Goal: Task Accomplishment & Management: Use online tool/utility

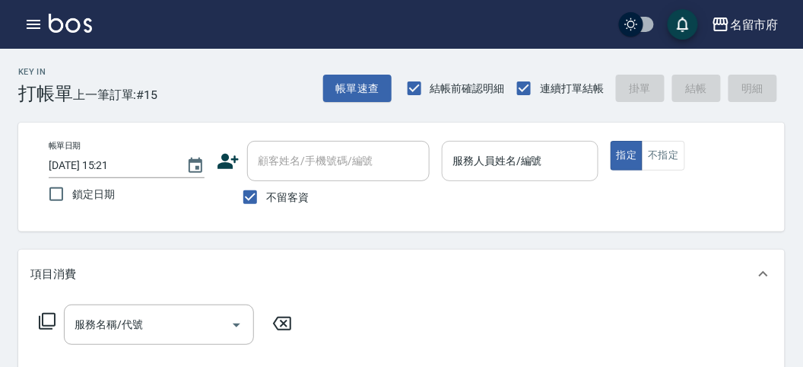
click at [493, 164] on input "服務人員姓名/編號" at bounding box center [520, 161] width 142 height 27
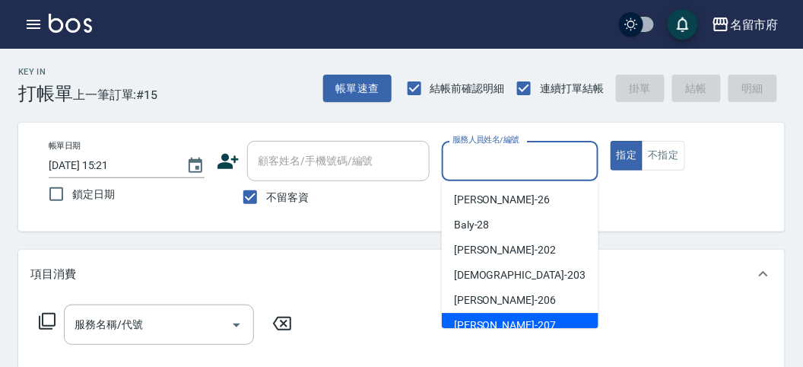
click at [496, 328] on div "服務名稱/代號 服務名稱/代號" at bounding box center [401, 350] width 767 height 105
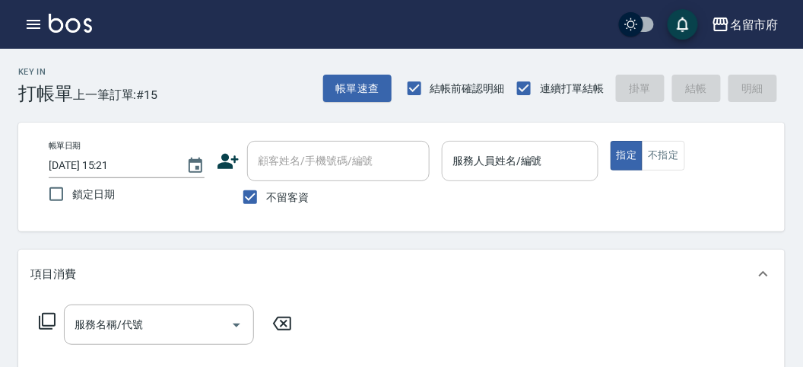
click at [546, 170] on input "服務人員姓名/編號" at bounding box center [520, 161] width 142 height 27
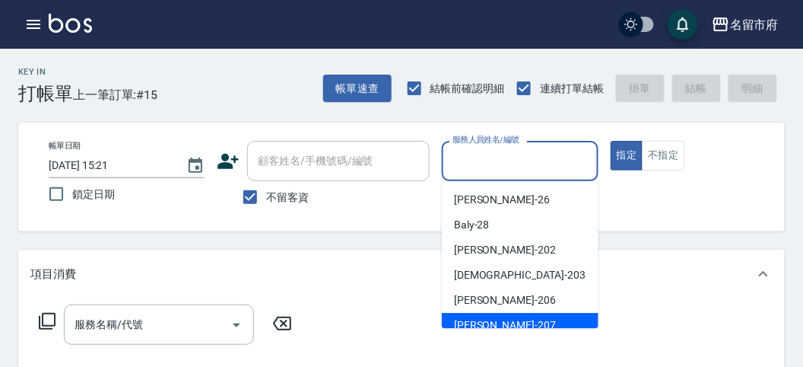
click at [512, 317] on div "[PERSON_NAME] -207" at bounding box center [520, 325] width 157 height 25
type input "[PERSON_NAME]-207"
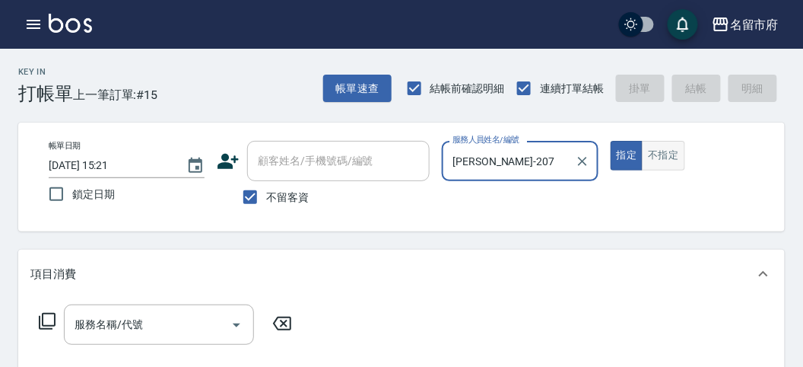
click at [662, 160] on button "不指定" at bounding box center [663, 156] width 43 height 30
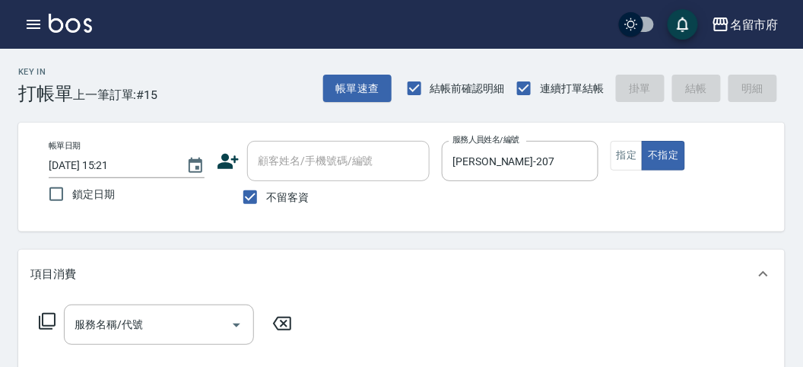
click at [46, 321] on icon at bounding box center [47, 321] width 18 height 18
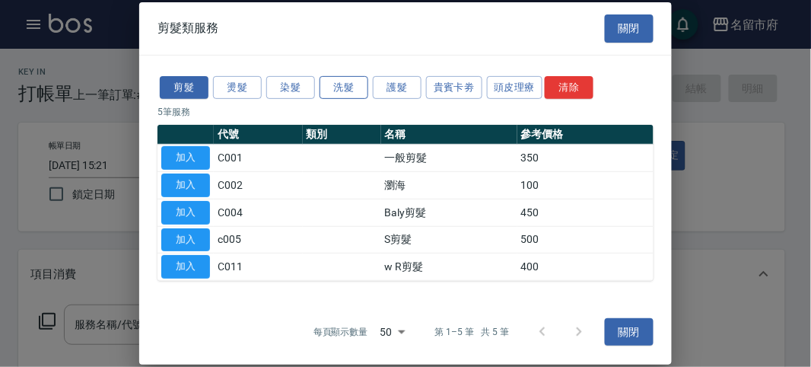
click at [357, 93] on button "洗髮" at bounding box center [343, 87] width 49 height 24
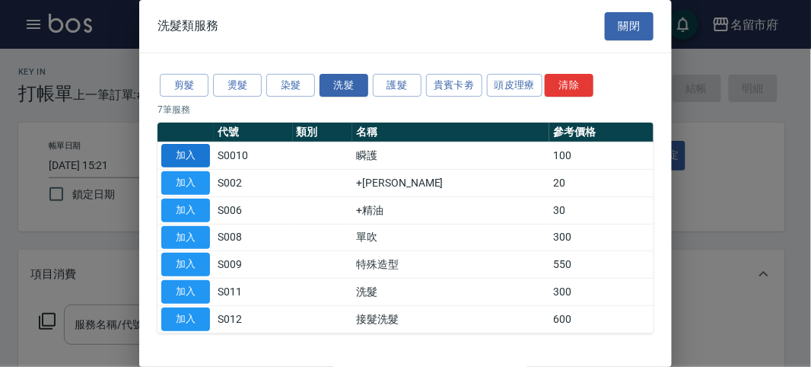
click at [173, 151] on button "加入" at bounding box center [185, 156] width 49 height 24
type input "瞬護(S0010)"
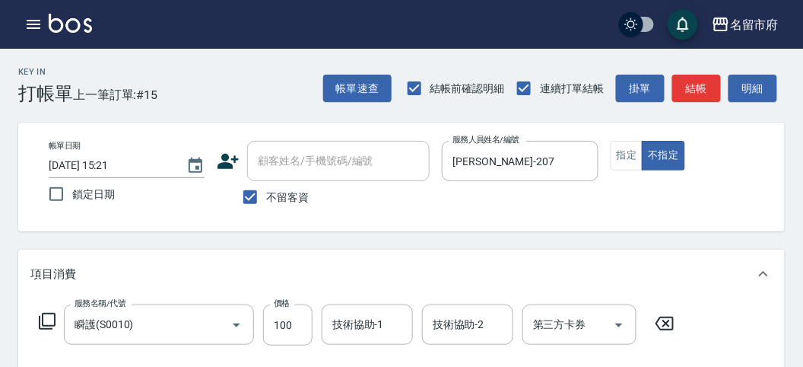
click at [48, 316] on icon at bounding box center [47, 321] width 18 height 18
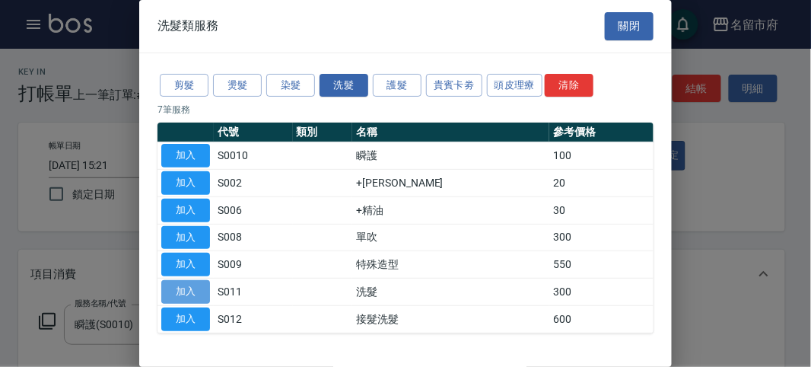
click at [191, 290] on button "加入" at bounding box center [185, 292] width 49 height 24
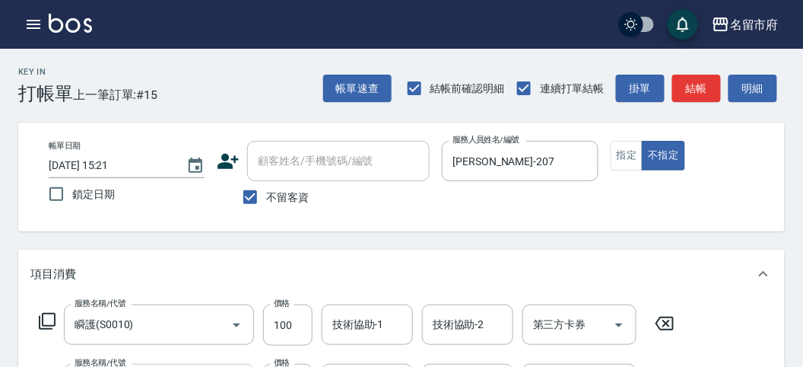
scroll to position [84, 0]
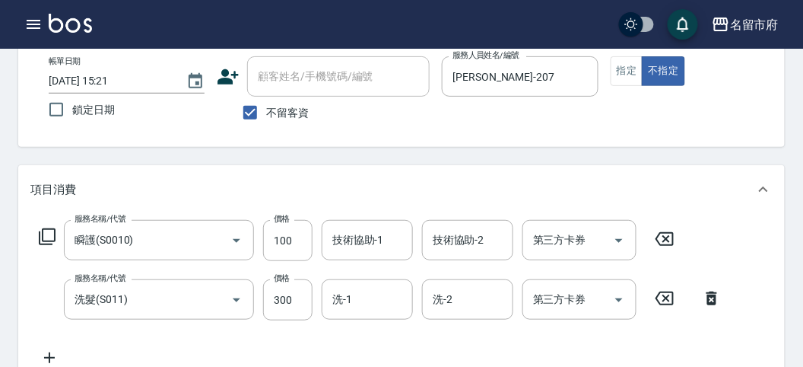
click at [47, 239] on icon at bounding box center [47, 236] width 18 height 18
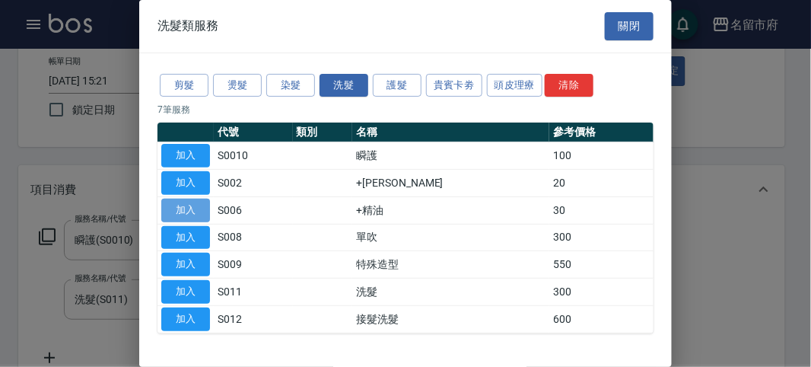
click at [195, 211] on button "加入" at bounding box center [185, 210] width 49 height 24
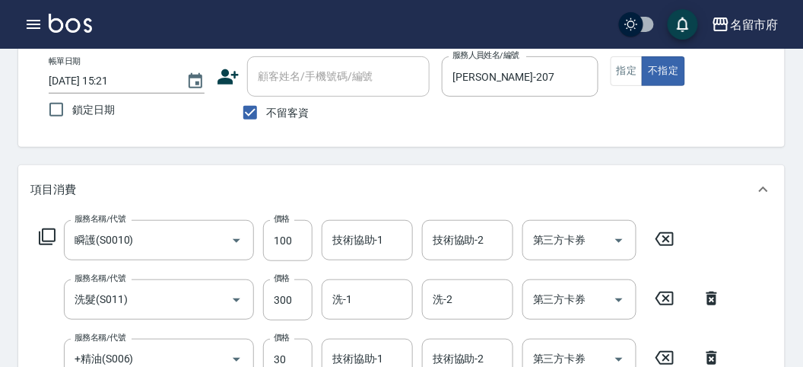
scroll to position [564, 0]
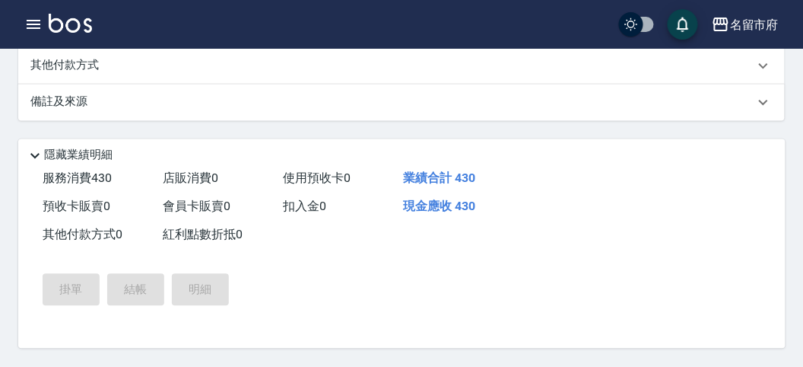
type input "[DATE] 16:15"
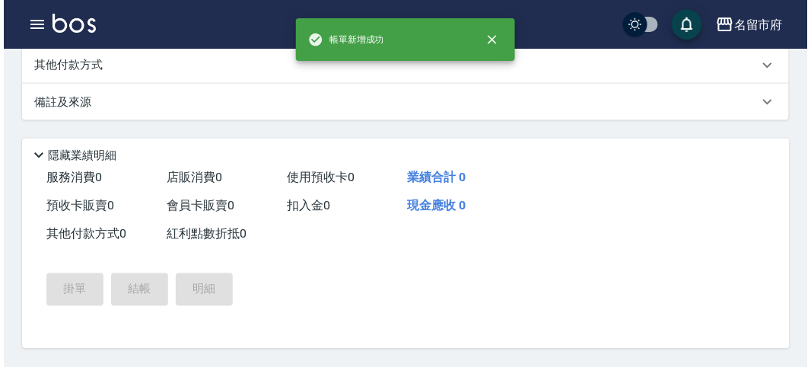
scroll to position [0, 0]
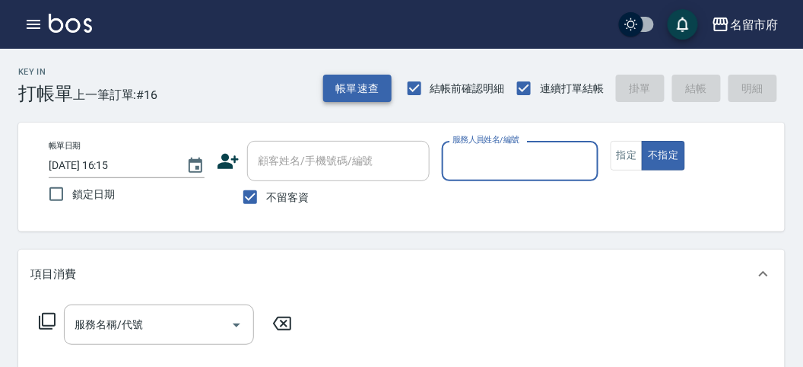
click at [338, 93] on button "帳單速查" at bounding box center [357, 89] width 68 height 28
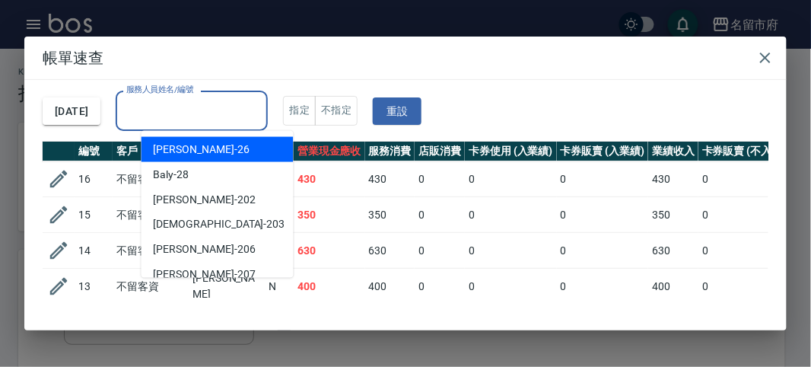
click at [199, 120] on input "服務人員姓名/編號" at bounding box center [191, 110] width 138 height 27
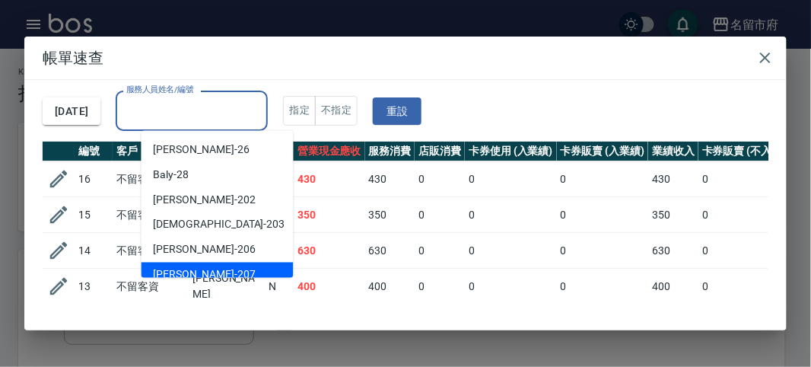
click at [186, 264] on div "Gary -207" at bounding box center [217, 274] width 152 height 25
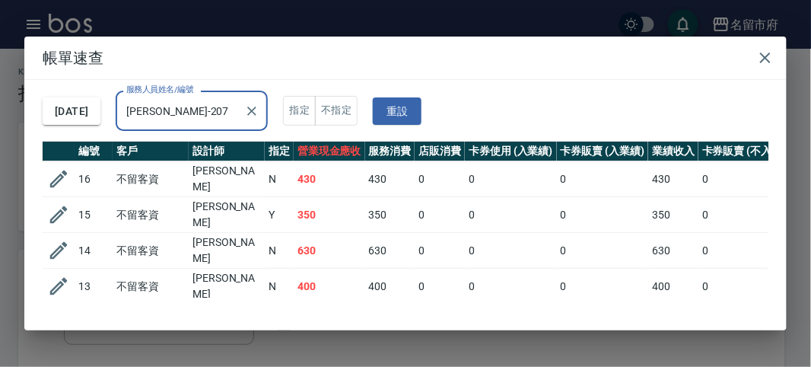
type input "Gary-207"
click at [354, 177] on td "430" at bounding box center [329, 179] width 71 height 36
click at [358, 214] on td "350" at bounding box center [329, 215] width 71 height 36
drag, startPoint x: 397, startPoint y: 238, endPoint x: 392, endPoint y: 265, distance: 27.1
click at [395, 243] on td "600" at bounding box center [390, 251] width 50 height 36
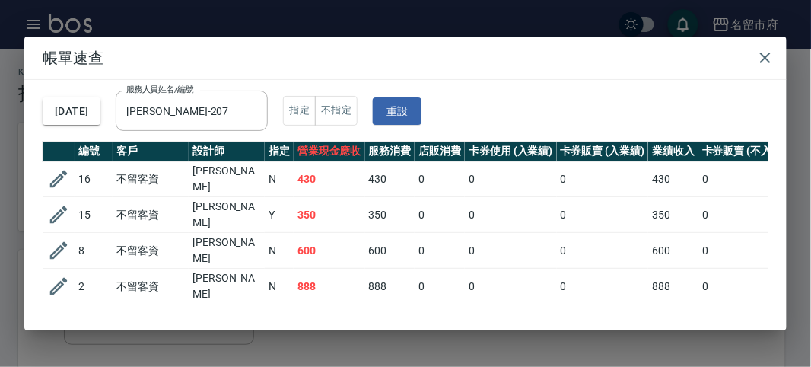
click at [392, 268] on td "888" at bounding box center [390, 286] width 50 height 36
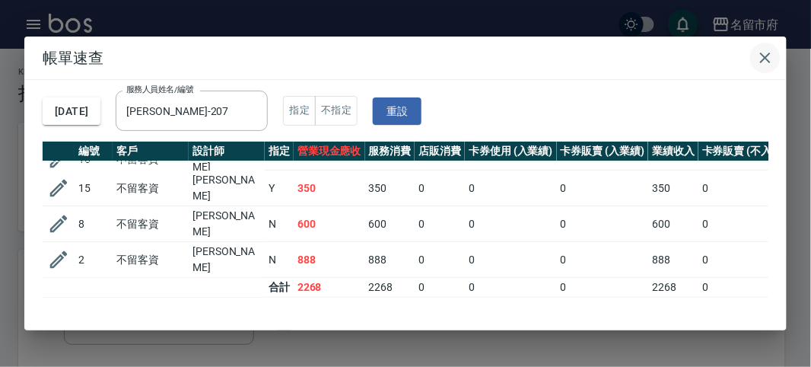
click at [763, 54] on icon "button" at bounding box center [765, 58] width 18 height 18
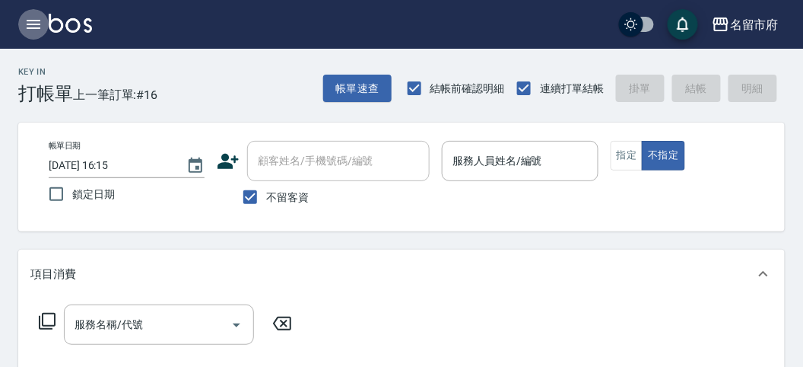
click at [35, 25] on icon "button" at bounding box center [33, 24] width 18 height 18
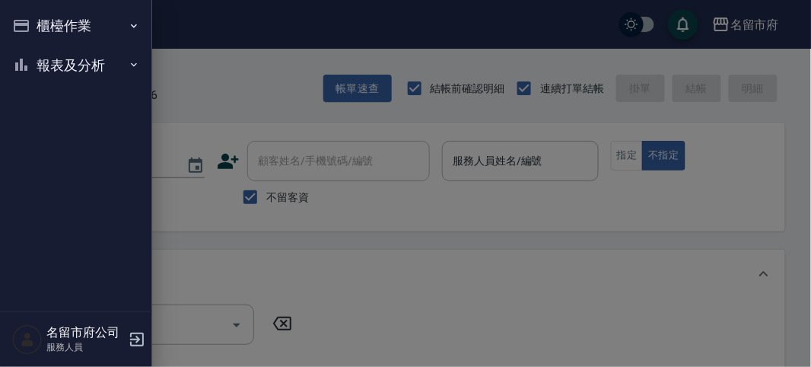
click at [36, 60] on button "報表及分析" at bounding box center [76, 66] width 140 height 40
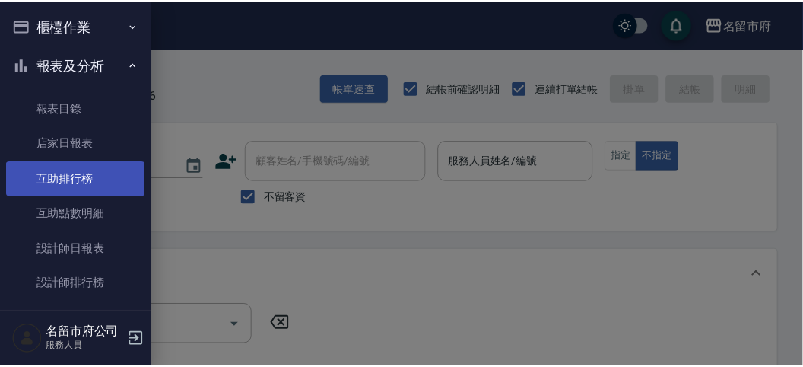
scroll to position [49, 0]
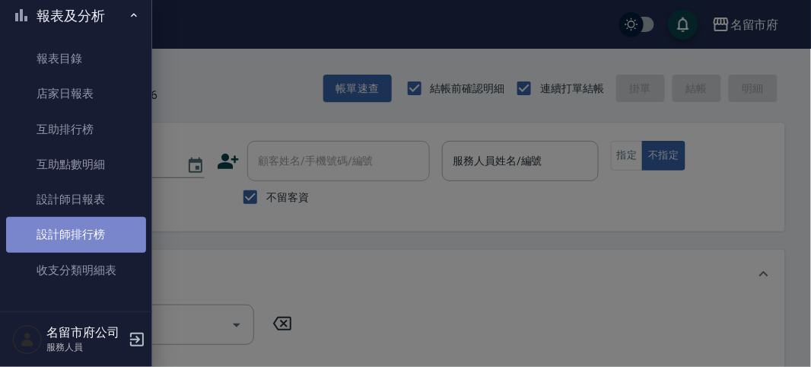
click at [89, 239] on link "設計師排行榜" at bounding box center [76, 234] width 140 height 35
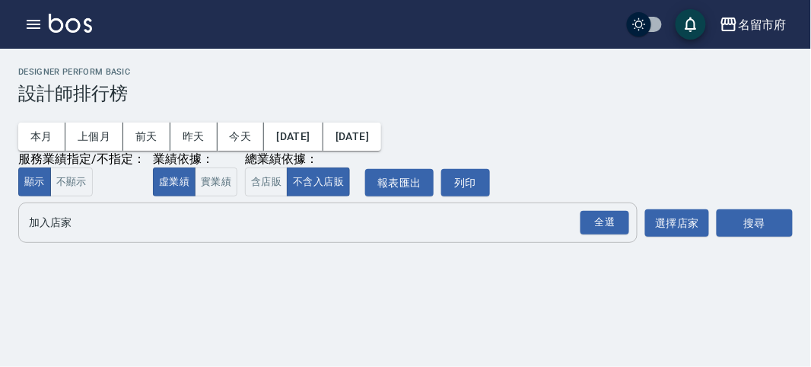
click at [613, 236] on button "全選" at bounding box center [604, 223] width 55 height 30
click at [616, 232] on div "全選" at bounding box center [604, 223] width 49 height 24
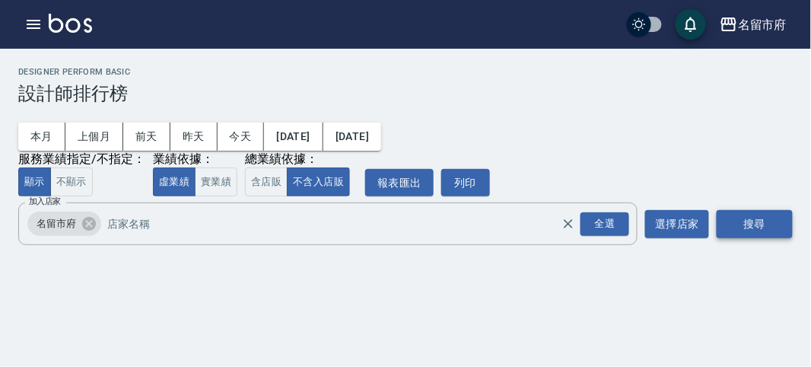
click at [742, 214] on button "搜尋" at bounding box center [754, 224] width 76 height 28
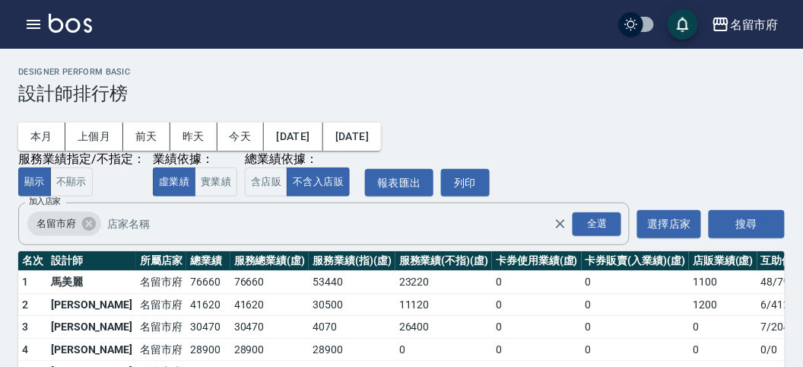
click at [214, 116] on div "本月 上個月 前天 昨天 今天 2025/10/01 2025/10/09 服務業績指定/不指定： 顯示 不顯示 業績依據： 虛業績 實業績 總業績依據： 含…" at bounding box center [401, 150] width 767 height 92
click at [223, 133] on button "今天" at bounding box center [241, 136] width 47 height 28
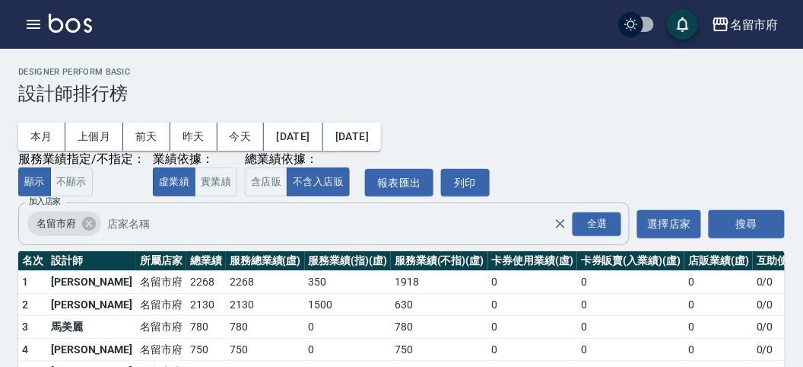
scroll to position [89, 0]
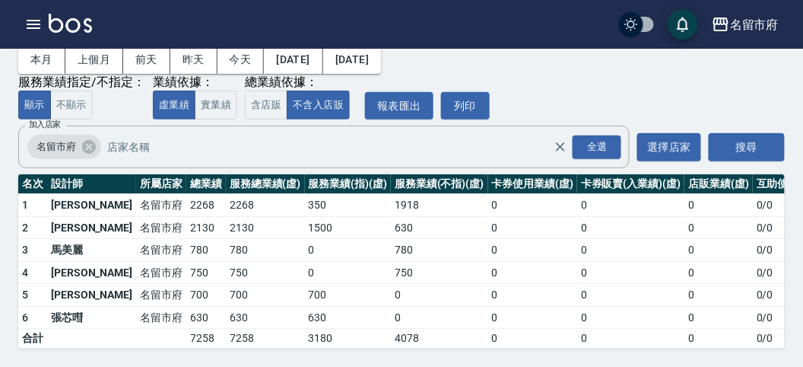
click at [77, 28] on img at bounding box center [70, 23] width 43 height 19
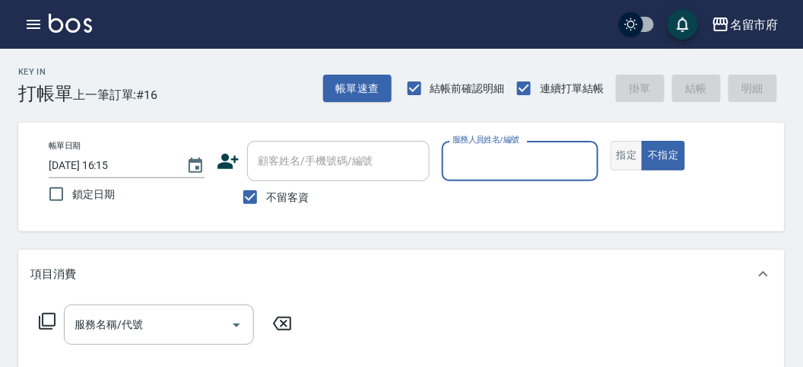
click at [614, 154] on button "指定" at bounding box center [627, 156] width 33 height 30
click at [491, 163] on input "服務人員姓名/編號" at bounding box center [520, 161] width 142 height 27
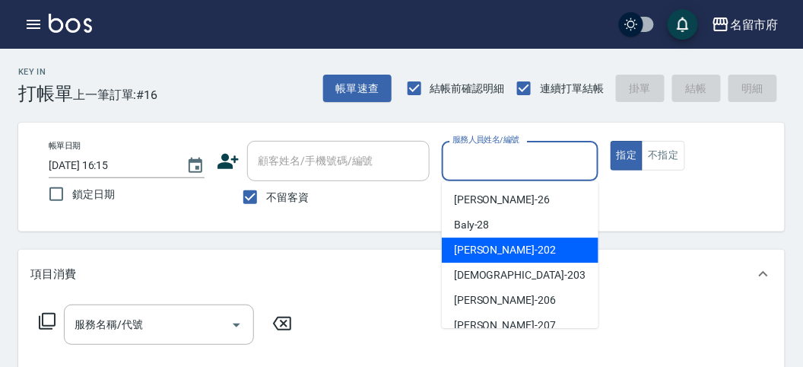
drag, startPoint x: 491, startPoint y: 249, endPoint x: 266, endPoint y: 281, distance: 227.4
click at [491, 249] on span "Rita -202" at bounding box center [505, 250] width 102 height 16
type input "Rita-202"
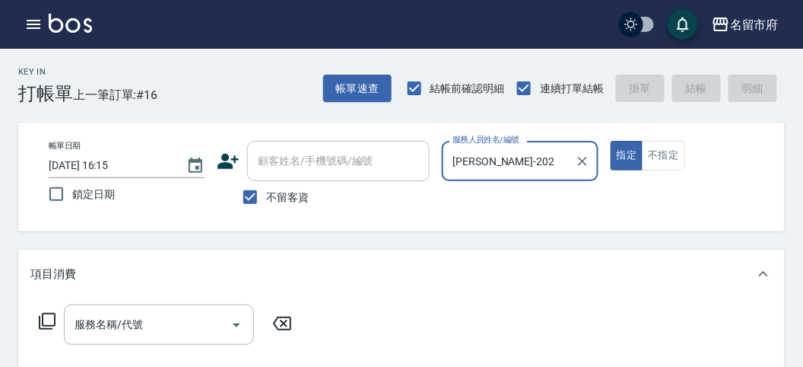
click at [40, 320] on icon at bounding box center [47, 321] width 18 height 18
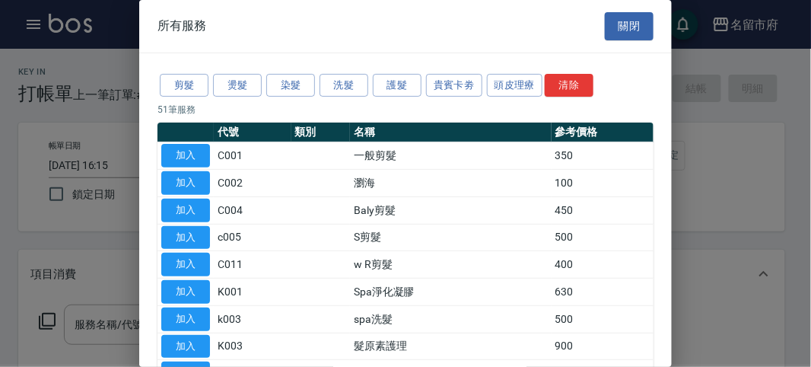
drag, startPoint x: 337, startPoint y: 69, endPoint x: 342, endPoint y: 82, distance: 14.0
click at [343, 87] on button "洗髮" at bounding box center [343, 86] width 49 height 24
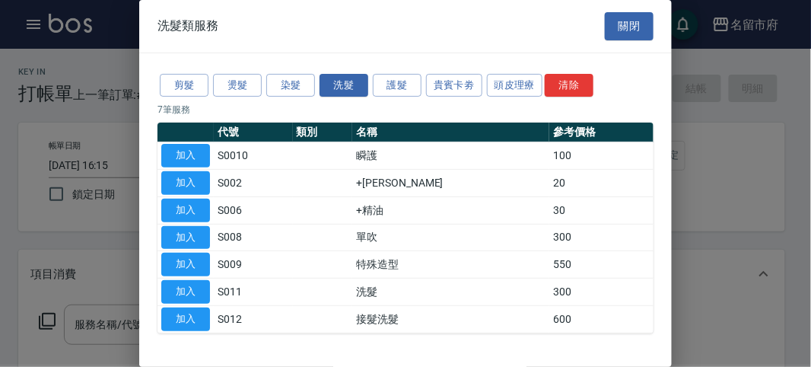
drag, startPoint x: 192, startPoint y: 294, endPoint x: 526, endPoint y: 178, distance: 352.8
click at [192, 294] on button "加入" at bounding box center [185, 292] width 49 height 24
type input "洗髮(S011)"
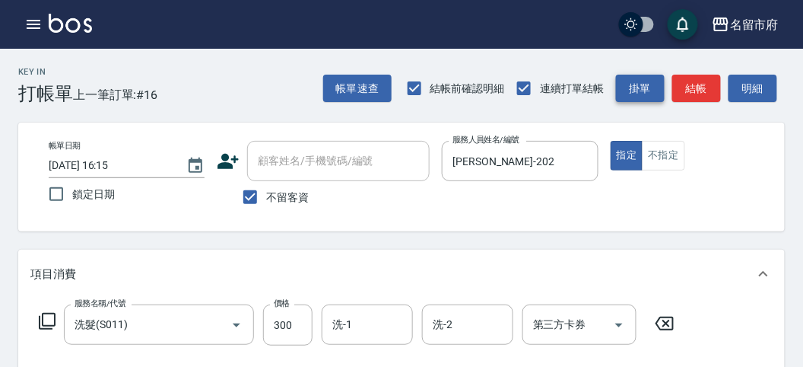
drag, startPoint x: 697, startPoint y: 81, endPoint x: 632, endPoint y: 92, distance: 65.5
click at [694, 82] on button "結帳" at bounding box center [696, 89] width 49 height 28
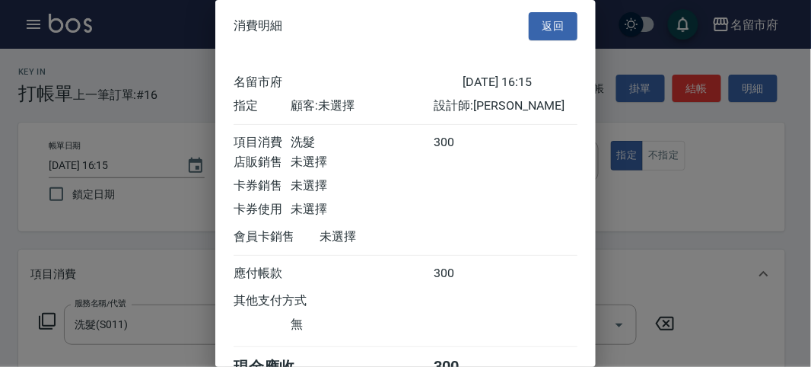
scroll to position [84, 0]
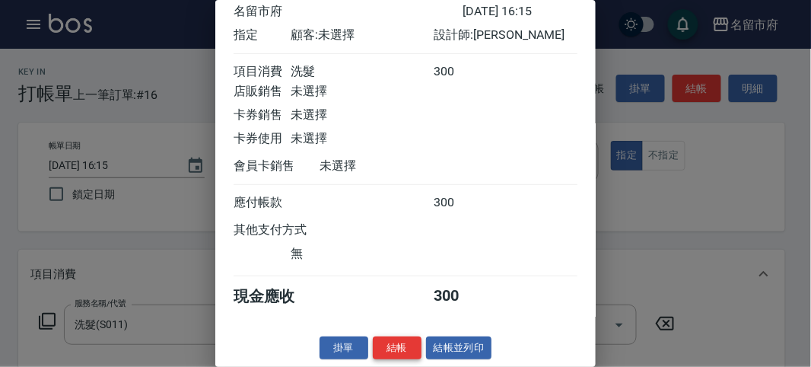
click at [388, 347] on button "結帳" at bounding box center [397, 348] width 49 height 24
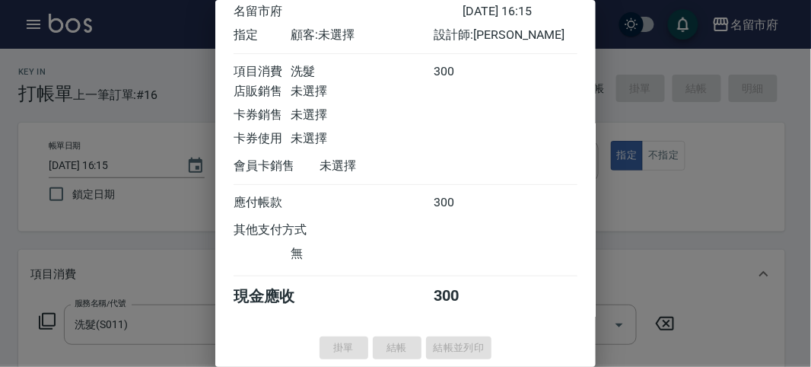
type input "2025/10/09 16:17"
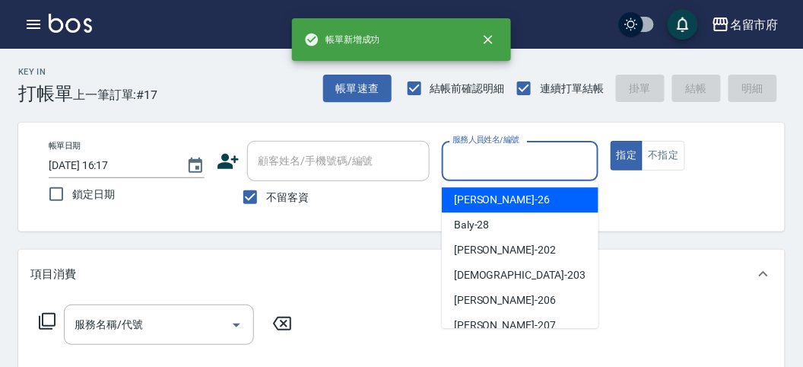
click at [502, 164] on input "服務人員姓名/編號" at bounding box center [520, 161] width 142 height 27
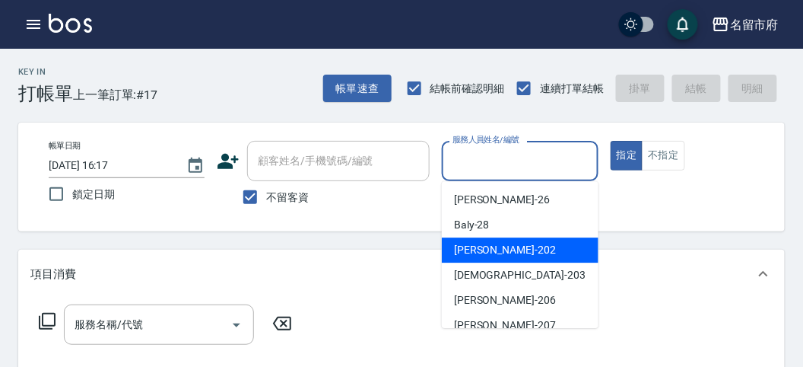
click at [504, 246] on div "Rita -202" at bounding box center [520, 249] width 157 height 25
type input "Rita-202"
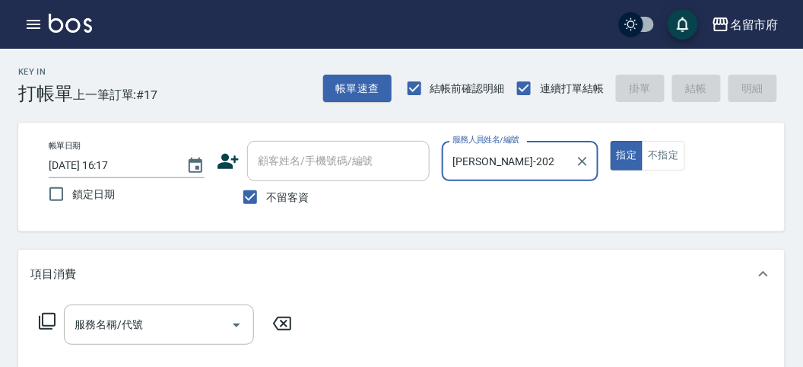
click at [50, 319] on icon at bounding box center [47, 321] width 18 height 18
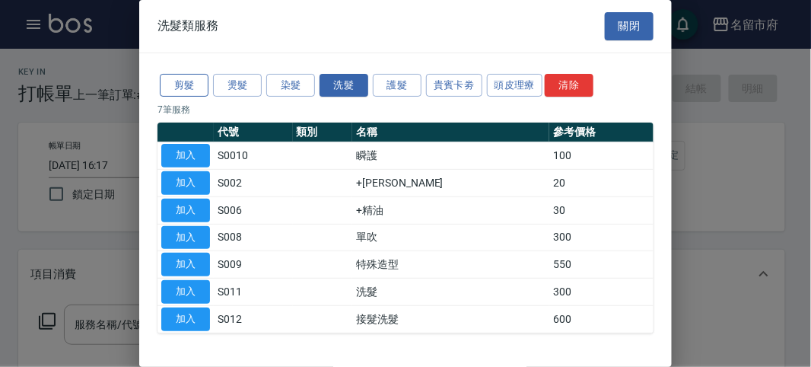
click at [186, 93] on button "剪髮" at bounding box center [184, 86] width 49 height 24
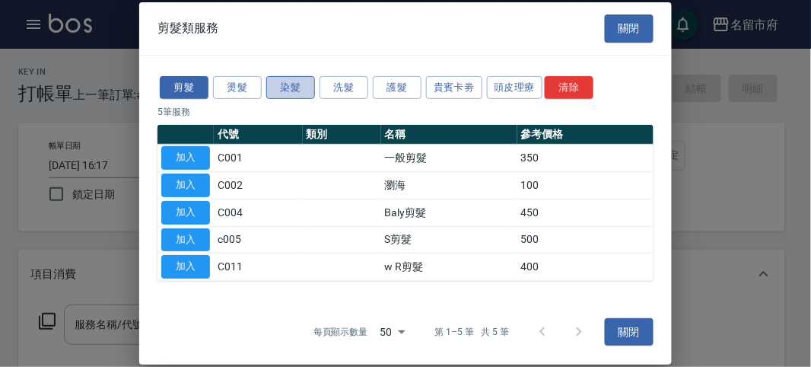
click at [289, 90] on button "染髮" at bounding box center [290, 87] width 49 height 24
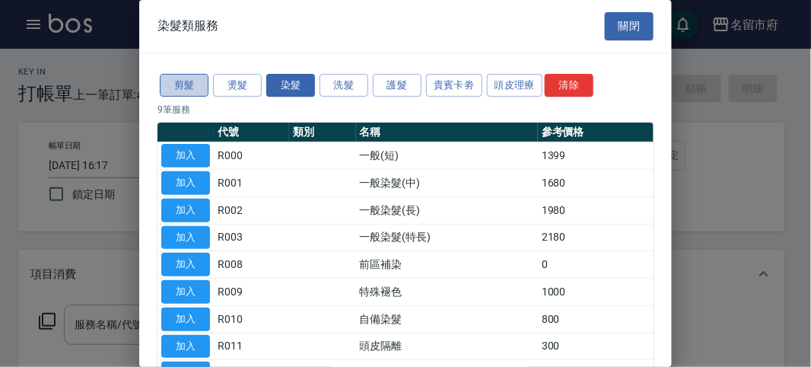
click at [192, 85] on button "剪髮" at bounding box center [184, 86] width 49 height 24
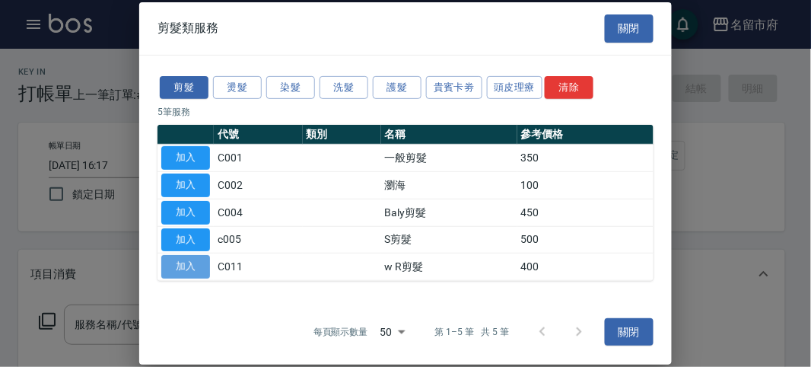
click at [194, 261] on button "加入" at bounding box center [185, 267] width 49 height 24
type input "w R剪髮(C011)"
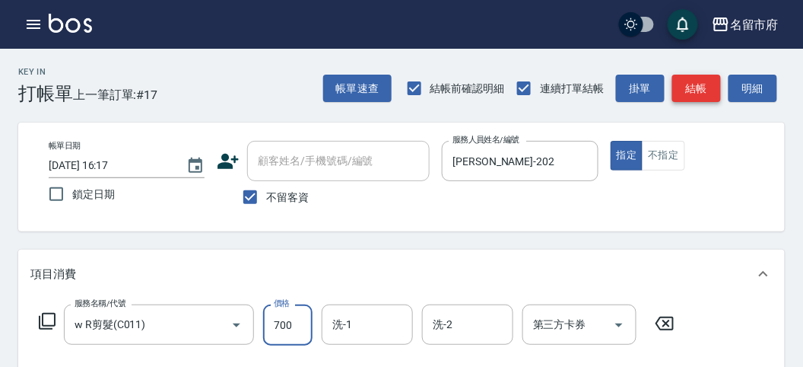
type input "700"
click at [701, 82] on button "結帳" at bounding box center [696, 89] width 49 height 28
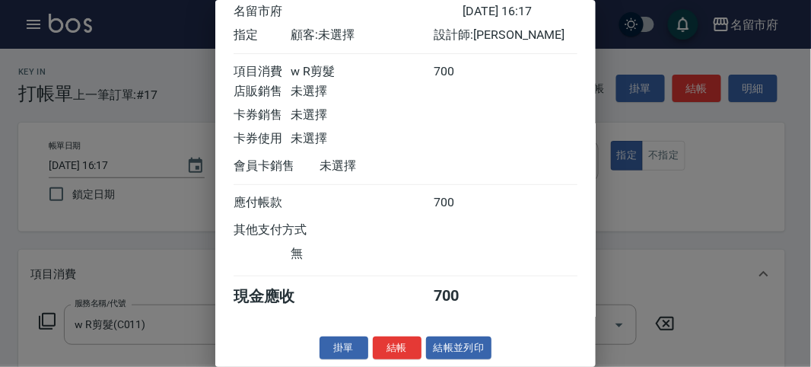
drag, startPoint x: 397, startPoint y: 350, endPoint x: 461, endPoint y: 248, distance: 120.3
click at [405, 336] on button "結帳" at bounding box center [397, 348] width 49 height 24
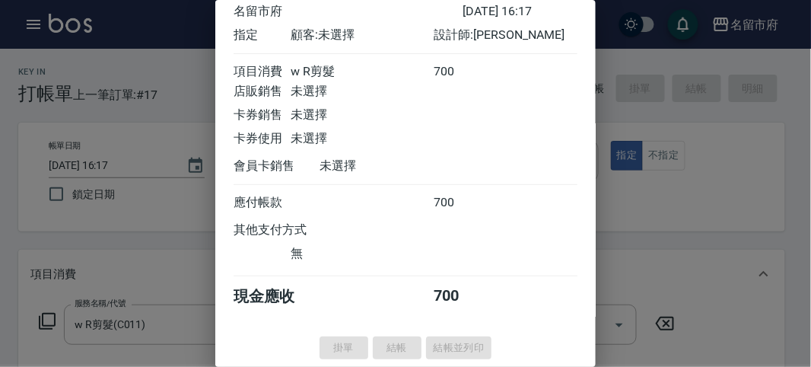
type input "2025/10/09 16:18"
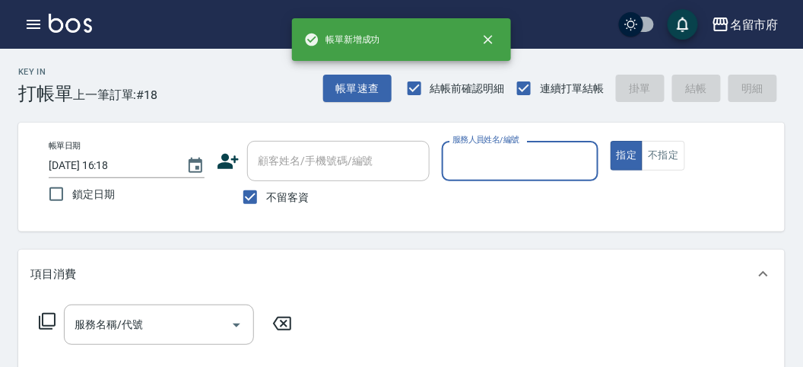
click at [500, 162] on input "服務人員姓名/編號" at bounding box center [520, 161] width 142 height 27
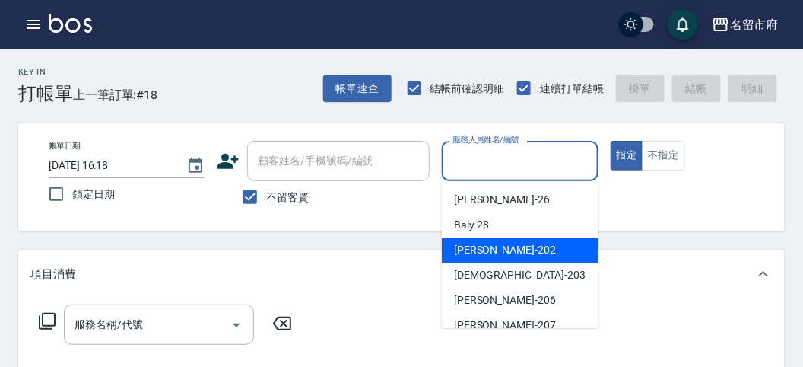
click at [487, 245] on span "Rita -202" at bounding box center [505, 250] width 102 height 16
type input "Rita-202"
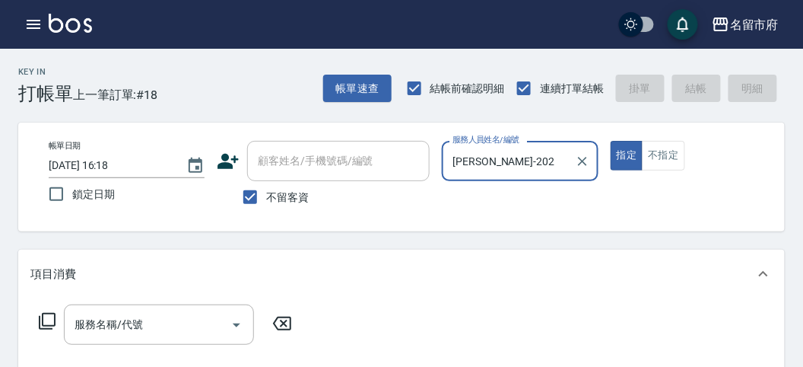
drag, startPoint x: 44, startPoint y: 324, endPoint x: 50, endPoint y: 318, distance: 8.6
click at [50, 318] on icon at bounding box center [47, 321] width 18 height 18
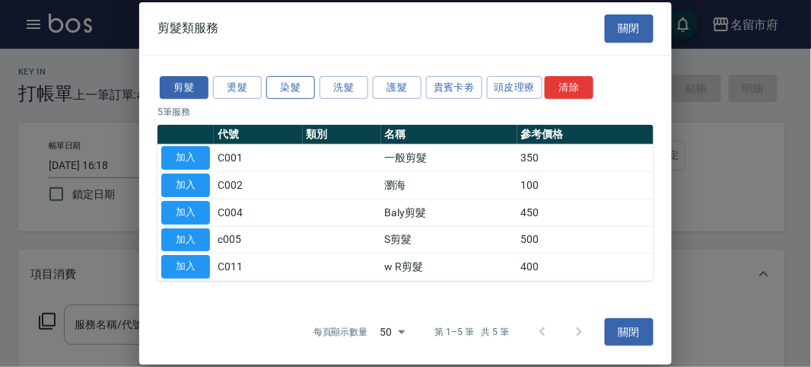
click at [299, 91] on button "染髮" at bounding box center [290, 87] width 49 height 24
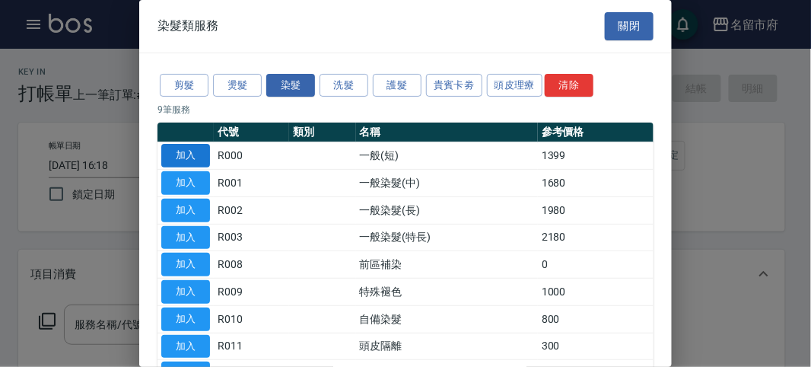
click at [192, 153] on button "加入" at bounding box center [185, 156] width 49 height 24
type input "一般(短)(R000)"
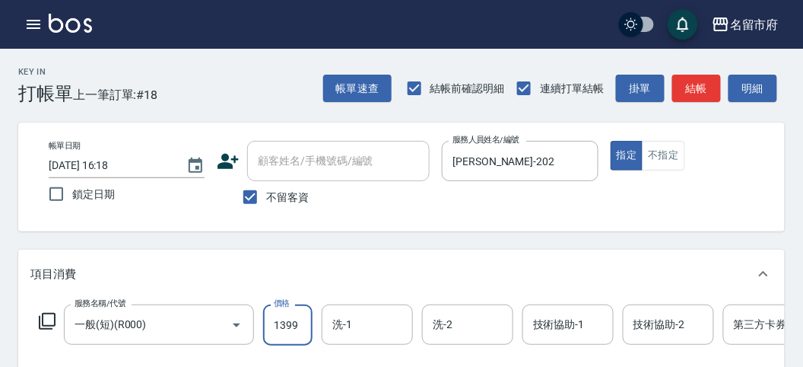
click at [287, 326] on input "1399" at bounding box center [287, 324] width 49 height 41
type input "1600"
drag, startPoint x: 687, startPoint y: 83, endPoint x: 544, endPoint y: 97, distance: 143.6
click at [688, 84] on button "結帳" at bounding box center [696, 89] width 49 height 28
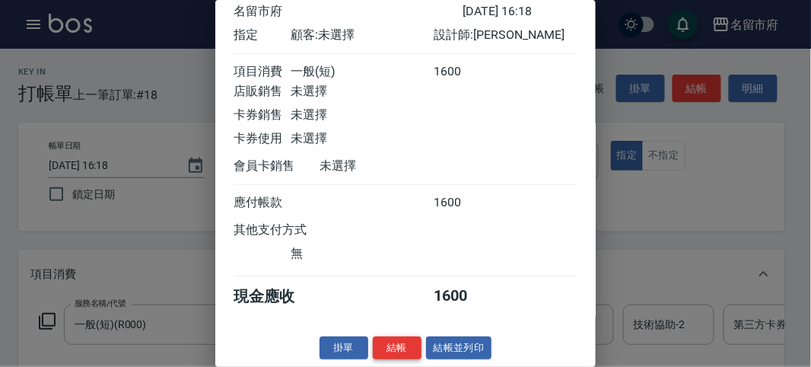
click at [405, 348] on button "結帳" at bounding box center [397, 348] width 49 height 24
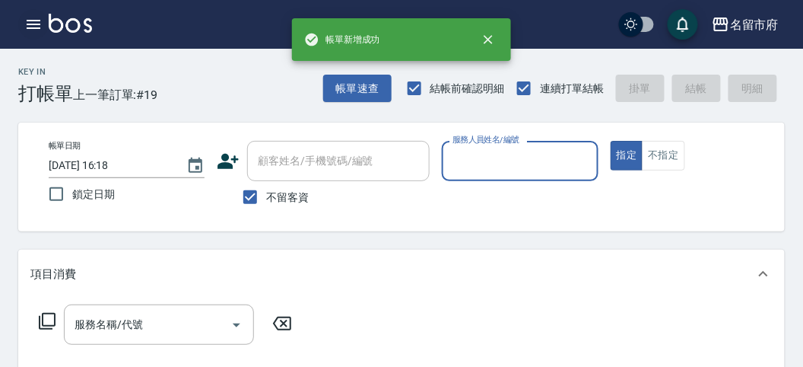
click at [27, 26] on icon "button" at bounding box center [33, 24] width 18 height 18
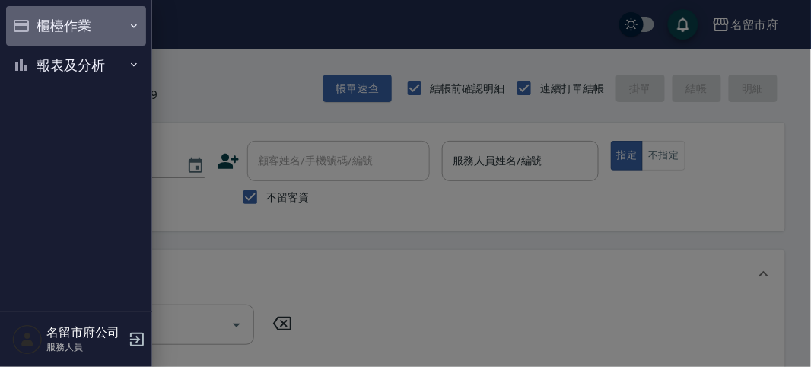
click at [33, 27] on button "櫃檯作業" at bounding box center [76, 26] width 140 height 40
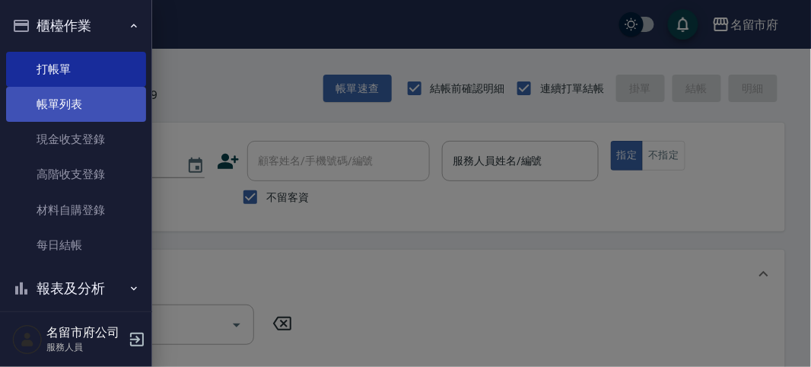
click at [70, 116] on link "帳單列表" at bounding box center [76, 104] width 140 height 35
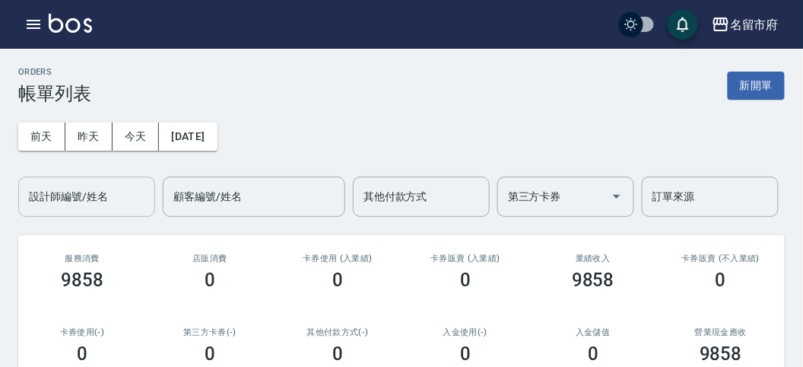
click at [76, 197] on div "設計師編號/姓名 設計師編號/姓名" at bounding box center [86, 196] width 137 height 40
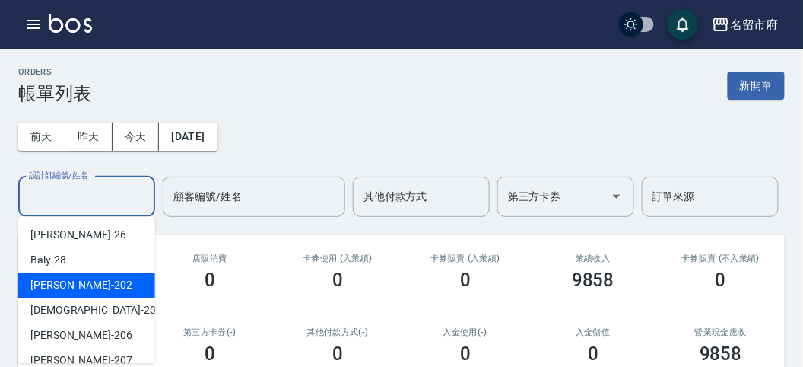
click at [62, 282] on span "Rita -202" at bounding box center [81, 285] width 102 height 16
type input "Rita-202"
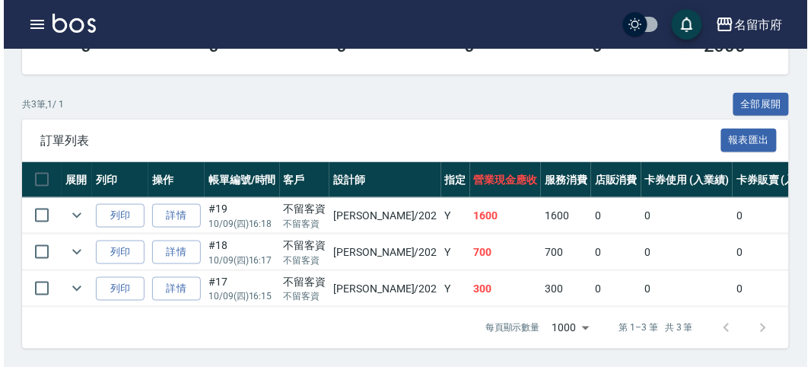
scroll to position [65, 0]
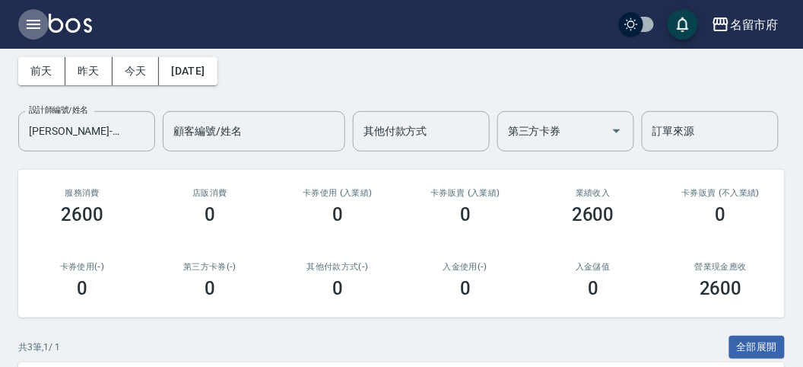
click at [29, 29] on icon "button" at bounding box center [33, 24] width 18 height 18
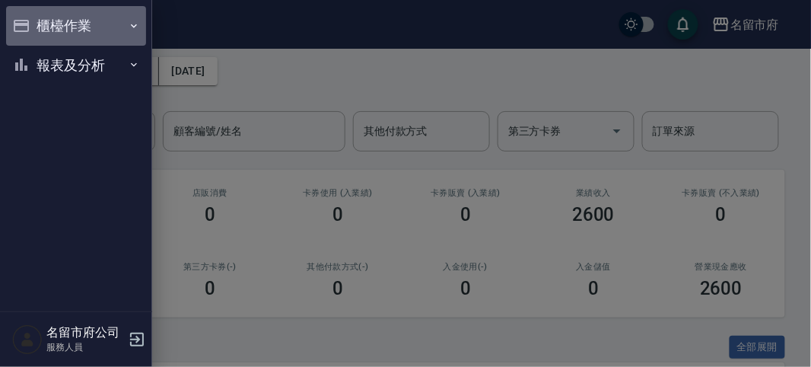
click at [29, 29] on icon "button" at bounding box center [21, 26] width 18 height 18
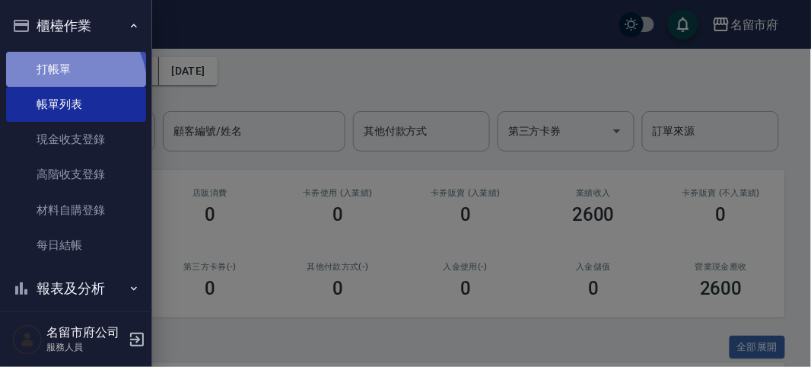
click at [68, 84] on link "打帳單" at bounding box center [76, 69] width 140 height 35
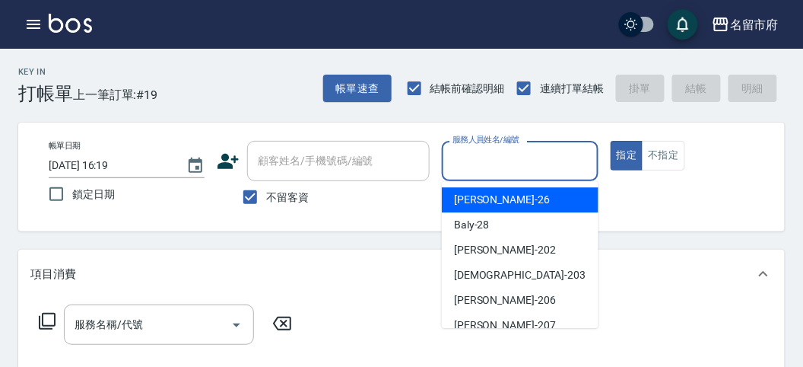
click at [474, 158] on input "服務人員姓名/編號" at bounding box center [520, 161] width 142 height 27
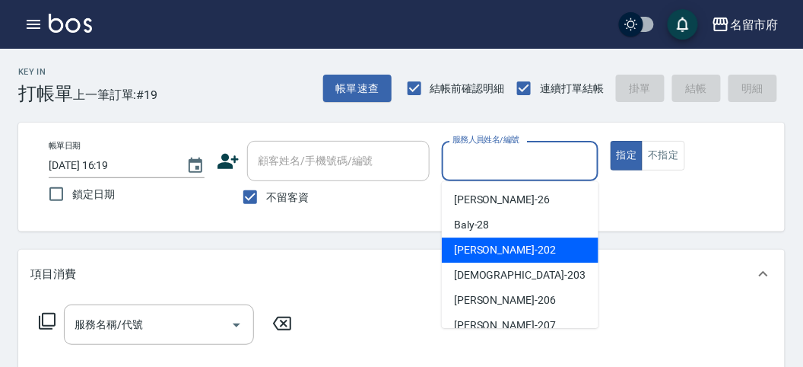
click at [456, 255] on span "Rita -202" at bounding box center [505, 250] width 102 height 16
type input "Rita-202"
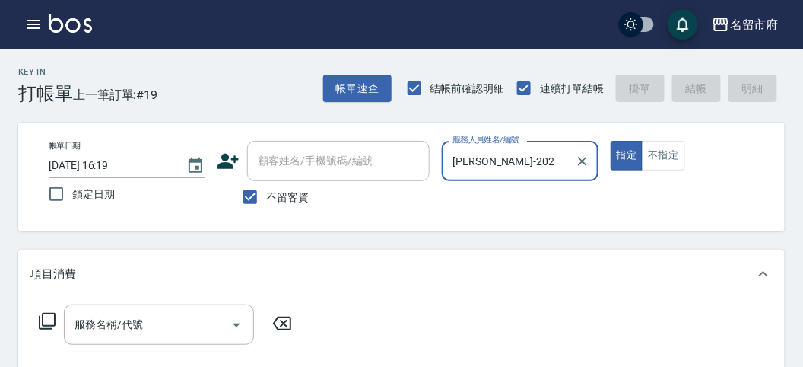
click at [40, 316] on icon at bounding box center [47, 321] width 18 height 18
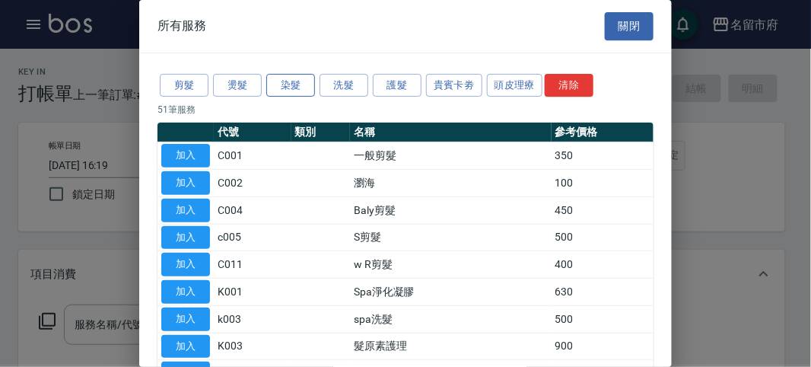
drag, startPoint x: 299, startPoint y: 83, endPoint x: 260, endPoint y: 91, distance: 39.7
click at [297, 81] on button "染髮" at bounding box center [290, 86] width 49 height 24
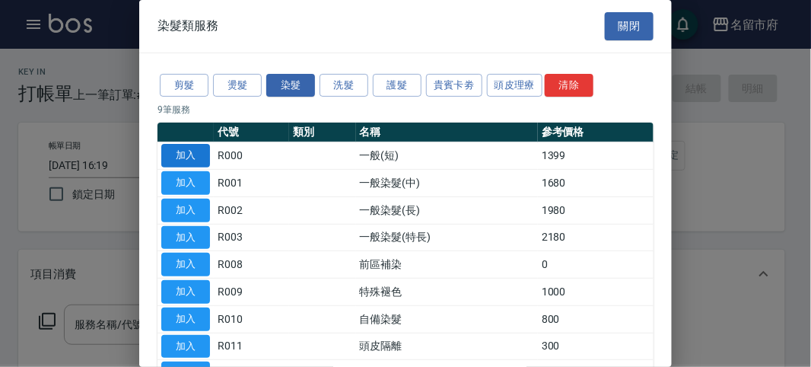
click at [192, 150] on button "加入" at bounding box center [185, 156] width 49 height 24
type input "一般(短)(R000)"
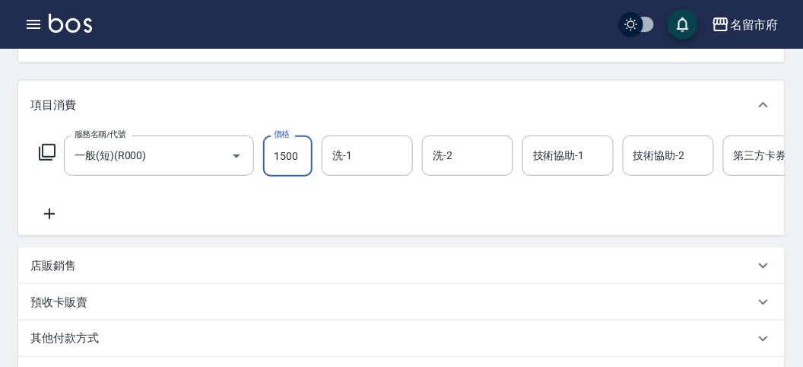
scroll to position [338, 0]
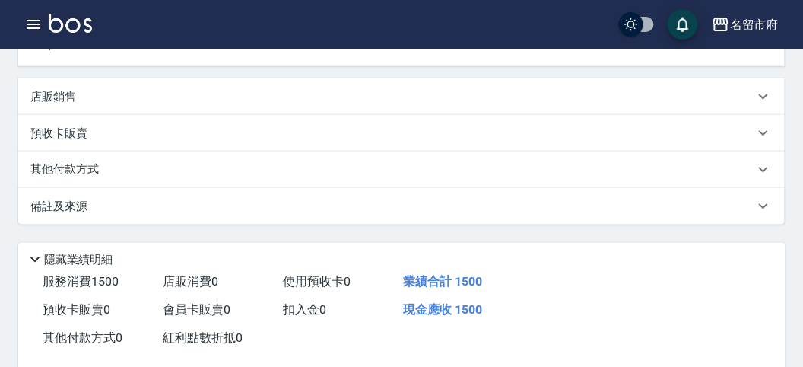
type input "1500"
click at [173, 178] on div "其他付款方式" at bounding box center [392, 169] width 724 height 17
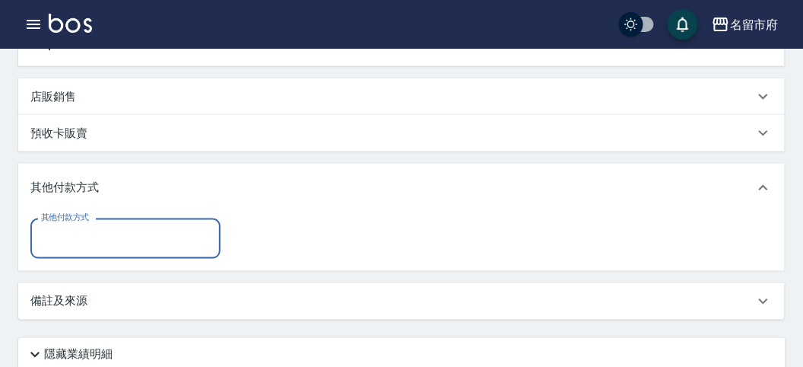
scroll to position [0, 0]
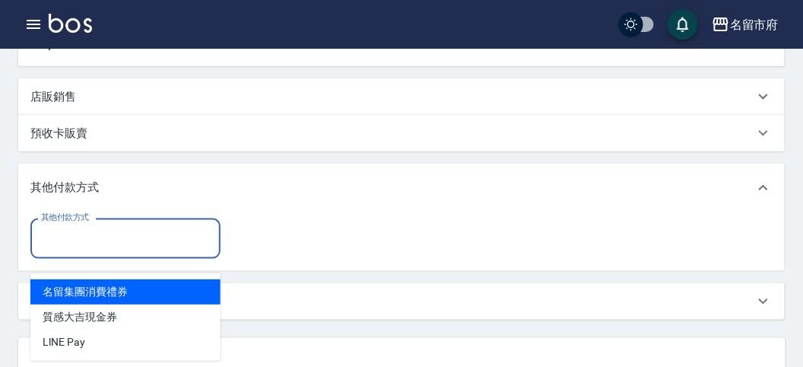
click at [138, 252] on input "其他付款方式" at bounding box center [125, 238] width 176 height 27
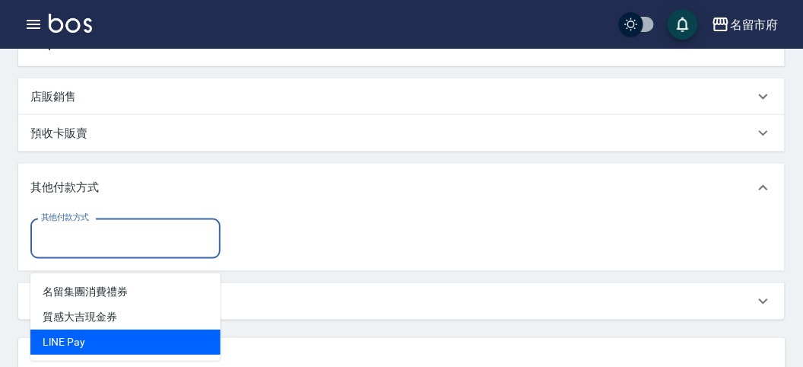
click at [113, 342] on span "LlNE Pay" at bounding box center [125, 341] width 190 height 25
type input "LlNE Pay"
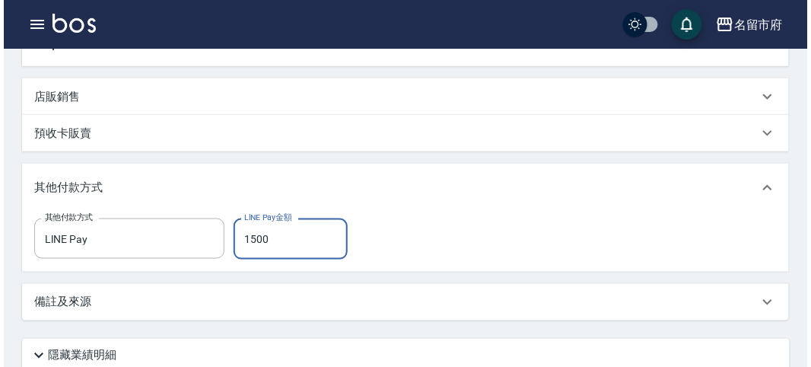
scroll to position [507, 0]
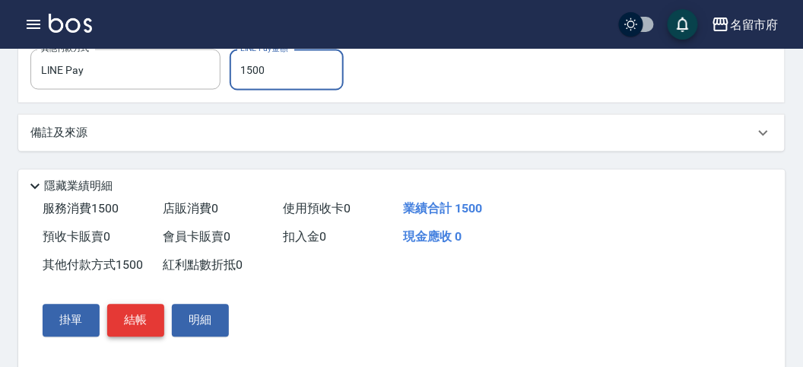
type input "1500"
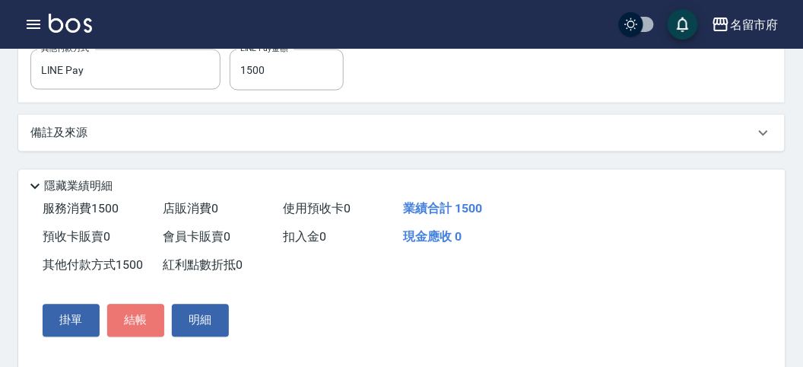
drag, startPoint x: 145, startPoint y: 332, endPoint x: 152, endPoint y: 313, distance: 20.5
click at [145, 331] on button "結帳" at bounding box center [135, 320] width 57 height 32
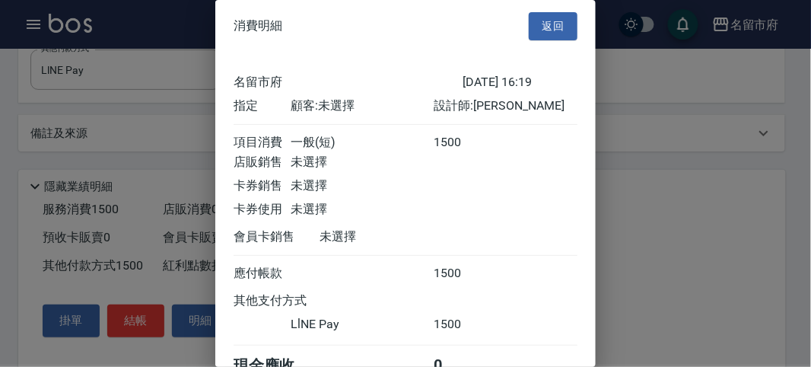
scroll to position [81, 0]
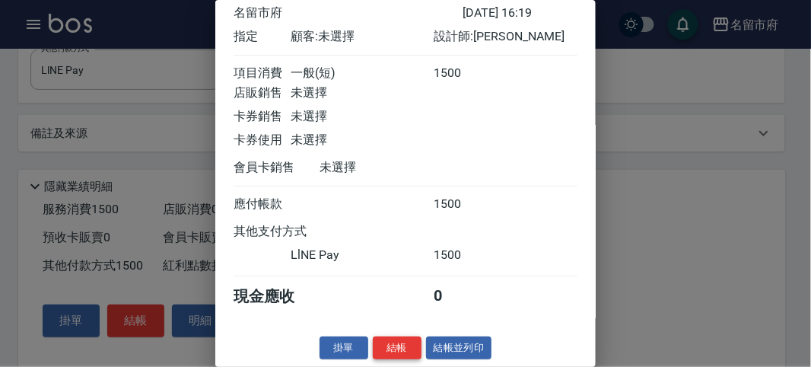
click at [402, 348] on button "結帳" at bounding box center [397, 348] width 49 height 24
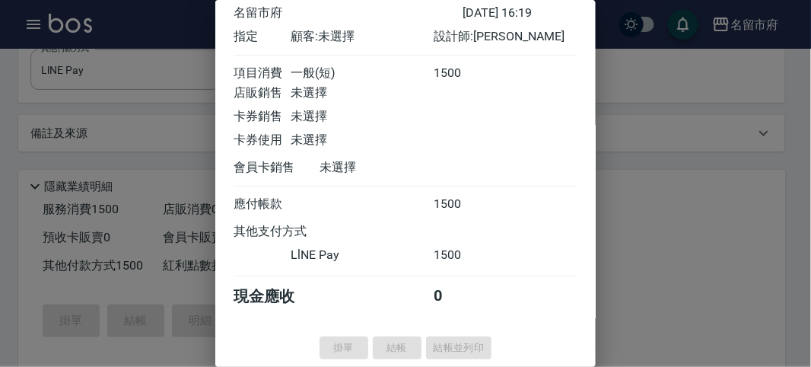
type input "2025/10/09 16:22"
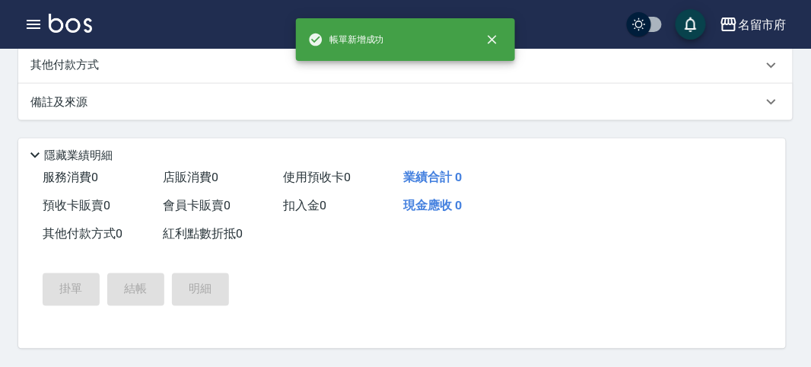
scroll to position [0, 0]
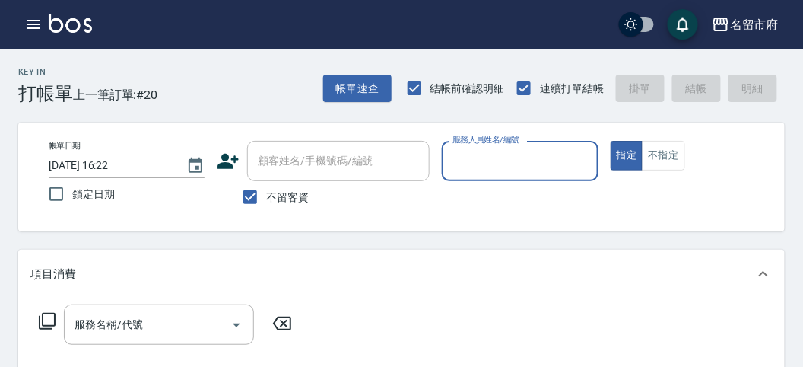
click at [497, 156] on input "服務人員姓名/編號" at bounding box center [520, 161] width 142 height 27
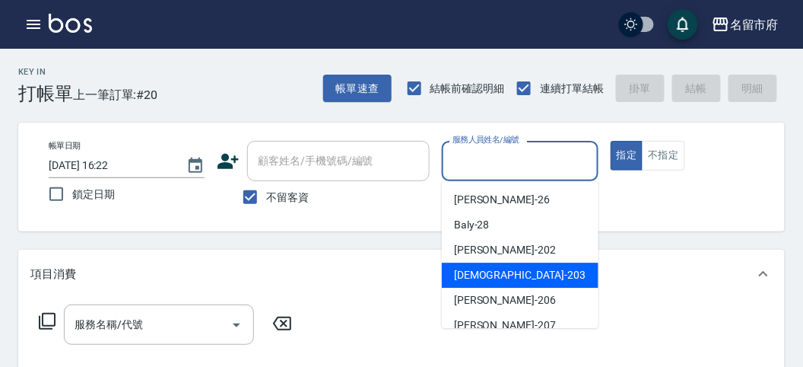
click at [514, 279] on div "聖德 -203" at bounding box center [520, 274] width 157 height 25
type input "聖德-203"
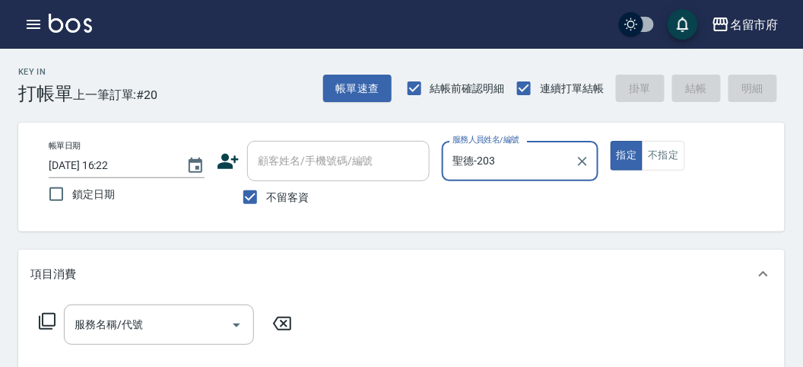
click at [48, 324] on icon at bounding box center [47, 321] width 18 height 18
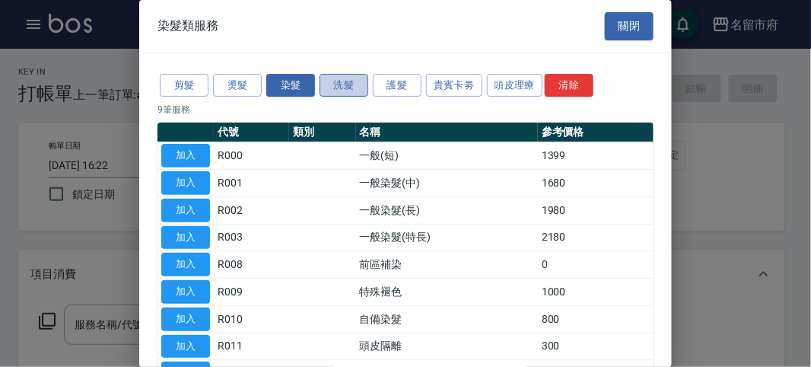
click at [351, 75] on button "洗髮" at bounding box center [343, 86] width 49 height 24
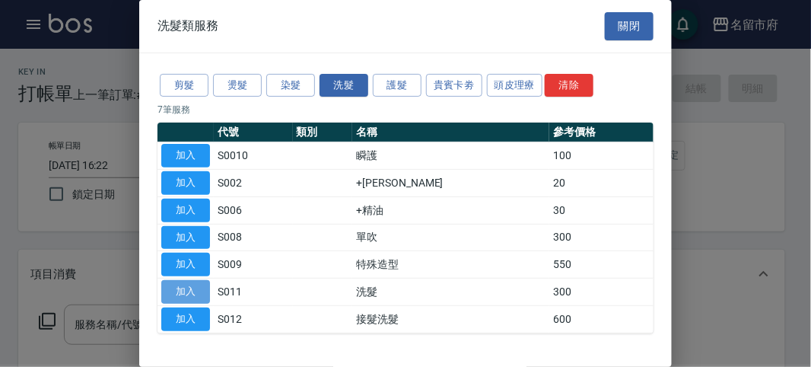
click at [174, 284] on button "加入" at bounding box center [185, 292] width 49 height 24
type input "洗髮(S011)"
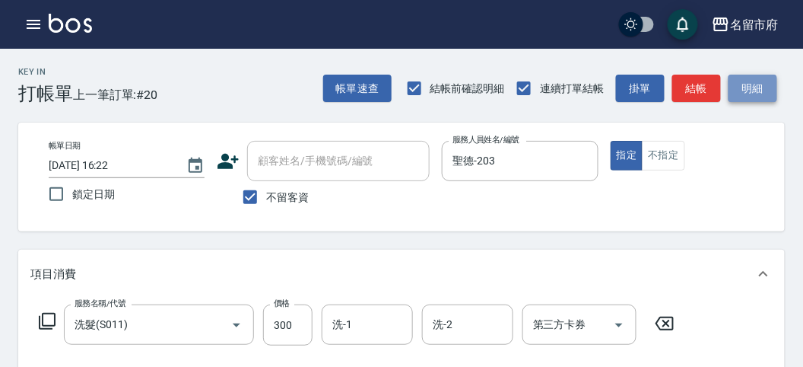
click at [736, 81] on button "明細" at bounding box center [753, 89] width 49 height 28
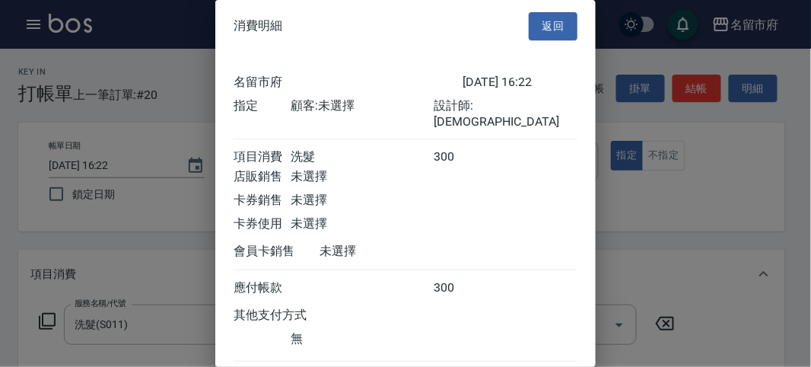
scroll to position [84, 0]
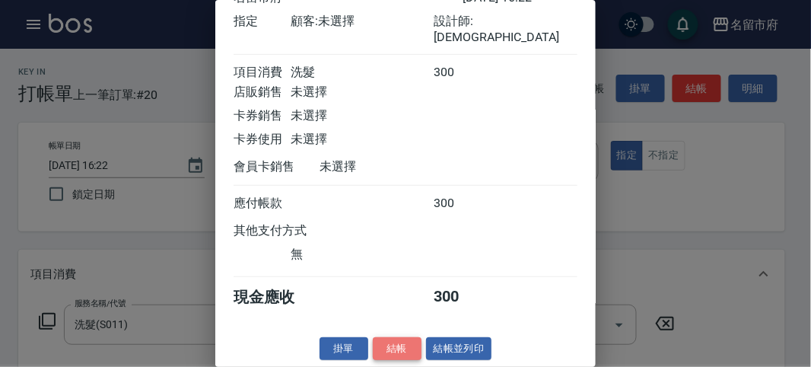
click at [382, 350] on button "結帳" at bounding box center [397, 349] width 49 height 24
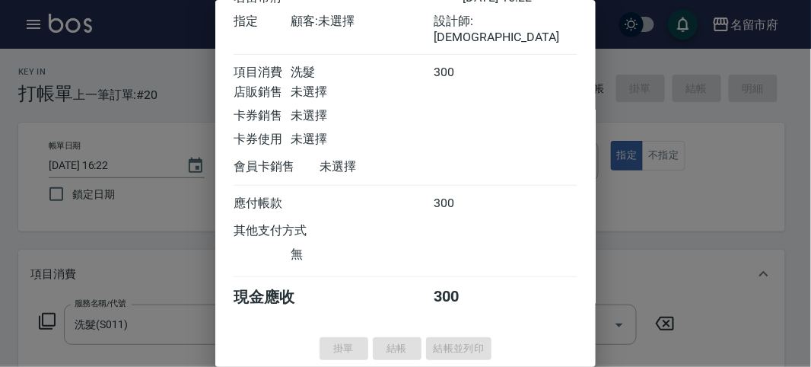
type input "2025/10/09 16:44"
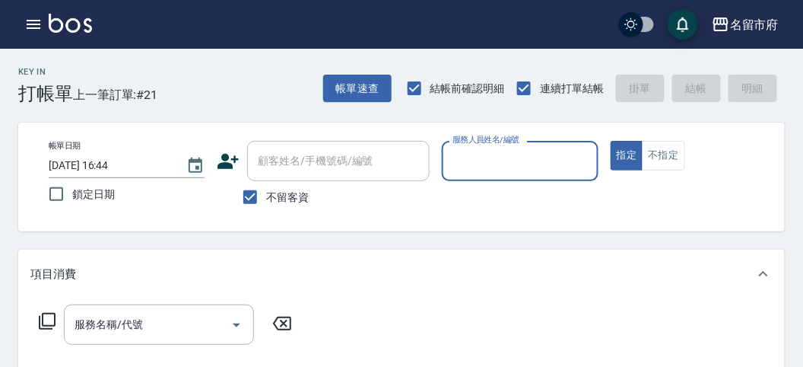
drag, startPoint x: 490, startPoint y: 138, endPoint x: 491, endPoint y: 150, distance: 12.3
click at [491, 150] on div "服務人員姓名/編號 服務人員姓名/編號" at bounding box center [520, 161] width 156 height 40
click at [491, 151] on input "服務人員姓名/編號" at bounding box center [520, 161] width 142 height 27
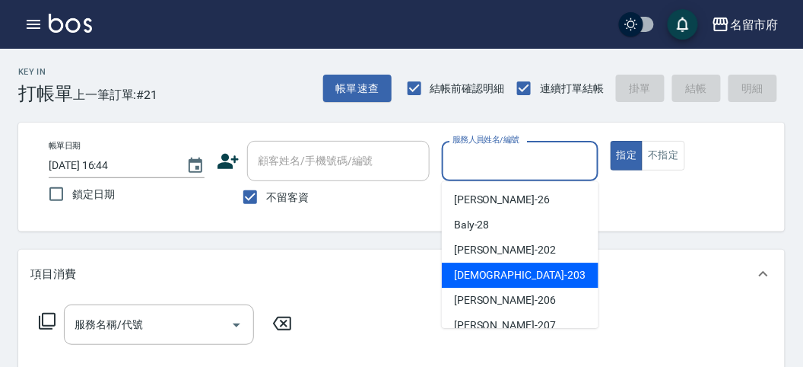
click at [489, 266] on div "聖德 -203" at bounding box center [520, 274] width 157 height 25
type input "聖德-203"
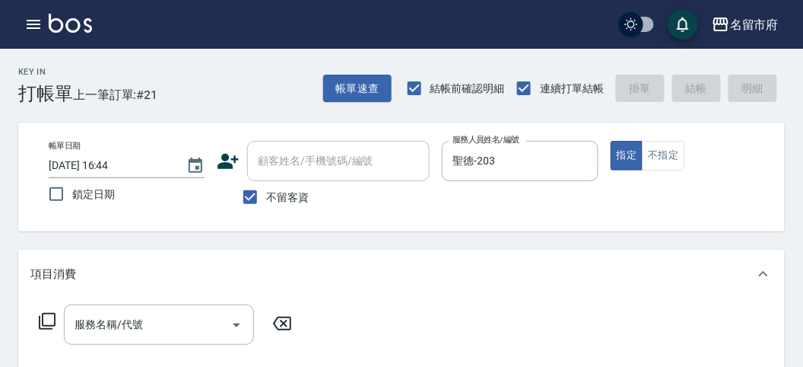
click at [33, 322] on div "服務名稱/代號 服務名稱/代號" at bounding box center [165, 324] width 271 height 40
click at [42, 321] on icon at bounding box center [47, 321] width 17 height 17
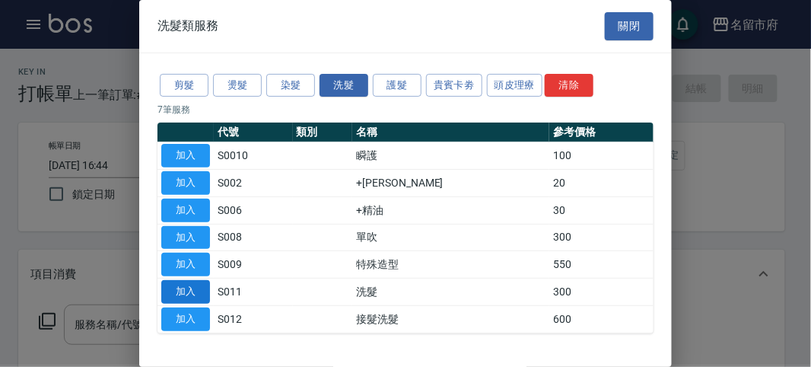
click at [172, 287] on button "加入" at bounding box center [185, 292] width 49 height 24
type input "洗髮(S011)"
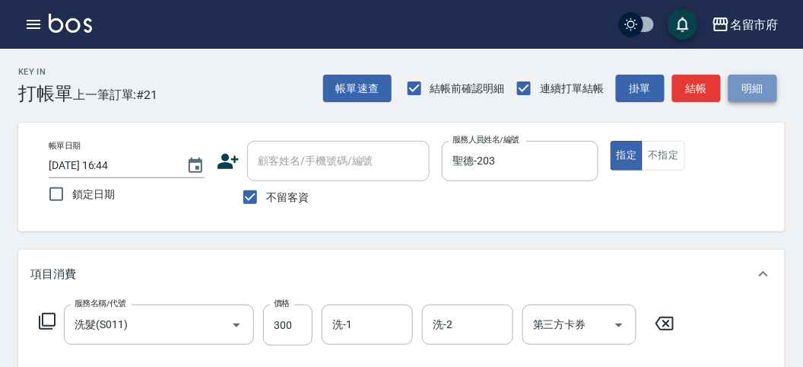
click at [743, 85] on button "明細" at bounding box center [753, 89] width 49 height 28
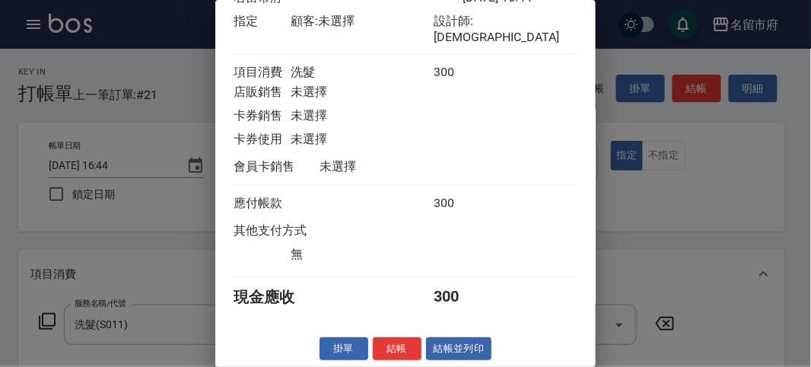
click at [399, 348] on button "結帳" at bounding box center [397, 349] width 49 height 24
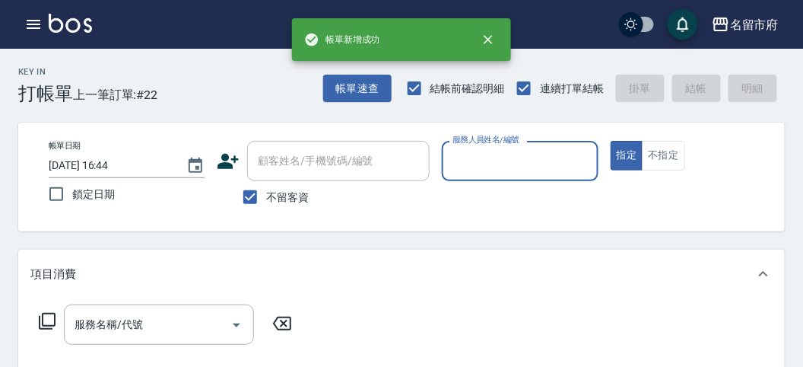
click at [24, 30] on button "button" at bounding box center [33, 24] width 30 height 30
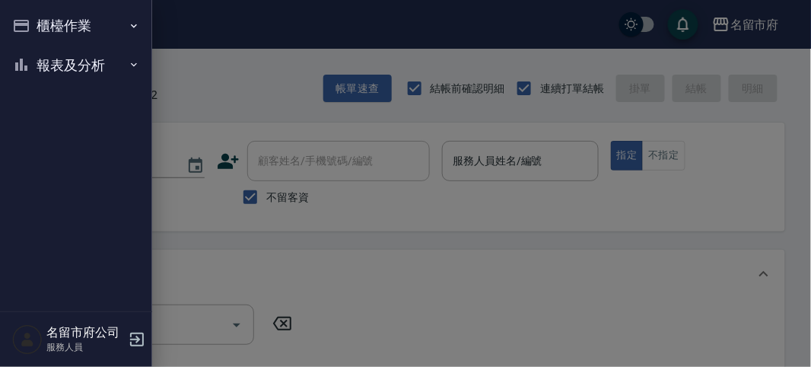
click at [43, 85] on ul "櫃檯作業 打帳單 帳單列表 現金收支登錄 高階收支登錄 材料自購登錄 每日結帳 報表及分析 報表目錄 店家日報表 互助排行榜 互助點數明細 設計師日報表 設計…" at bounding box center [76, 45] width 140 height 91
drag, startPoint x: 50, startPoint y: 67, endPoint x: 46, endPoint y: 170, distance: 102.8
click at [50, 68] on button "報表及分析" at bounding box center [76, 66] width 140 height 40
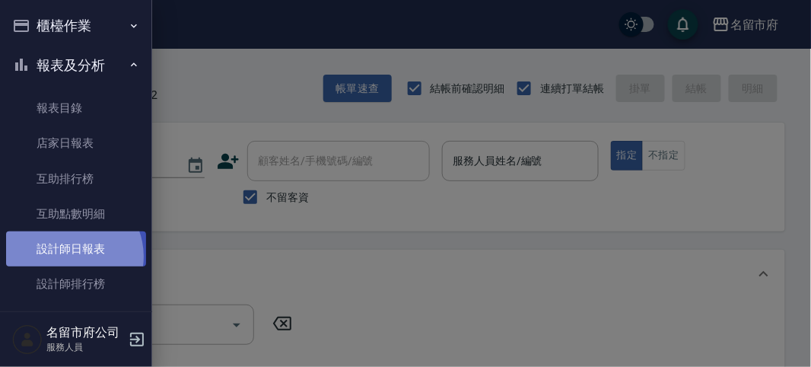
click at [68, 256] on link "設計師日報表" at bounding box center [76, 248] width 140 height 35
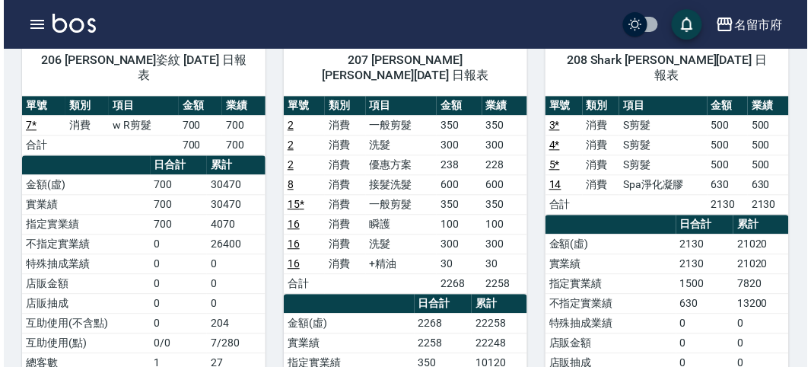
scroll to position [169, 0]
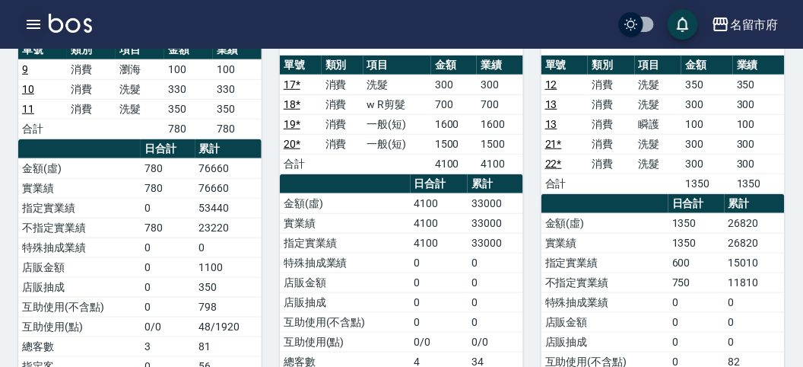
click at [40, 27] on icon "button" at bounding box center [34, 24] width 14 height 9
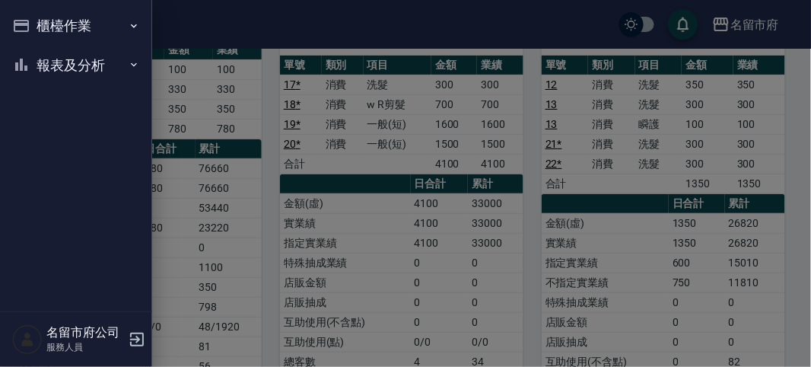
click at [40, 27] on button "櫃檯作業" at bounding box center [76, 26] width 140 height 40
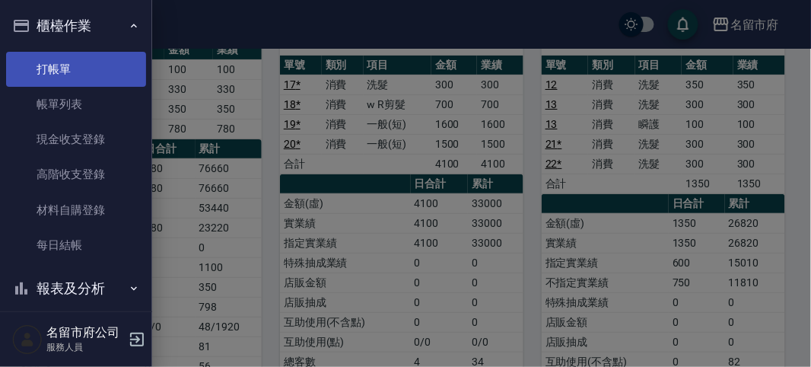
click at [47, 68] on link "打帳單" at bounding box center [76, 69] width 140 height 35
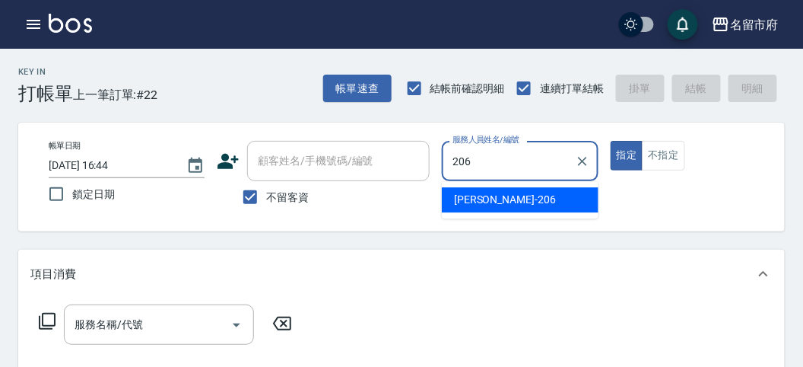
type input "Wendy-206"
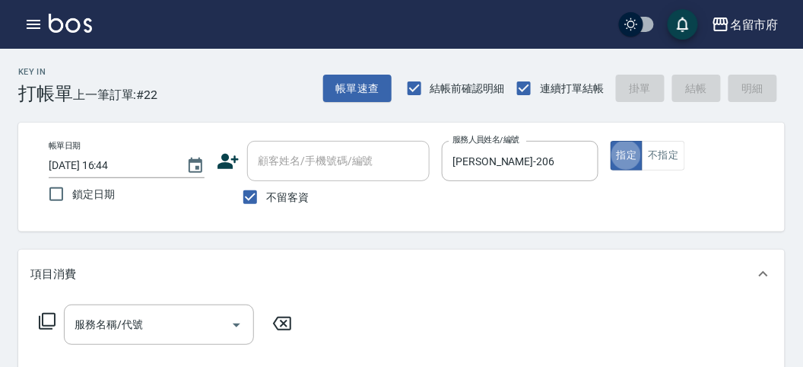
type button "true"
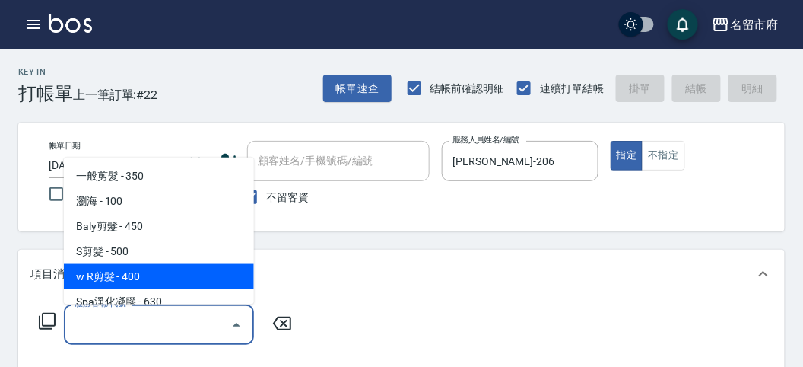
type input "w R剪髮(C011)"
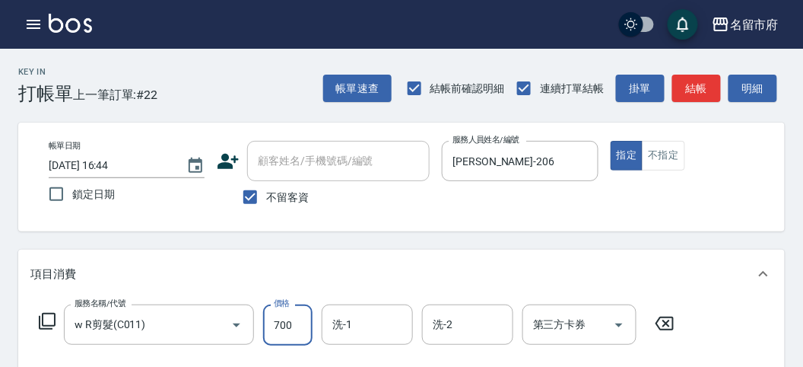
type input "700"
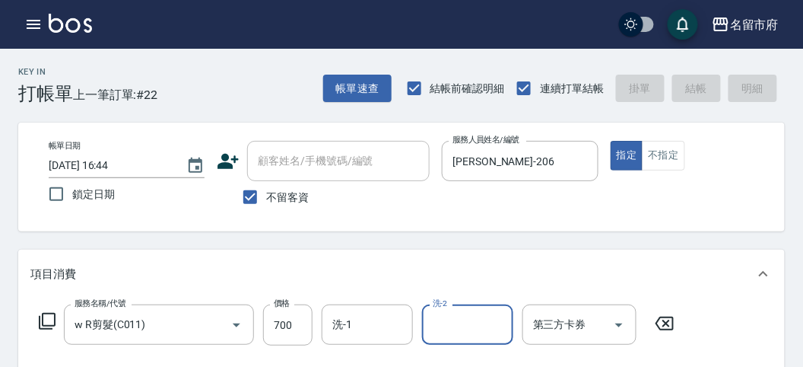
type input "2025/10/09 16:48"
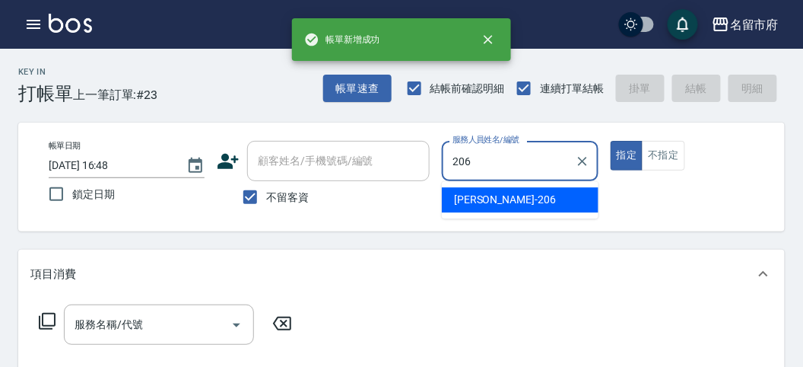
type input "Wendy-206"
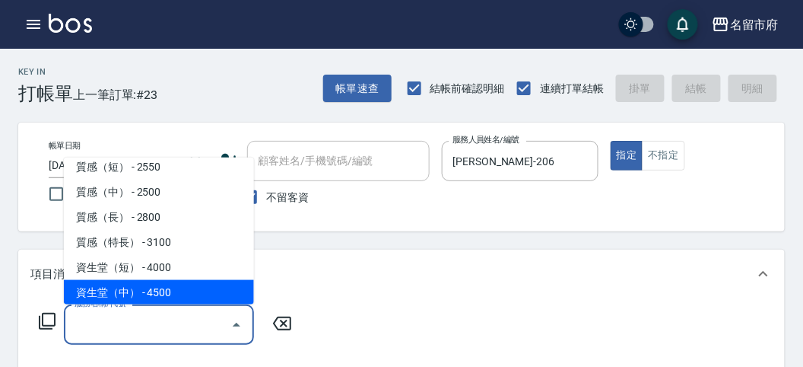
scroll to position [487, 0]
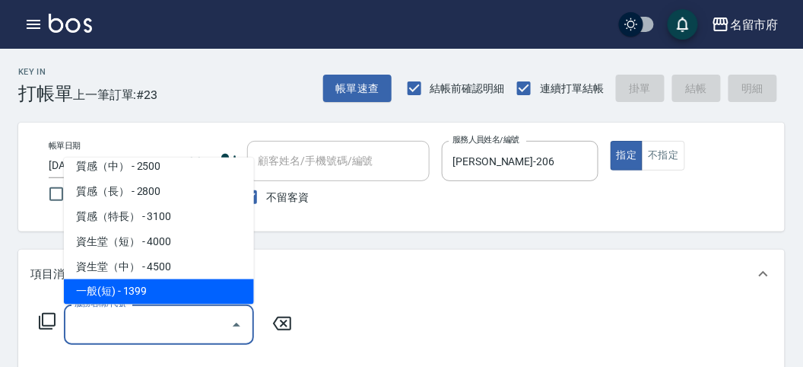
type input "一般(短)(R000)"
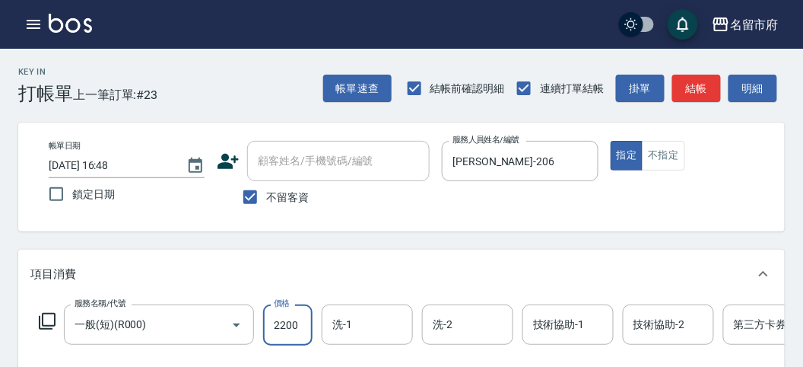
type input "2200"
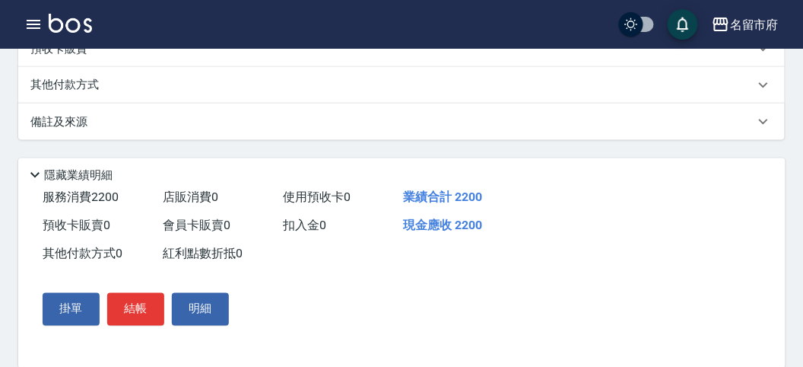
scroll to position [338, 0]
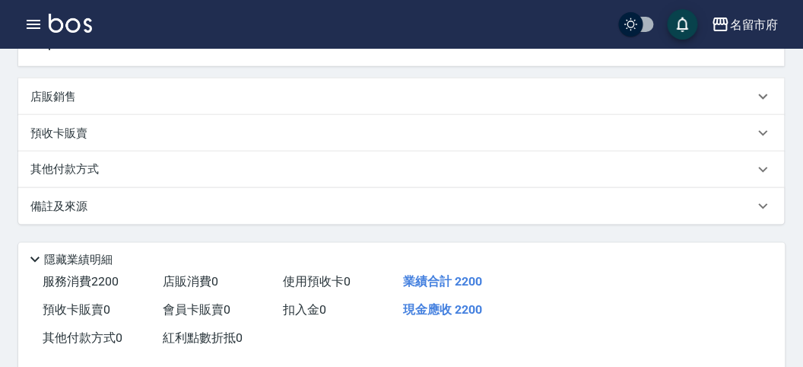
click at [106, 211] on div "備註及來源" at bounding box center [392, 206] width 724 height 16
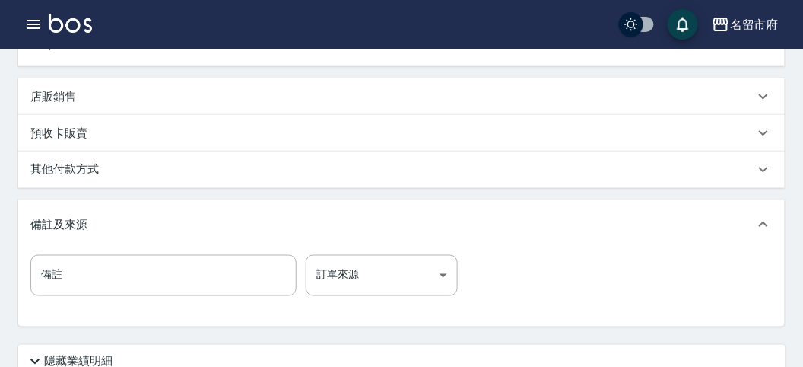
click at [109, 178] on div "其他付款方式" at bounding box center [392, 169] width 724 height 17
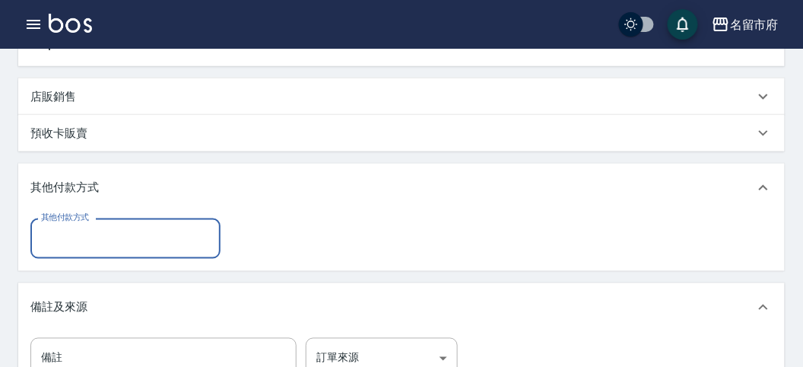
scroll to position [0, 0]
click at [106, 236] on div "其他付款方式" at bounding box center [125, 238] width 190 height 40
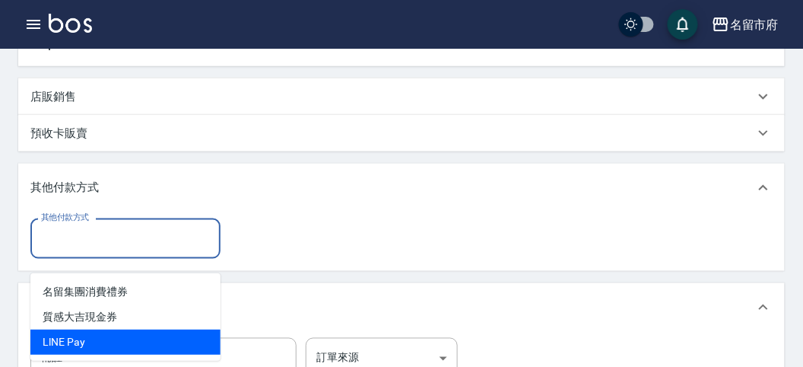
click at [113, 342] on span "LlNE Pay" at bounding box center [125, 341] width 190 height 25
type input "LlNE Pay"
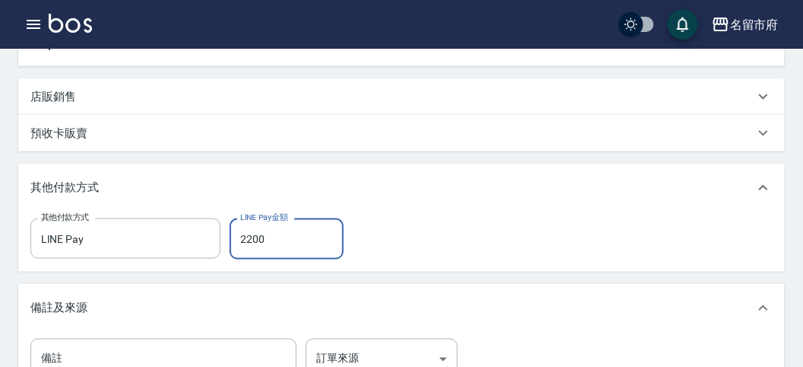
type input "2200"
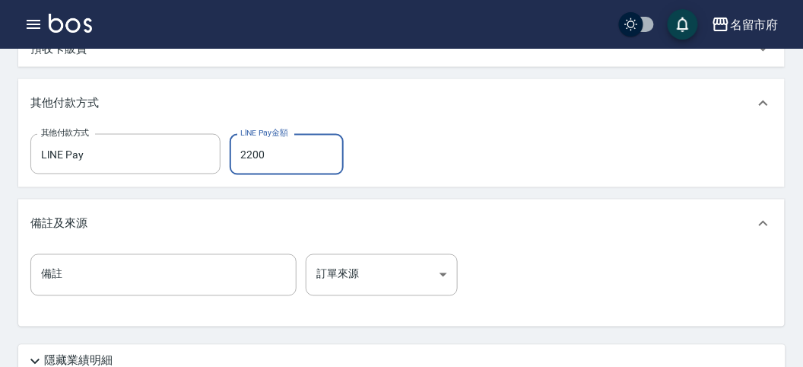
click at [75, 232] on p "備註及來源" at bounding box center [58, 224] width 57 height 16
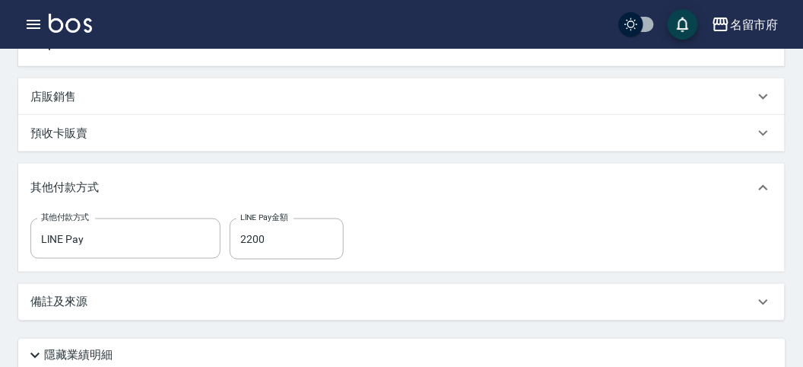
scroll to position [84, 0]
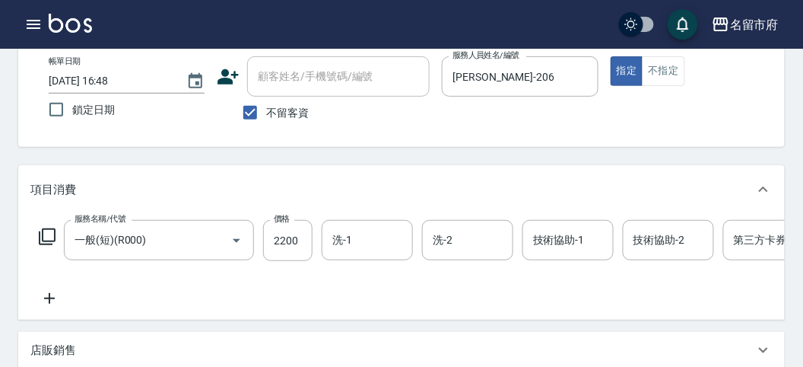
type input "2025/10/09 16:49"
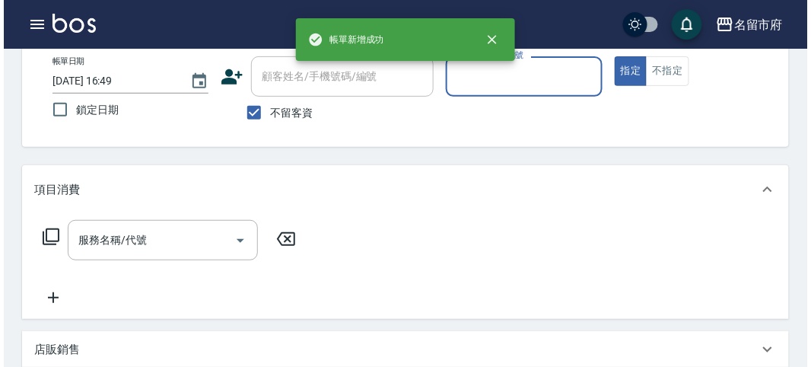
scroll to position [0, 0]
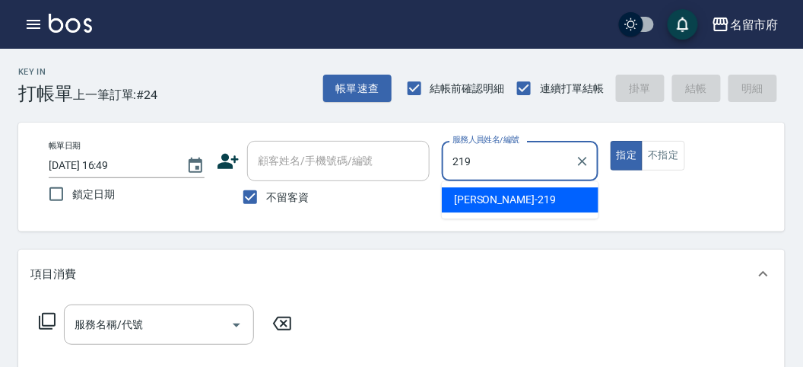
type input "[PERSON_NAME]-219"
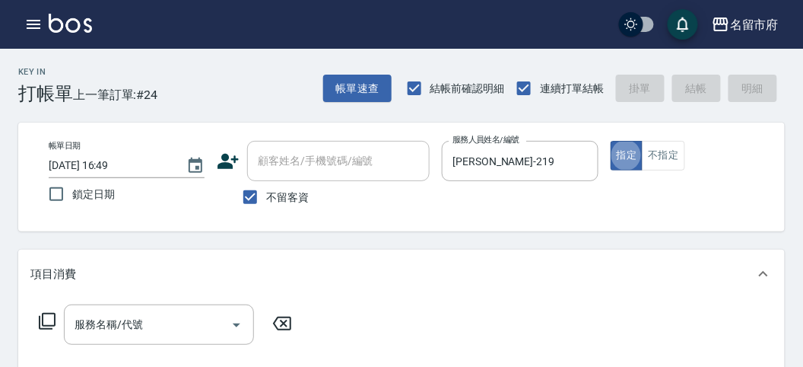
click at [43, 325] on icon at bounding box center [47, 321] width 17 height 17
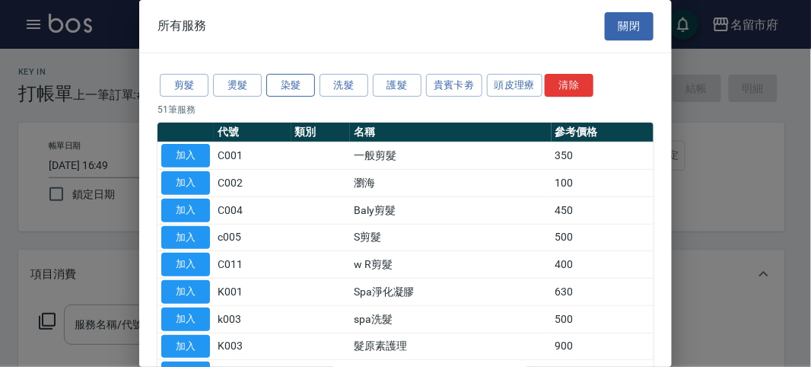
click at [313, 87] on button "染髮" at bounding box center [290, 86] width 49 height 24
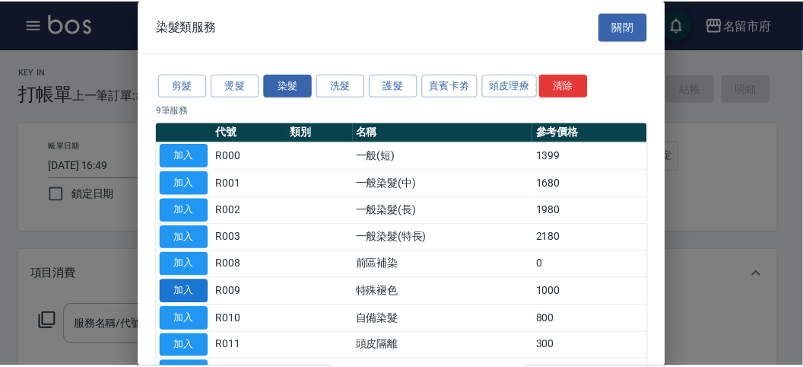
scroll to position [84, 0]
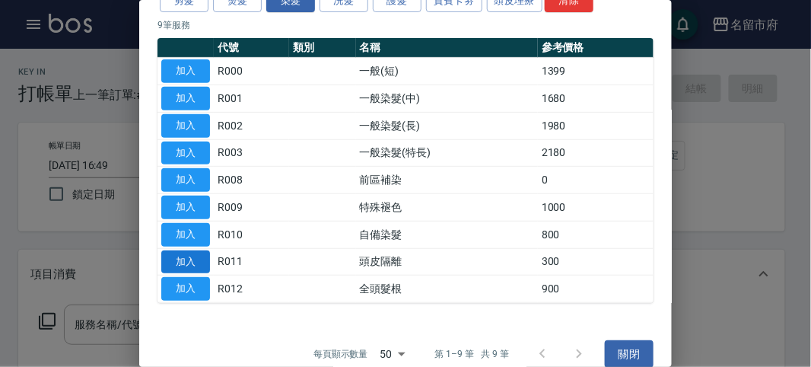
click at [173, 256] on button "加入" at bounding box center [185, 262] width 49 height 24
type input "頭皮隔離(R011)"
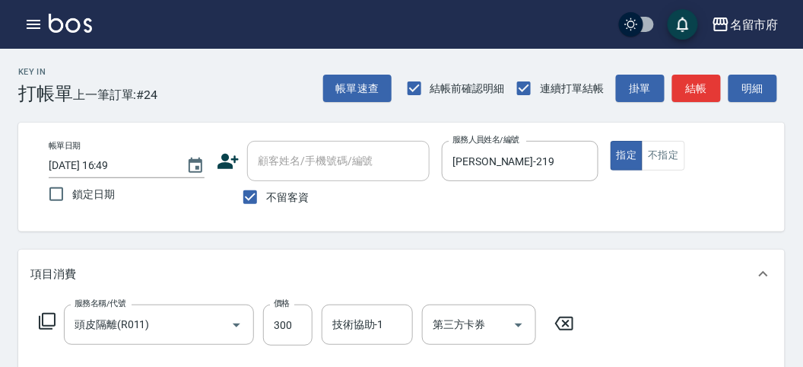
click at [52, 315] on icon at bounding box center [47, 321] width 18 height 18
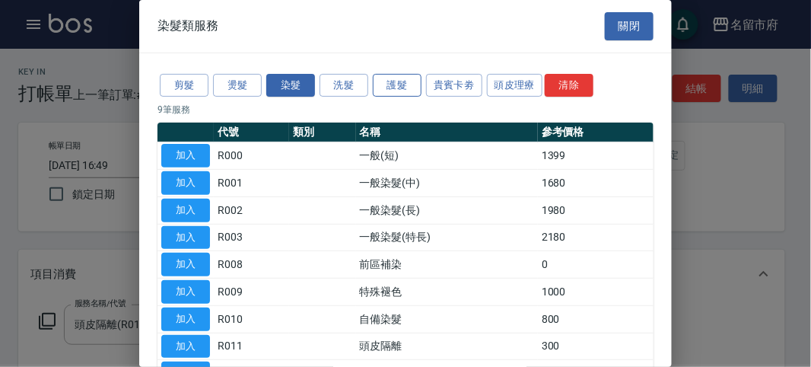
click at [392, 86] on button "護髮" at bounding box center [397, 86] width 49 height 24
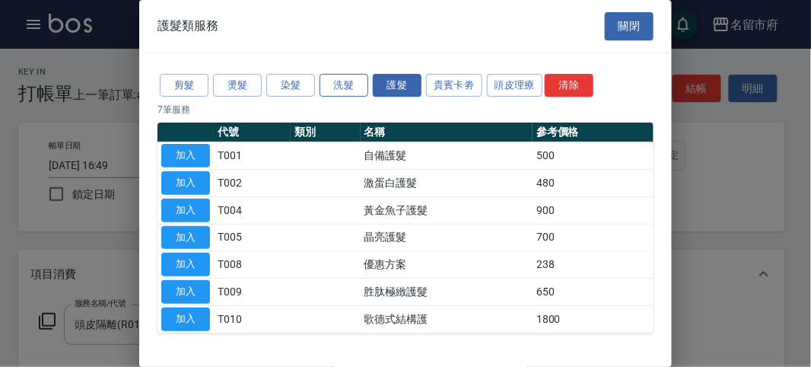
click at [332, 89] on button "洗髮" at bounding box center [343, 86] width 49 height 24
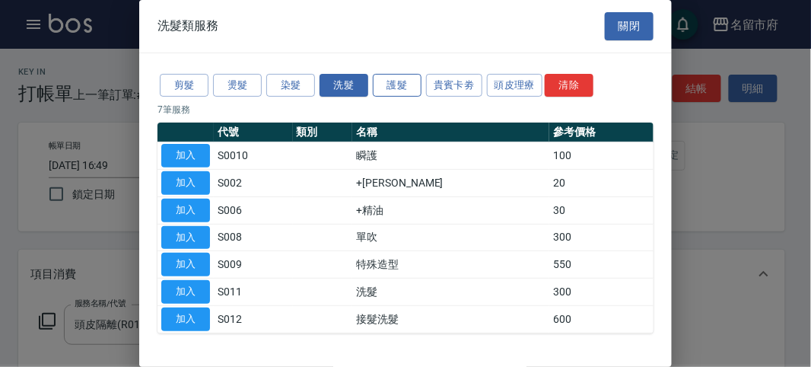
drag, startPoint x: 381, startPoint y: 100, endPoint x: 392, endPoint y: 81, distance: 22.2
click at [383, 97] on div "剪髮 燙髮 染髮 洗髮 護髮 貴賓卡劵 頭皮理療 清除 7 筆服務 代號 類別 名稱 參考價格 加入 S0010 瞬護 100 加入 S002 +潤絲 20 …" at bounding box center [405, 202] width 532 height 298
click at [395, 80] on button "護髮" at bounding box center [397, 86] width 49 height 24
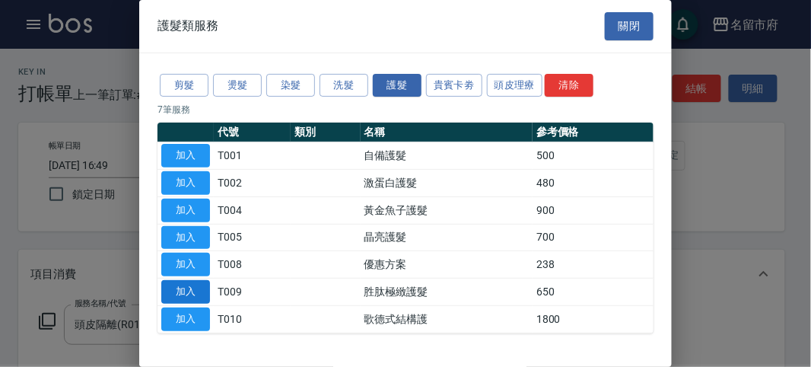
click at [202, 293] on button "加入" at bounding box center [185, 292] width 49 height 24
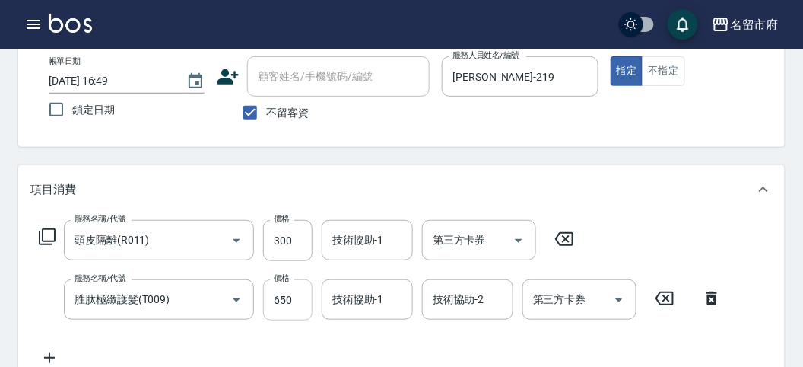
click at [298, 306] on input "650" at bounding box center [287, 299] width 49 height 41
type input "600"
click at [54, 230] on icon at bounding box center [47, 236] width 17 height 17
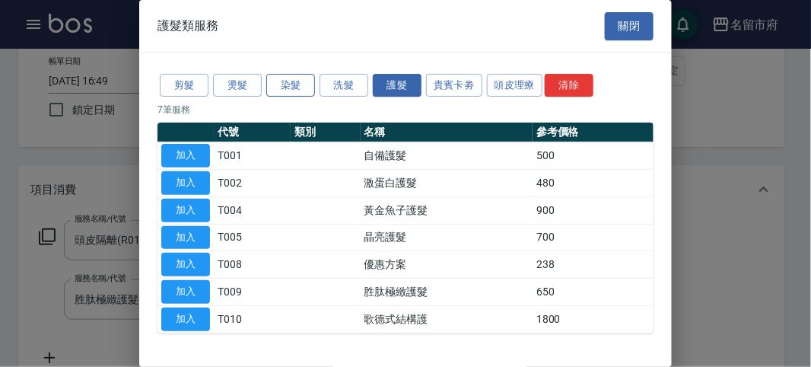
click at [294, 91] on button "染髮" at bounding box center [290, 86] width 49 height 24
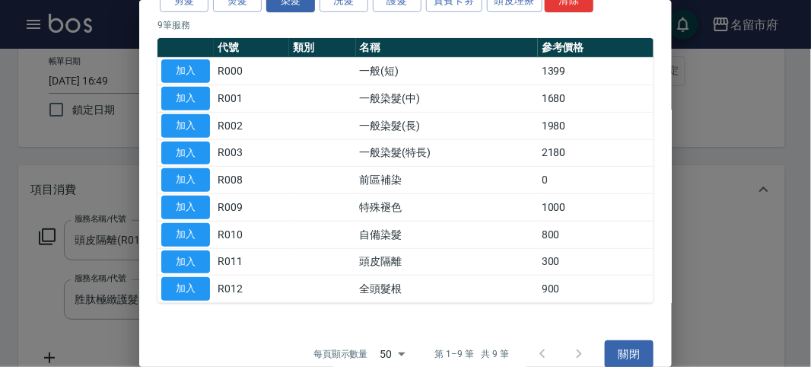
scroll to position [100, 0]
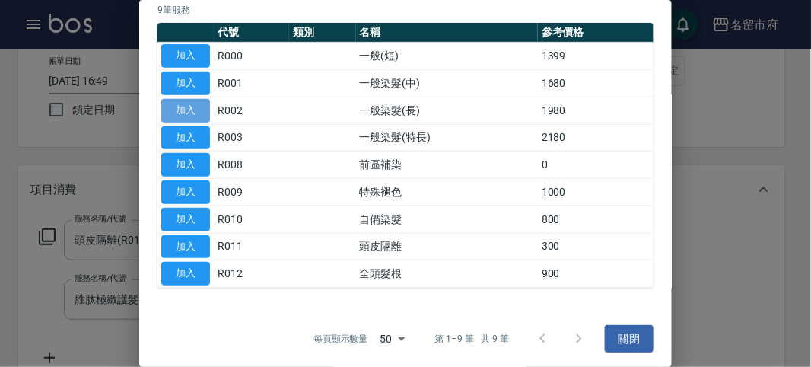
click at [198, 112] on button "加入" at bounding box center [185, 111] width 49 height 24
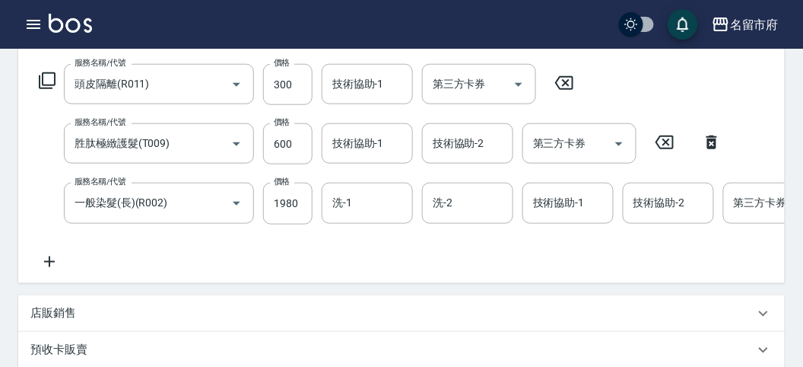
scroll to position [156, 0]
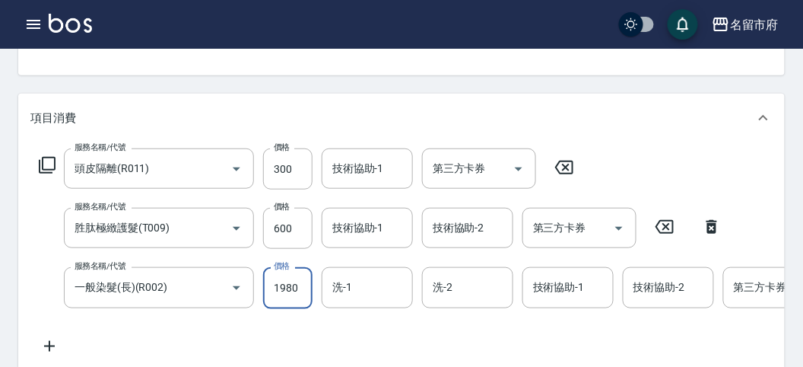
click at [297, 292] on input "1980" at bounding box center [287, 287] width 49 height 41
drag, startPoint x: 303, startPoint y: 291, endPoint x: 244, endPoint y: 294, distance: 59.4
click at [244, 294] on div "服務名稱/代號 一般染髮(長)(R002) 服務名稱/代號 價格 1980 價格 洗-1 洗-1 洗-2 洗-2 技術協助-1 技術協助-1 技術協助-2 技…" at bounding box center [480, 287] width 901 height 41
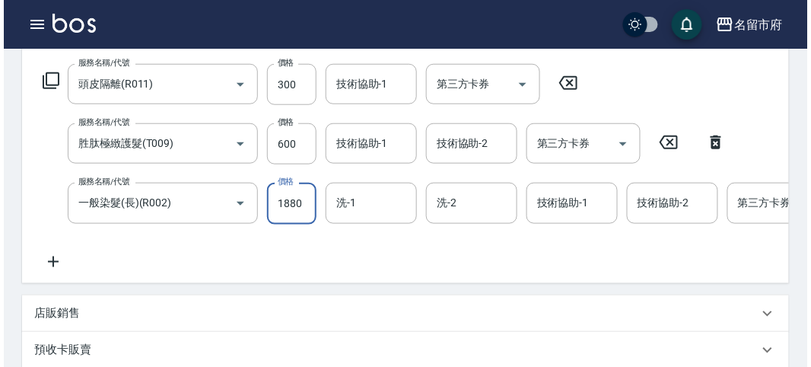
scroll to position [578, 0]
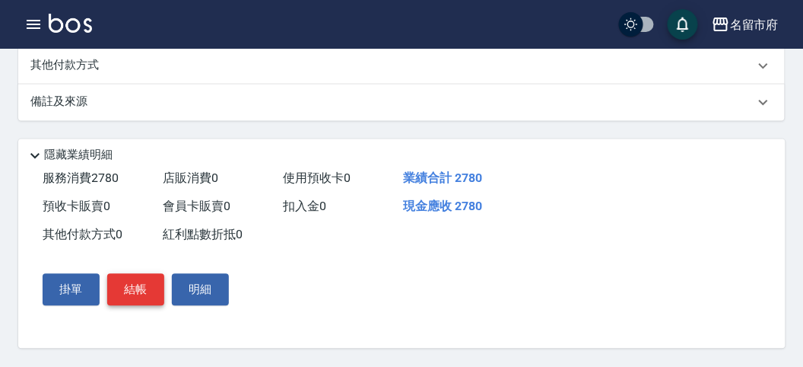
type input "1880"
click at [124, 286] on button "結帳" at bounding box center [135, 290] width 57 height 32
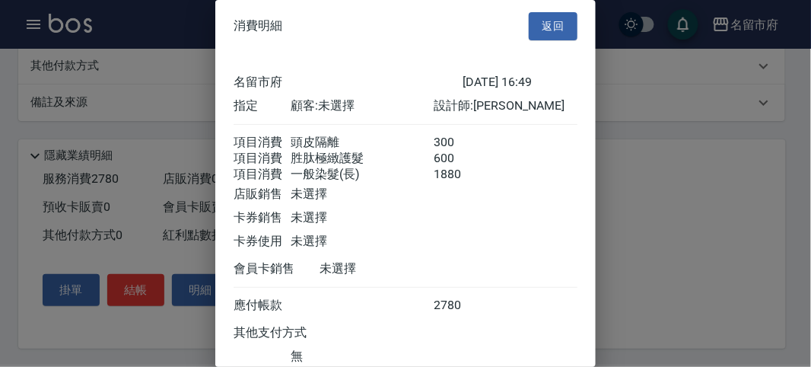
scroll to position [119, 0]
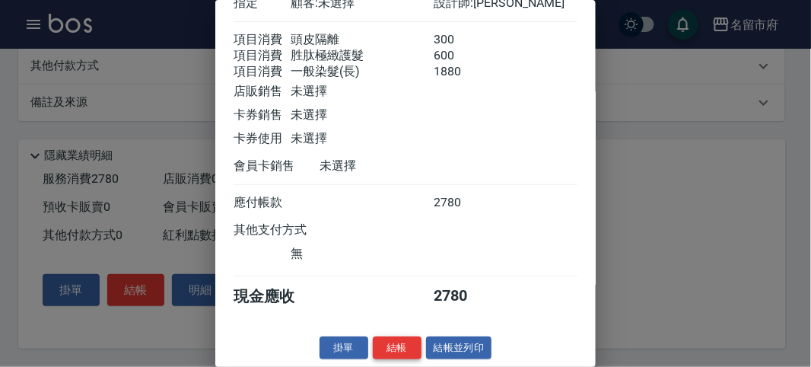
click at [396, 347] on button "結帳" at bounding box center [397, 348] width 49 height 24
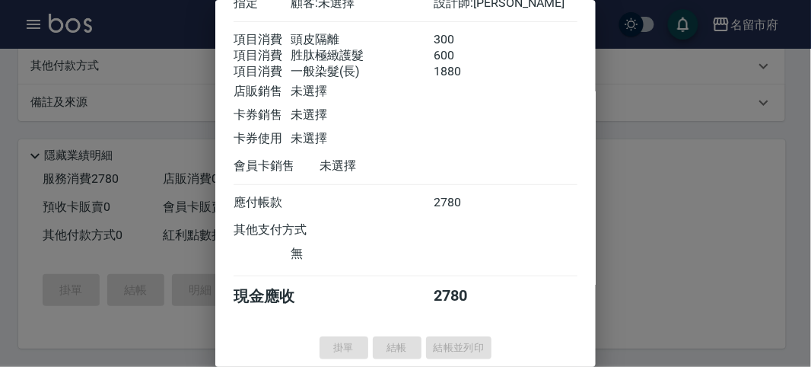
type input "2025/10/09 16:53"
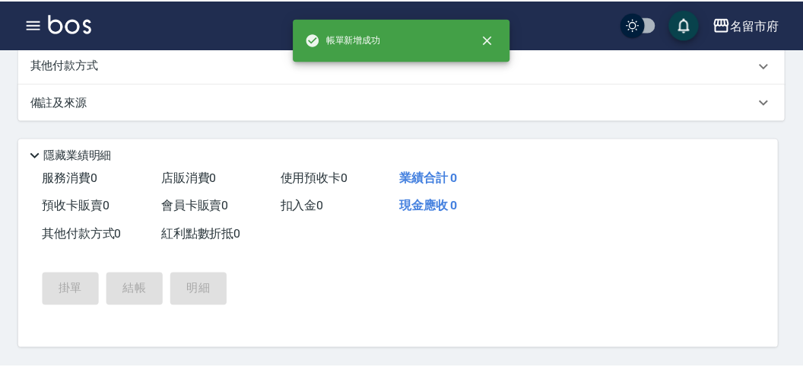
scroll to position [0, 0]
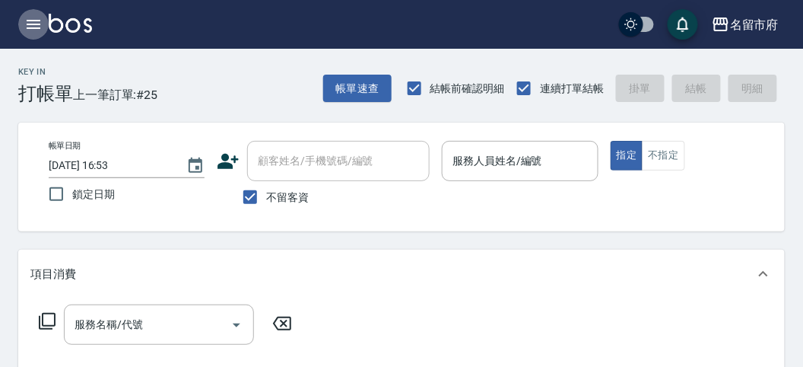
click at [29, 23] on icon "button" at bounding box center [33, 24] width 18 height 18
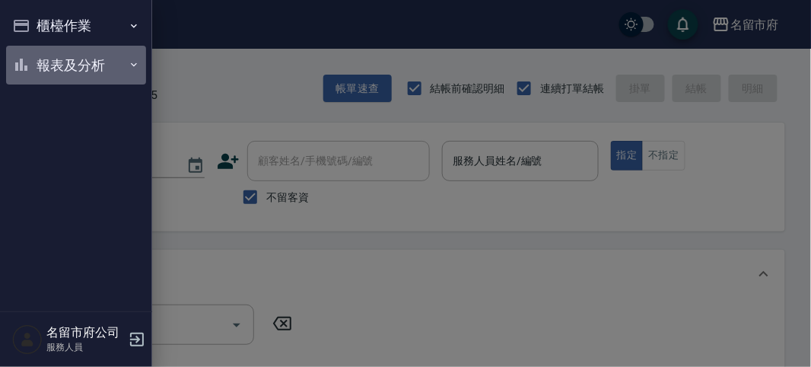
click at [76, 62] on button "報表及分析" at bounding box center [76, 66] width 140 height 40
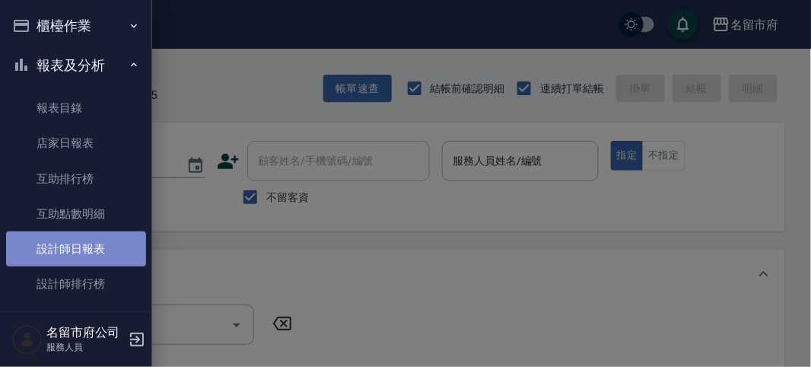
click at [104, 251] on link "設計師日報表" at bounding box center [76, 248] width 140 height 35
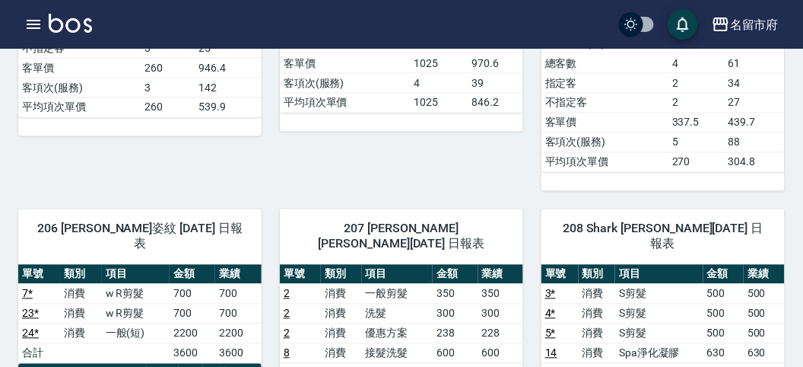
scroll to position [338, 0]
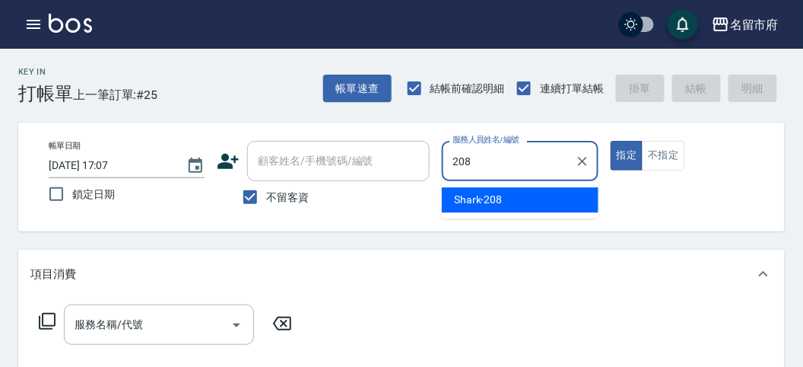
click at [489, 191] on div "Shark -208" at bounding box center [520, 199] width 157 height 25
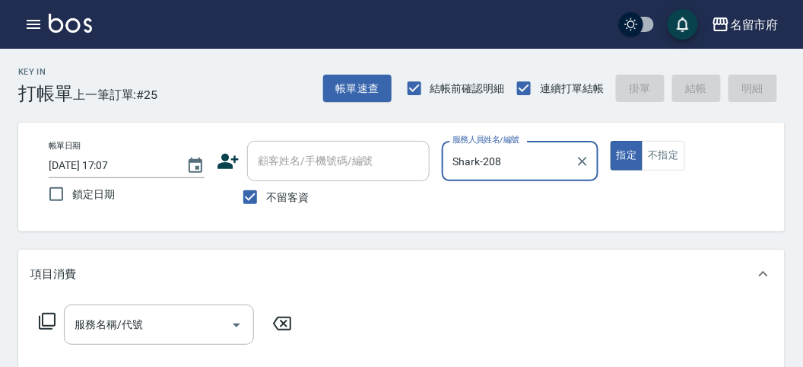
type input "Shark-208"
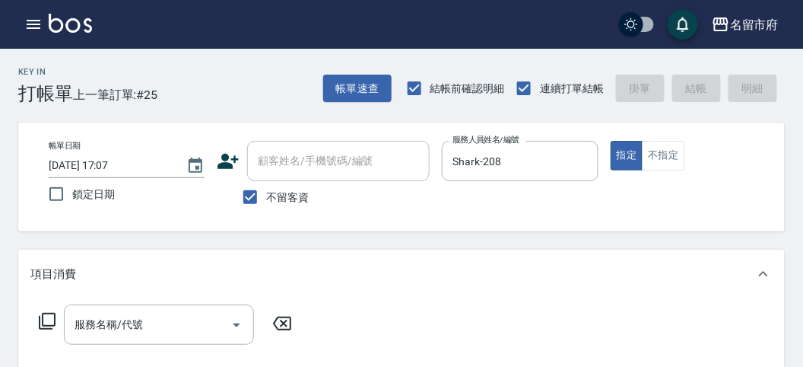
click at [43, 324] on icon at bounding box center [47, 321] width 18 height 18
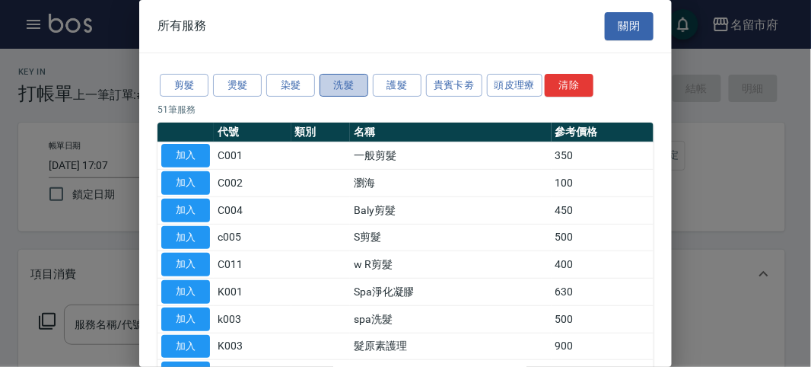
click at [348, 84] on button "洗髮" at bounding box center [343, 86] width 49 height 24
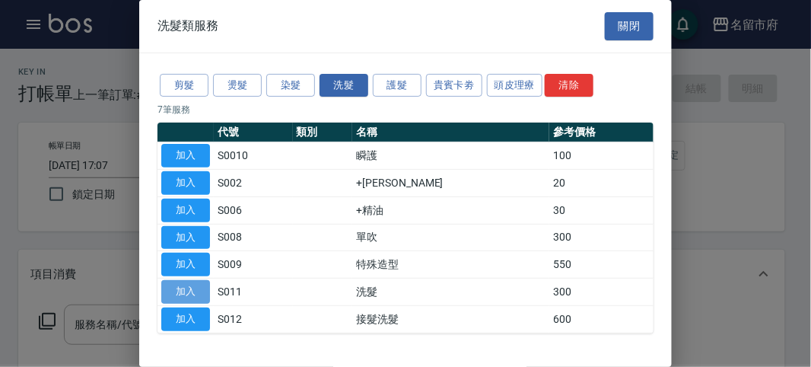
click at [183, 291] on button "加入" at bounding box center [185, 292] width 49 height 24
type input "洗髮(S011)"
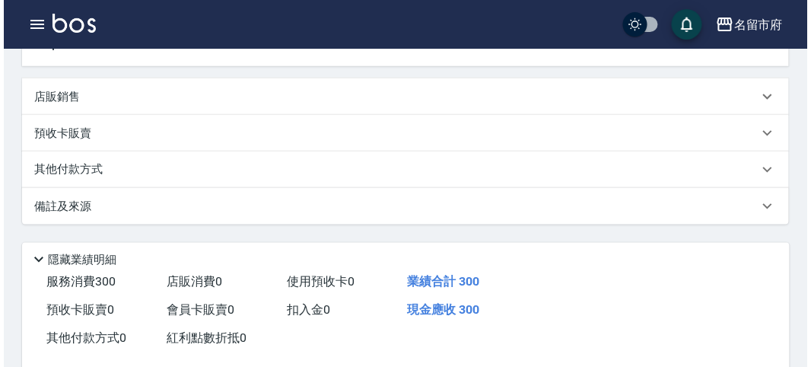
scroll to position [445, 0]
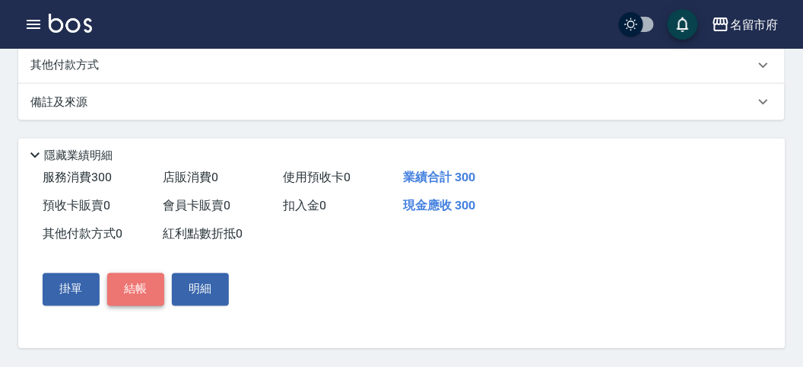
click at [135, 294] on button "結帳" at bounding box center [135, 289] width 57 height 32
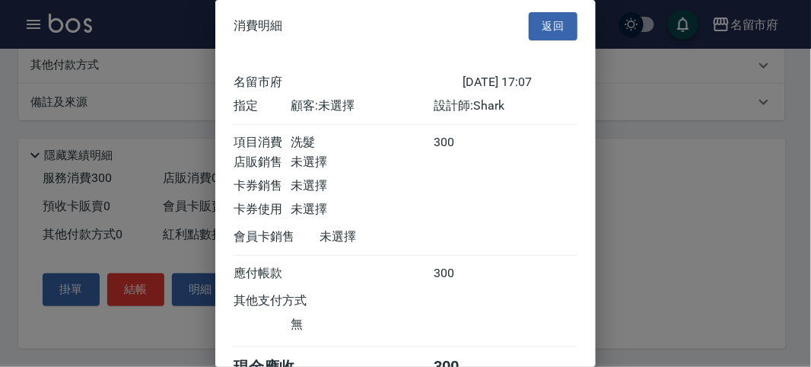
scroll to position [84, 0]
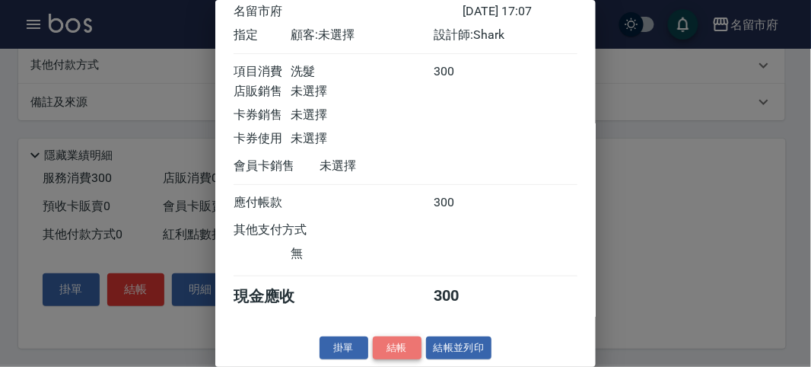
click at [405, 347] on button "結帳" at bounding box center [397, 348] width 49 height 24
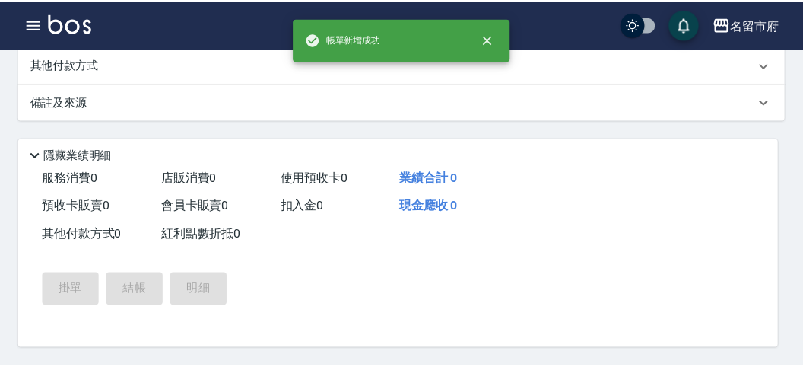
scroll to position [0, 0]
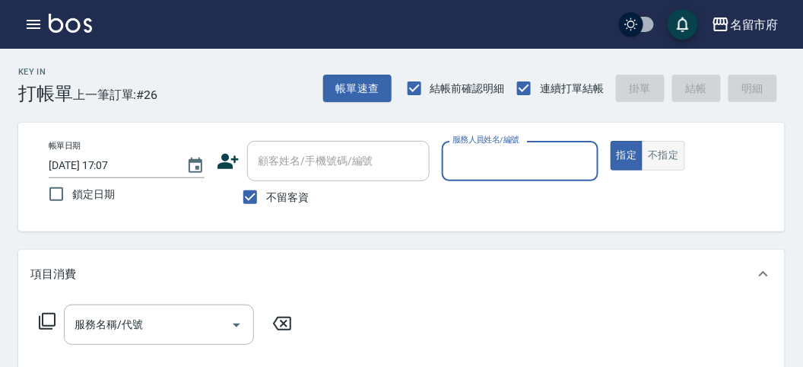
click at [657, 159] on button "不指定" at bounding box center [663, 156] width 43 height 30
click at [544, 158] on input "服務人員姓名/編號" at bounding box center [520, 161] width 142 height 27
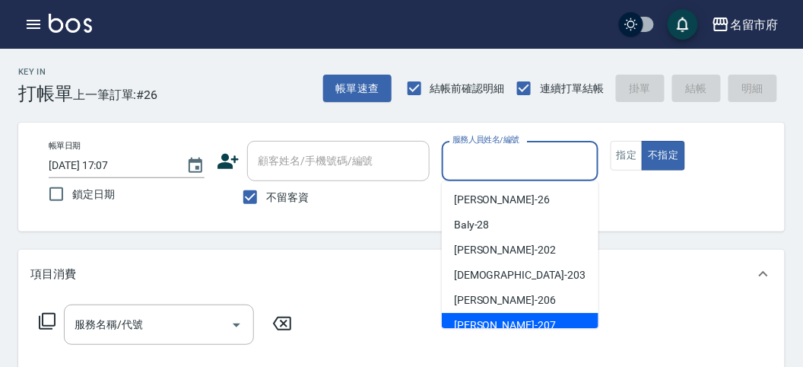
drag, startPoint x: 484, startPoint y: 322, endPoint x: 522, endPoint y: 297, distance: 45.6
click at [484, 323] on span "Gary -207" at bounding box center [505, 325] width 102 height 16
type input "Gary-207"
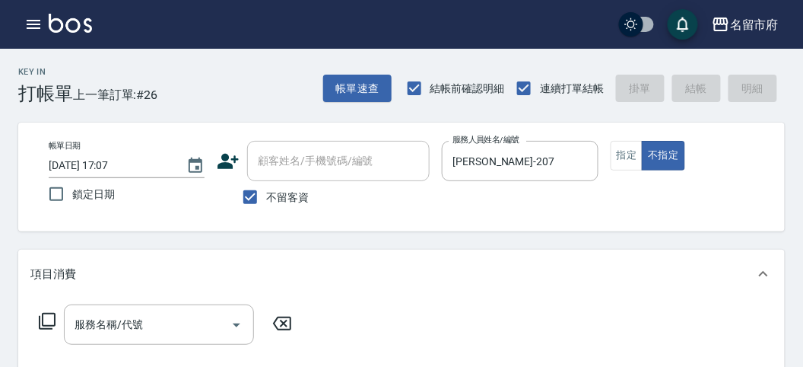
click at [43, 327] on icon at bounding box center [47, 321] width 18 height 18
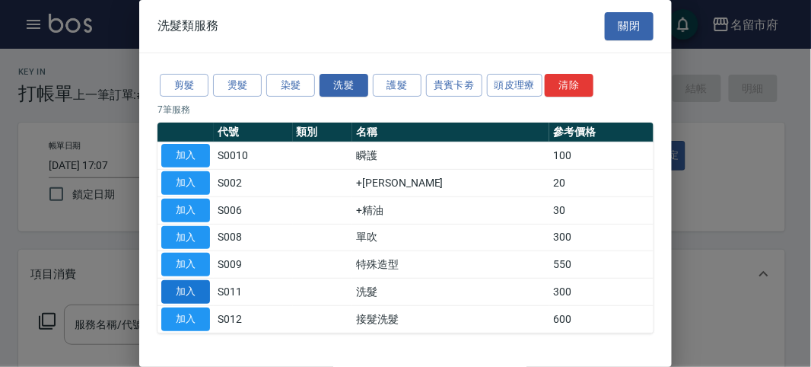
click at [203, 283] on button "加入" at bounding box center [185, 292] width 49 height 24
type input "洗髮(S011)"
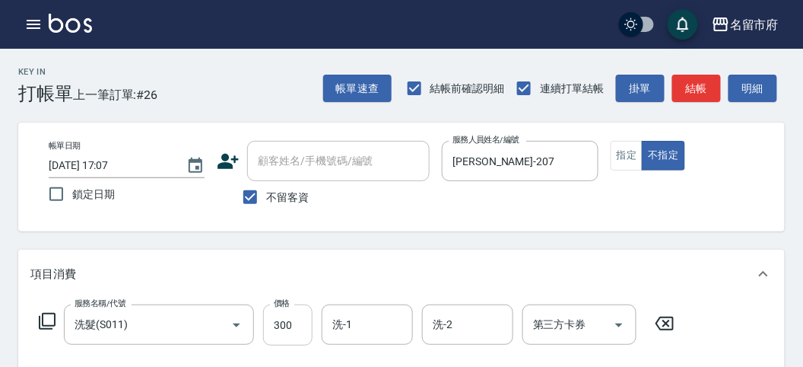
click at [297, 322] on input "300" at bounding box center [287, 324] width 49 height 41
type input "320"
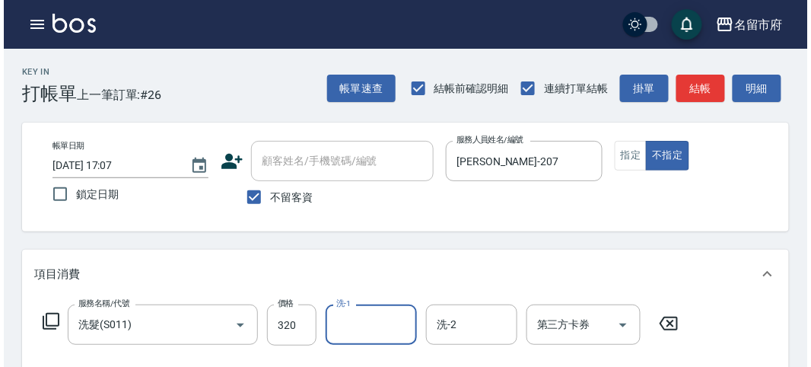
scroll to position [445, 0]
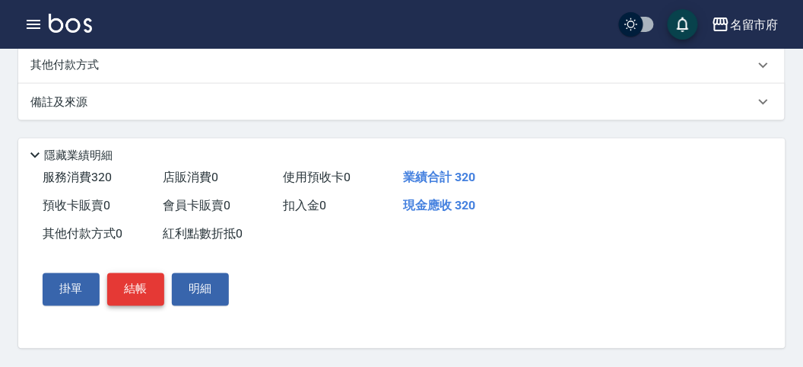
click at [133, 285] on button "結帳" at bounding box center [135, 289] width 57 height 32
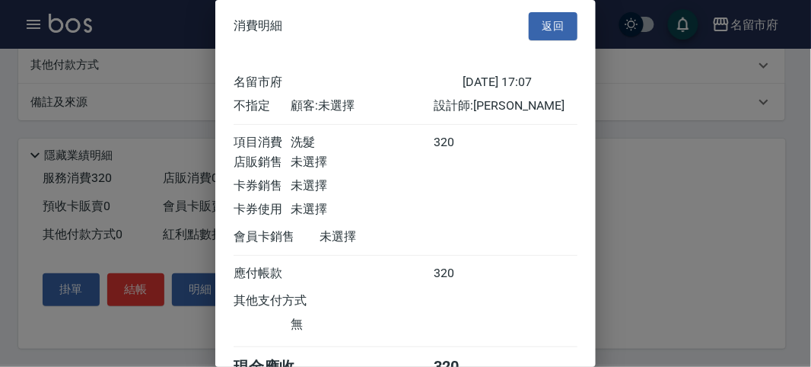
scroll to position [84, 0]
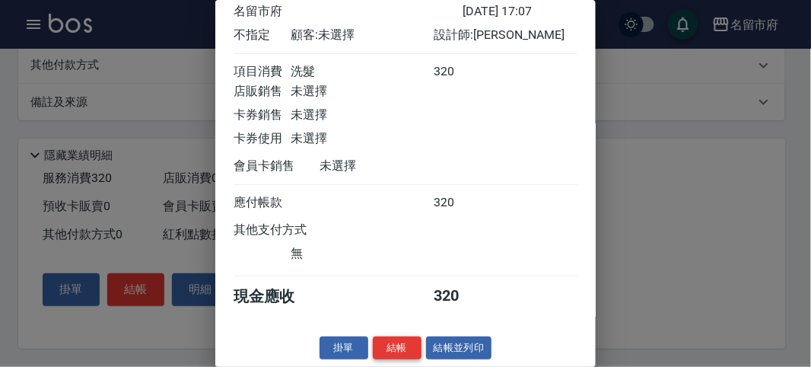
click at [401, 341] on button "結帳" at bounding box center [397, 348] width 49 height 24
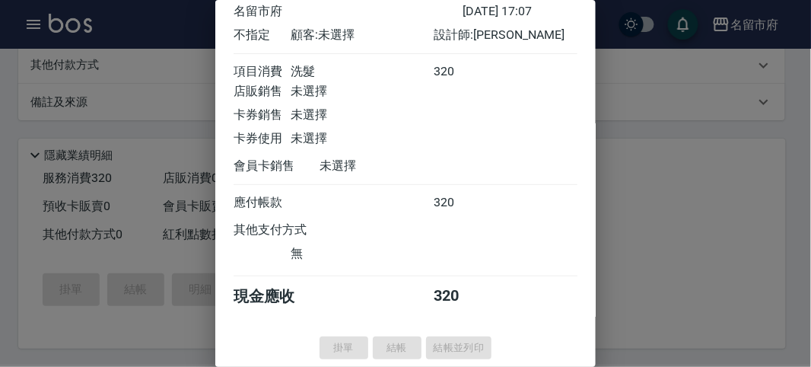
type input "2025/10/09 17:24"
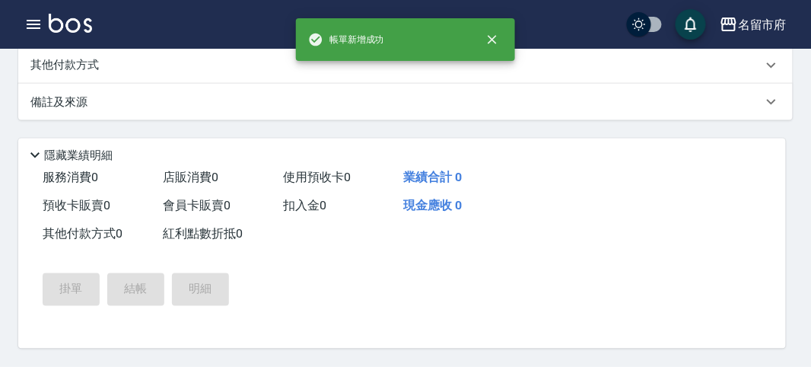
scroll to position [0, 0]
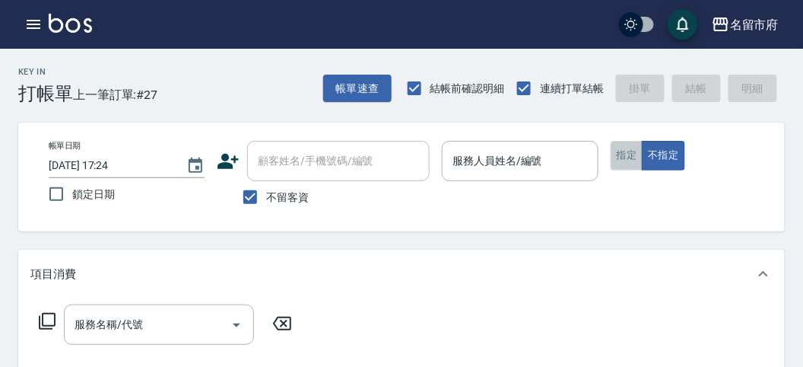
click at [624, 156] on button "指定" at bounding box center [627, 156] width 33 height 30
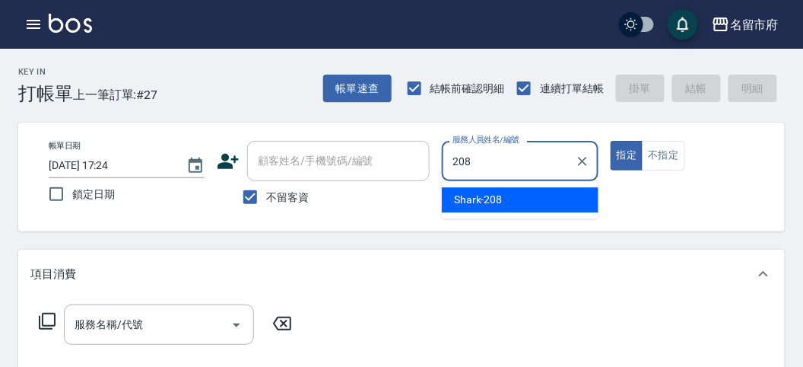
click at [454, 199] on span "Shark -208" at bounding box center [478, 200] width 49 height 16
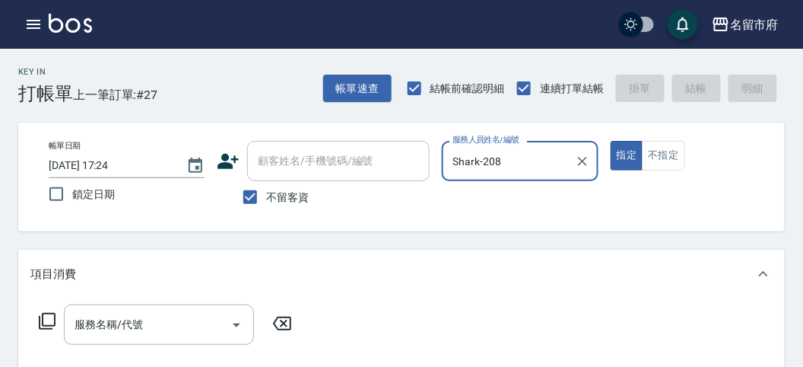
type input "Shark-208"
click at [46, 315] on icon at bounding box center [47, 321] width 18 height 18
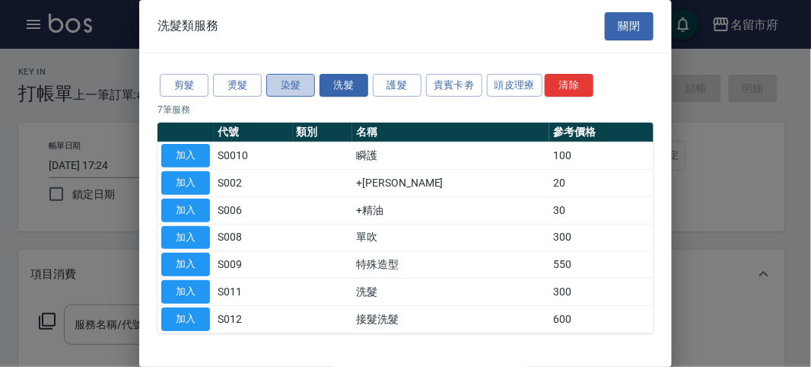
drag, startPoint x: 293, startPoint y: 87, endPoint x: 278, endPoint y: 96, distance: 17.1
click at [292, 87] on button "染髮" at bounding box center [290, 86] width 49 height 24
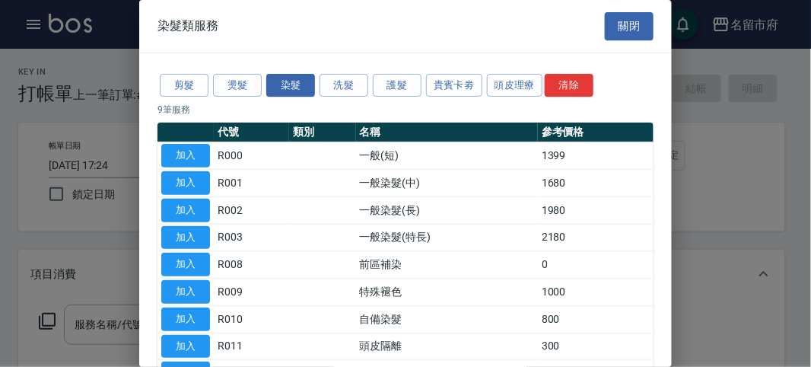
scroll to position [84, 0]
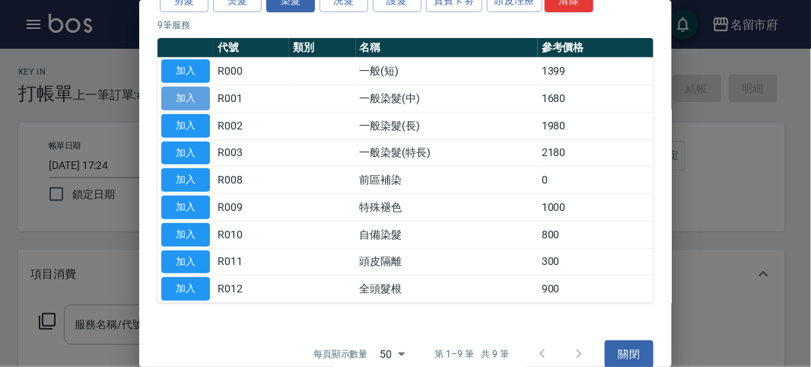
click at [195, 92] on button "加入" at bounding box center [185, 99] width 49 height 24
type input "一般染髮(中)(R001)"
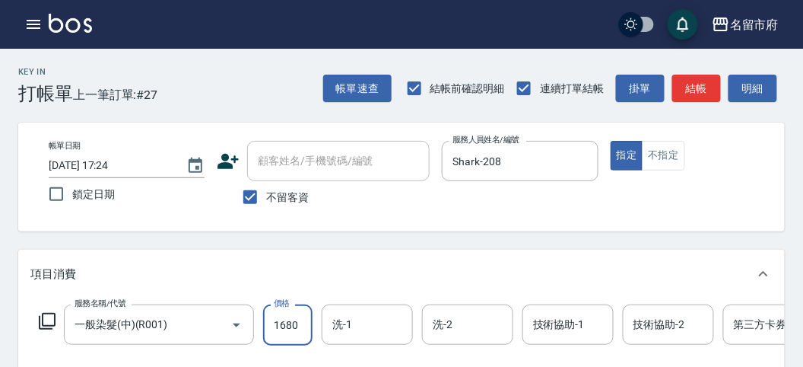
click at [302, 326] on input "1680" at bounding box center [287, 324] width 49 height 41
click at [47, 316] on icon at bounding box center [47, 321] width 18 height 18
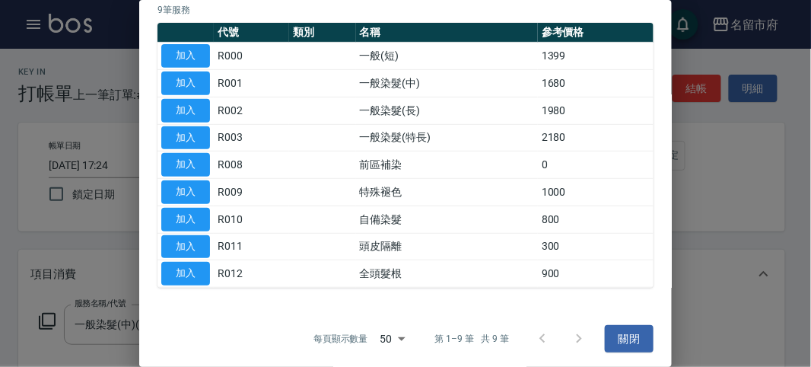
scroll to position [0, 0]
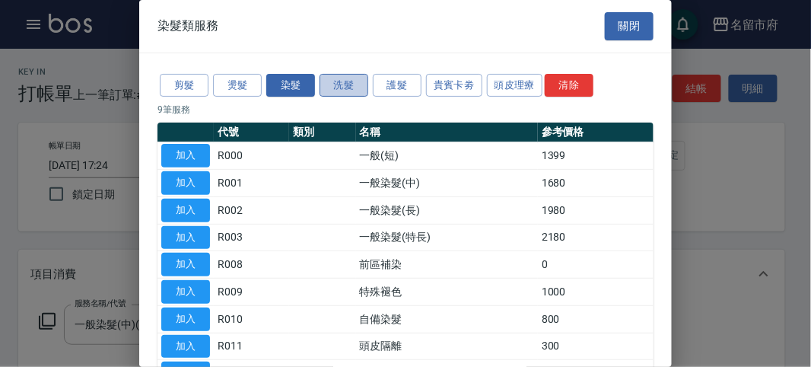
click at [345, 87] on button "洗髮" at bounding box center [343, 86] width 49 height 24
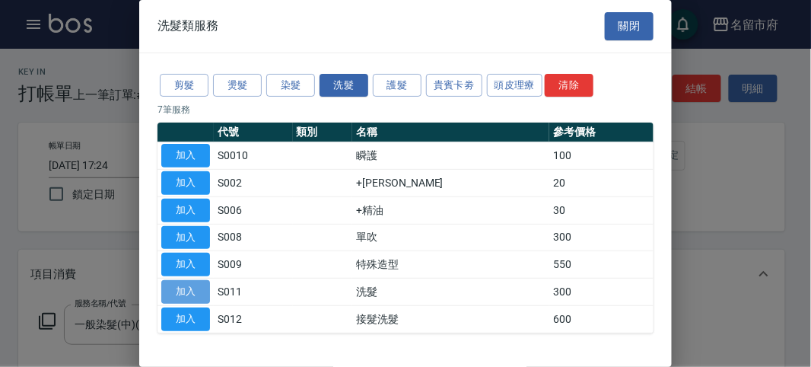
click at [183, 286] on button "加入" at bounding box center [185, 292] width 49 height 24
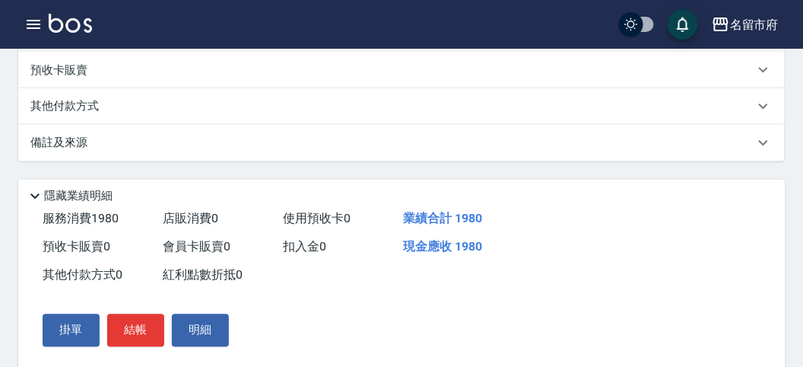
scroll to position [207, 0]
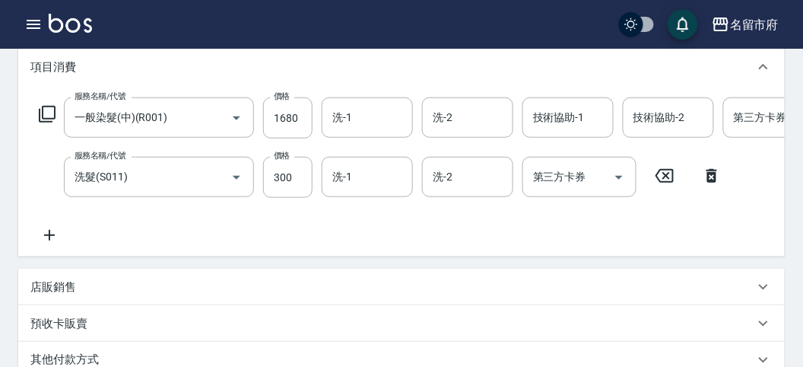
click at [46, 105] on icon at bounding box center [47, 114] width 18 height 18
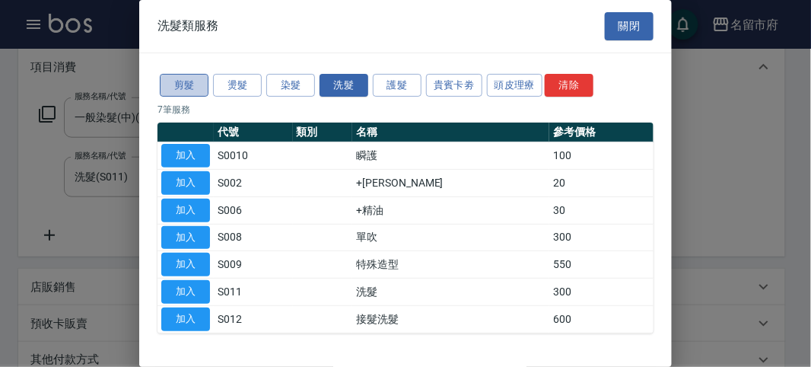
click at [193, 82] on button "剪髮" at bounding box center [184, 86] width 49 height 24
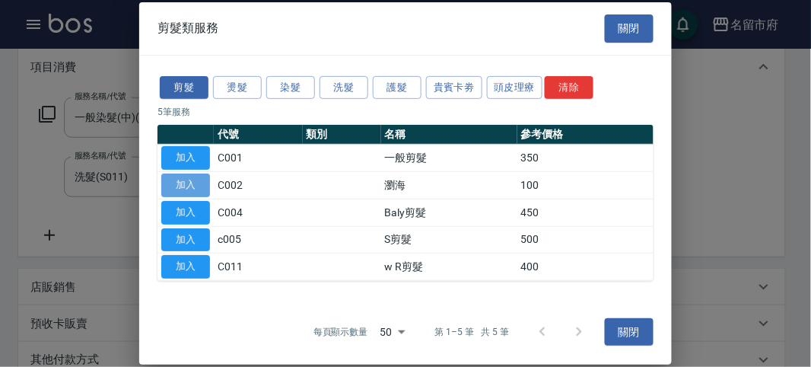
click at [202, 180] on button "加入" at bounding box center [185, 185] width 49 height 24
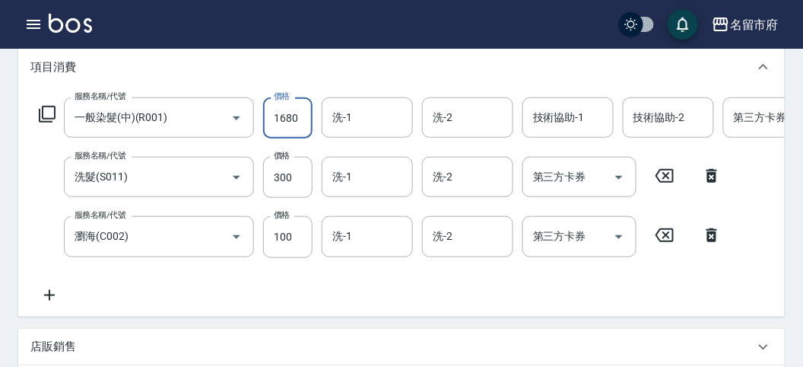
click at [289, 116] on input "1680" at bounding box center [287, 117] width 49 height 41
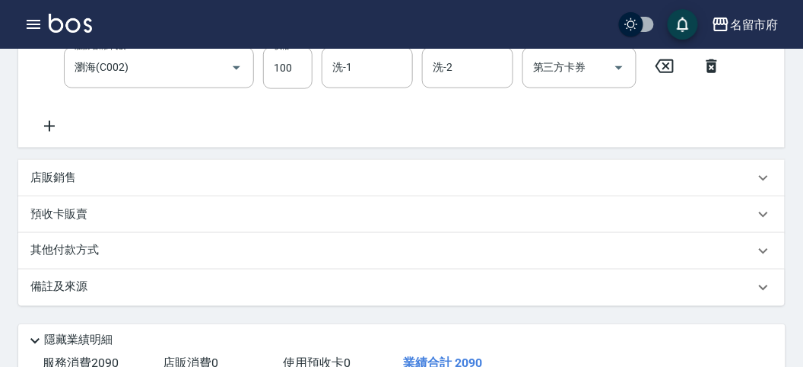
scroll to position [122, 0]
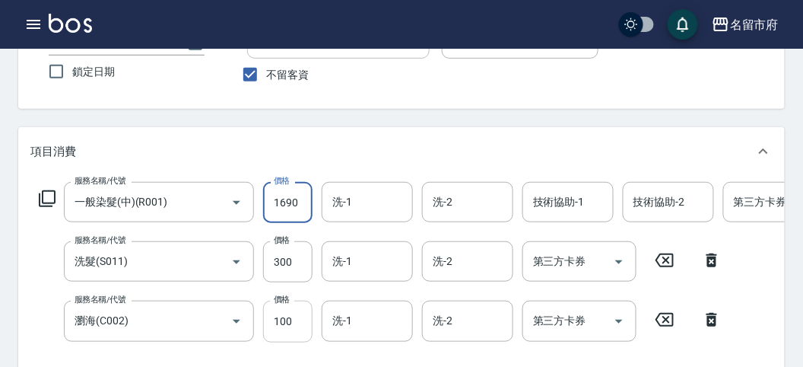
type input "1690"
click at [299, 321] on input "100" at bounding box center [287, 320] width 49 height 41
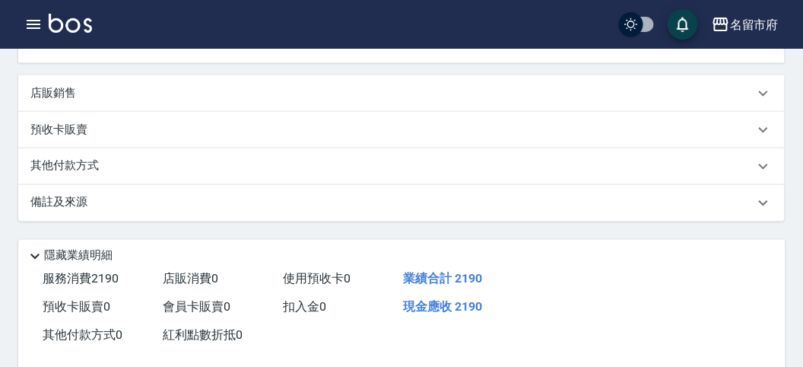
scroll to position [578, 0]
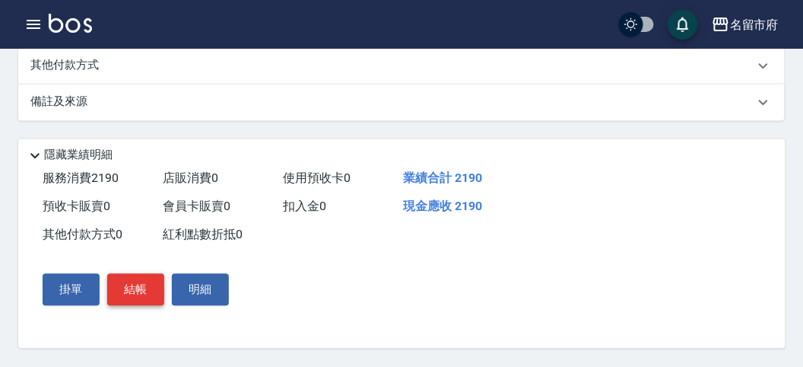
type input "200"
click at [135, 289] on button "結帳" at bounding box center [135, 290] width 57 height 32
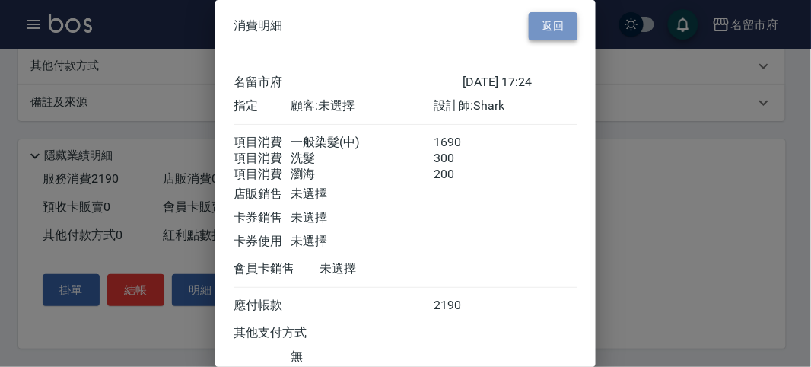
click at [545, 27] on button "返回" at bounding box center [553, 26] width 49 height 28
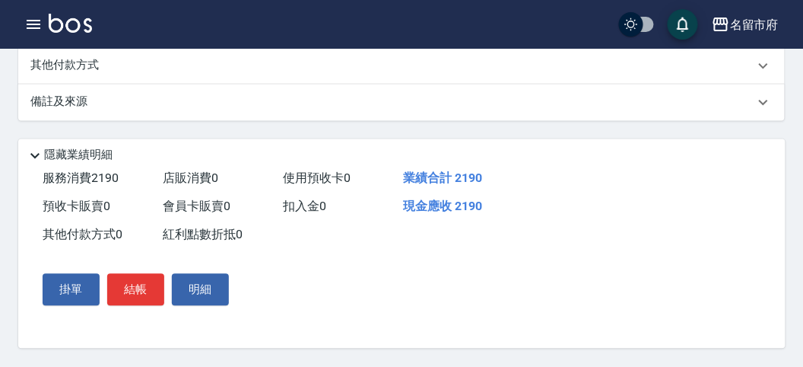
scroll to position [71, 0]
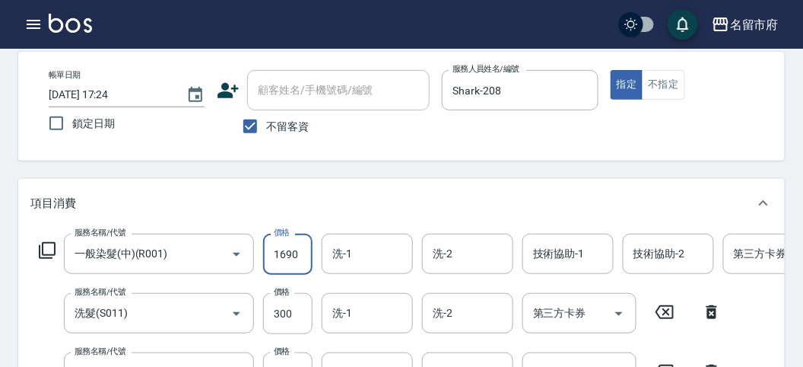
click at [301, 250] on input "1690" at bounding box center [287, 253] width 49 height 41
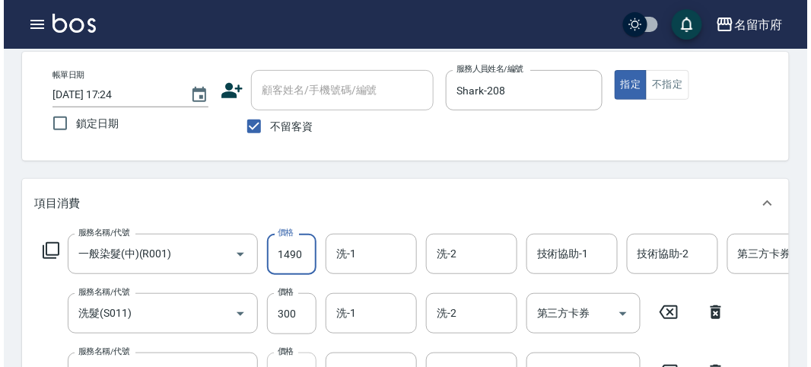
scroll to position [156, 0]
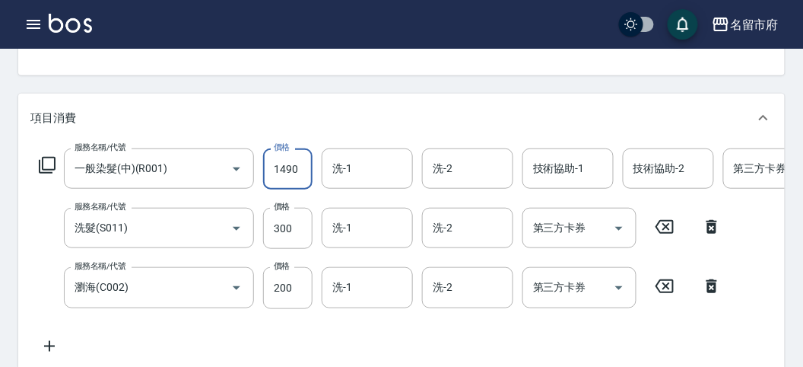
type input "1490"
click at [50, 165] on icon at bounding box center [47, 165] width 18 height 18
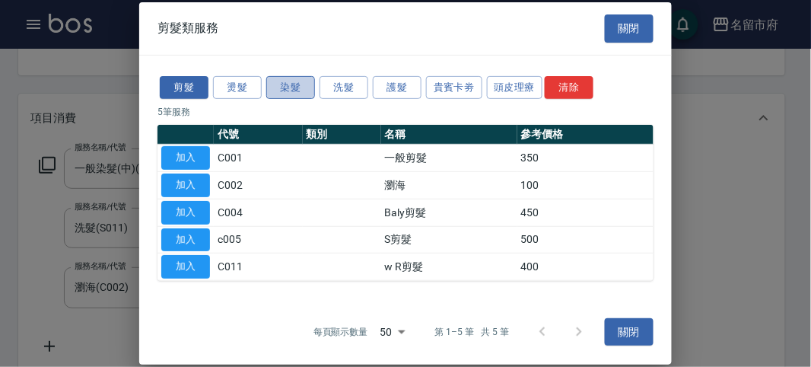
click at [281, 84] on button "染髮" at bounding box center [290, 87] width 49 height 24
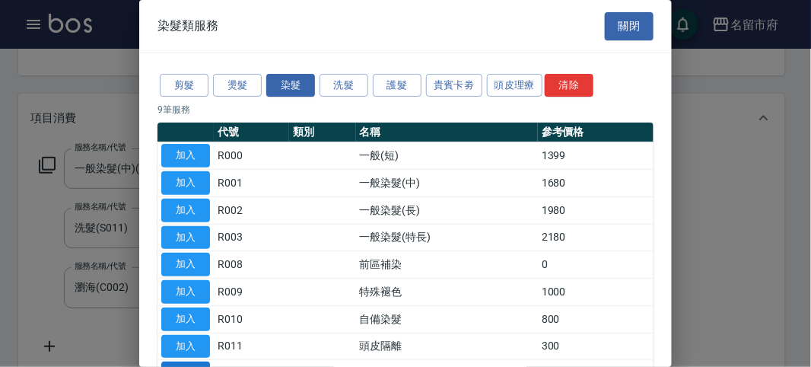
scroll to position [100, 0]
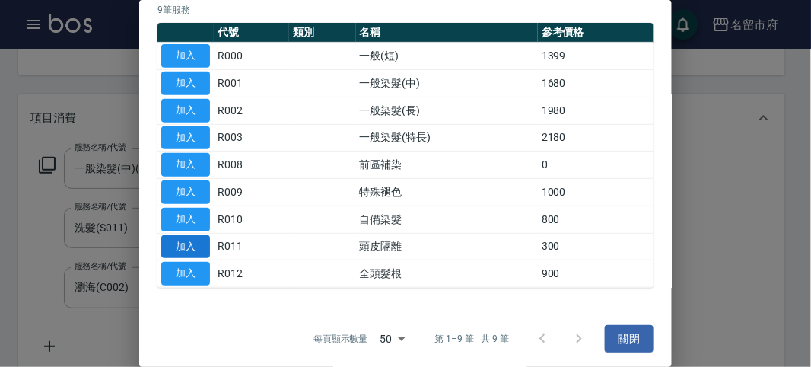
click at [198, 242] on button "加入" at bounding box center [185, 247] width 49 height 24
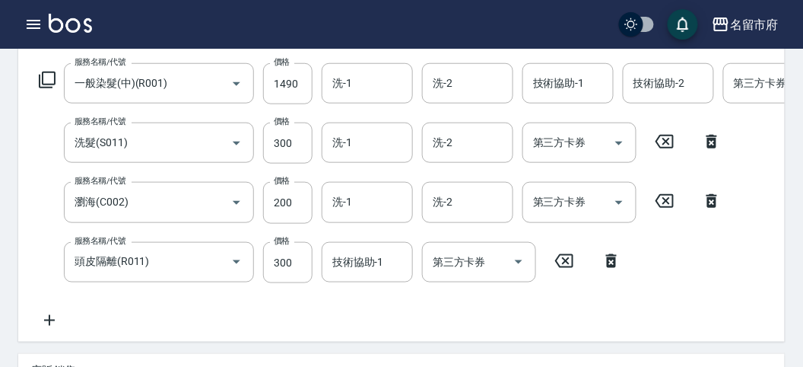
scroll to position [157, 0]
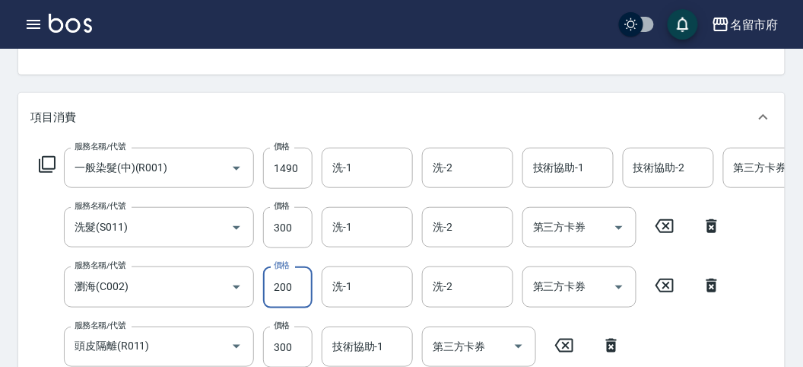
click at [295, 281] on input "200" at bounding box center [287, 286] width 49 height 41
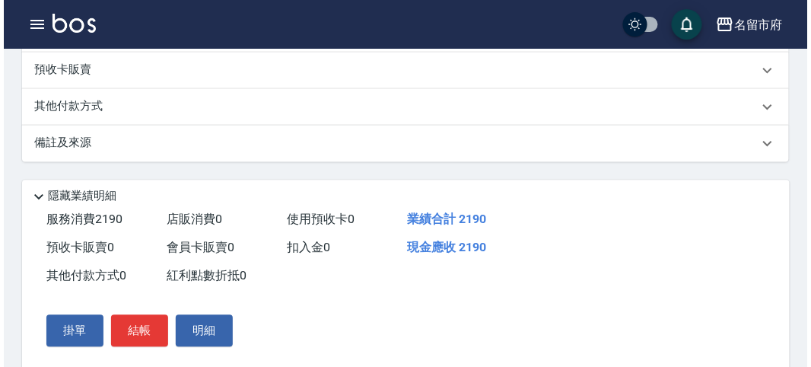
scroll to position [637, 0]
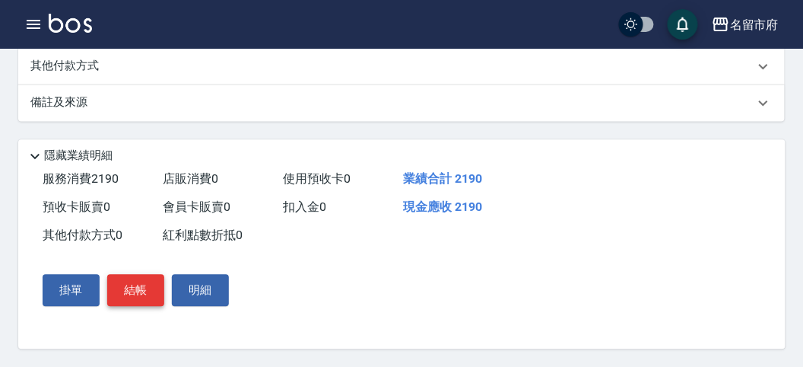
type input "100"
click at [130, 282] on button "結帳" at bounding box center [135, 290] width 57 height 32
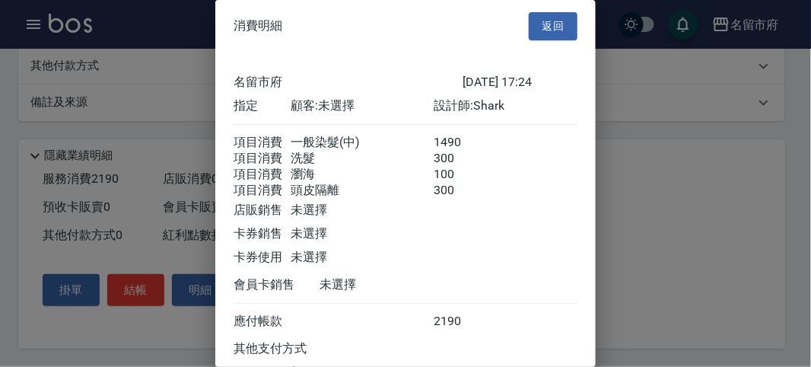
scroll to position [136, 0]
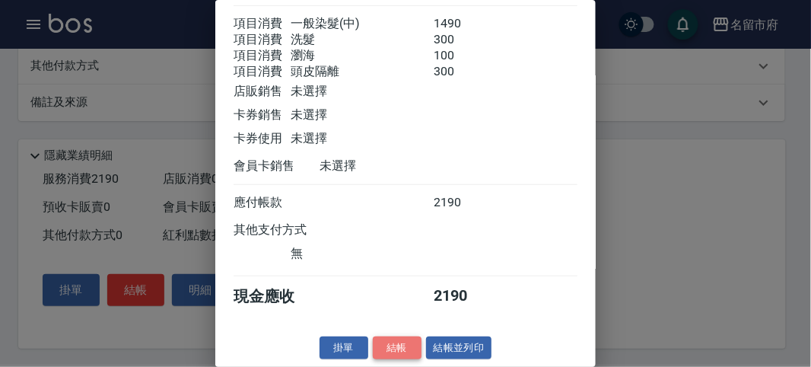
click at [398, 348] on button "結帳" at bounding box center [397, 348] width 49 height 24
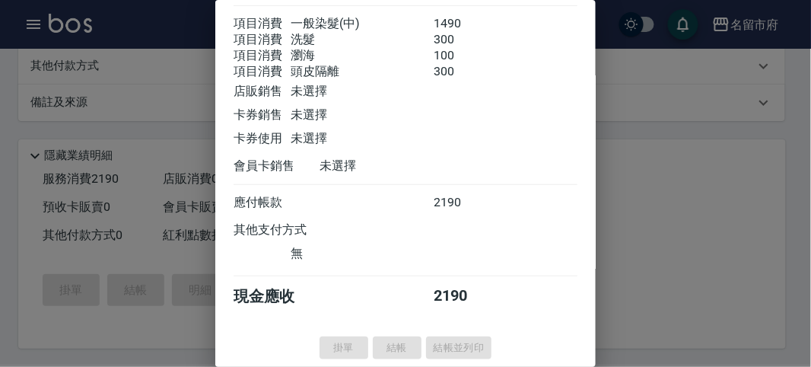
type input "2025/10/09 17:32"
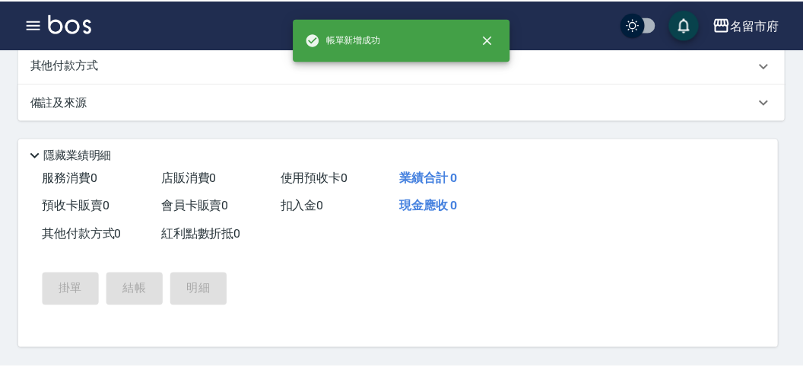
scroll to position [0, 0]
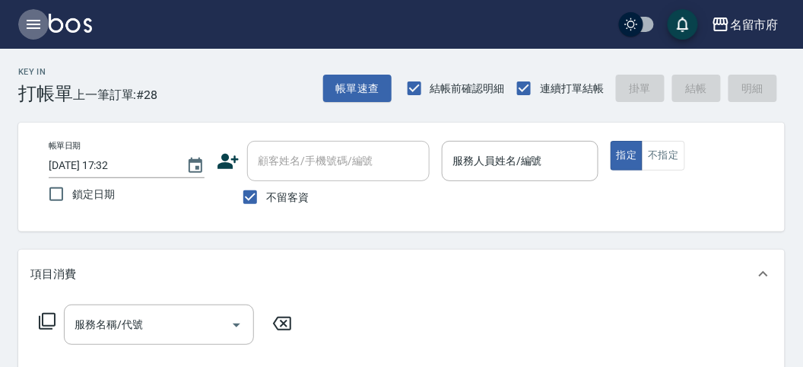
click at [37, 24] on icon "button" at bounding box center [34, 24] width 14 height 9
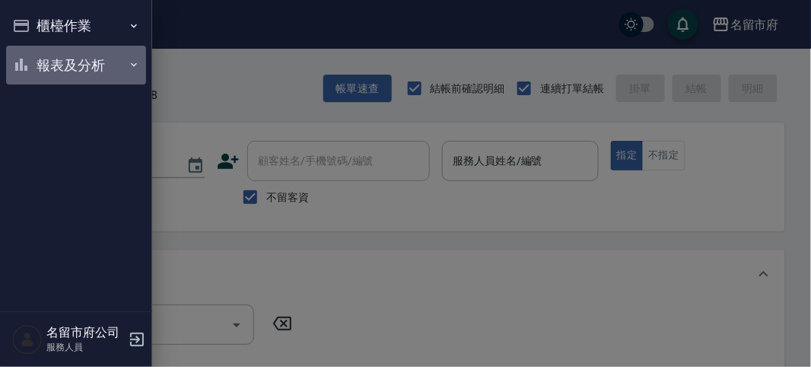
click at [84, 61] on button "報表及分析" at bounding box center [76, 66] width 140 height 40
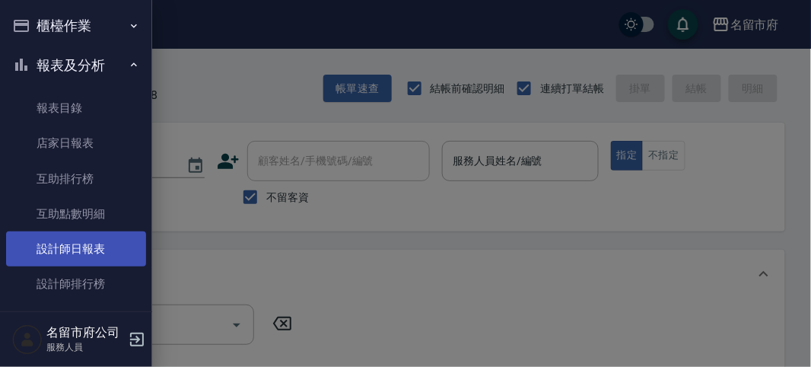
click at [102, 242] on link "設計師日報表" at bounding box center [76, 248] width 140 height 35
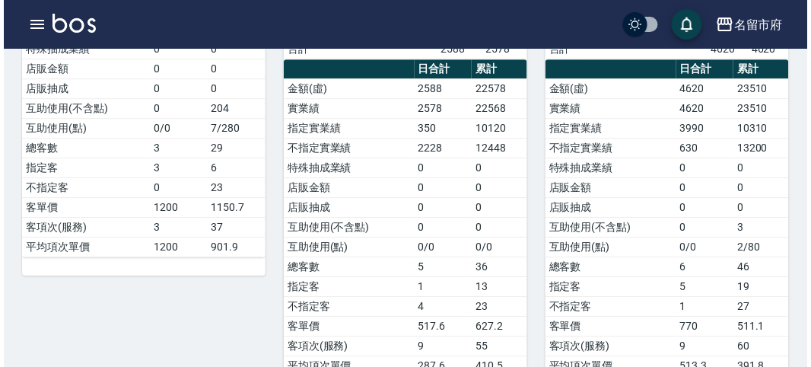
scroll to position [845, 0]
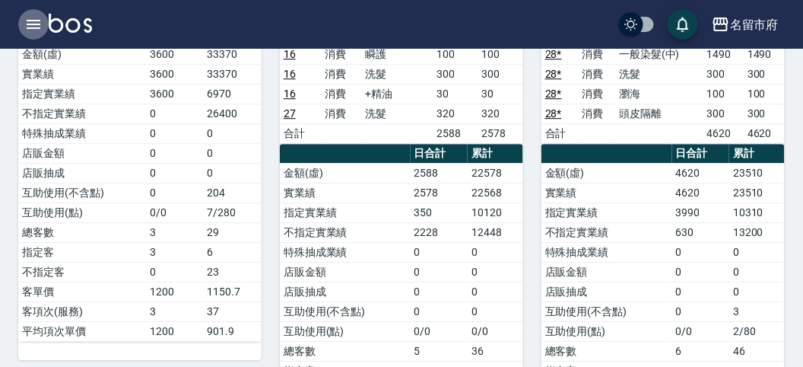
click at [32, 21] on icon "button" at bounding box center [33, 24] width 18 height 18
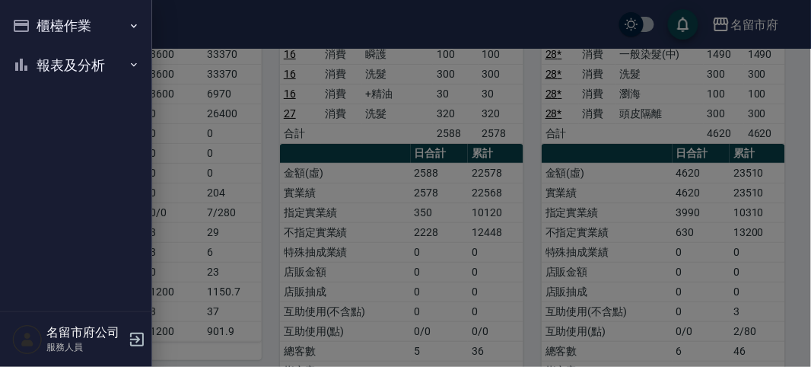
click at [67, 24] on button "櫃檯作業" at bounding box center [76, 26] width 140 height 40
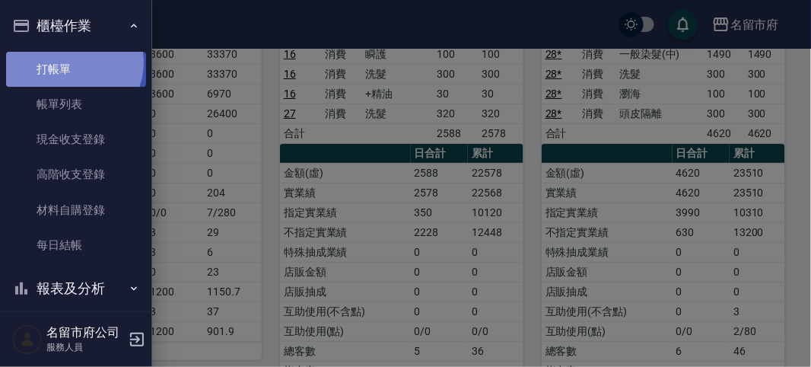
click at [72, 62] on link "打帳單" at bounding box center [76, 69] width 140 height 35
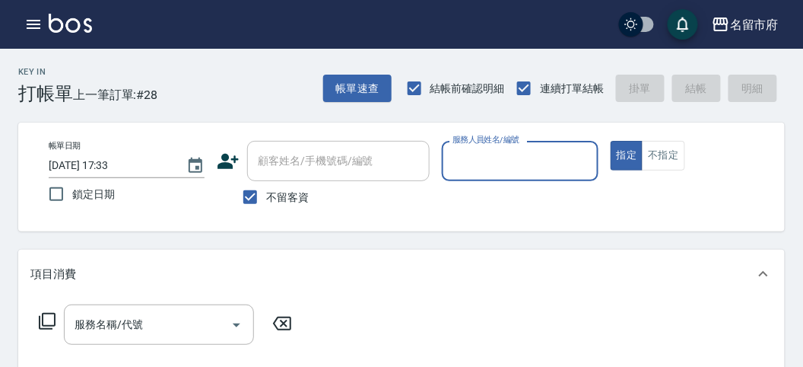
click at [520, 173] on div "服務人員姓名/編號" at bounding box center [520, 161] width 156 height 40
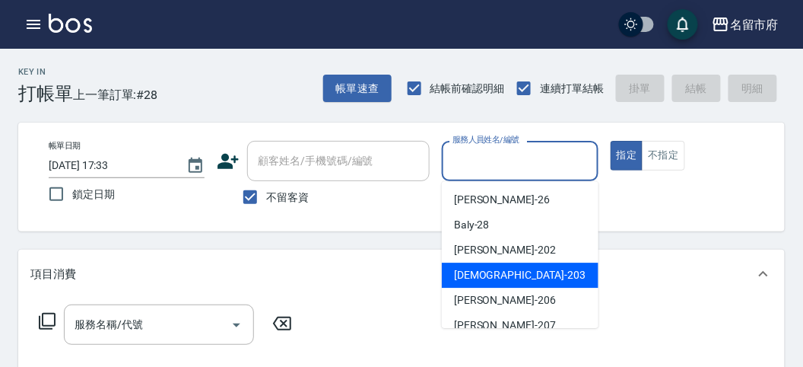
drag, startPoint x: 507, startPoint y: 275, endPoint x: 489, endPoint y: 284, distance: 20.1
click at [507, 275] on div "聖德 -203" at bounding box center [520, 274] width 157 height 25
type input "聖德-203"
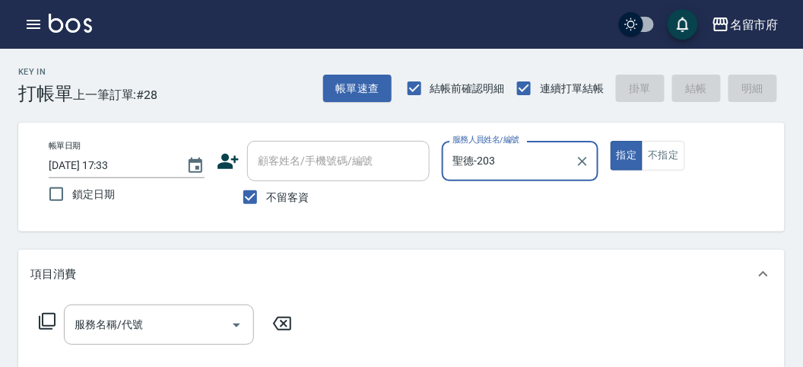
click at [50, 316] on icon at bounding box center [47, 321] width 18 height 18
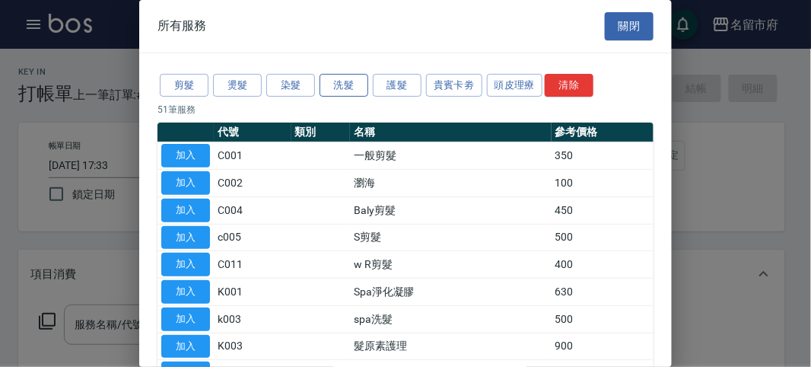
click at [337, 86] on button "洗髮" at bounding box center [343, 86] width 49 height 24
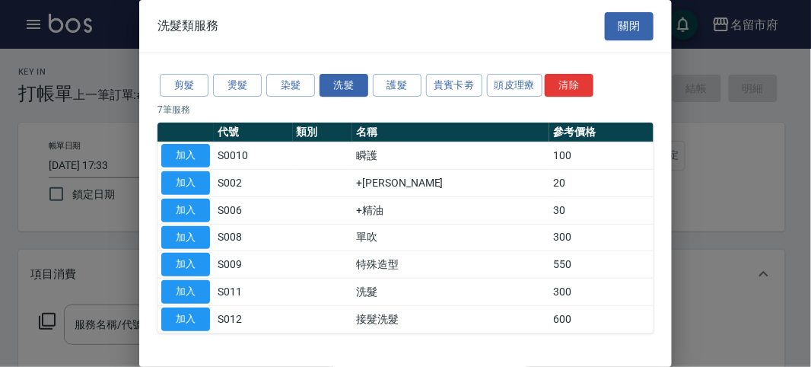
click at [192, 298] on button "加入" at bounding box center [185, 292] width 49 height 24
type input "洗髮(S011)"
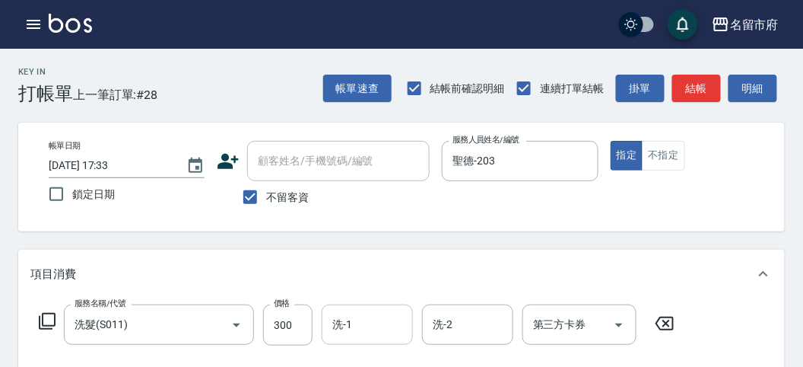
click at [357, 341] on div "洗-1" at bounding box center [367, 324] width 91 height 40
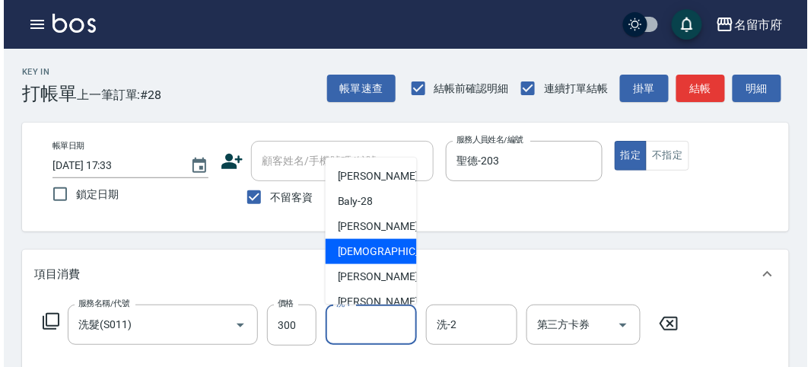
scroll to position [166, 0]
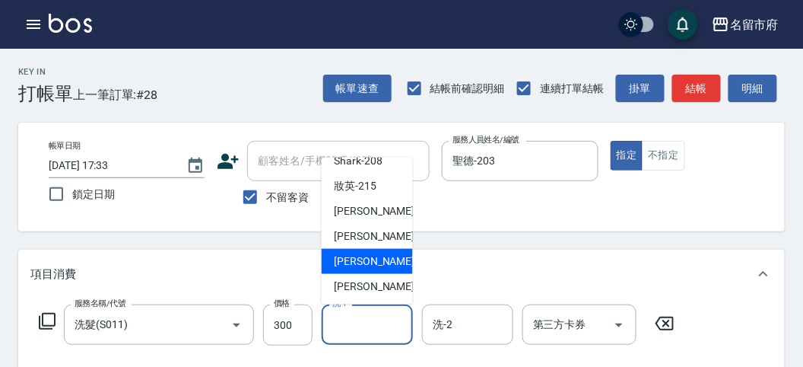
click at [368, 261] on span "Sammy -219" at bounding box center [385, 261] width 102 height 16
type input "[PERSON_NAME]-219"
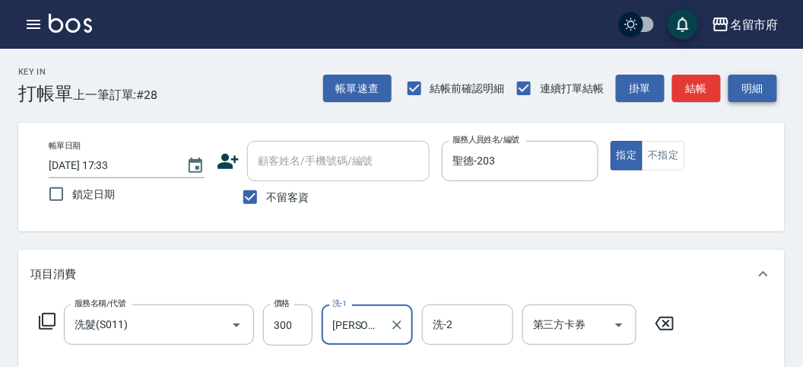
click at [755, 84] on button "明細" at bounding box center [753, 89] width 49 height 28
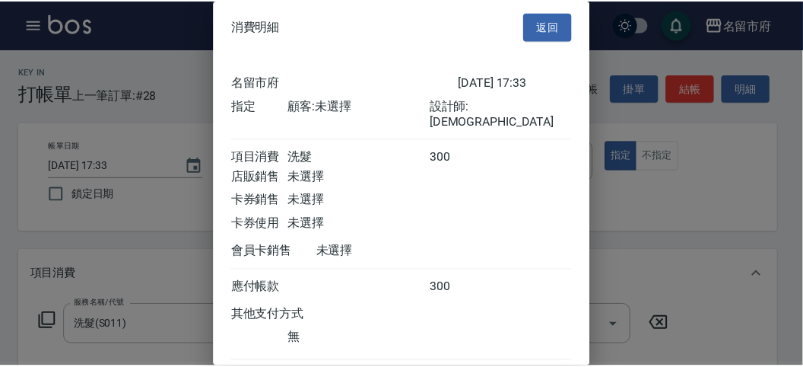
scroll to position [84, 0]
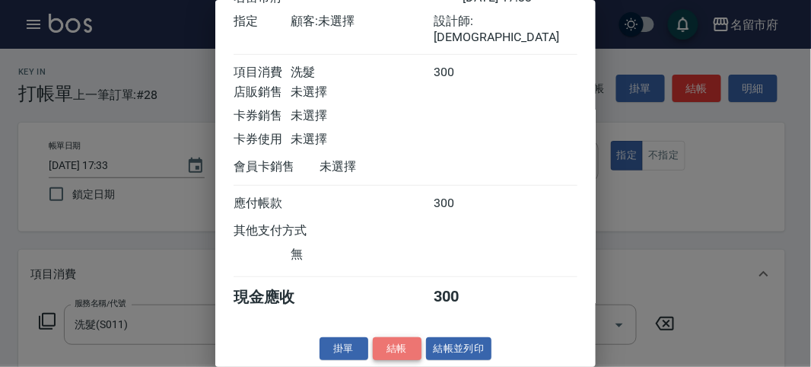
click at [392, 348] on button "結帳" at bounding box center [397, 349] width 49 height 24
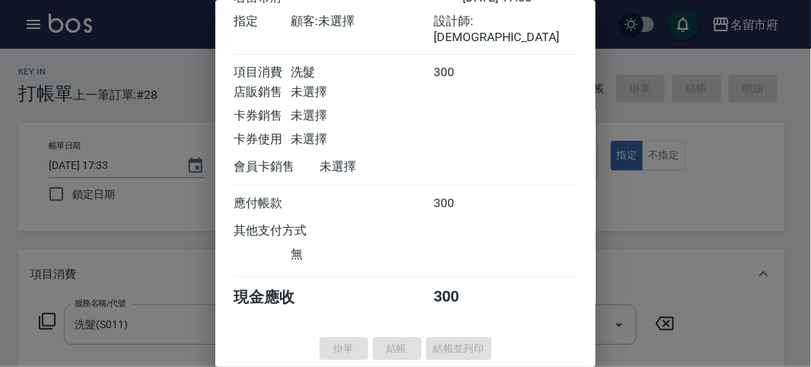
type input "2025/10/09 17:38"
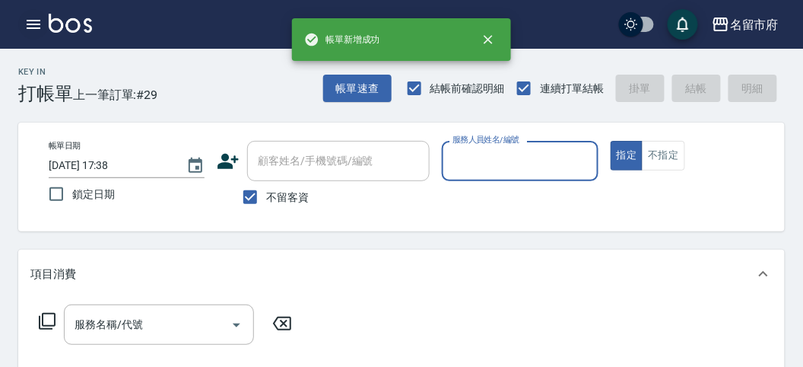
click at [28, 23] on icon "button" at bounding box center [33, 24] width 18 height 18
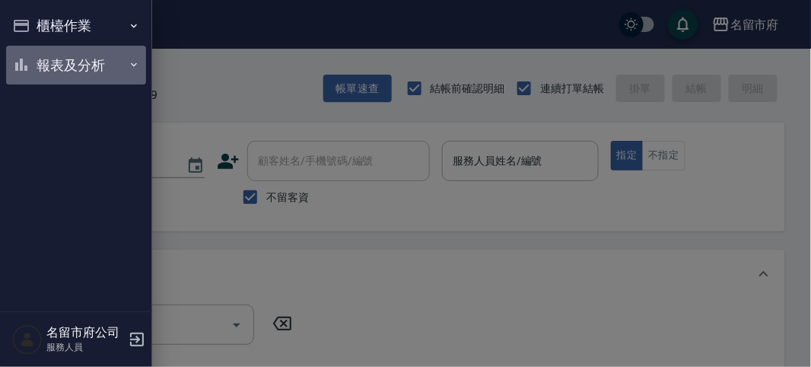
click at [49, 68] on button "報表及分析" at bounding box center [76, 66] width 140 height 40
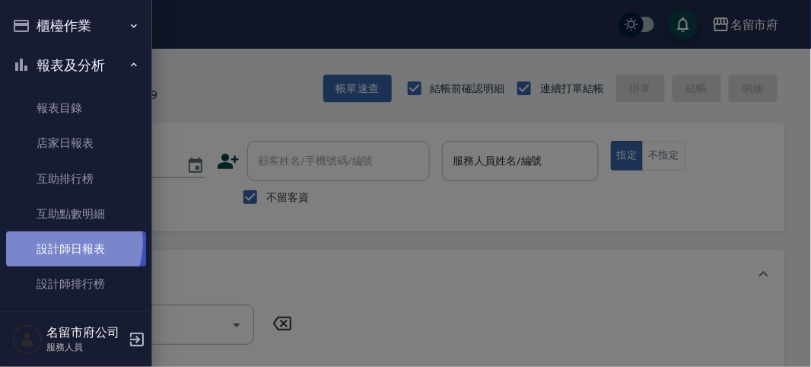
click at [58, 242] on link "設計師日報表" at bounding box center [76, 248] width 140 height 35
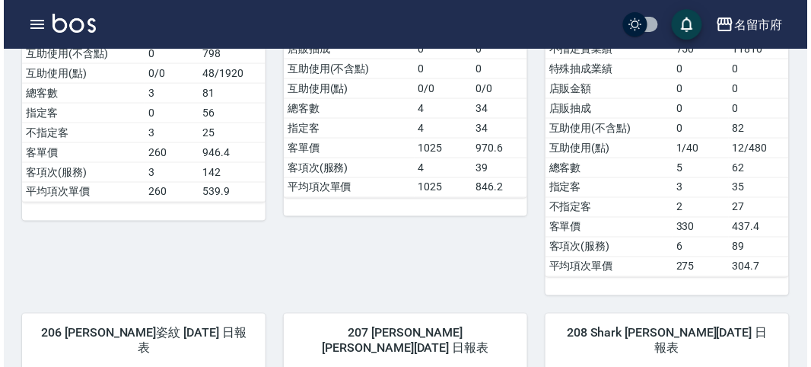
scroll to position [169, 0]
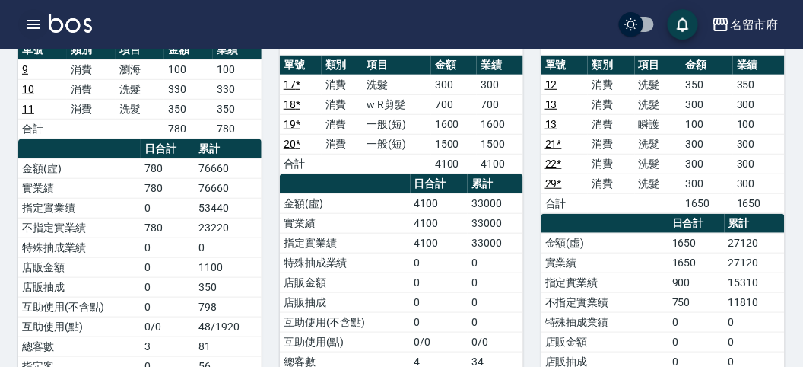
click at [44, 24] on button "button" at bounding box center [33, 24] width 30 height 30
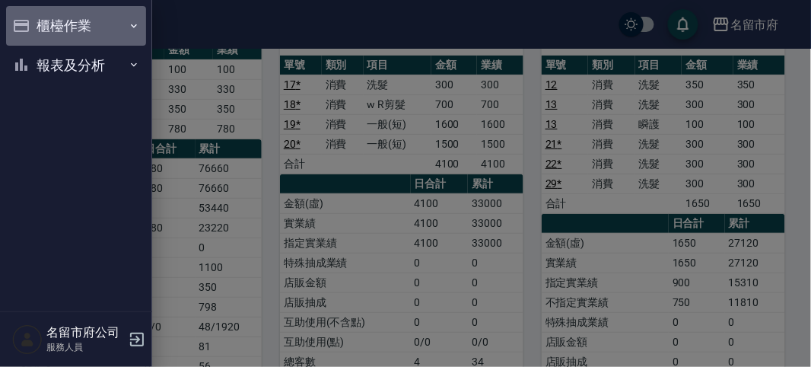
drag, startPoint x: 44, startPoint y: 24, endPoint x: 32, endPoint y: 32, distance: 14.3
click at [32, 32] on button "櫃檯作業" at bounding box center [76, 26] width 140 height 40
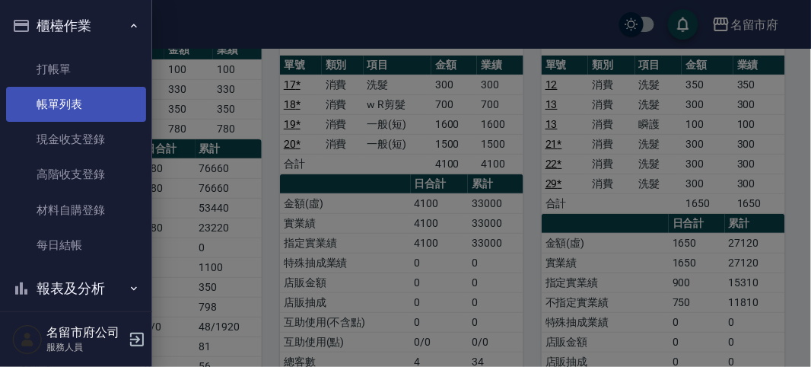
click at [71, 101] on link "帳單列表" at bounding box center [76, 104] width 140 height 35
click at [46, 101] on link "帳單列表" at bounding box center [76, 104] width 140 height 35
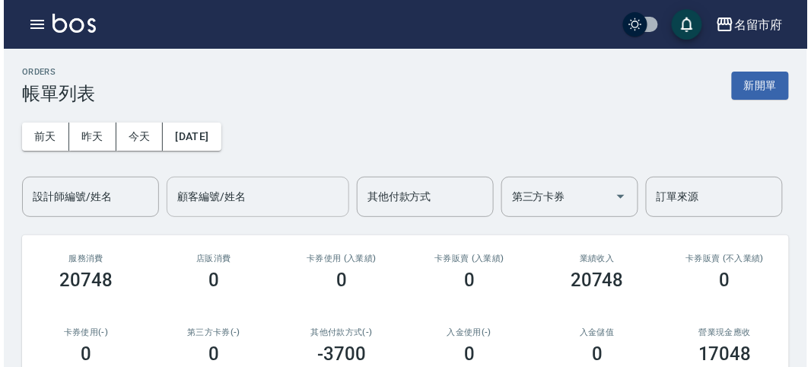
scroll to position [253, 0]
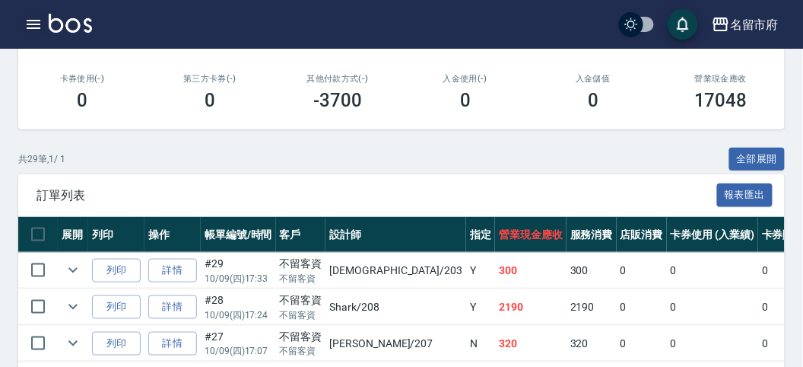
click at [29, 25] on icon "button" at bounding box center [33, 24] width 18 height 18
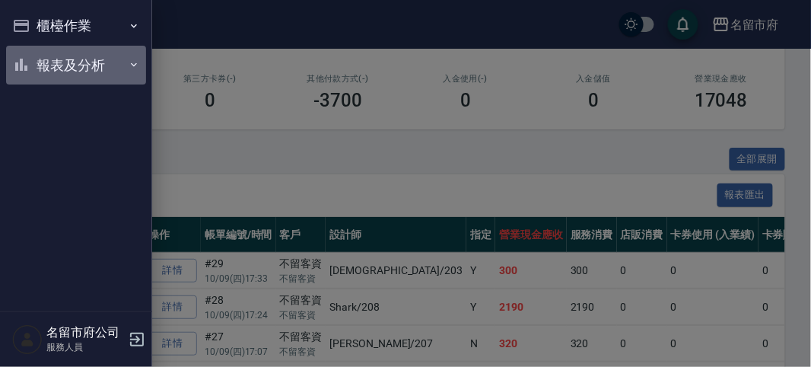
click at [66, 64] on button "報表及分析" at bounding box center [76, 66] width 140 height 40
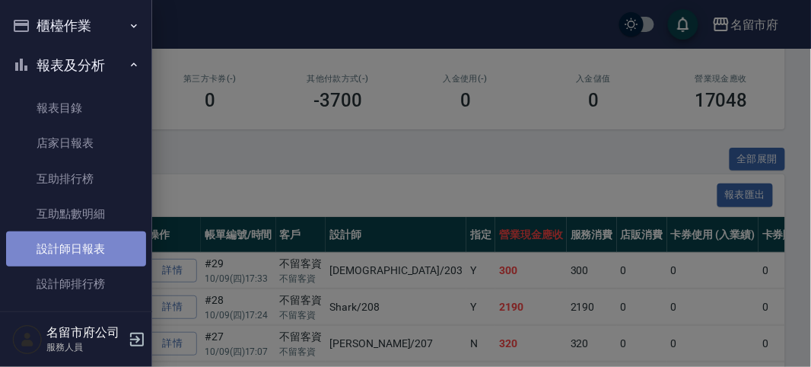
click at [90, 251] on link "設計師日報表" at bounding box center [76, 248] width 140 height 35
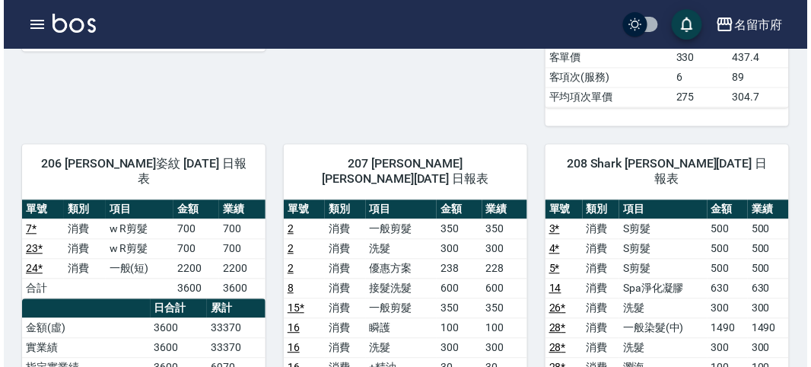
scroll to position [675, 0]
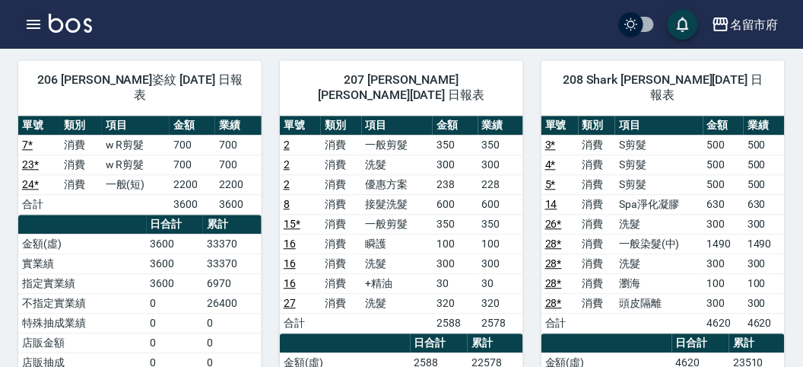
click at [40, 24] on icon "button" at bounding box center [34, 24] width 14 height 9
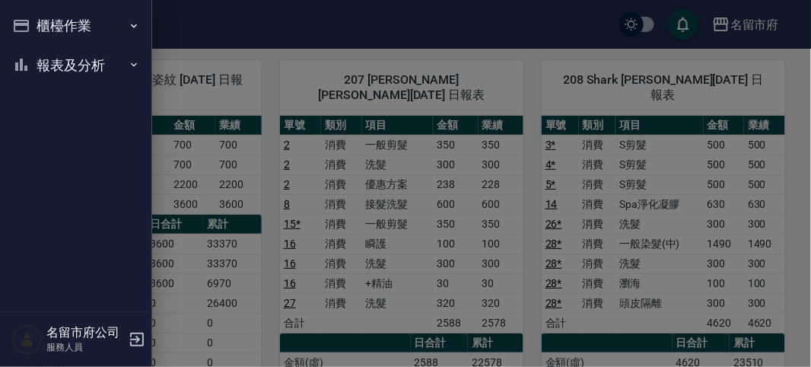
click at [40, 24] on button "櫃檯作業" at bounding box center [76, 26] width 140 height 40
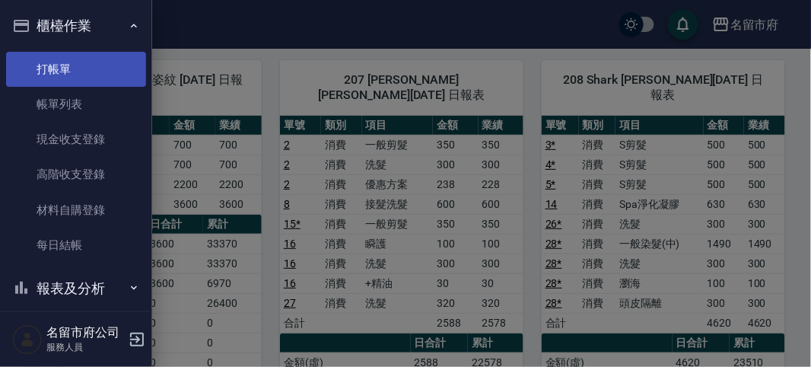
click at [50, 67] on link "打帳單" at bounding box center [76, 69] width 140 height 35
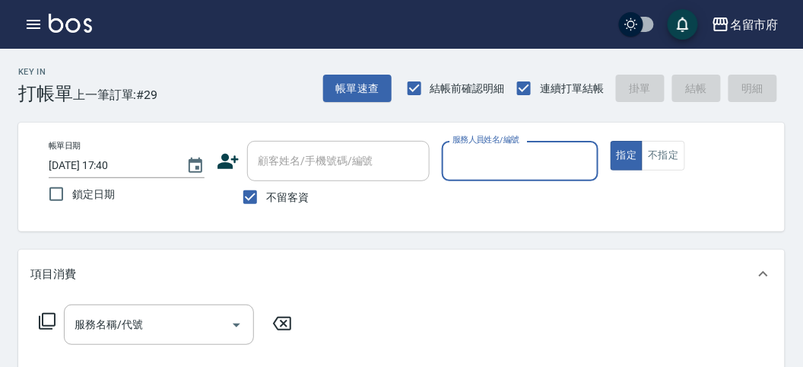
click at [196, 103] on div "Key In 打帳單 上一筆訂單:#29 帳單速查 結帳前確認明細 連續打單結帳 掛單 結帳 明細" at bounding box center [392, 77] width 785 height 56
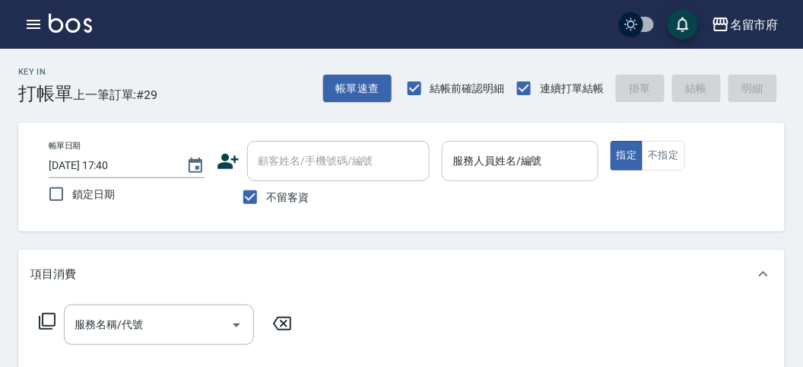
click at [551, 176] on div "服務人員姓名/編號" at bounding box center [520, 161] width 156 height 40
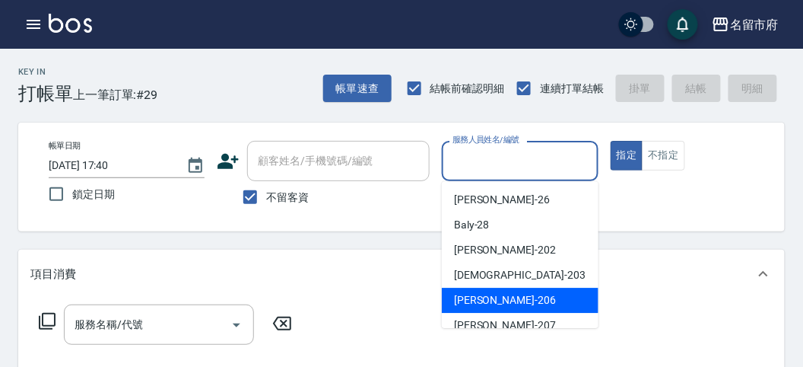
click at [562, 297] on div "Wendy -206" at bounding box center [520, 299] width 157 height 25
type input "Wendy-206"
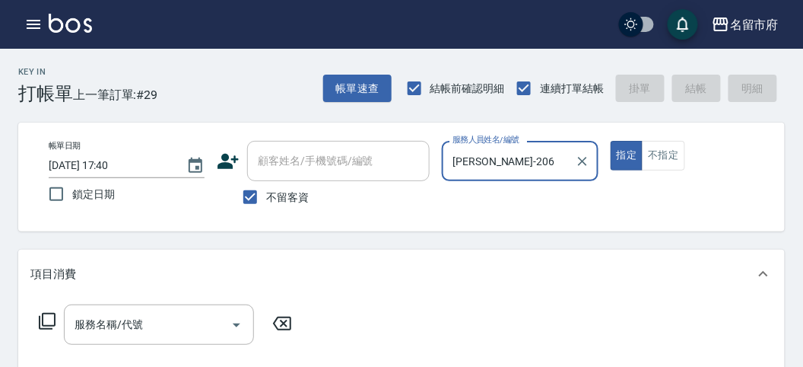
click at [611, 141] on button "指定" at bounding box center [627, 156] width 33 height 30
type button "true"
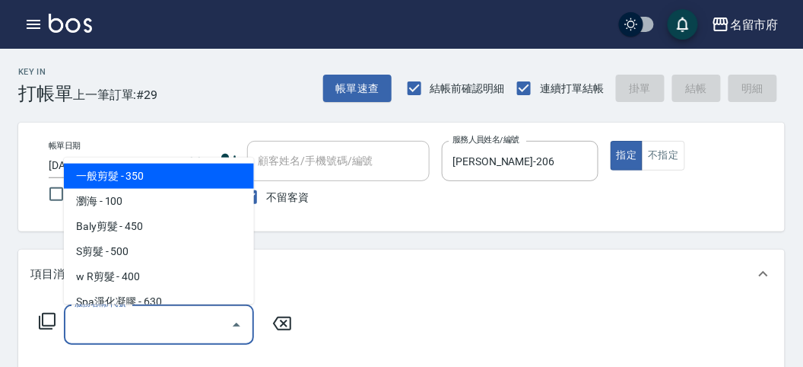
type input "一般剪髮(C001)"
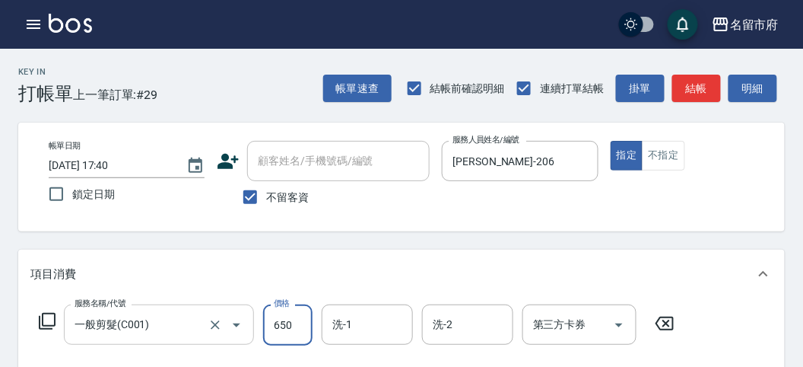
type input "650"
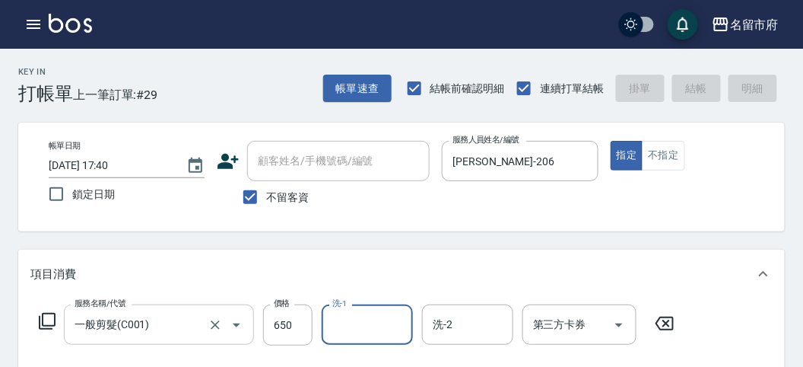
type input "2025/10/09 17:53"
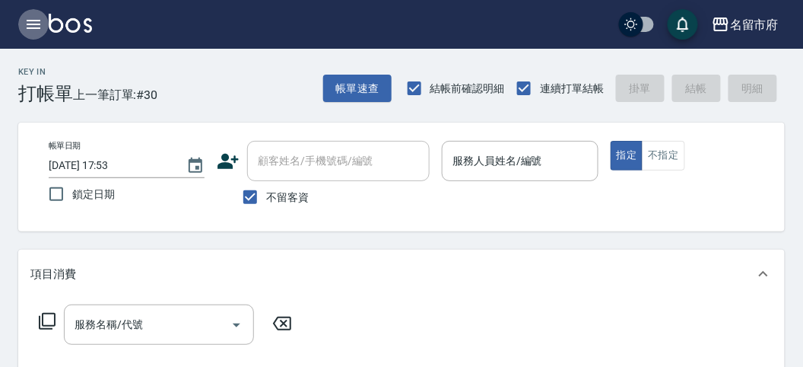
click at [35, 13] on button "button" at bounding box center [33, 24] width 30 height 30
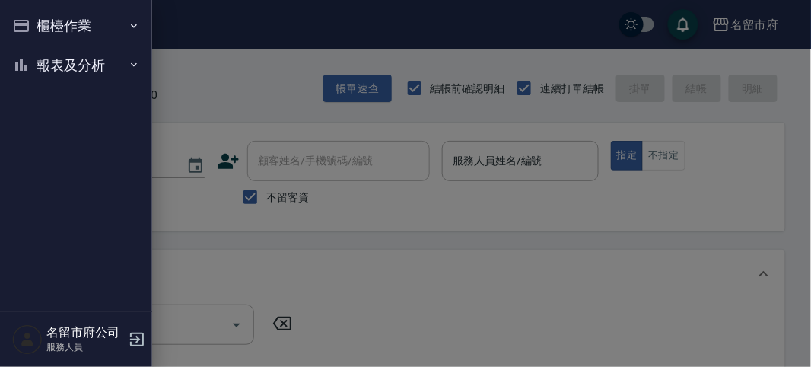
click at [34, 14] on button "櫃檯作業" at bounding box center [76, 26] width 140 height 40
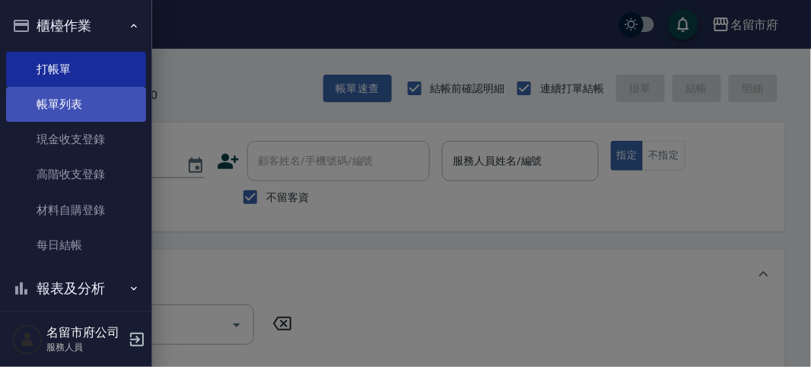
click at [50, 116] on link "帳單列表" at bounding box center [76, 104] width 140 height 35
click at [56, 116] on link "帳單列表" at bounding box center [76, 104] width 140 height 35
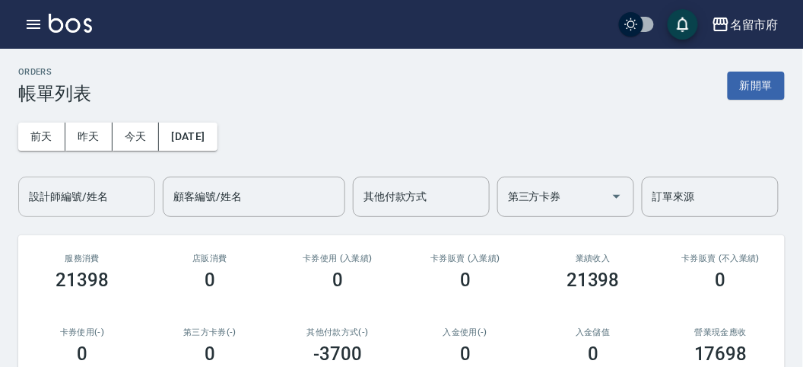
click at [72, 202] on div "設計師編號/姓名 設計師編號/姓名" at bounding box center [86, 196] width 137 height 40
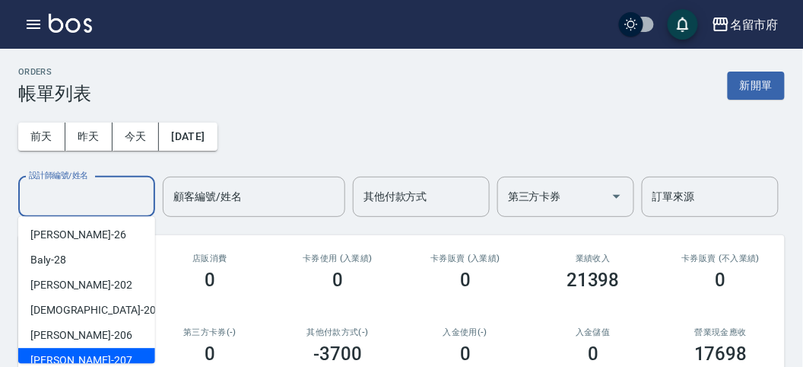
click at [99, 348] on div "Gary -207" at bounding box center [86, 360] width 137 height 25
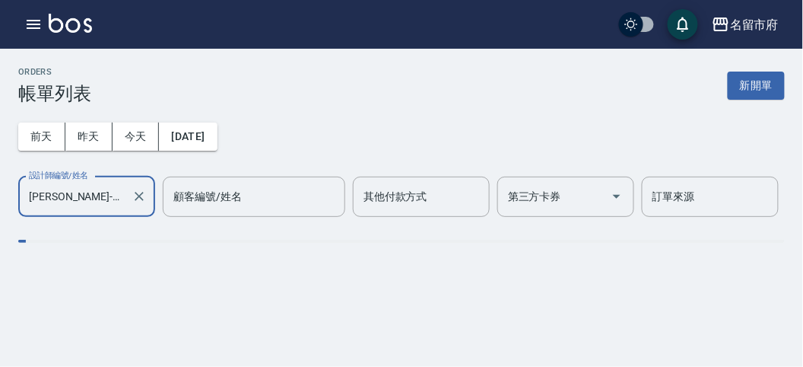
click at [102, 348] on div "ORDERS 帳單列表 新開單 前天 昨天 今天 2025/10/09 設計師編號/姓名 Gary-207 設計師編號/姓名 顧客編號/姓名 顧客編號/姓名 …" at bounding box center [401, 183] width 803 height 367
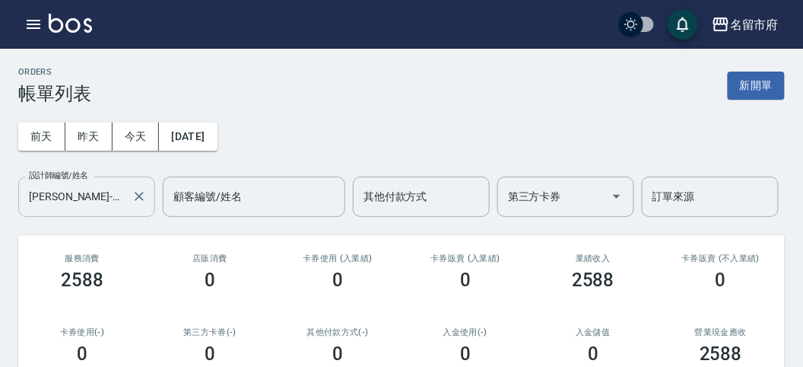
click at [110, 215] on div "Gary-207 設計師編號/姓名" at bounding box center [86, 196] width 137 height 40
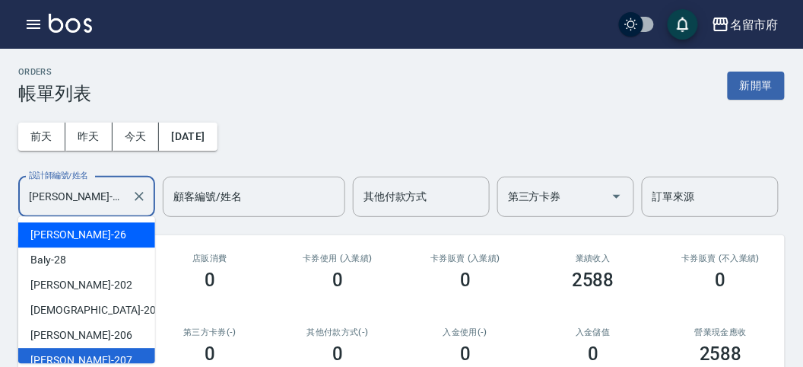
scroll to position [9, 0]
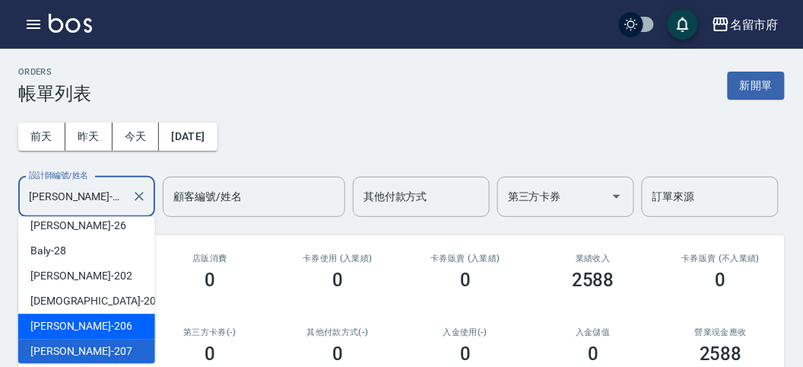
click at [99, 317] on div "Wendy -206" at bounding box center [86, 325] width 137 height 25
type input "Wendy-206"
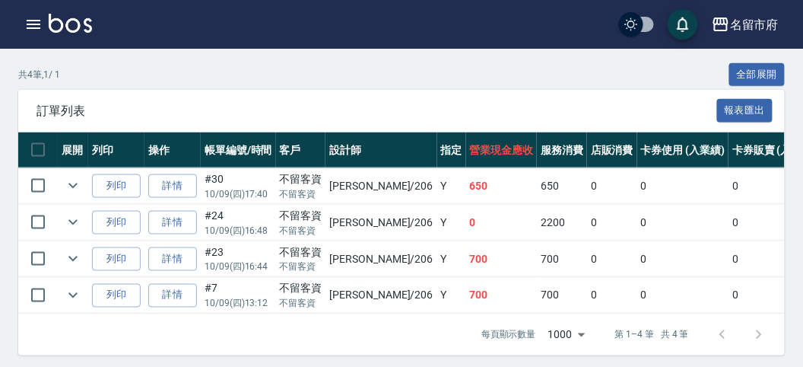
scroll to position [0, 0]
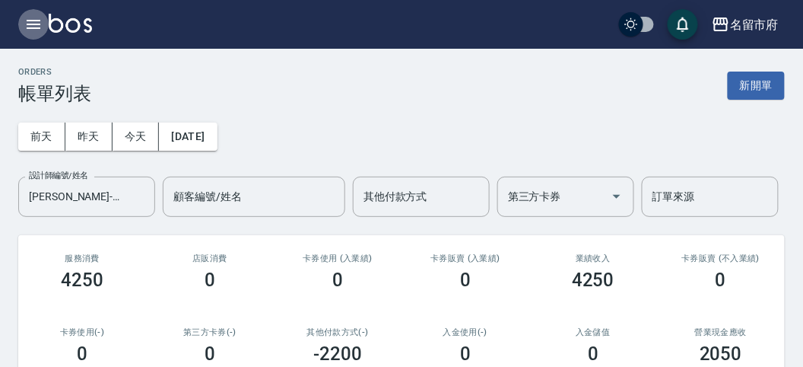
click at [36, 19] on icon "button" at bounding box center [33, 24] width 18 height 18
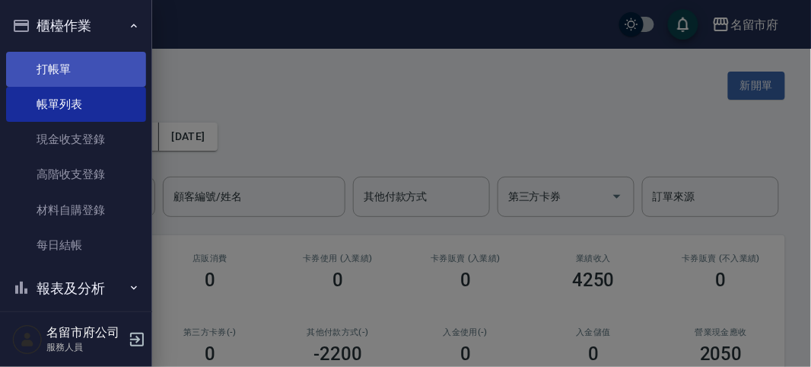
click at [52, 58] on link "打帳單" at bounding box center [76, 69] width 140 height 35
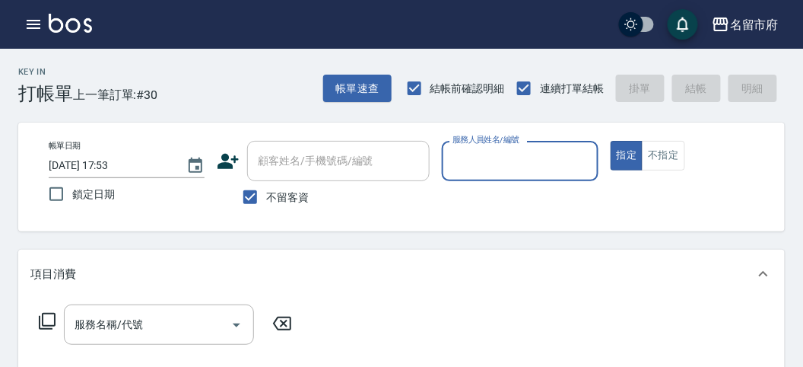
click at [508, 162] on input "服務人員姓名/編號" at bounding box center [520, 161] width 142 height 27
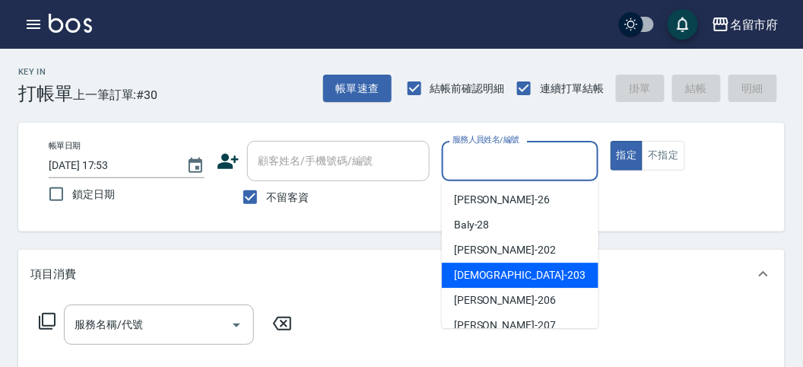
drag, startPoint x: 503, startPoint y: 284, endPoint x: 371, endPoint y: 299, distance: 132.4
click at [500, 284] on div "聖德 -203" at bounding box center [520, 274] width 157 height 25
type input "聖德-203"
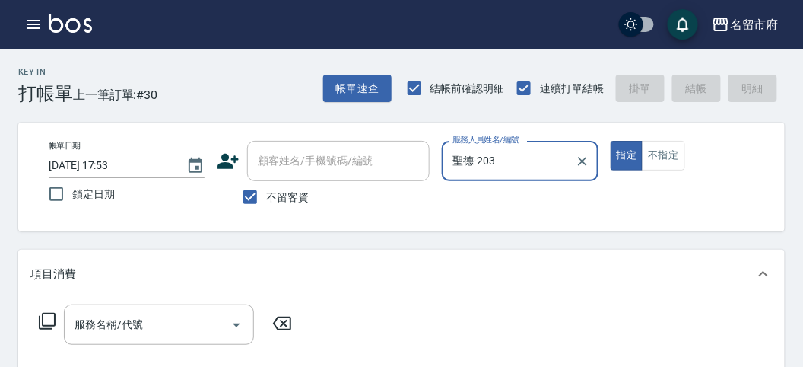
click at [44, 316] on icon at bounding box center [47, 321] width 18 height 18
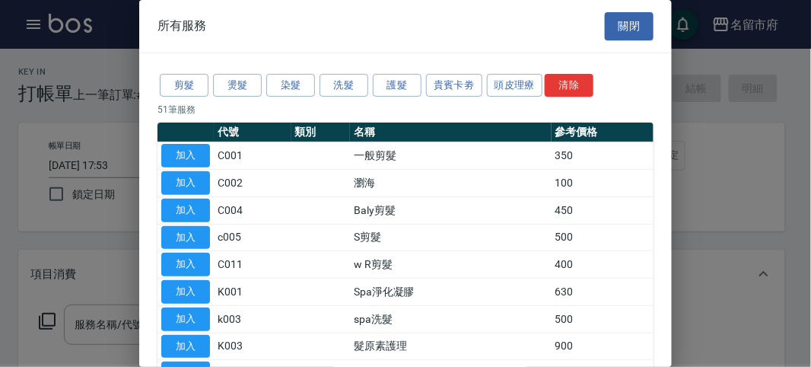
drag, startPoint x: 354, startPoint y: 87, endPoint x: 245, endPoint y: 135, distance: 118.5
click at [347, 87] on button "洗髮" at bounding box center [343, 86] width 49 height 24
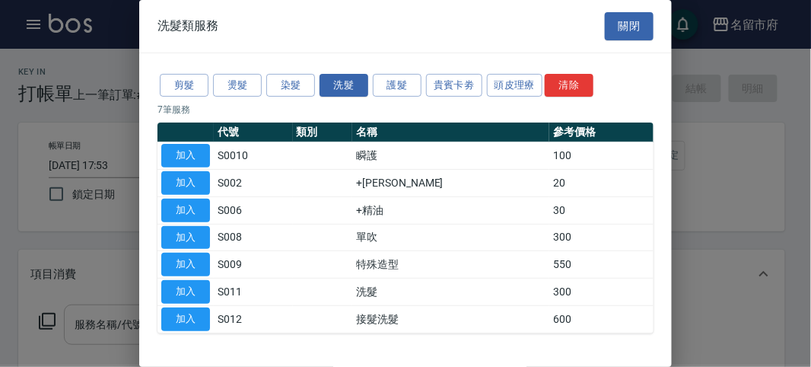
click at [175, 299] on button "加入" at bounding box center [185, 292] width 49 height 24
type input "洗髮(S011)"
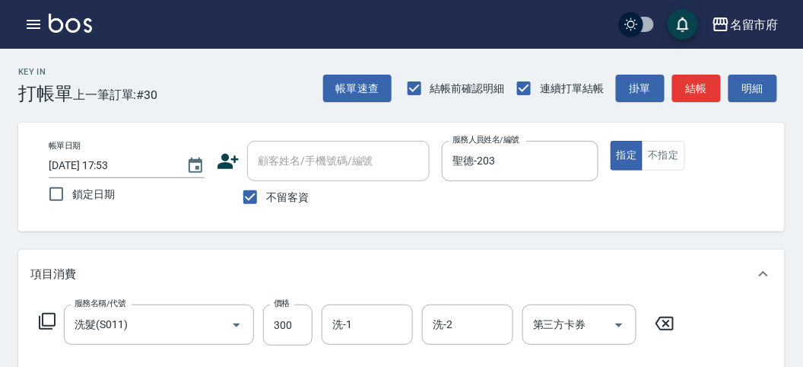
click at [45, 312] on icon at bounding box center [47, 321] width 18 height 18
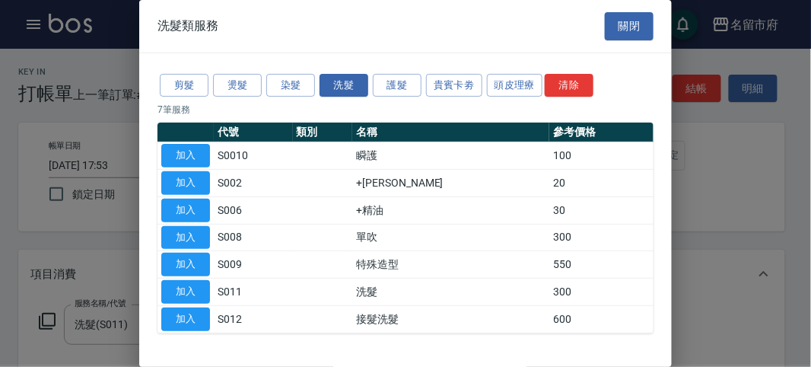
click at [176, 139] on th at bounding box center [185, 132] width 56 height 20
click at [187, 154] on button "加入" at bounding box center [185, 156] width 49 height 24
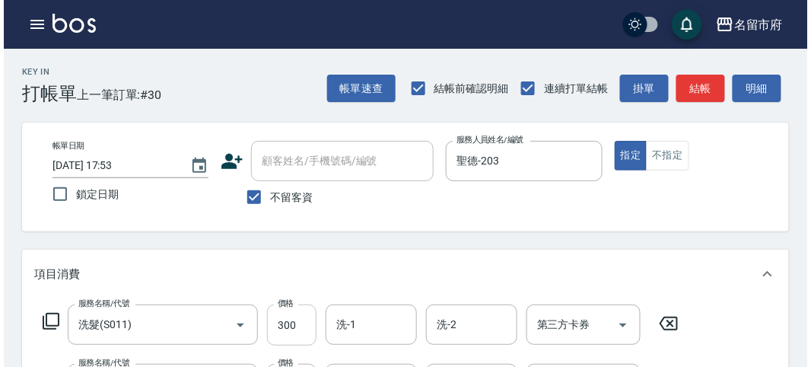
scroll to position [38, 0]
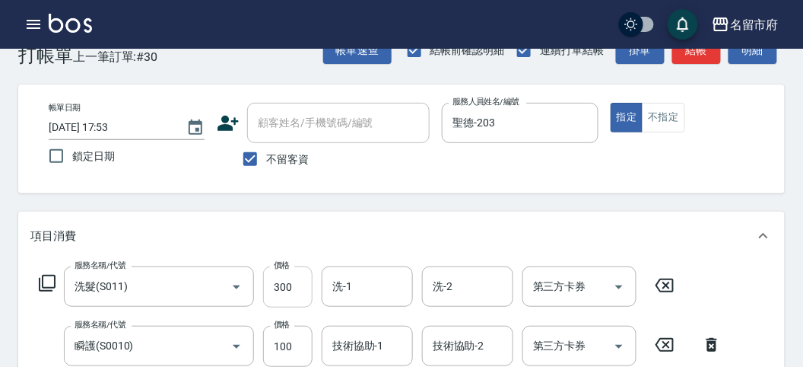
click at [293, 318] on div "服務名稱/代號 洗髮(S011) 服務名稱/代號 價格 300 價格 洗-1 洗-1 洗-2 洗-2 第三方卡券 第三方卡券 服務名稱/代號 瞬護(S0010…" at bounding box center [380, 339] width 700 height 147
type input "330"
click at [749, 52] on button "明細" at bounding box center [753, 51] width 49 height 28
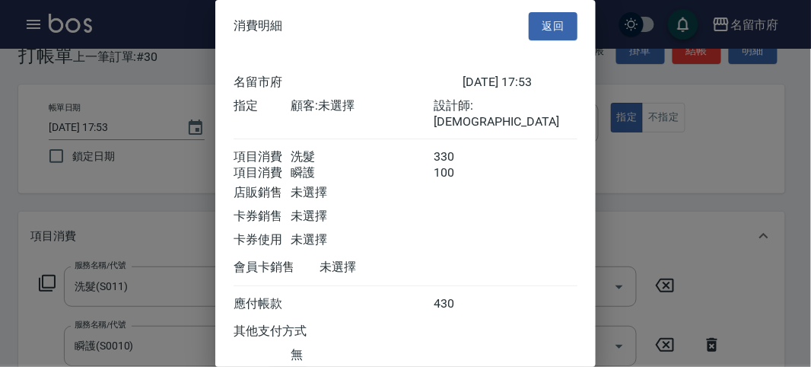
scroll to position [101, 0]
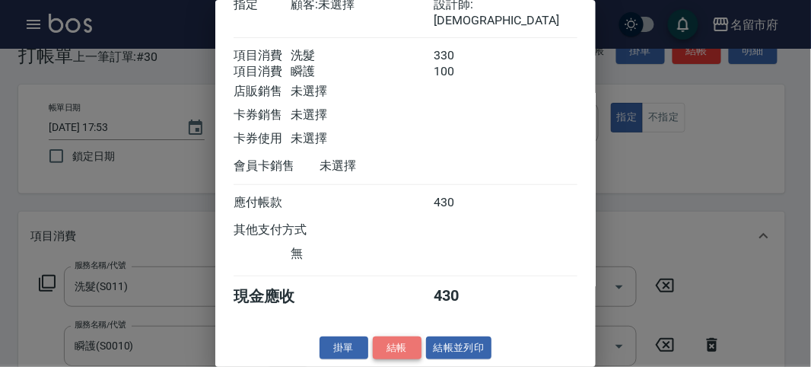
click at [382, 345] on button "結帳" at bounding box center [397, 348] width 49 height 24
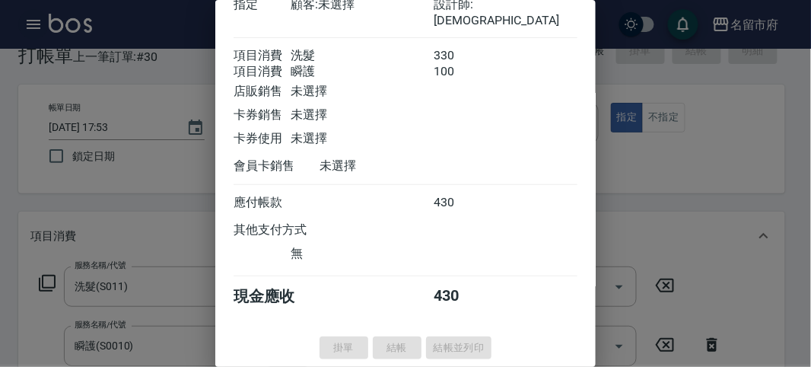
type input "2025/10/09 18:13"
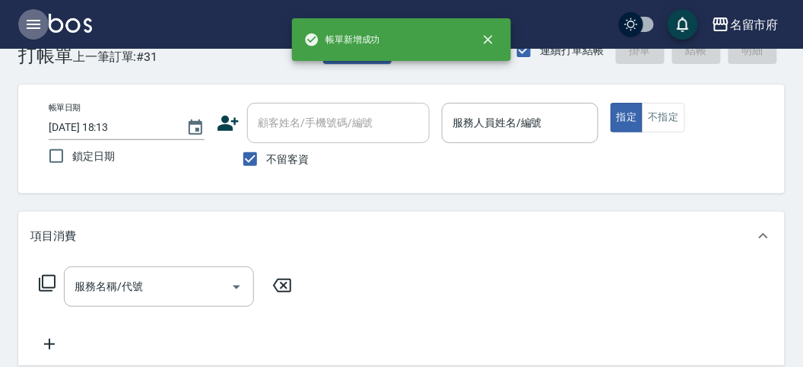
click at [36, 24] on icon "button" at bounding box center [34, 24] width 14 height 9
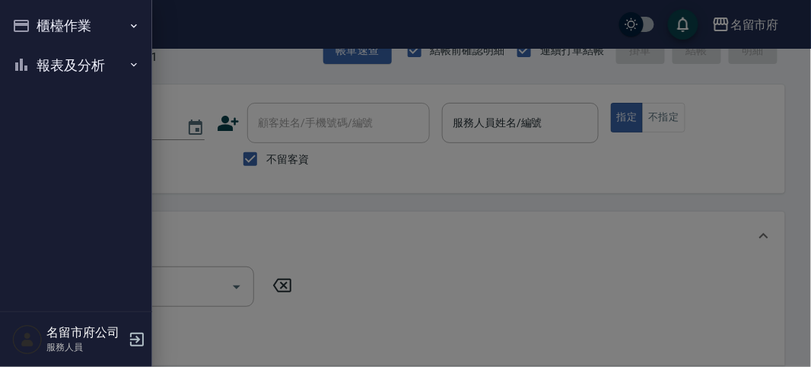
drag, startPoint x: 50, startPoint y: 46, endPoint x: 50, endPoint y: 56, distance: 9.1
click at [50, 50] on button "報表及分析" at bounding box center [76, 66] width 140 height 40
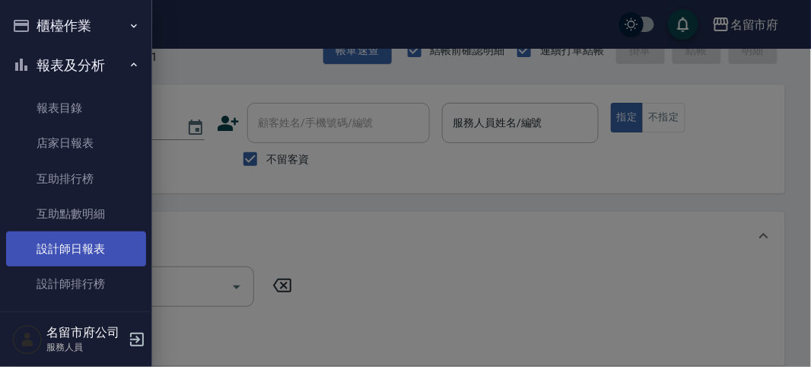
click at [116, 237] on link "設計師日報表" at bounding box center [76, 248] width 140 height 35
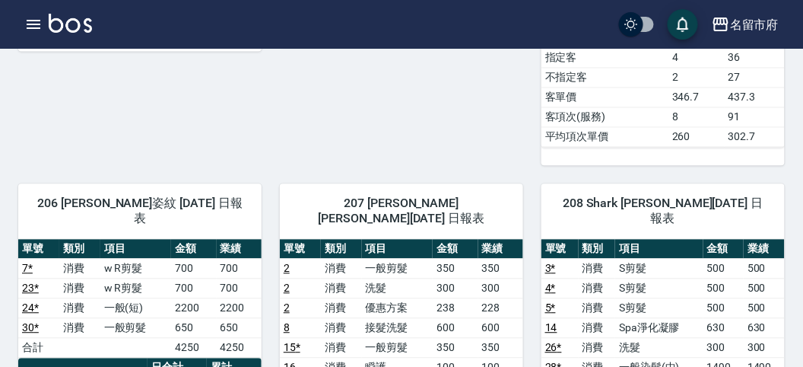
scroll to position [675, 0]
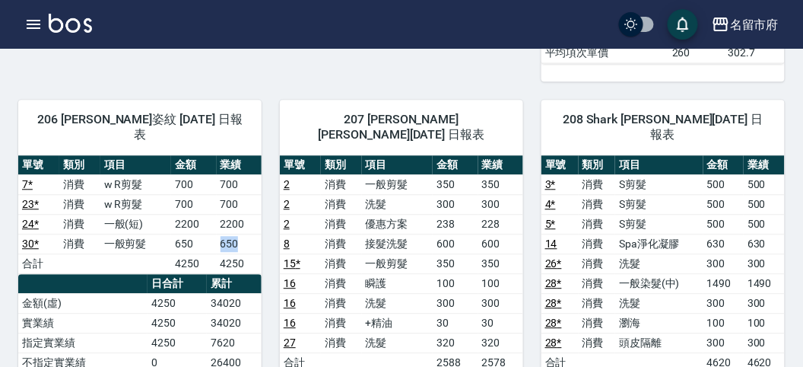
drag, startPoint x: 202, startPoint y: 200, endPoint x: 244, endPoint y: 204, distance: 42.8
click at [244, 233] on tr "30 * 消費 一般剪髮 650 650" at bounding box center [139, 243] width 243 height 20
click at [244, 233] on td "650" at bounding box center [239, 243] width 45 height 20
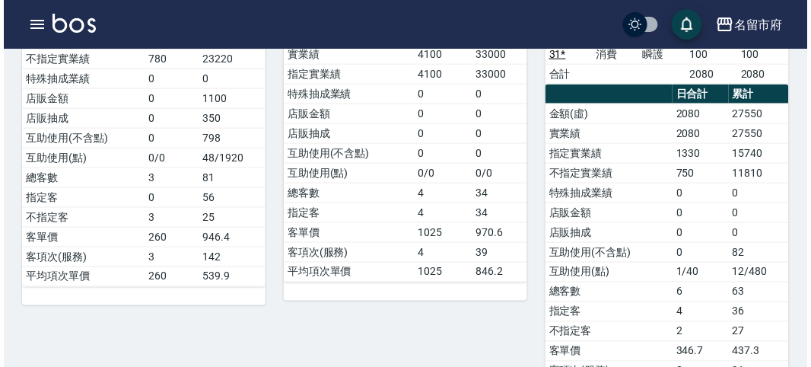
scroll to position [169, 0]
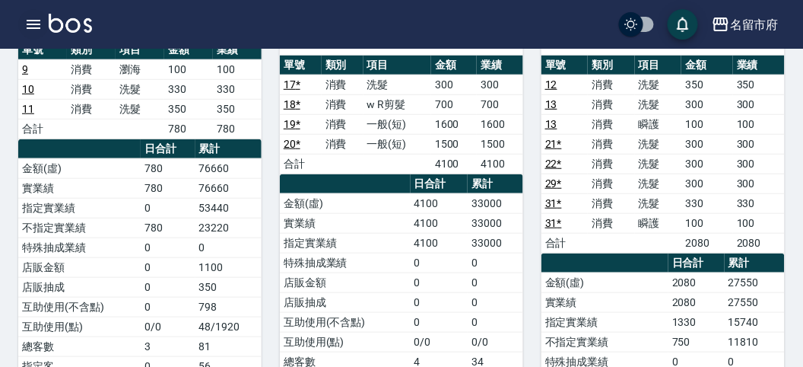
click at [34, 15] on icon "button" at bounding box center [33, 24] width 18 height 18
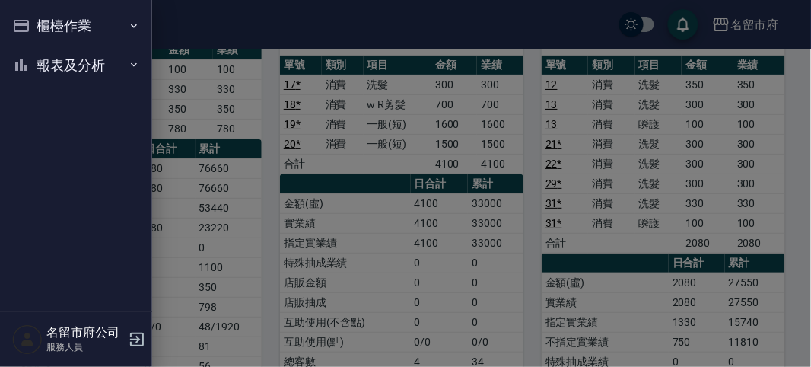
click at [35, 62] on button "報表及分析" at bounding box center [76, 66] width 140 height 40
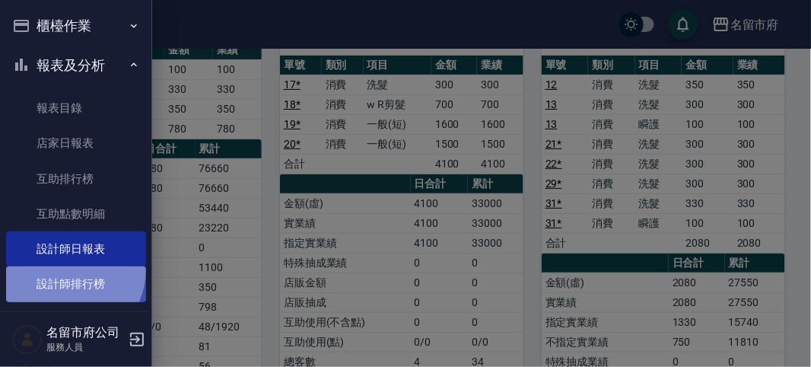
click at [62, 268] on link "設計師排行榜" at bounding box center [76, 283] width 140 height 35
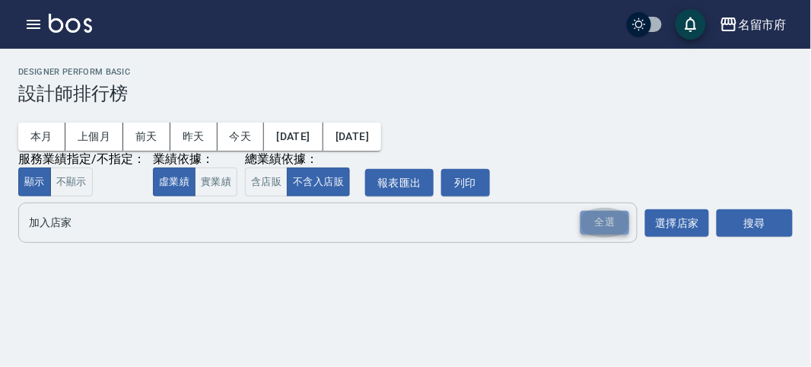
click at [589, 224] on div "全選" at bounding box center [604, 223] width 49 height 24
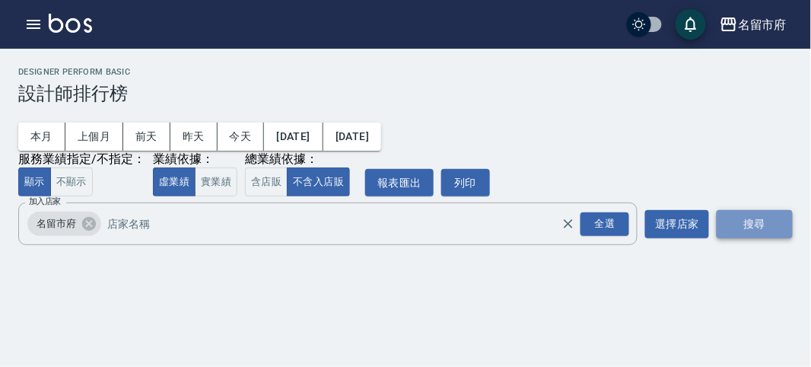
click at [749, 228] on button "搜尋" at bounding box center [754, 224] width 76 height 28
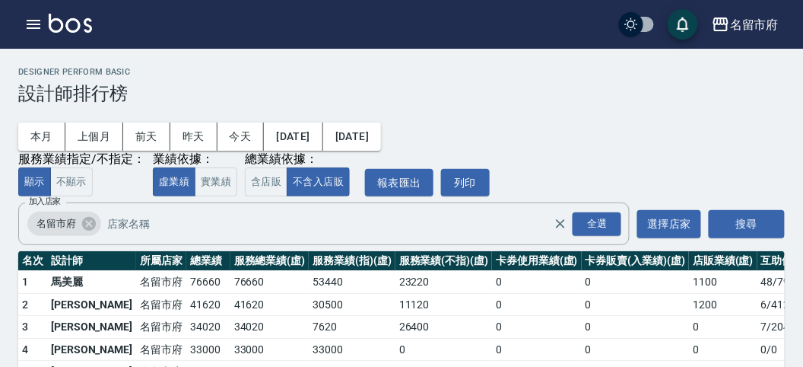
scroll to position [84, 0]
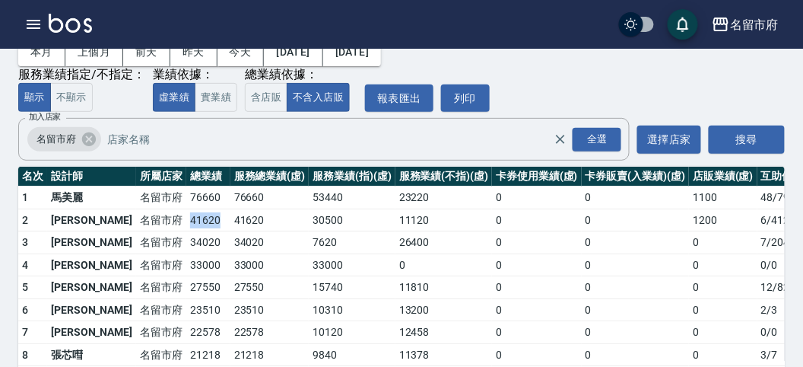
drag, startPoint x: 131, startPoint y: 217, endPoint x: 173, endPoint y: 217, distance: 42.6
click at [173, 217] on tr "2 郭宜璇 名留市府 41620 41620 30500 11120 0 0 1200 6 / 412" at bounding box center [439, 219] width 843 height 23
click at [186, 217] on td "41620" at bounding box center [208, 219] width 44 height 23
click at [222, 99] on button "實業績" at bounding box center [216, 98] width 43 height 30
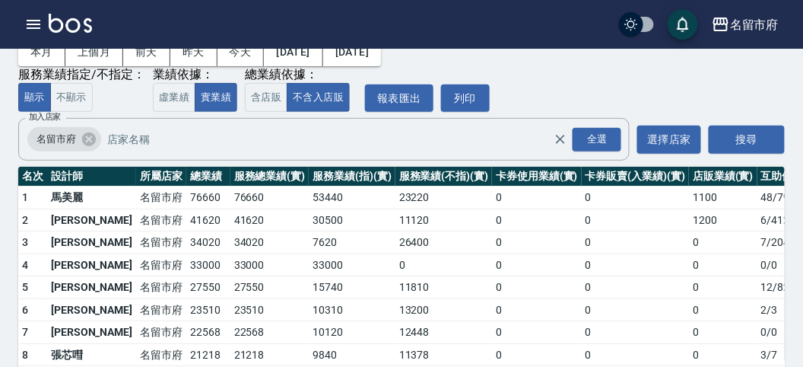
scroll to position [0, 0]
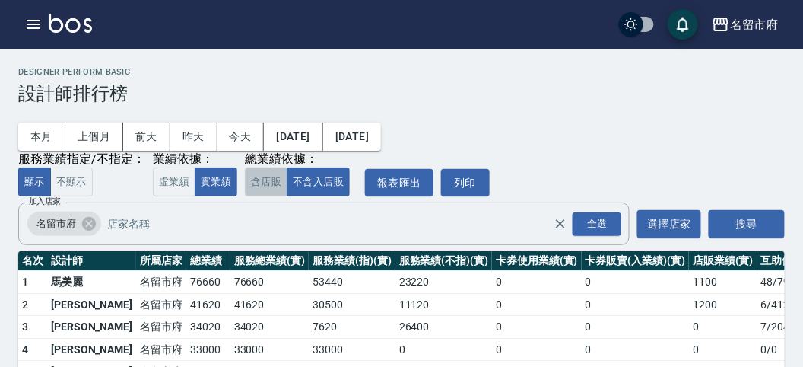
click at [264, 180] on button "含店販" at bounding box center [266, 182] width 43 height 30
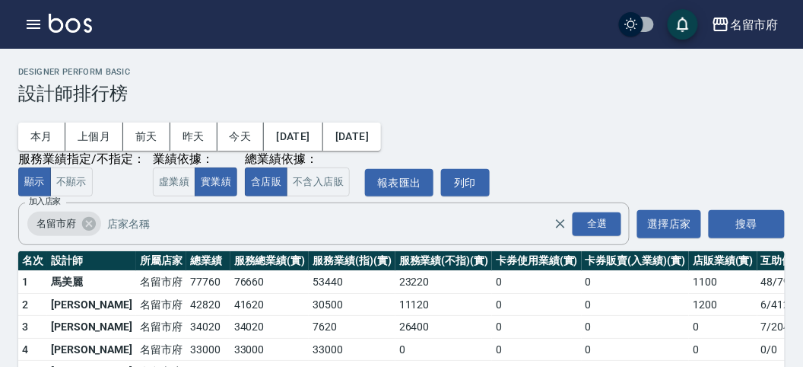
scroll to position [84, 0]
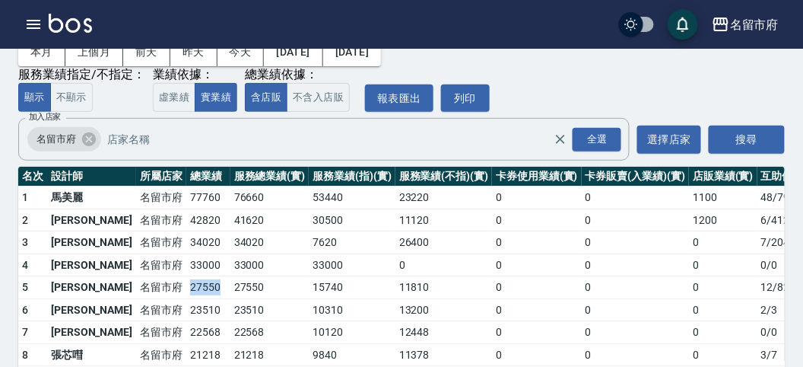
drag, startPoint x: 135, startPoint y: 279, endPoint x: 172, endPoint y: 291, distance: 39.0
click at [172, 291] on tr "5 高聖德 名留市府 27550 27550 15740 11810 0 0 0 12 / 82" at bounding box center [439, 287] width 843 height 23
click at [186, 291] on td "27550" at bounding box center [208, 287] width 44 height 23
drag, startPoint x: 129, startPoint y: 265, endPoint x: 173, endPoint y: 264, distance: 43.4
click at [173, 264] on tr "4 李育倚 名留市府 33000 33000 33000 0 0 0 0 0 / 0" at bounding box center [439, 264] width 843 height 23
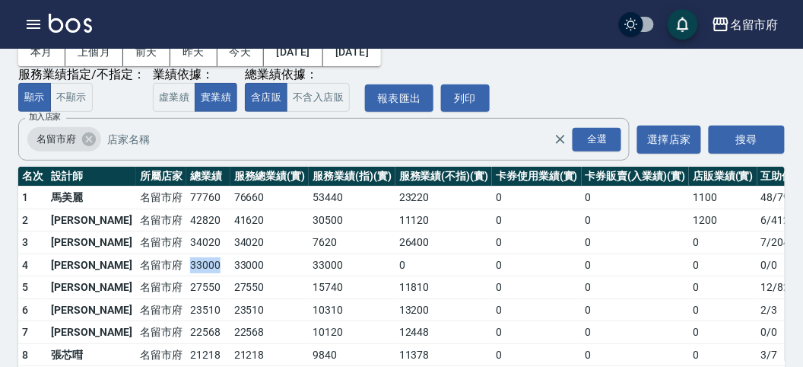
click at [186, 264] on td "33000" at bounding box center [208, 264] width 44 height 23
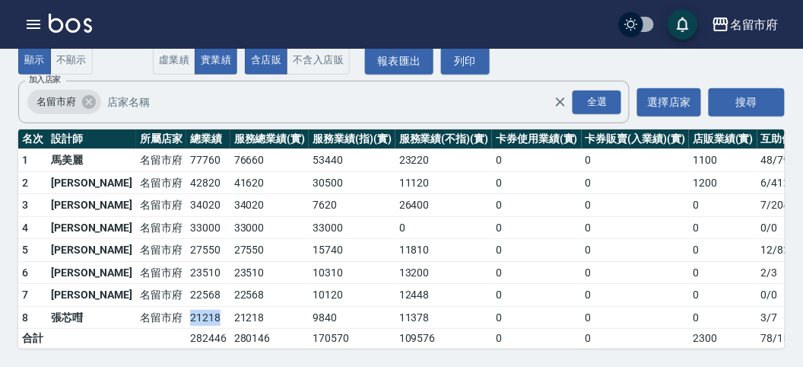
drag, startPoint x: 134, startPoint y: 300, endPoint x: 166, endPoint y: 300, distance: 32.0
click at [166, 306] on tr "8 張芯嘒 名留市府 21218 21218 9840 11378 0 0 0 3 / 7" at bounding box center [439, 317] width 843 height 23
click at [186, 306] on td "21218" at bounding box center [208, 317] width 44 height 23
drag, startPoint x: 152, startPoint y: 323, endPoint x: 189, endPoint y: 323, distance: 36.5
click at [189, 329] on tr "合計 282446 280146 170570 109576 0 0 2300 78 / 1506" at bounding box center [439, 339] width 843 height 20
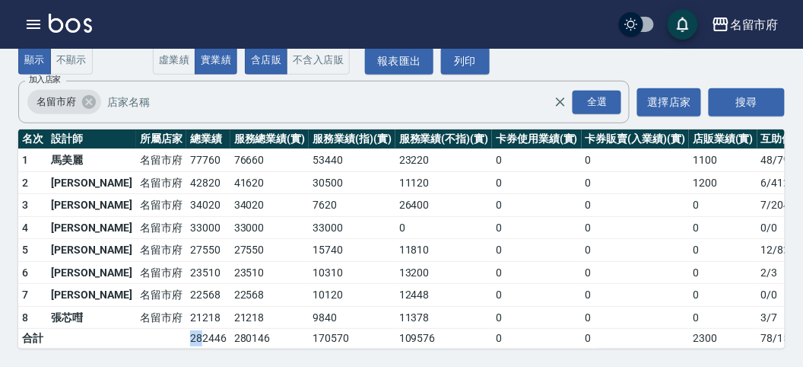
drag, startPoint x: 134, startPoint y: 319, endPoint x: 148, endPoint y: 320, distance: 14.5
click at [148, 329] on tr "合計 282446 280146 170570 109576 0 0 2300 78 / 1506" at bounding box center [439, 339] width 843 height 20
click at [186, 329] on td "282446" at bounding box center [208, 339] width 44 height 20
drag, startPoint x: 139, startPoint y: 237, endPoint x: 168, endPoint y: 241, distance: 29.1
click at [186, 241] on td "27550" at bounding box center [208, 250] width 44 height 23
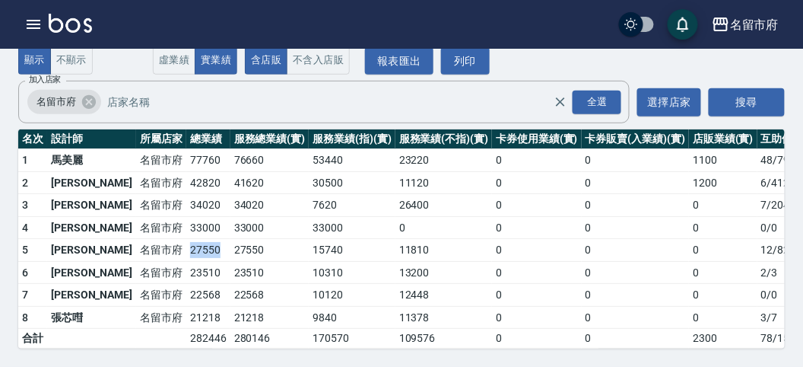
click at [186, 241] on td "27550" at bounding box center [208, 250] width 44 height 23
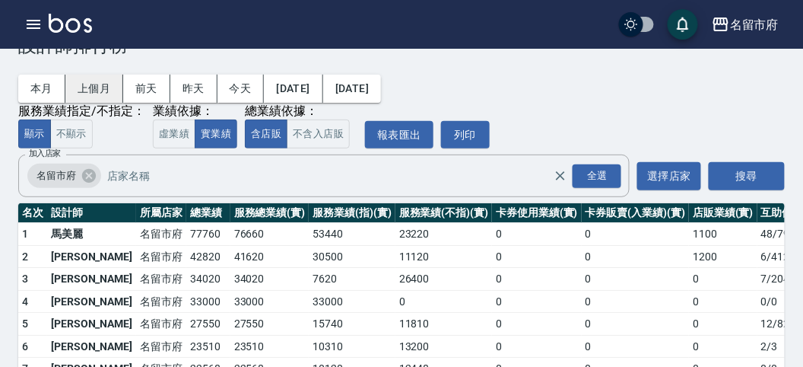
click at [84, 84] on button "上個月" at bounding box center [94, 89] width 58 height 28
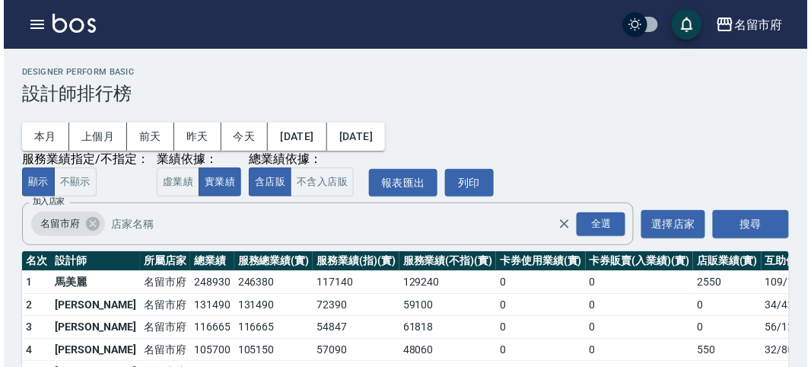
scroll to position [84, 0]
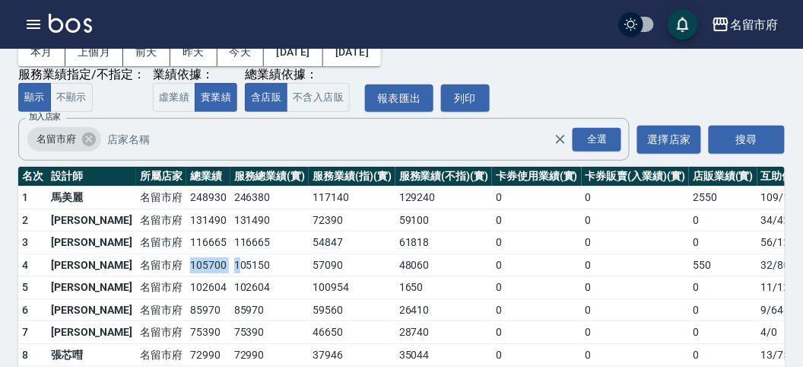
drag, startPoint x: 138, startPoint y: 265, endPoint x: 186, endPoint y: 262, distance: 48.0
click at [186, 262] on tr "4 高聖德 名留市府 105700 105150 57090 48060 0 0 550 32 / 806" at bounding box center [439, 264] width 843 height 23
click at [186, 262] on td "105700" at bounding box center [208, 264] width 44 height 23
drag, startPoint x: 141, startPoint y: 257, endPoint x: 179, endPoint y: 261, distance: 38.2
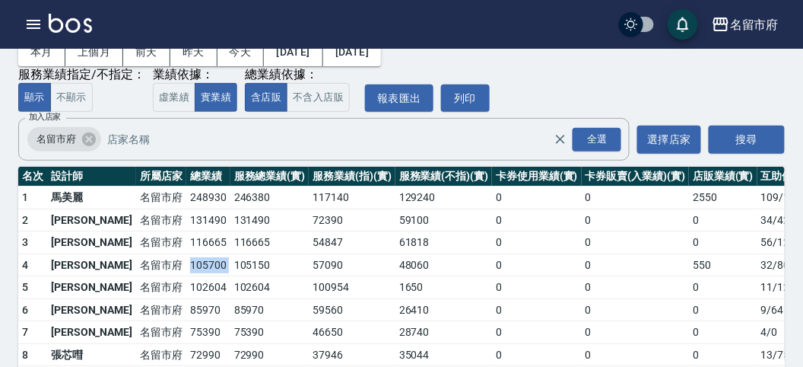
click at [179, 261] on tr "4 高聖德 名留市府 105700 105150 57090 48060 0 0 550 32 / 806" at bounding box center [439, 264] width 843 height 23
click at [230, 261] on td "105150" at bounding box center [269, 264] width 79 height 23
drag, startPoint x: 137, startPoint y: 243, endPoint x: 177, endPoint y: 245, distance: 40.3
click at [186, 245] on td "116665" at bounding box center [208, 242] width 44 height 23
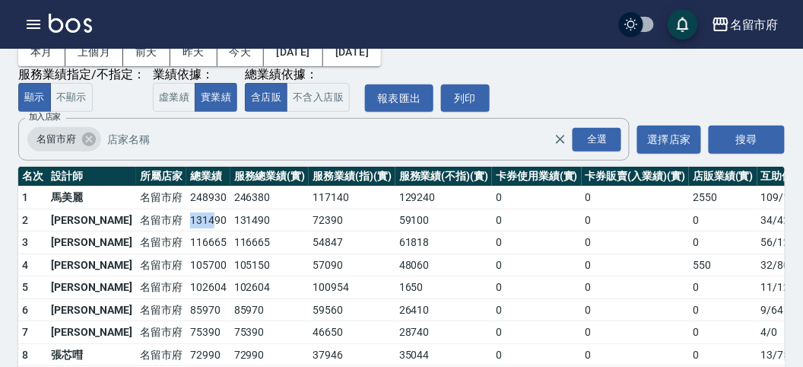
drag, startPoint x: 141, startPoint y: 225, endPoint x: 165, endPoint y: 224, distance: 24.3
click at [186, 224] on td "131490" at bounding box center [208, 219] width 44 height 23
click at [35, 16] on icon "button" at bounding box center [33, 24] width 18 height 18
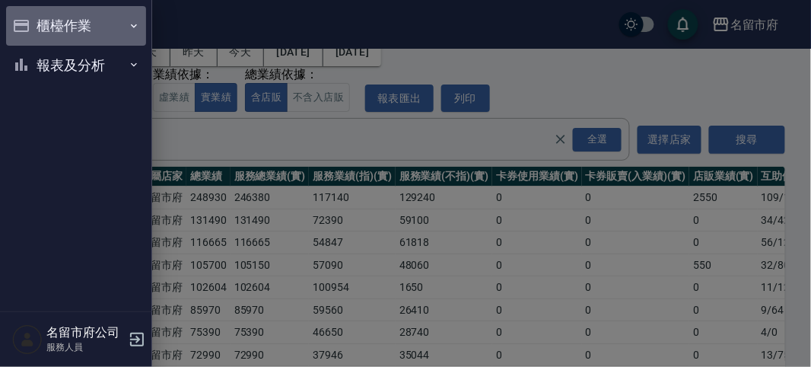
click at [35, 16] on button "櫃檯作業" at bounding box center [76, 26] width 140 height 40
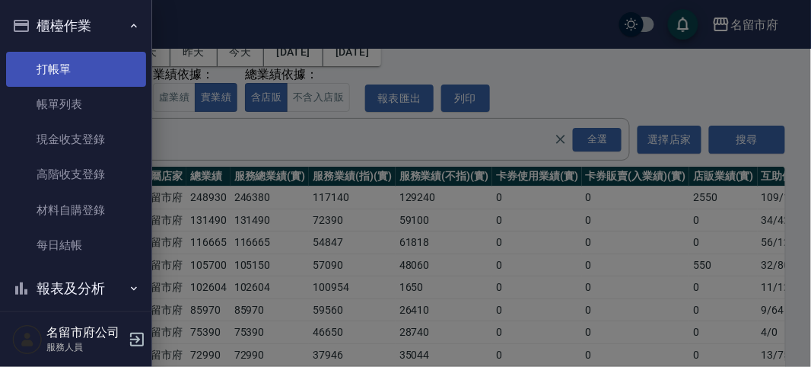
click at [47, 63] on link "打帳單" at bounding box center [76, 69] width 140 height 35
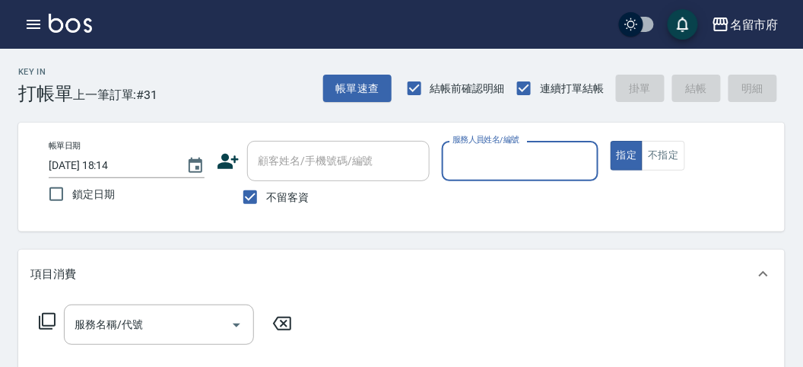
click at [197, 84] on div "Key In 打帳單 上一筆訂單:#31 帳單速查 結帳前確認明細 連續打單結帳 掛單 結帳 明細" at bounding box center [392, 77] width 785 height 56
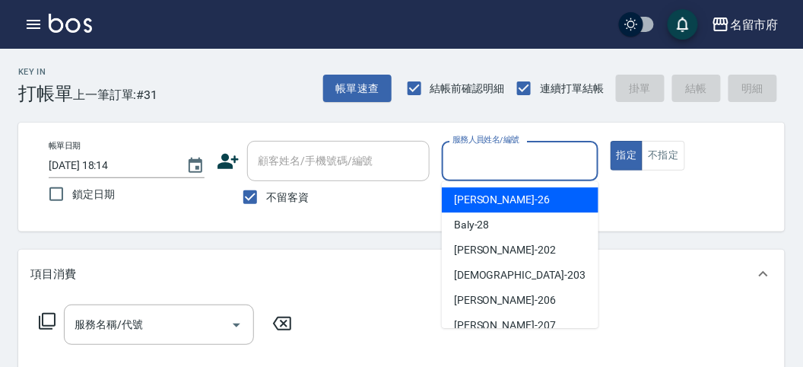
click at [477, 164] on input "服務人員姓名/編號" at bounding box center [520, 161] width 142 height 27
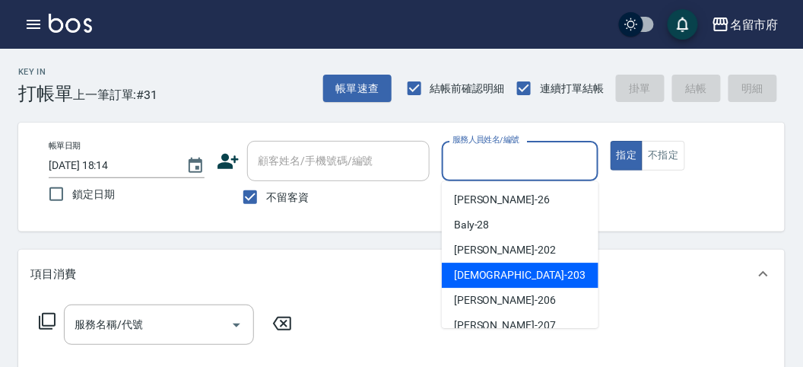
scroll to position [84, 0]
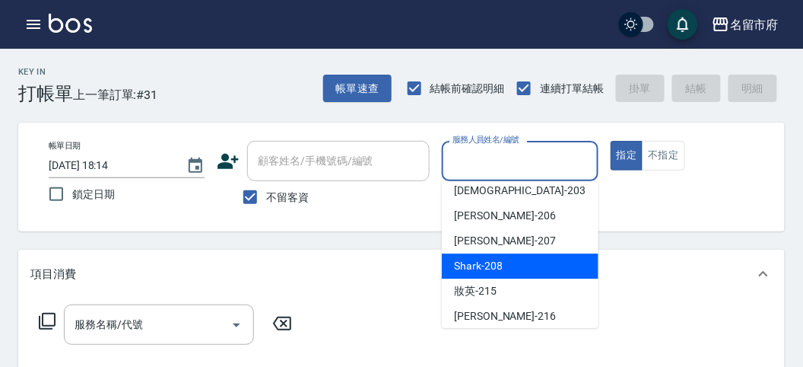
click at [495, 265] on span "Shark -208" at bounding box center [478, 266] width 49 height 16
type input "Shark-208"
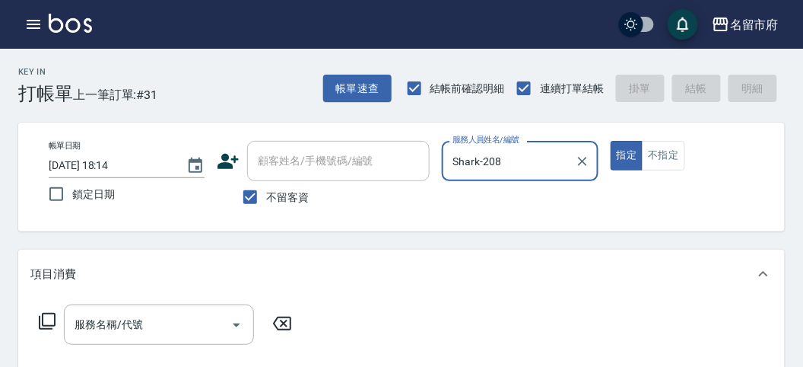
click at [47, 322] on icon at bounding box center [47, 321] width 18 height 18
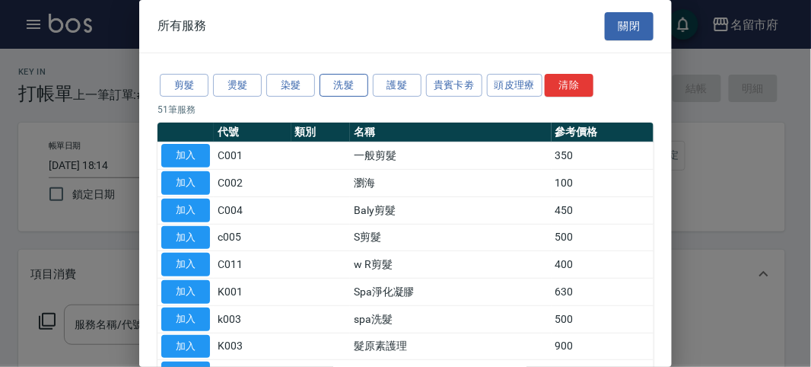
click at [351, 84] on button "洗髮" at bounding box center [343, 86] width 49 height 24
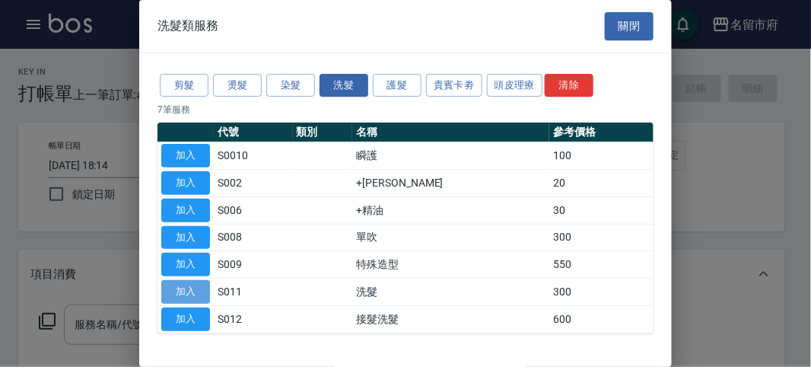
click at [194, 284] on button "加入" at bounding box center [185, 292] width 49 height 24
type input "洗髮(S011)"
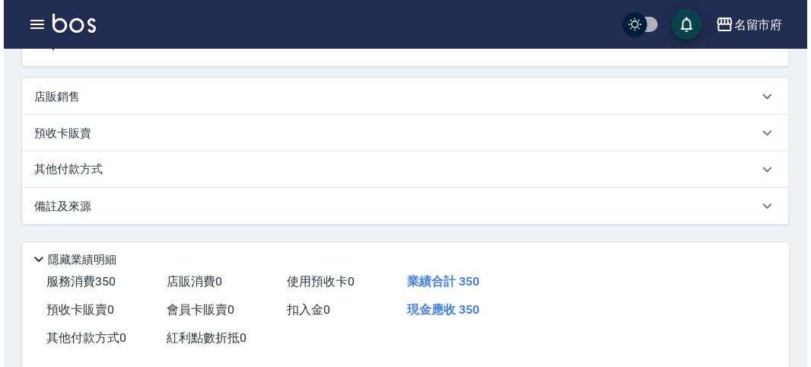
scroll to position [445, 0]
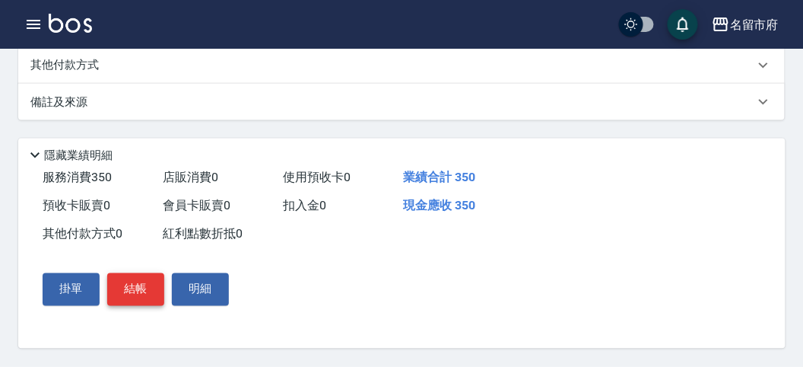
type input "350"
click at [135, 289] on button "結帳" at bounding box center [135, 289] width 57 height 32
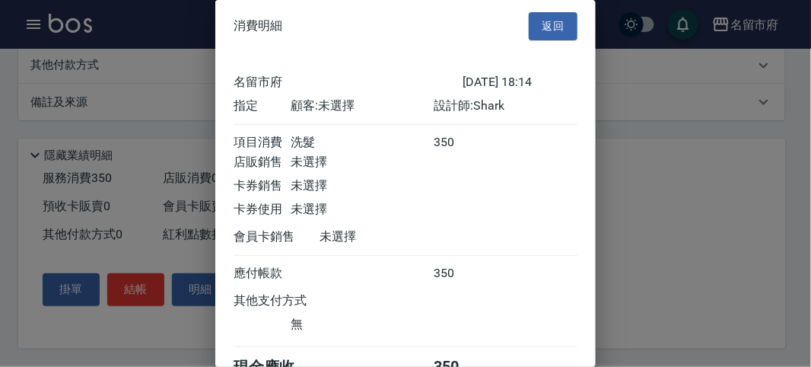
scroll to position [84, 0]
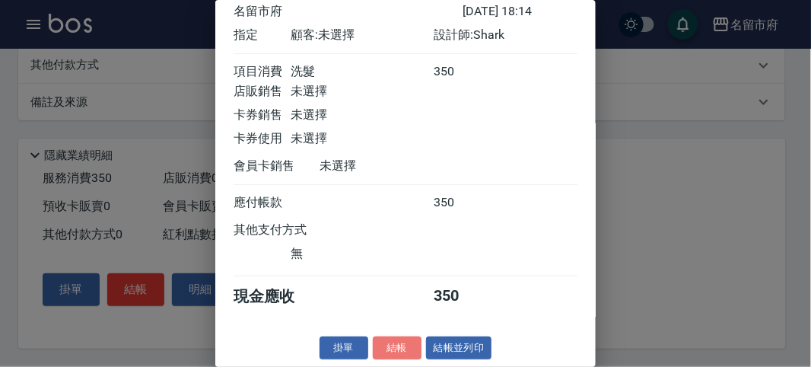
click at [376, 348] on button "結帳" at bounding box center [397, 348] width 49 height 24
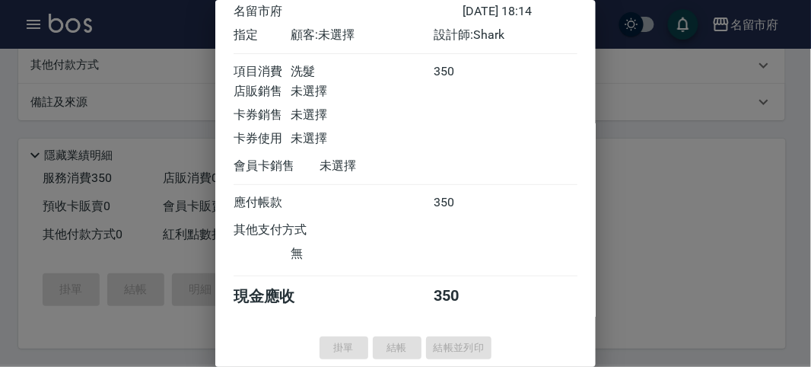
type input "2025/10/09 18:16"
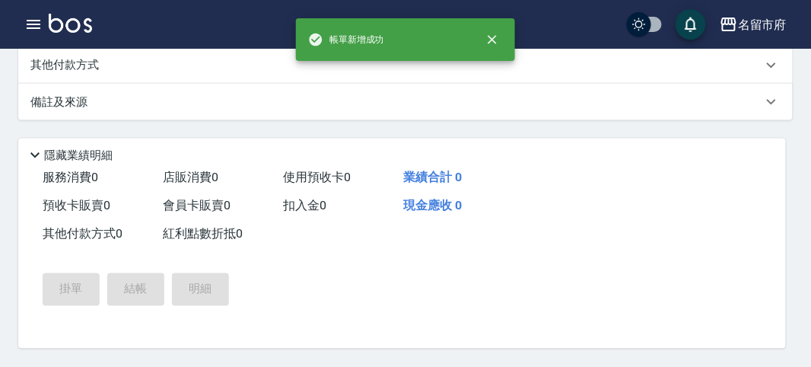
scroll to position [0, 0]
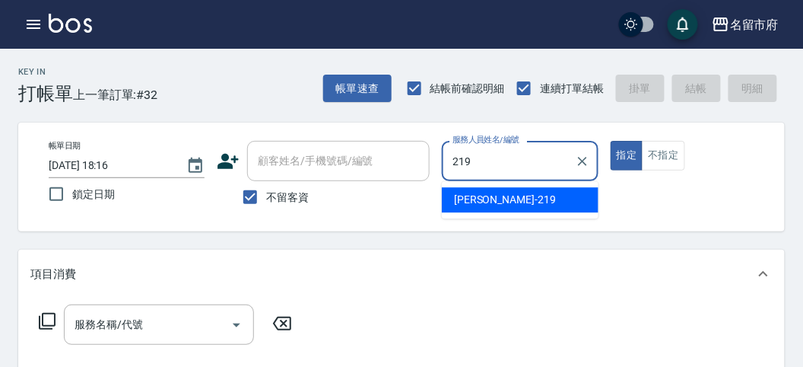
type input "219"
click at [374, 344] on div "服務名稱/代號 服務名稱/代號" at bounding box center [401, 350] width 767 height 105
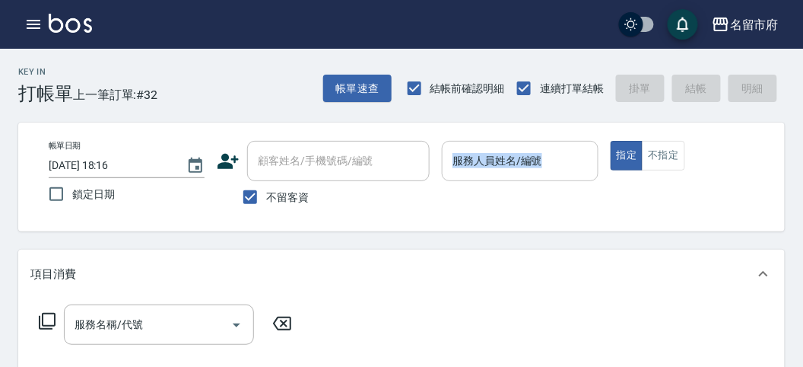
drag, startPoint x: 527, startPoint y: 139, endPoint x: 534, endPoint y: 153, distance: 15.3
click at [532, 152] on div "帳單日期 2025/10/09 18:16 鎖定日期 顧客姓名/手機號碼/編號 顧客姓名/手機號碼/編號 不留客資 服務人員姓名/編號 服務人員姓名/編號 指…" at bounding box center [401, 176] width 767 height 109
click at [529, 170] on input "服務人員姓名/編號" at bounding box center [520, 161] width 142 height 27
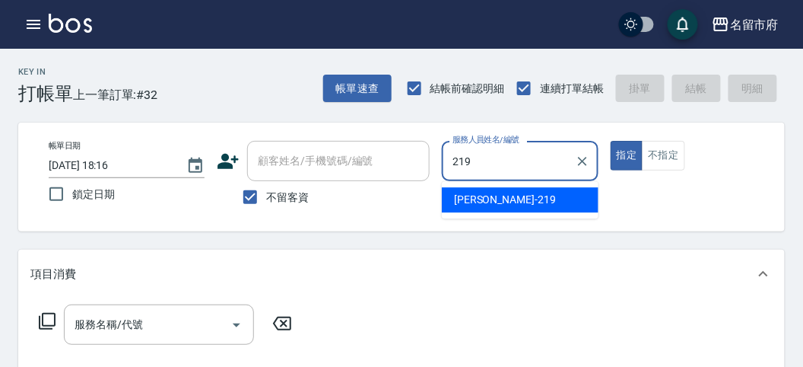
type input "[PERSON_NAME]-219"
type button "true"
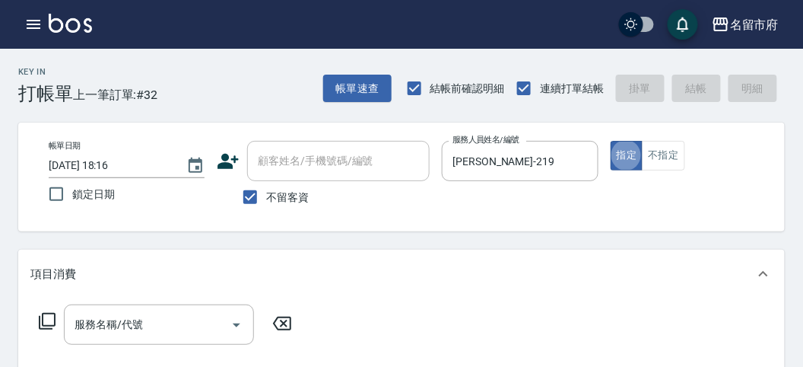
click at [49, 323] on icon at bounding box center [47, 321] width 18 height 18
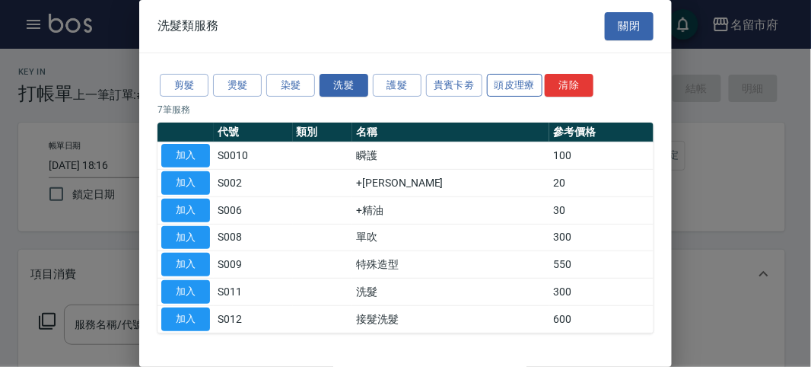
click at [500, 96] on button "頭皮理療" at bounding box center [515, 86] width 56 height 24
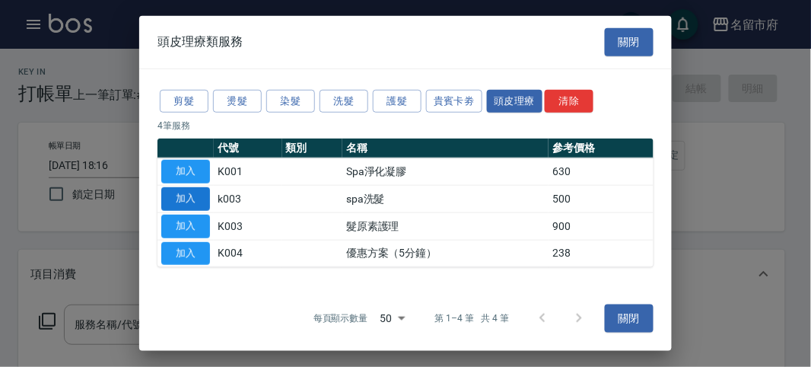
click at [191, 203] on button "加入" at bounding box center [185, 199] width 49 height 24
type input "spa洗髮(k003)"
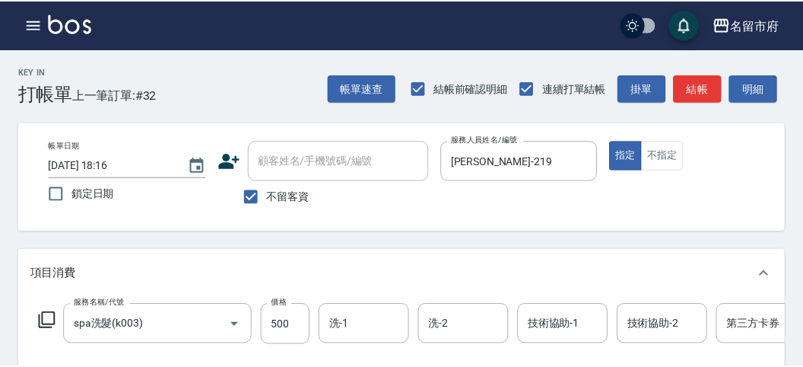
scroll to position [459, 0]
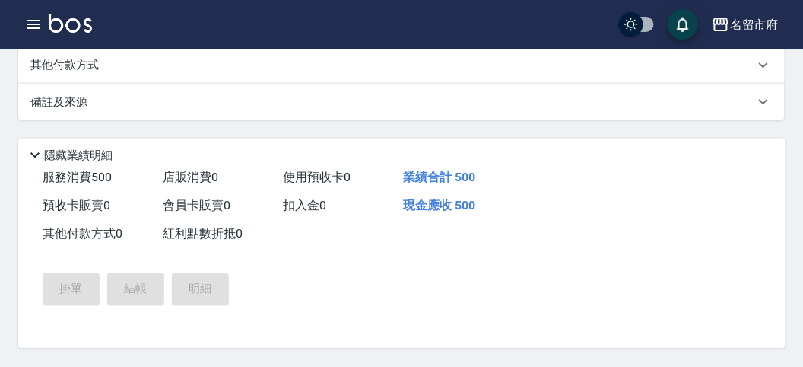
type input "2025/10/09 18:18"
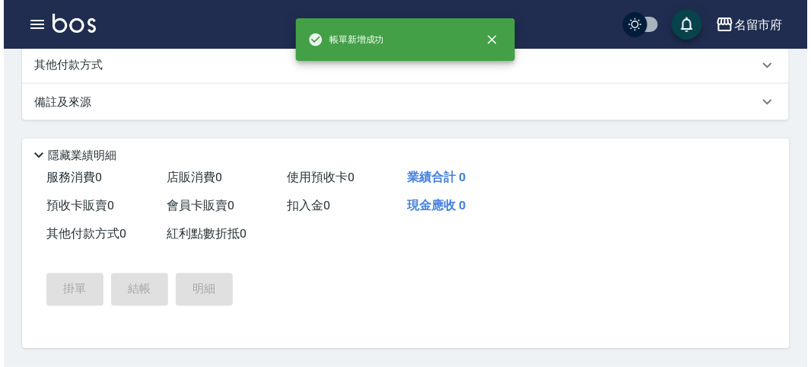
scroll to position [0, 0]
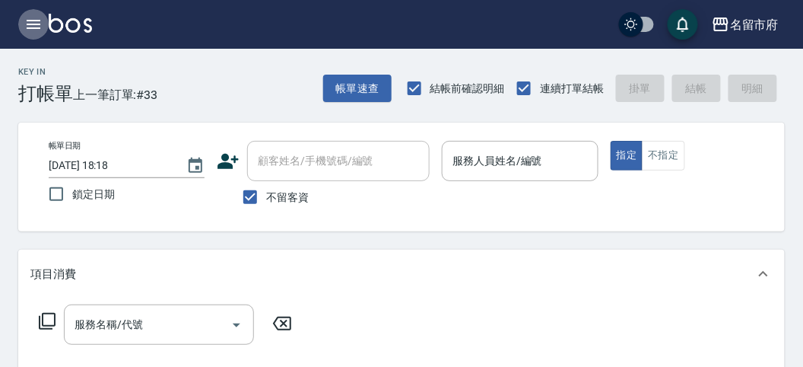
click at [33, 30] on icon "button" at bounding box center [33, 24] width 18 height 18
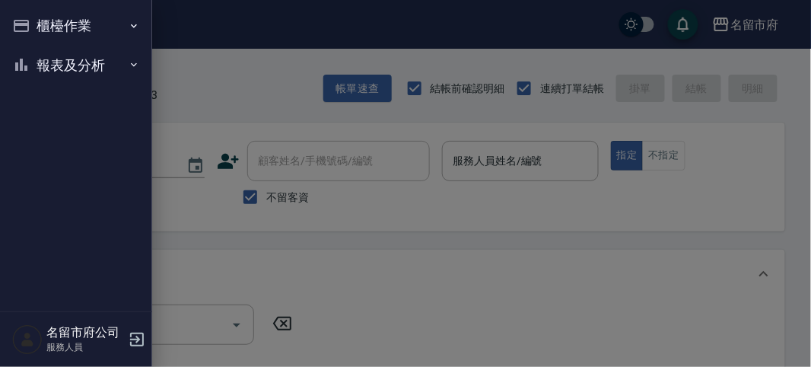
click at [44, 68] on button "報表及分析" at bounding box center [76, 66] width 140 height 40
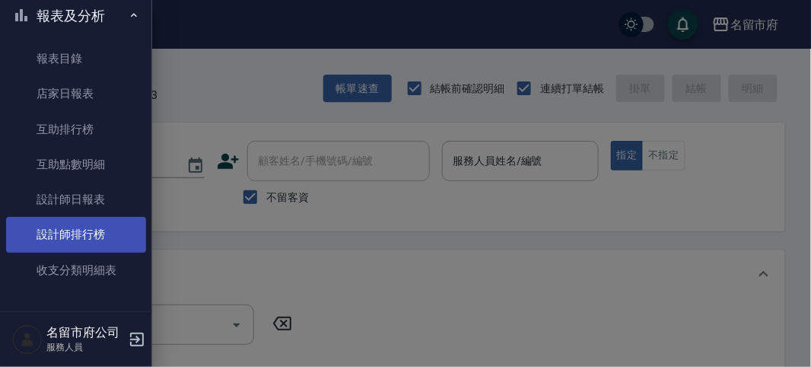
scroll to position [49, 0]
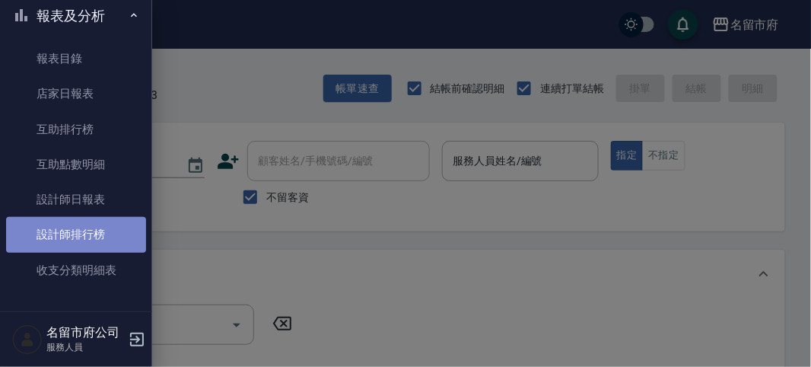
click at [77, 235] on link "設計師排行榜" at bounding box center [76, 234] width 140 height 35
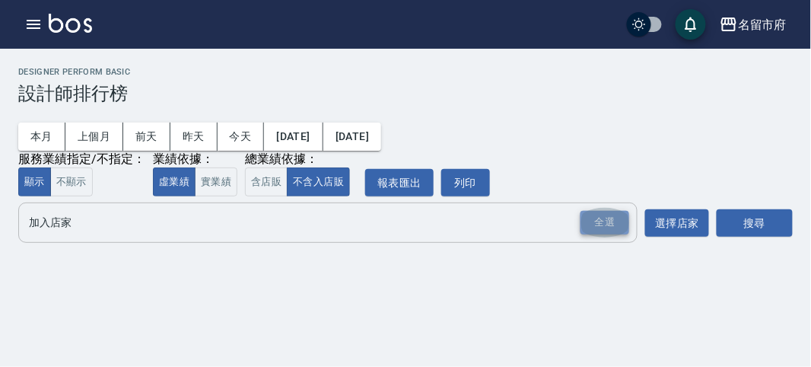
click at [622, 226] on div "全選" at bounding box center [604, 223] width 49 height 24
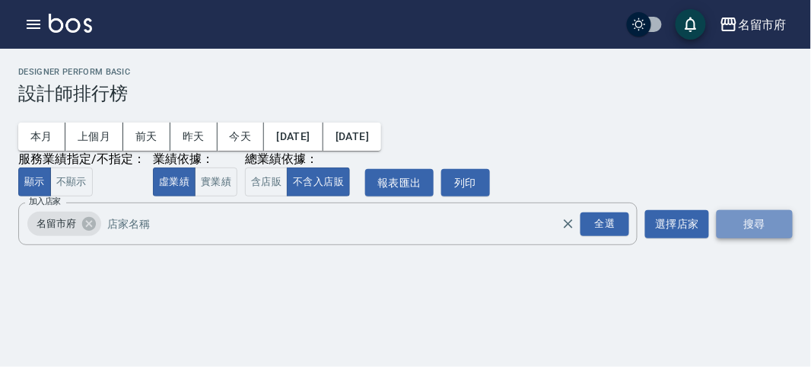
click at [742, 219] on button "搜尋" at bounding box center [754, 224] width 76 height 28
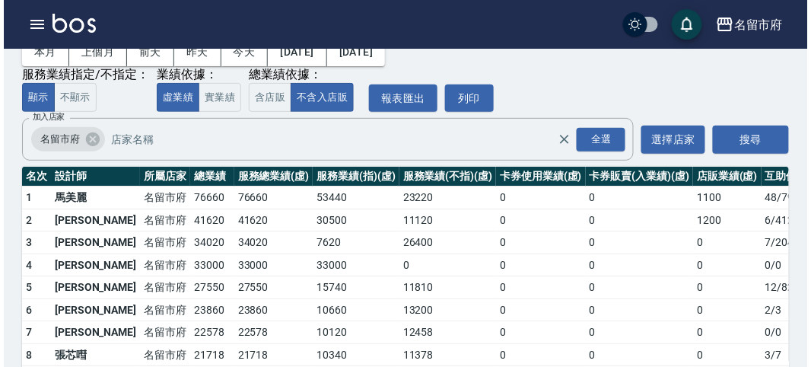
scroll to position [133, 0]
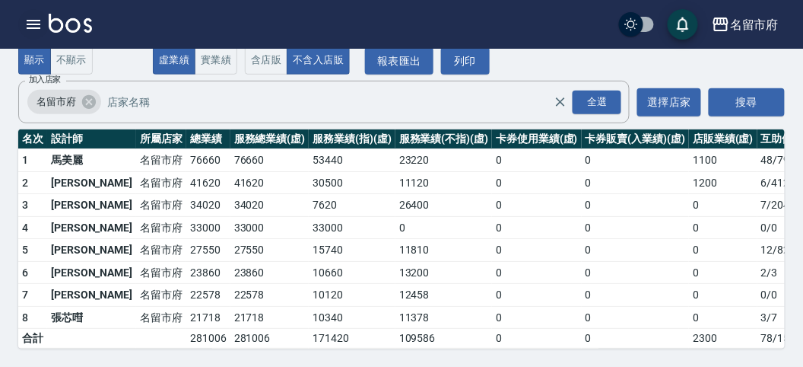
click at [40, 28] on icon "button" at bounding box center [33, 24] width 18 height 18
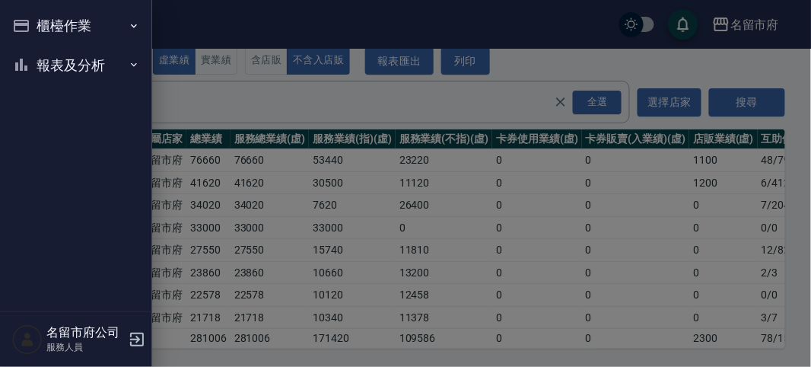
click at [47, 26] on button "櫃檯作業" at bounding box center [76, 26] width 140 height 40
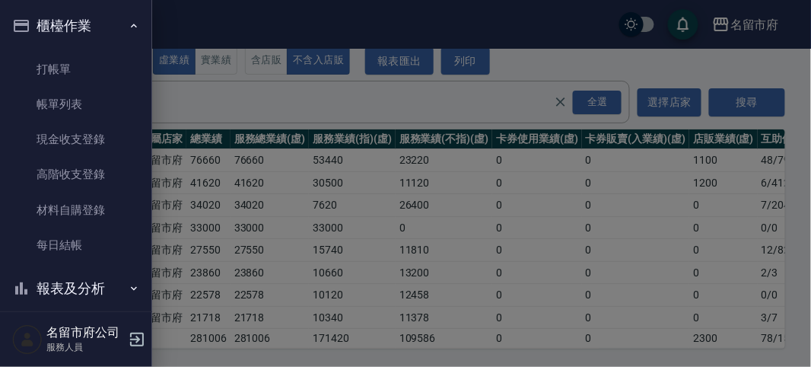
click at [97, 281] on button "報表及分析" at bounding box center [76, 288] width 140 height 40
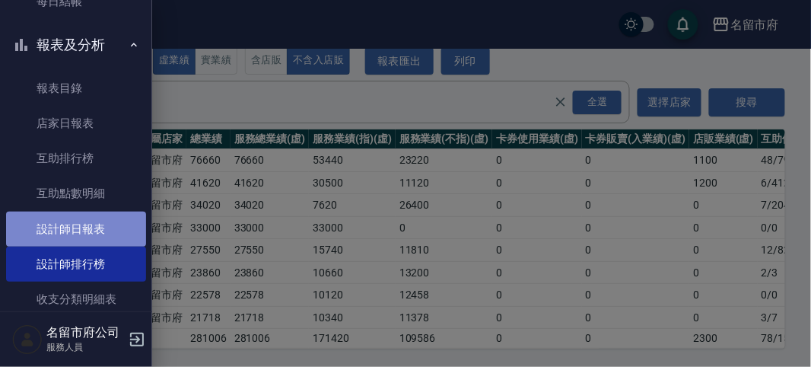
click at [109, 218] on link "設計師日報表" at bounding box center [76, 228] width 140 height 35
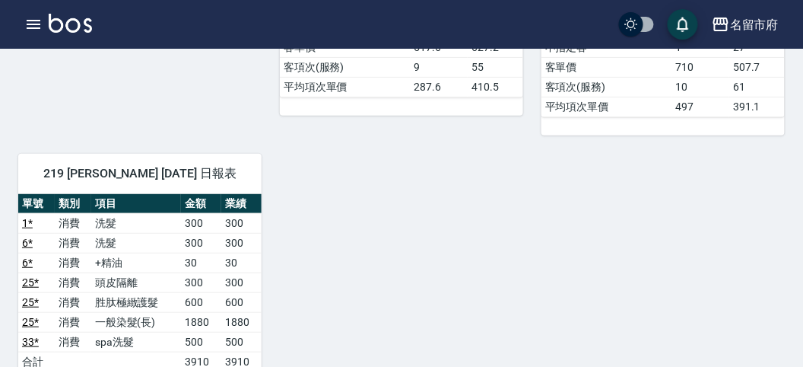
scroll to position [1351, 0]
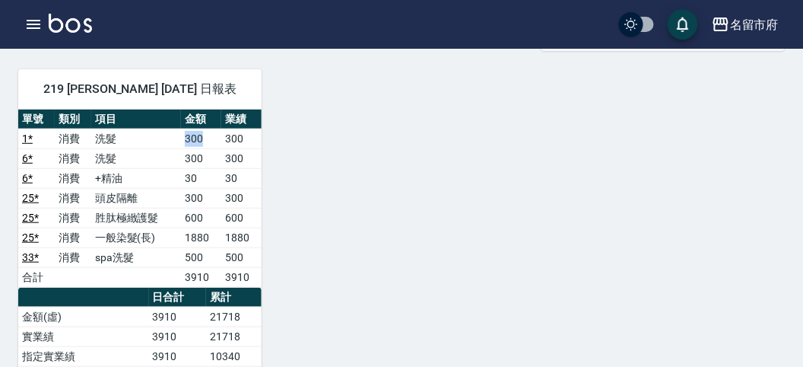
drag, startPoint x: 183, startPoint y: 101, endPoint x: 218, endPoint y: 99, distance: 35.8
click at [213, 129] on td "300" at bounding box center [201, 139] width 40 height 20
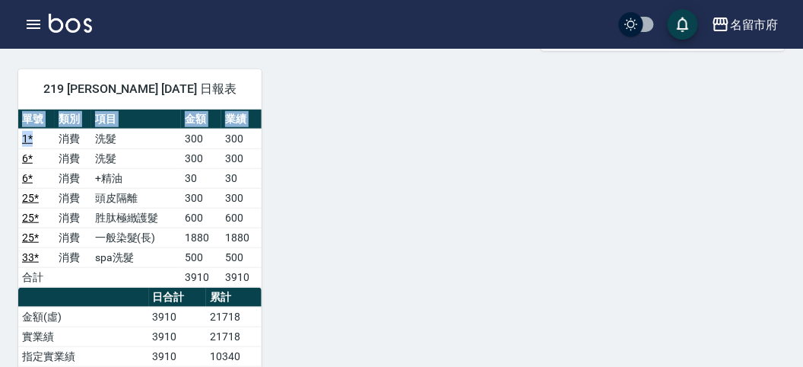
drag, startPoint x: 36, startPoint y: 96, endPoint x: 285, endPoint y: 113, distance: 250.0
click at [229, 129] on td "300" at bounding box center [241, 139] width 40 height 20
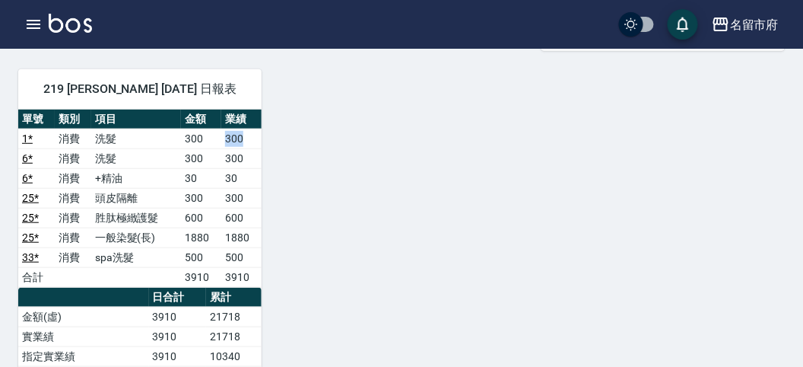
drag, startPoint x: 246, startPoint y: 97, endPoint x: 209, endPoint y: 97, distance: 36.5
click at [210, 129] on tr "1 * 消費 洗髮 300 300" at bounding box center [139, 139] width 243 height 20
click at [39, 27] on icon "button" at bounding box center [34, 24] width 14 height 9
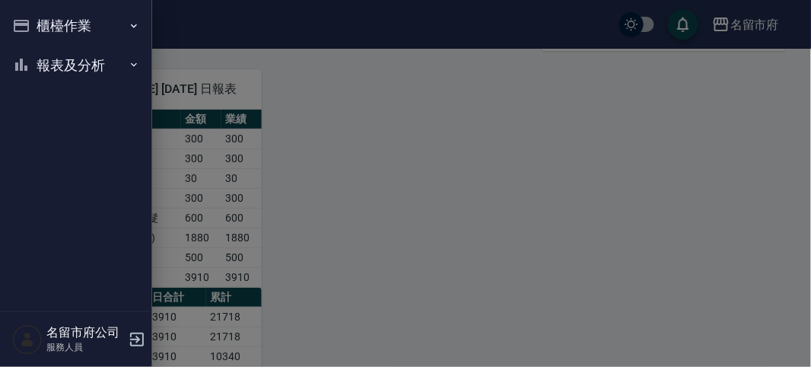
click at [475, 197] on div at bounding box center [405, 183] width 811 height 367
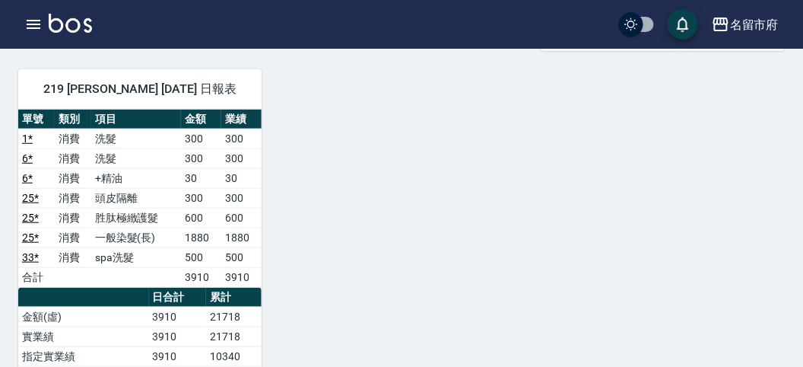
click at [29, 152] on link "6 *" at bounding box center [27, 158] width 11 height 12
click at [31, 25] on icon "button" at bounding box center [33, 24] width 18 height 18
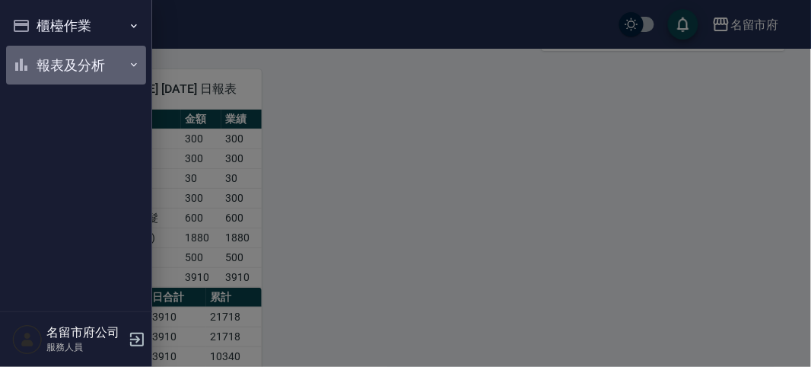
click at [94, 65] on button "報表及分析" at bounding box center [76, 66] width 140 height 40
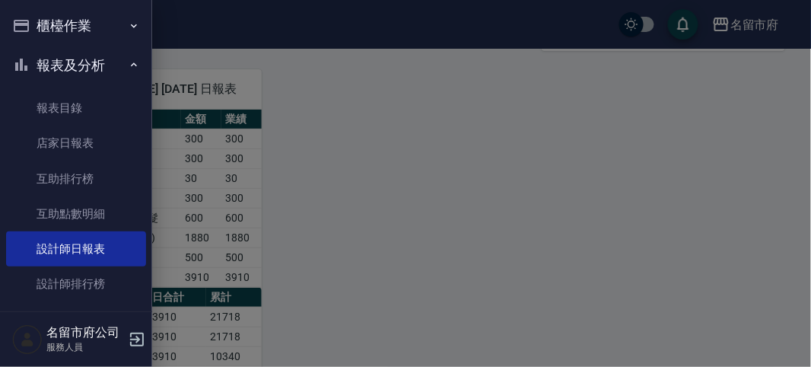
drag, startPoint x: 445, startPoint y: 209, endPoint x: 449, endPoint y: 202, distance: 8.5
click at [446, 206] on div at bounding box center [405, 183] width 811 height 367
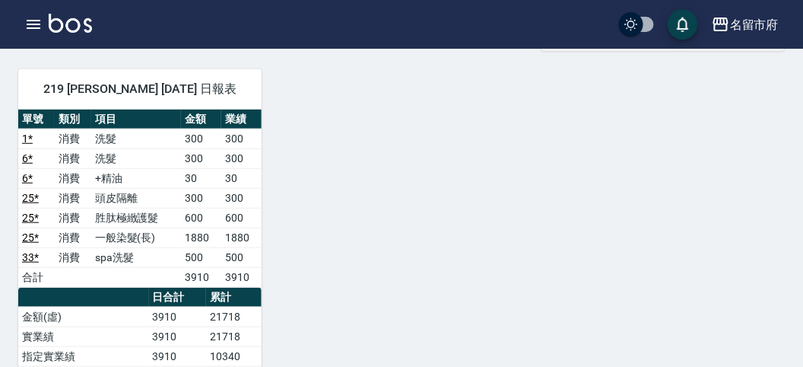
click at [73, 24] on img at bounding box center [70, 23] width 43 height 19
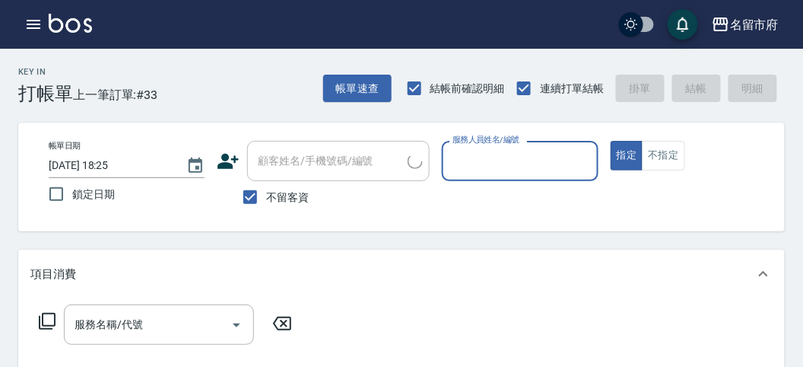
click at [510, 151] on input "服務人員姓名/編號" at bounding box center [520, 161] width 142 height 27
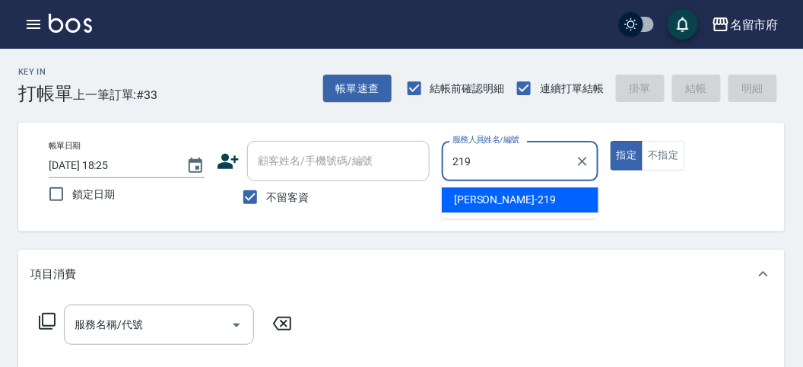
type input "[PERSON_NAME]-219"
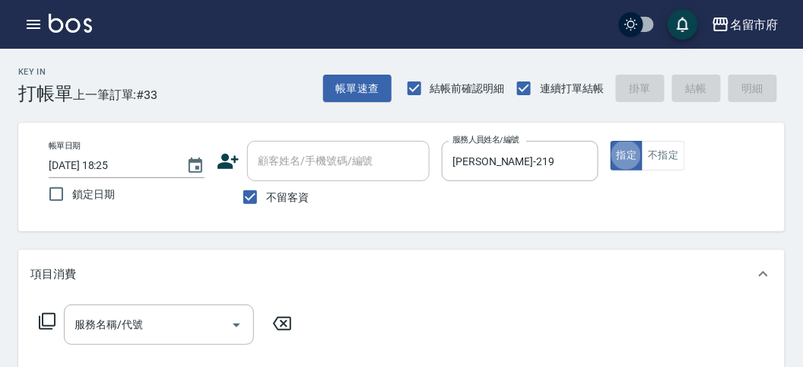
type button "true"
click at [47, 322] on icon at bounding box center [47, 321] width 18 height 18
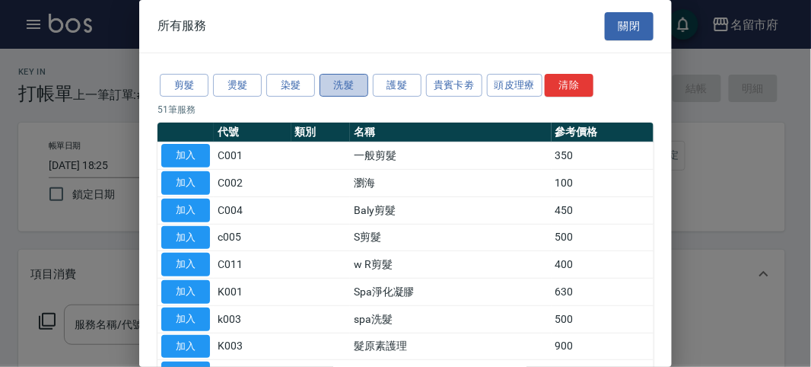
click at [341, 82] on button "洗髮" at bounding box center [343, 86] width 49 height 24
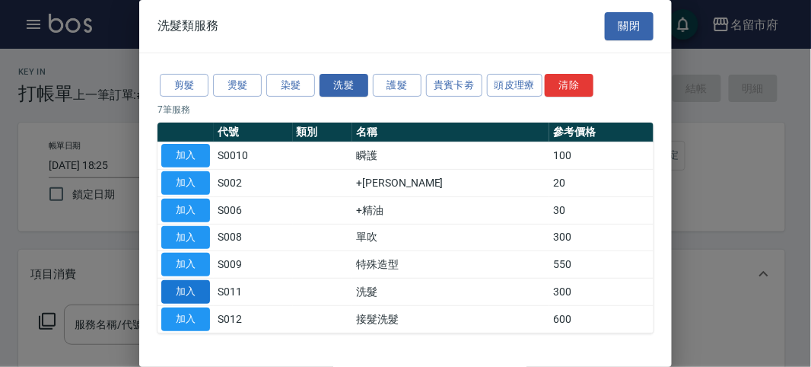
click at [192, 291] on button "加入" at bounding box center [185, 292] width 49 height 24
type input "洗髮(S011)"
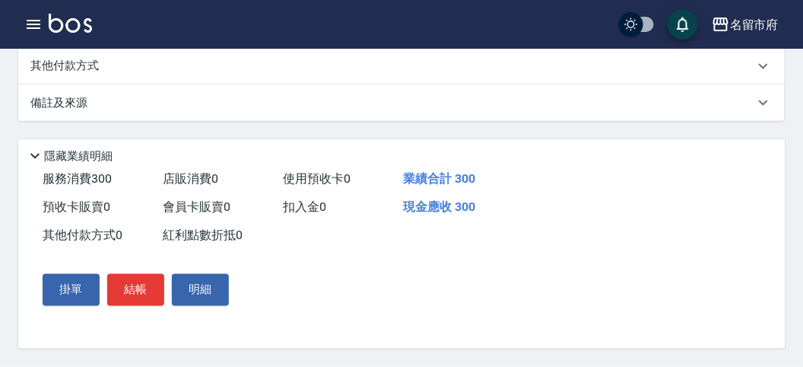
scroll to position [360, 0]
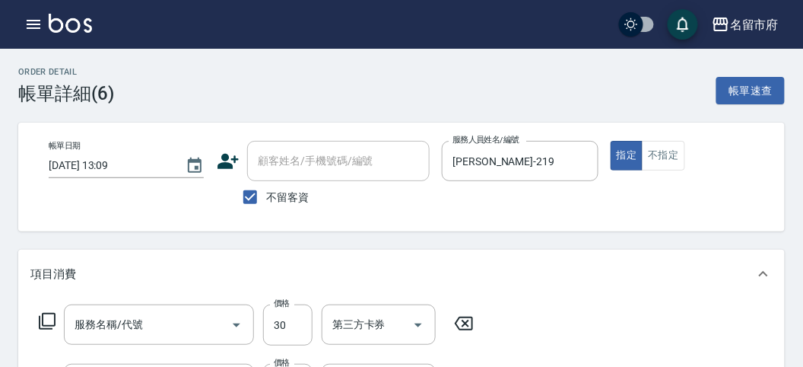
type input "[DATE] 13:09"
checkbox input "true"
type input "[PERSON_NAME]-219"
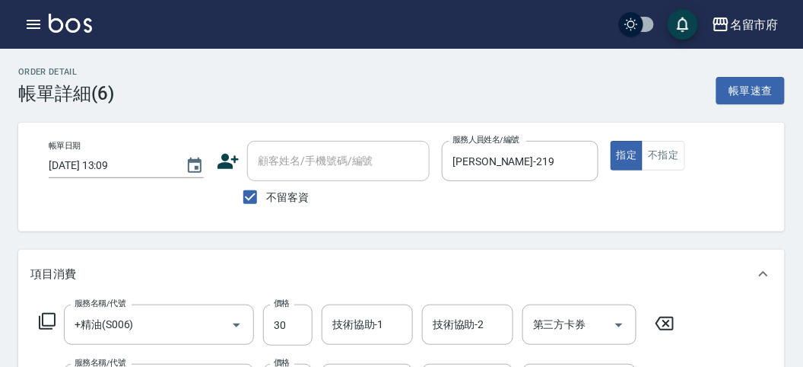
type input "+精油(S006)"
type input "洗髮(S011)"
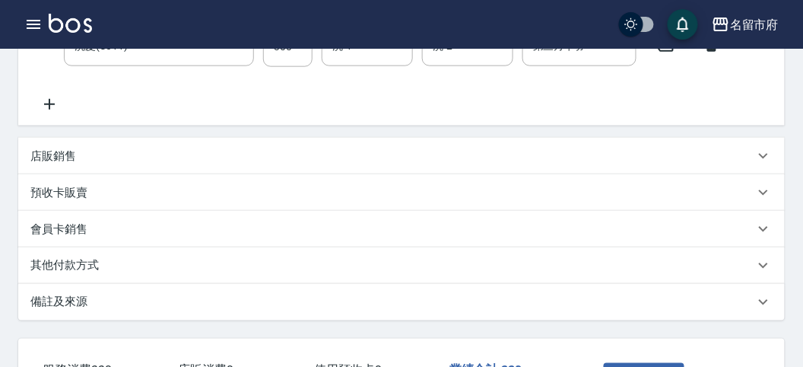
scroll to position [169, 0]
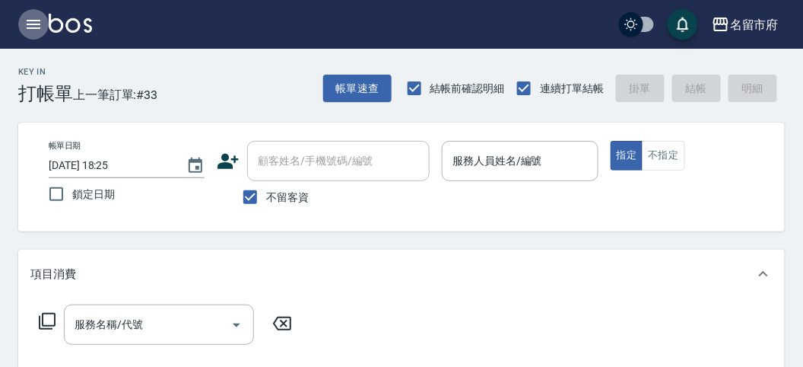
click at [31, 26] on icon "button" at bounding box center [33, 24] width 18 height 18
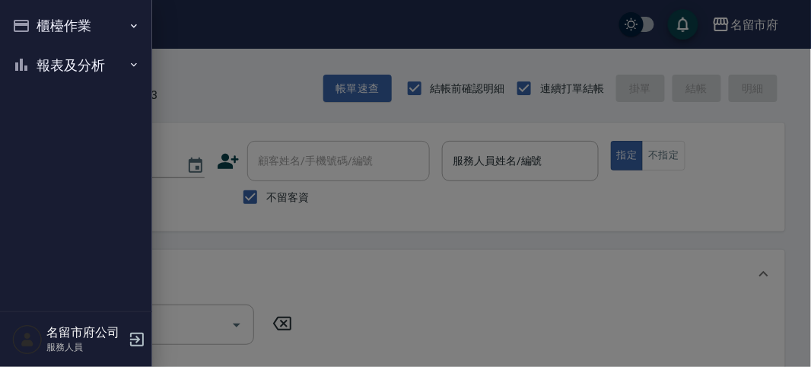
click at [39, 63] on button "報表及分析" at bounding box center [76, 66] width 140 height 40
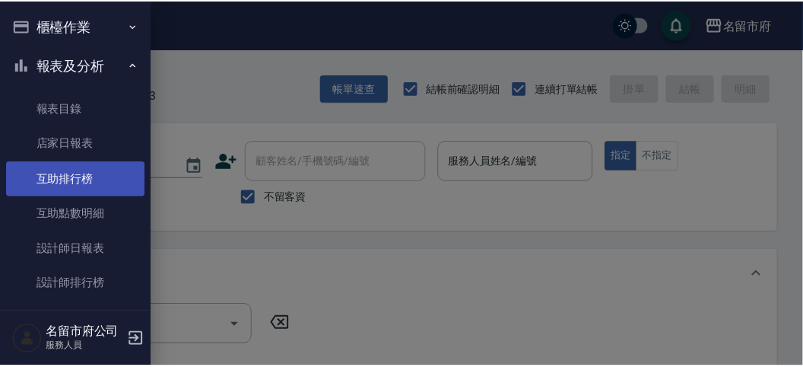
scroll to position [46, 0]
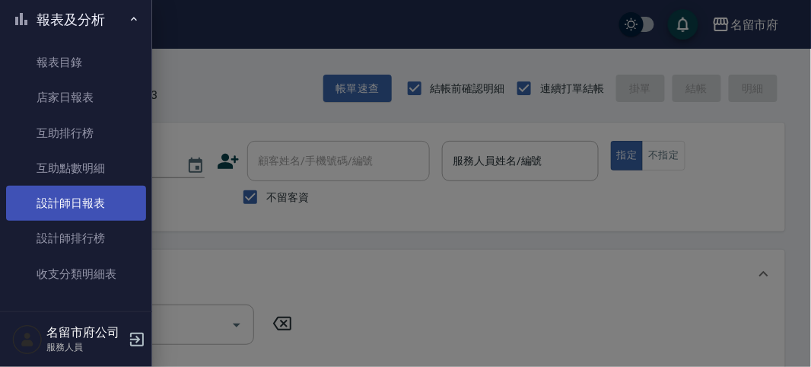
click at [109, 201] on link "設計師日報表" at bounding box center [76, 203] width 140 height 35
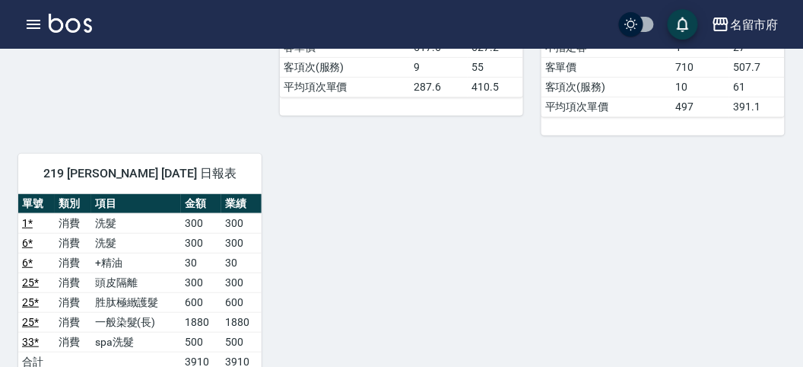
scroll to position [929, 0]
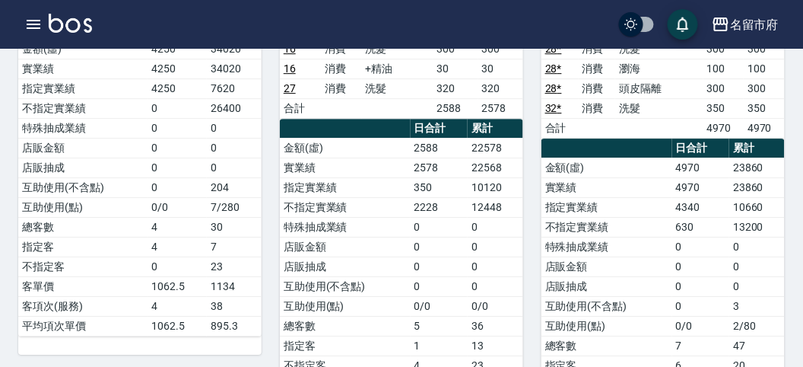
click at [85, 24] on img at bounding box center [70, 23] width 43 height 19
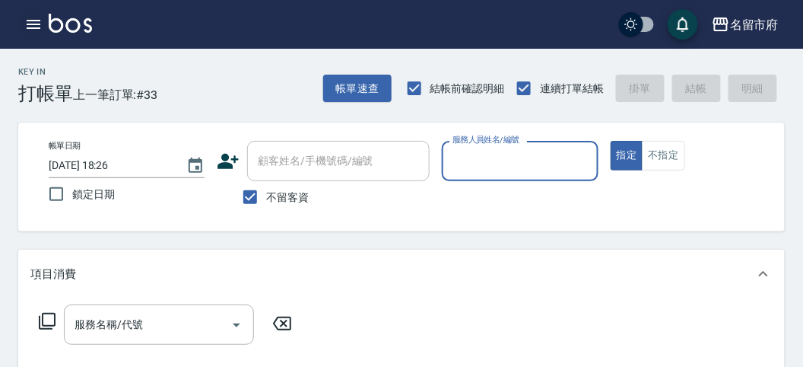
click at [43, 18] on button "button" at bounding box center [33, 24] width 30 height 30
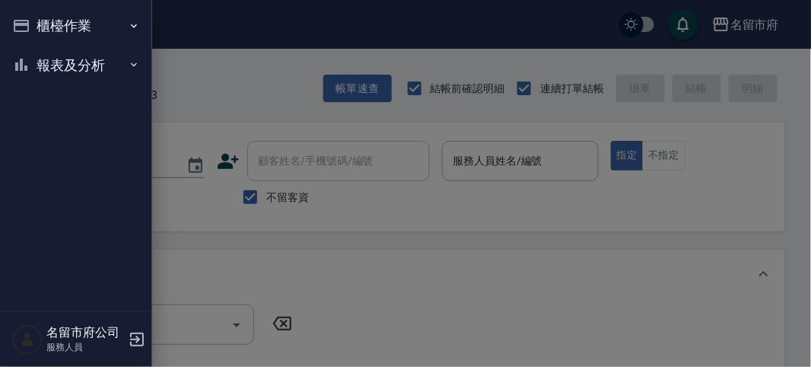
click at [274, 52] on div at bounding box center [405, 183] width 811 height 367
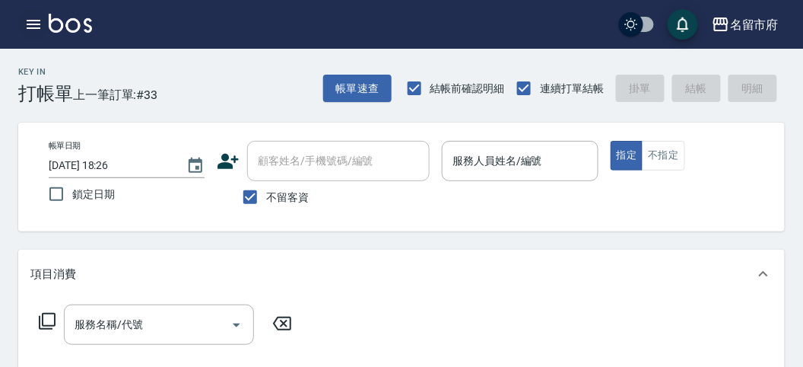
click at [30, 19] on icon "button" at bounding box center [33, 24] width 18 height 18
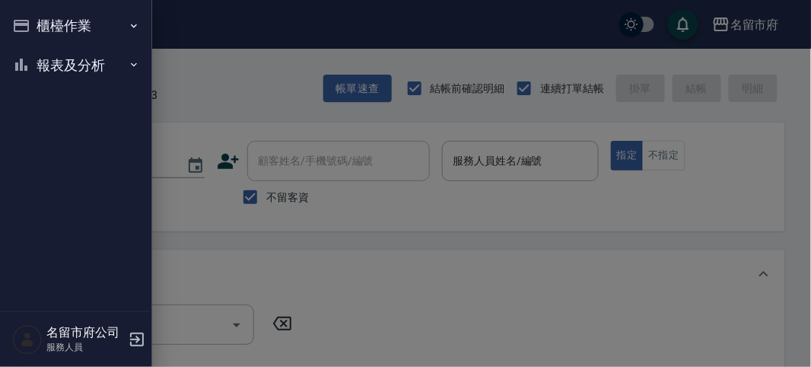
click at [115, 35] on button "櫃檯作業" at bounding box center [76, 26] width 140 height 40
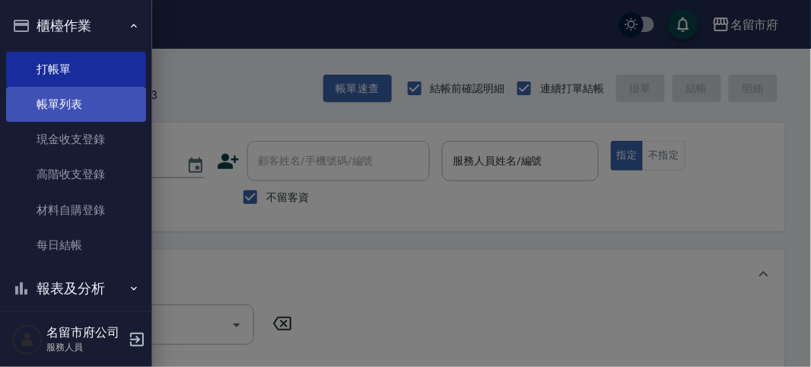
click at [114, 105] on link "帳單列表" at bounding box center [76, 104] width 140 height 35
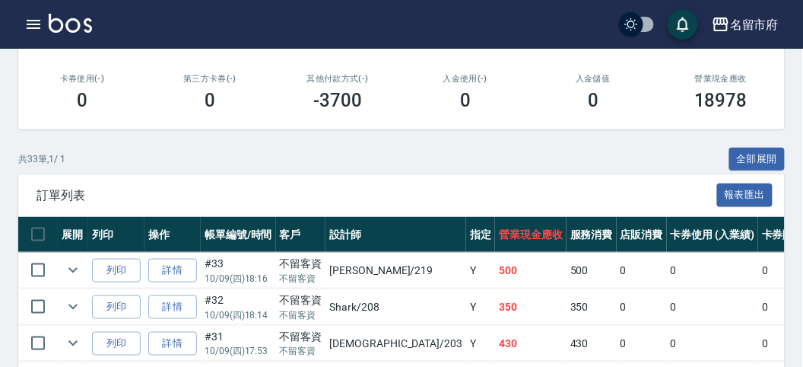
scroll to position [422, 0]
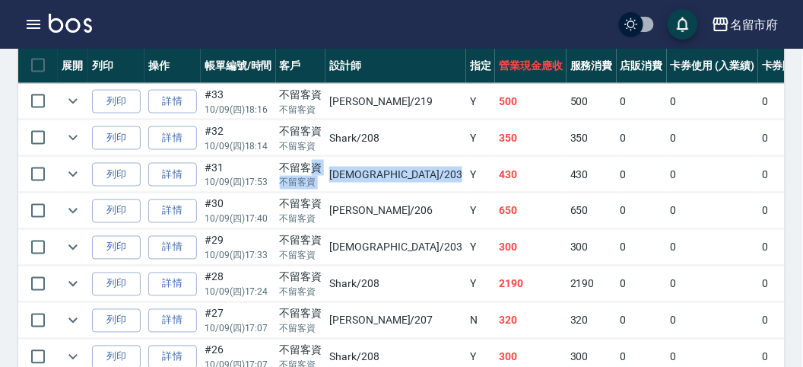
drag, startPoint x: 373, startPoint y: 166, endPoint x: 306, endPoint y: 167, distance: 66.9
click at [306, 167] on tr "列印 詳情 #31 10/09 (四) 17:53 不留客資 不留客資 聖德 /203 Y 430 430 0 0 0 430 0 0 0 0 0" at bounding box center [689, 175] width 1343 height 36
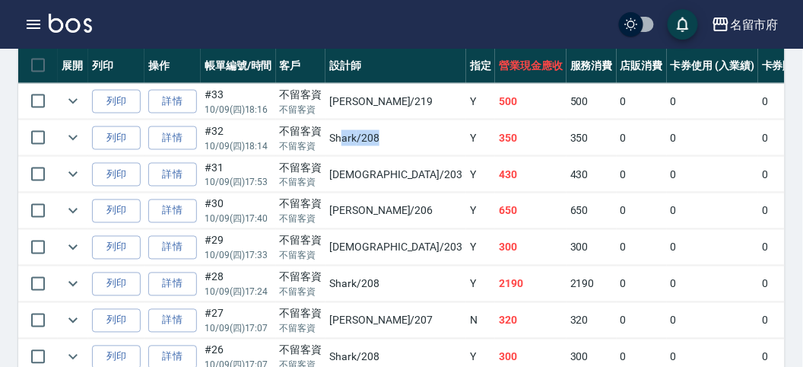
drag, startPoint x: 382, startPoint y: 135, endPoint x: 337, endPoint y: 131, distance: 45.0
click at [337, 131] on td "Shark /208" at bounding box center [396, 138] width 141 height 36
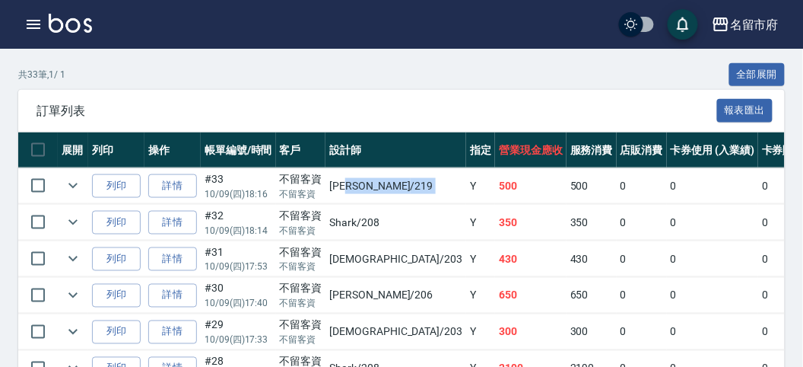
drag, startPoint x: 392, startPoint y: 178, endPoint x: 351, endPoint y: 178, distance: 41.1
click at [351, 178] on tr "列印 詳情 #33 10/09 (四) 18:16 不留客資 不留客資 Sammy /219 Y 500 500 0 0 0 500 0 0 0 0 0" at bounding box center [689, 186] width 1343 height 36
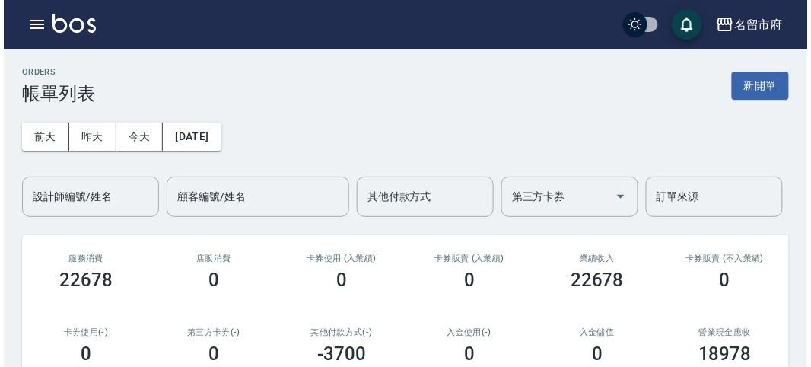
scroll to position [253, 0]
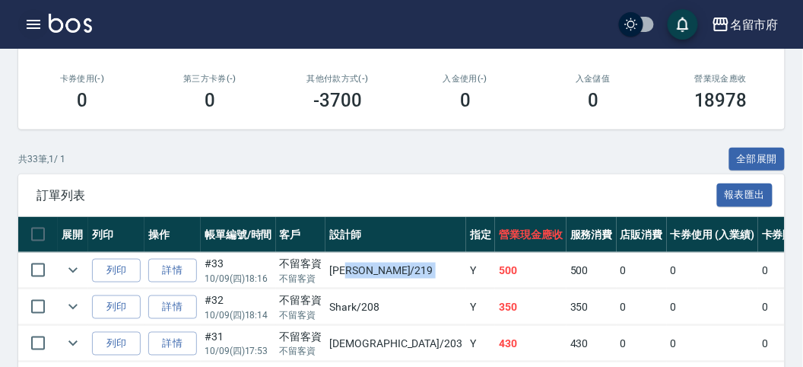
click at [27, 19] on icon "button" at bounding box center [33, 24] width 18 height 18
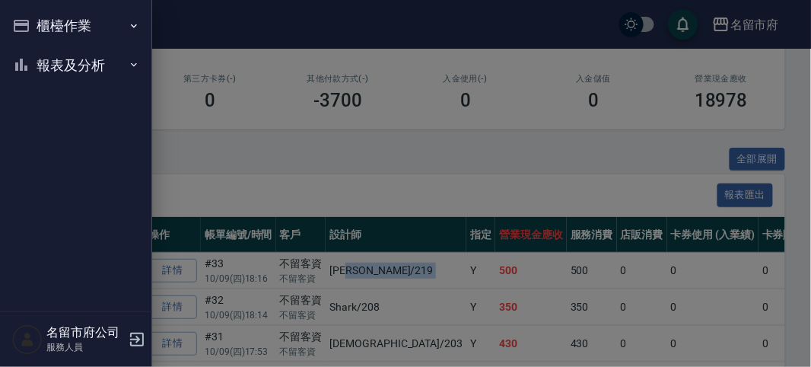
click at [94, 66] on button "報表及分析" at bounding box center [76, 66] width 140 height 40
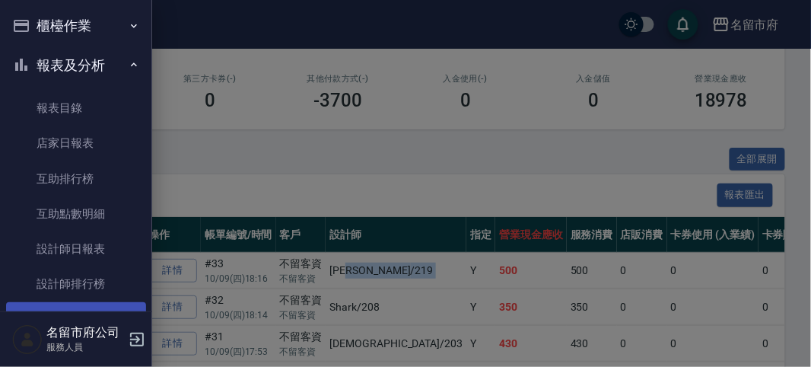
scroll to position [49, 0]
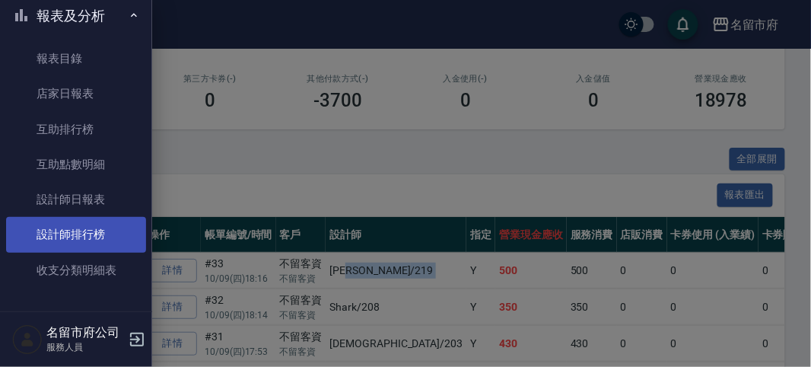
click at [82, 233] on link "設計師排行榜" at bounding box center [76, 234] width 140 height 35
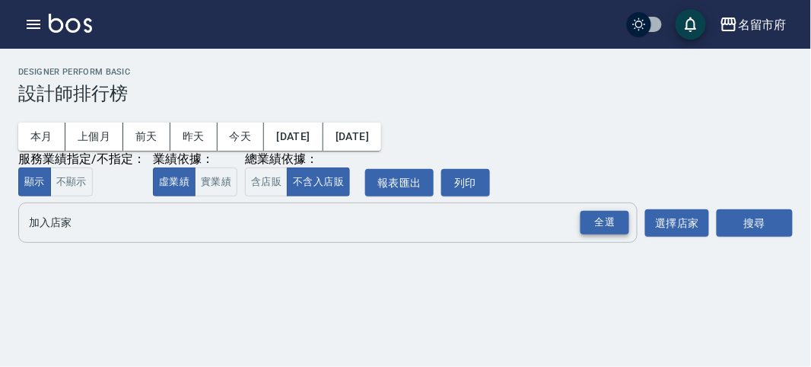
click at [606, 219] on div "全選" at bounding box center [604, 223] width 49 height 24
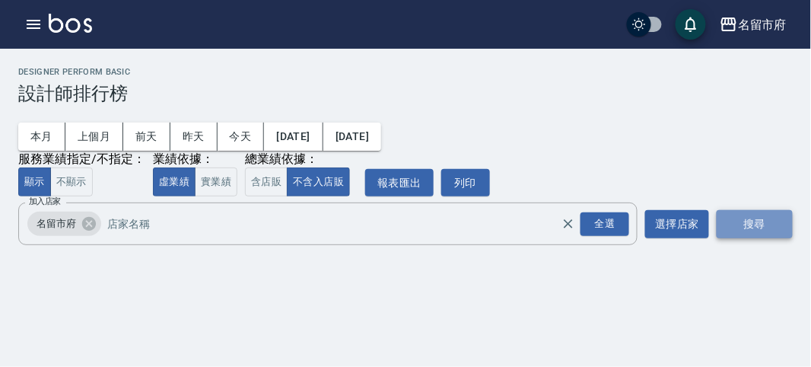
click at [779, 219] on button "搜尋" at bounding box center [754, 224] width 76 height 28
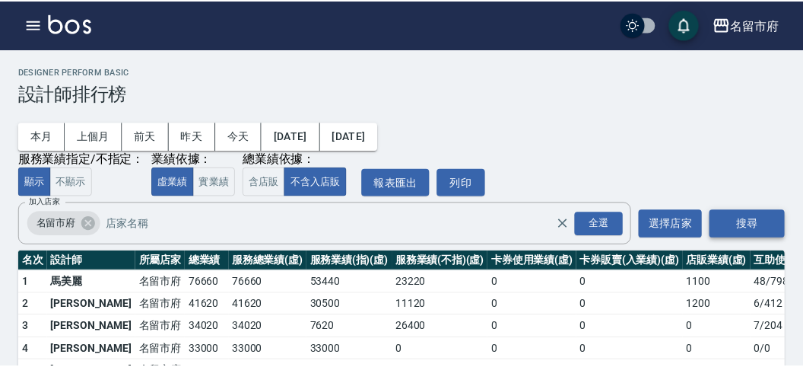
scroll to position [133, 0]
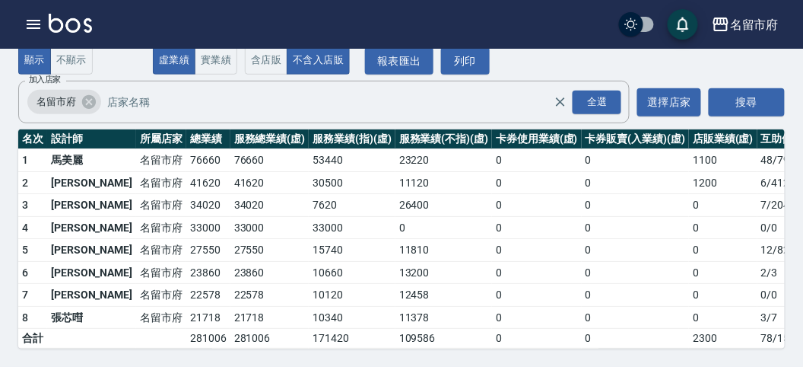
click at [72, 27] on img at bounding box center [70, 23] width 43 height 19
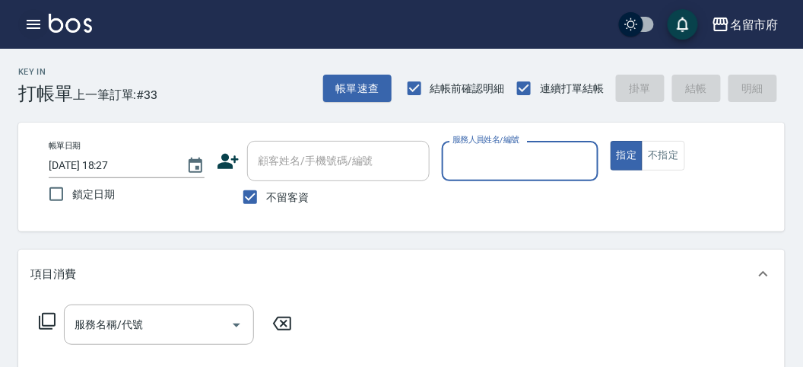
click at [42, 30] on icon "button" at bounding box center [33, 24] width 18 height 18
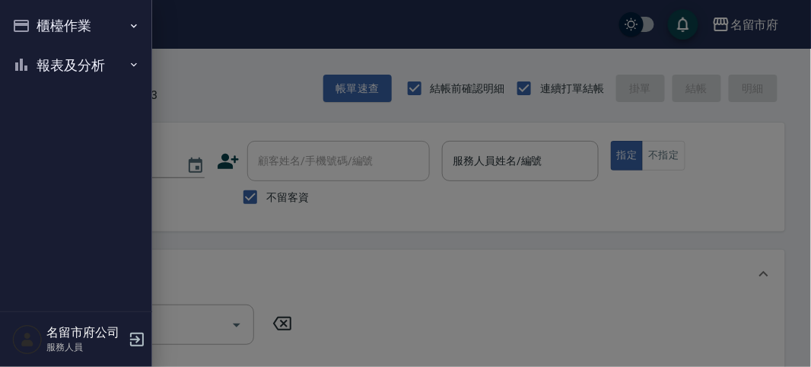
click at [51, 65] on button "報表及分析" at bounding box center [76, 66] width 140 height 40
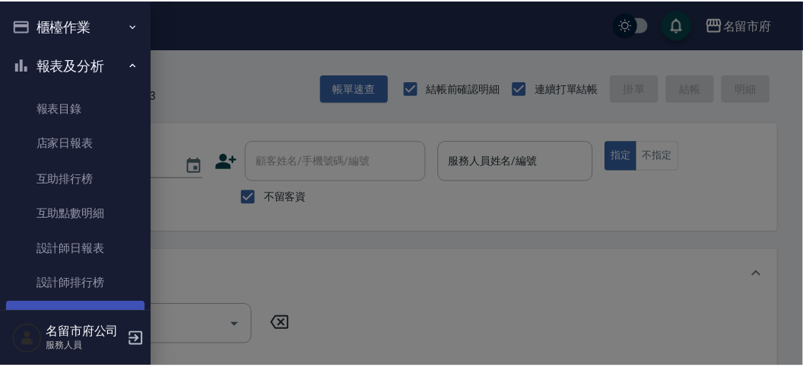
scroll to position [49, 0]
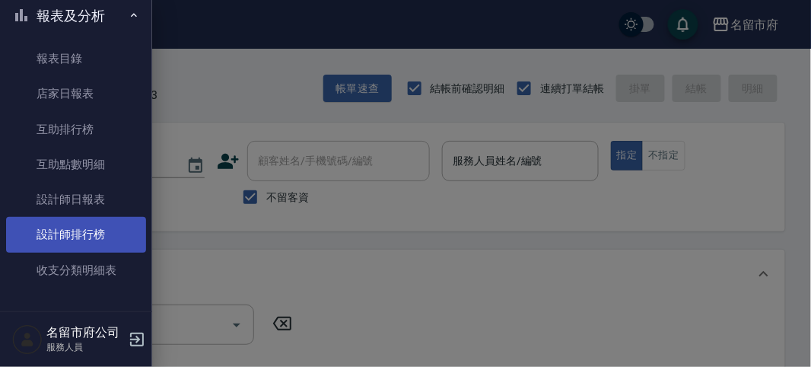
click at [86, 241] on link "設計師排行榜" at bounding box center [76, 234] width 140 height 35
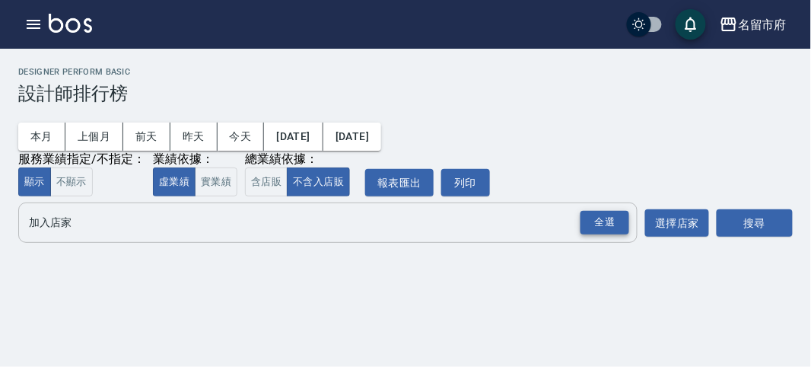
click at [604, 227] on div "全選" at bounding box center [604, 223] width 49 height 24
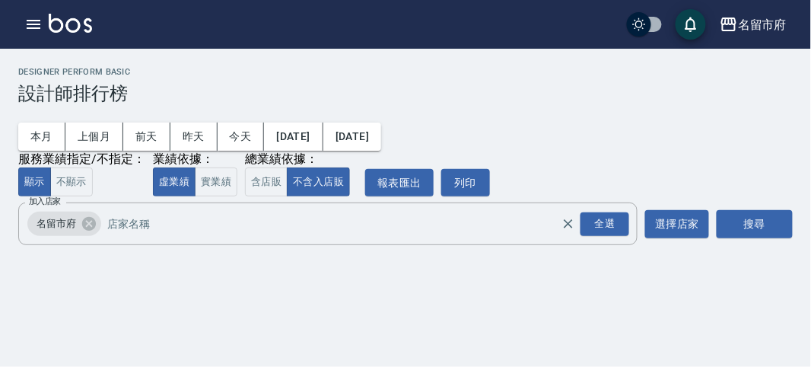
click at [776, 248] on div "名留市府 2025-10-01 - 2025-10-09 設計師排行榜 列印時間： 2025-10-09-18:28 Designer Perform Bas…" at bounding box center [405, 159] width 811 height 221
click at [774, 228] on button "搜尋" at bounding box center [754, 224] width 76 height 28
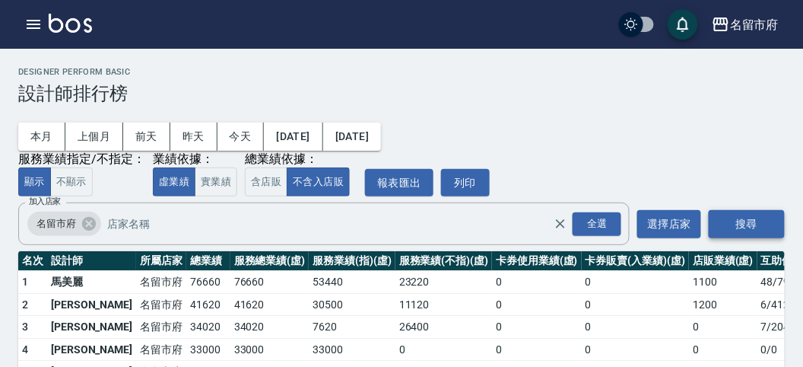
click at [774, 228] on button "搜尋" at bounding box center [747, 224] width 76 height 28
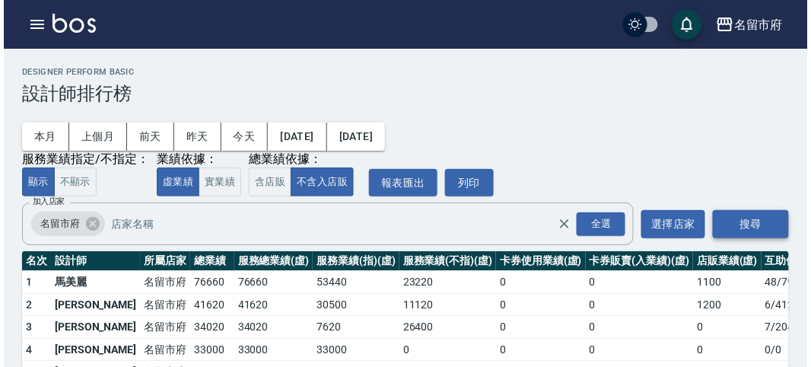
scroll to position [133, 0]
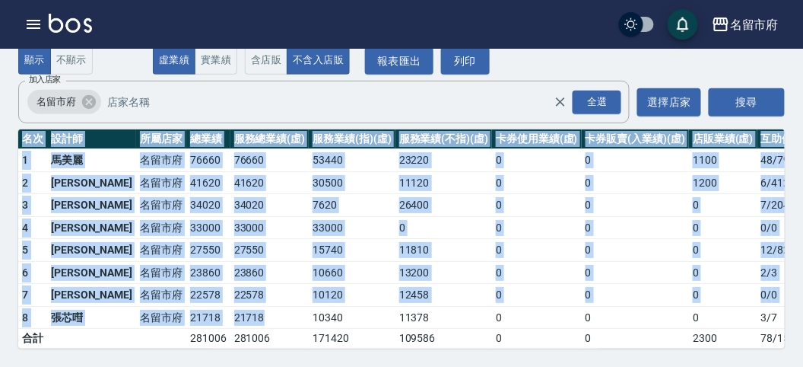
drag, startPoint x: 238, startPoint y: 301, endPoint x: 30, endPoint y: 332, distance: 209.8
click at [11, 355] on div "名留市府 2025-10-01 - 2025-10-09 設計師排行榜 列印時間： 2025-10-09-18:28 Designer Perform Bas…" at bounding box center [401, 147] width 803 height 440
click at [492, 223] on td "0" at bounding box center [537, 227] width 90 height 23
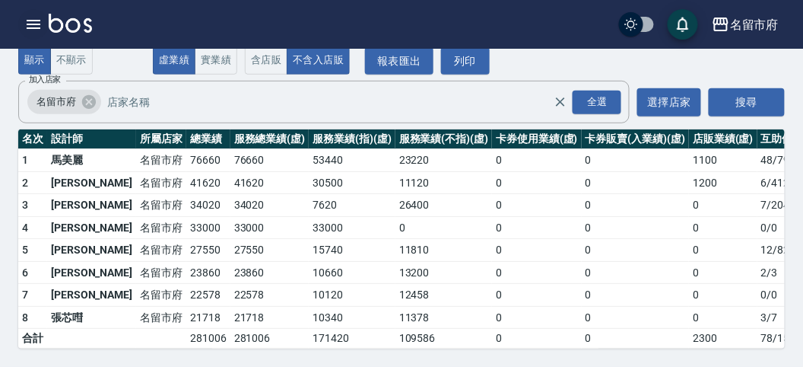
click at [31, 25] on icon "button" at bounding box center [33, 24] width 18 height 18
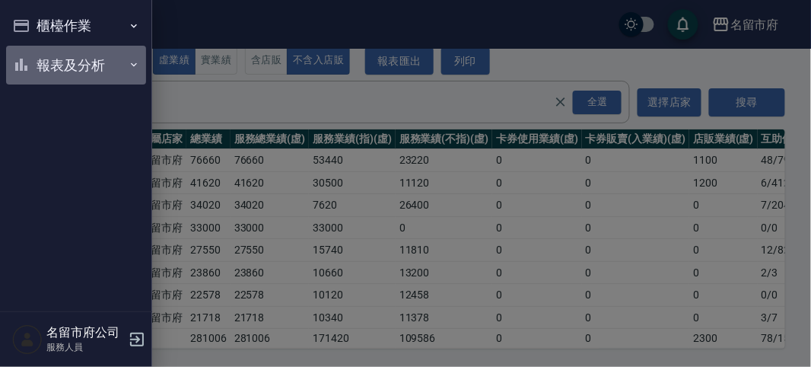
click at [92, 80] on button "報表及分析" at bounding box center [76, 66] width 140 height 40
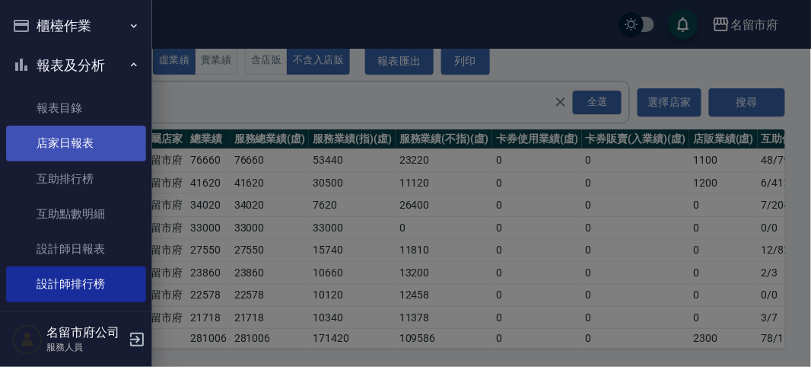
scroll to position [36, 0]
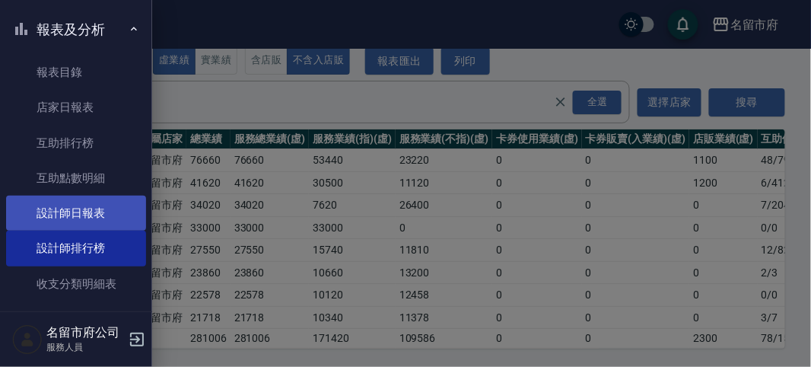
click at [120, 199] on link "設計師日報表" at bounding box center [76, 212] width 140 height 35
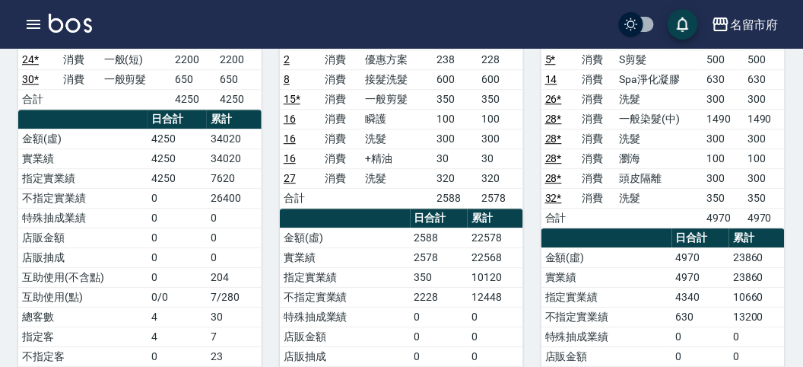
scroll to position [502, 0]
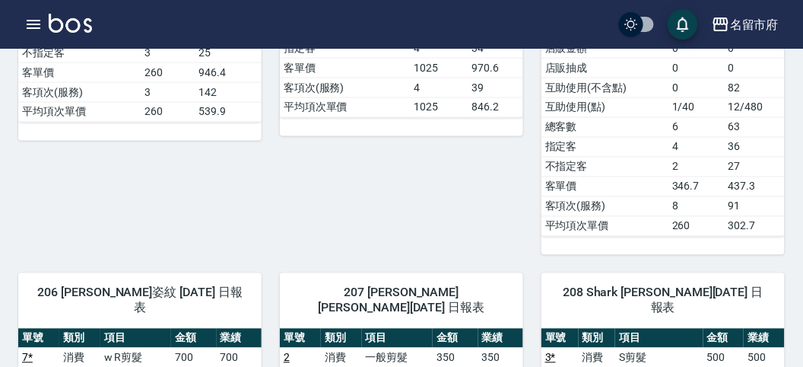
click at [75, 28] on img at bounding box center [70, 23] width 43 height 19
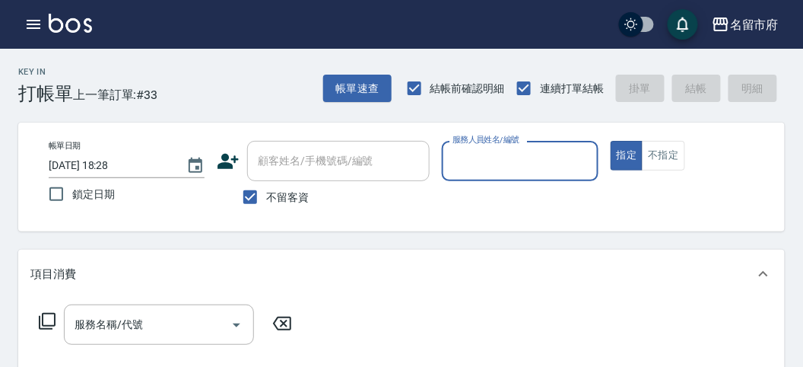
click at [491, 189] on p at bounding box center [520, 189] width 156 height 16
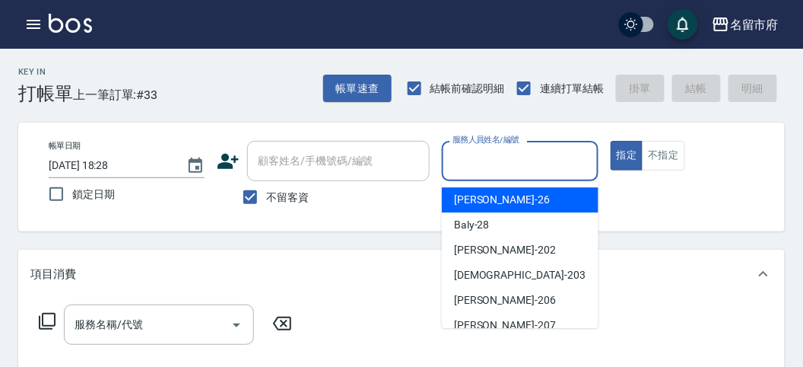
click at [501, 160] on input "服務人員姓名/編號" at bounding box center [520, 161] width 142 height 27
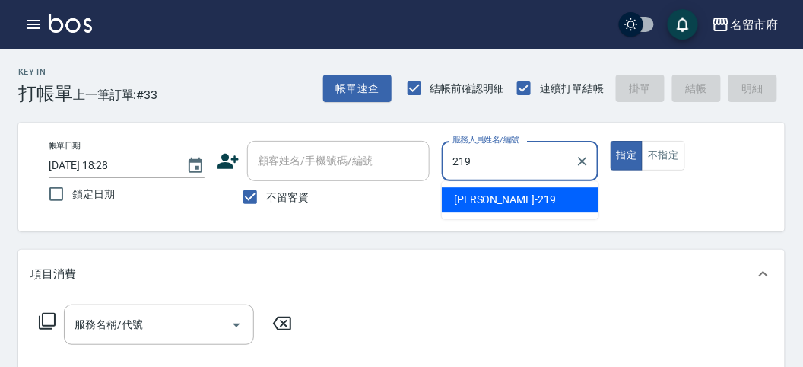
type input "[PERSON_NAME]-219"
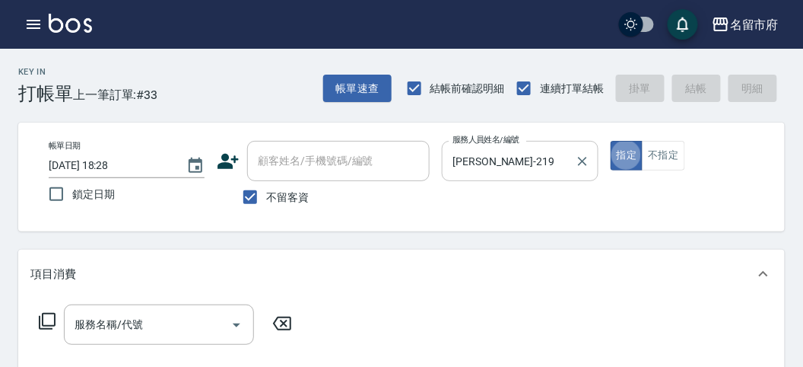
type button "true"
click at [38, 316] on icon at bounding box center [47, 321] width 18 height 18
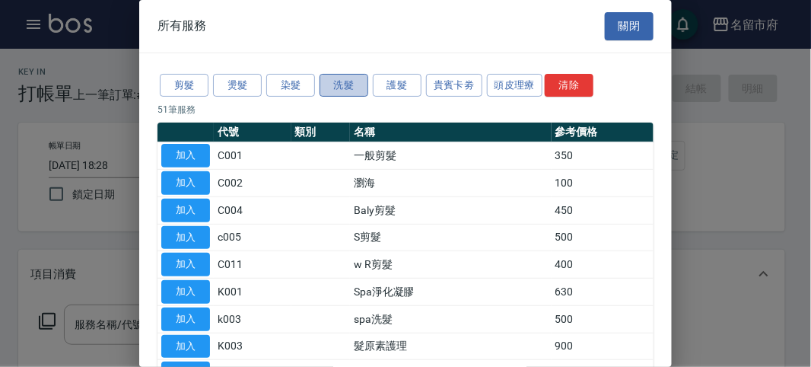
click at [367, 87] on button "洗髮" at bounding box center [343, 86] width 49 height 24
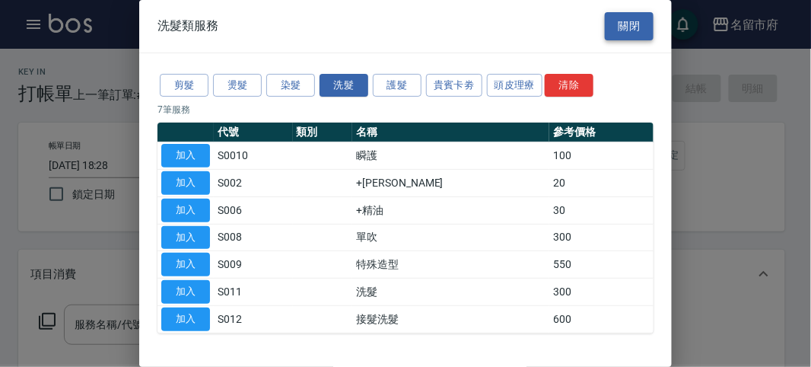
click at [635, 31] on button "關閉" at bounding box center [629, 26] width 49 height 28
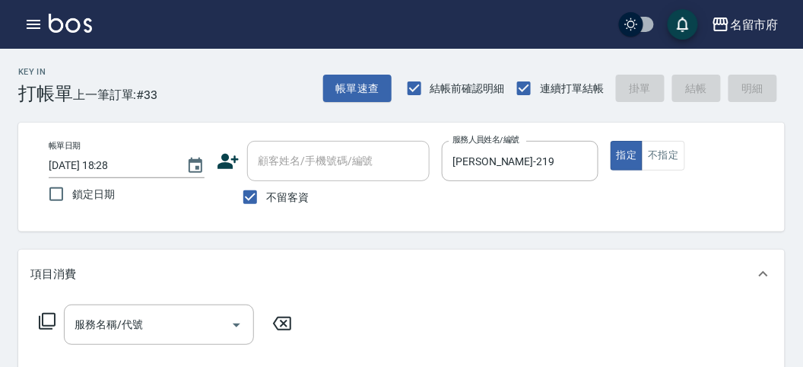
click at [56, 326] on icon at bounding box center [47, 321] width 18 height 18
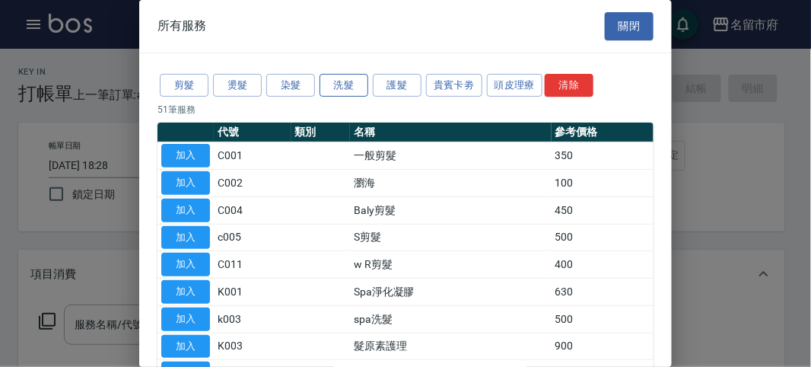
click at [341, 91] on button "洗髮" at bounding box center [343, 86] width 49 height 24
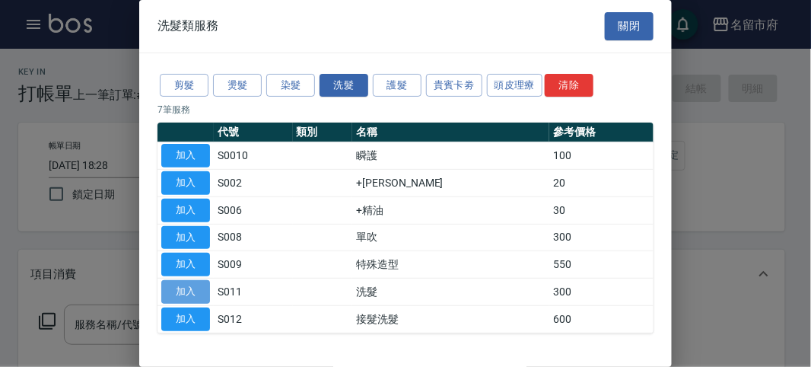
click at [176, 289] on button "加入" at bounding box center [185, 292] width 49 height 24
type input "洗髮(S011)"
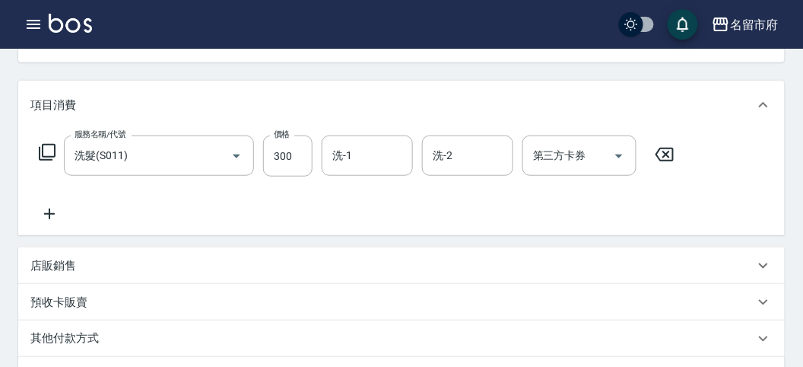
scroll to position [84, 0]
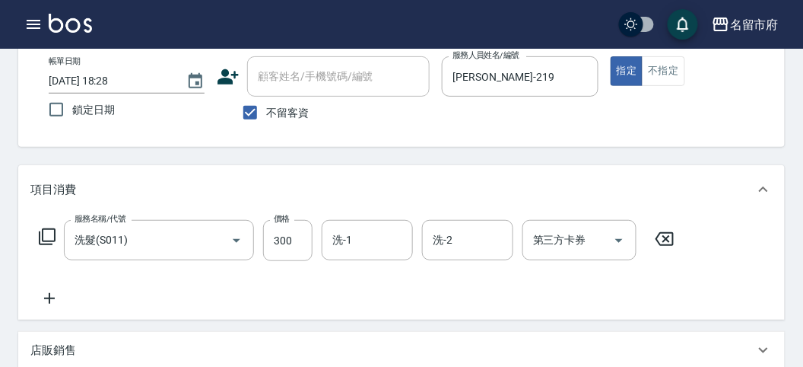
type input "2025/10/09 18:29"
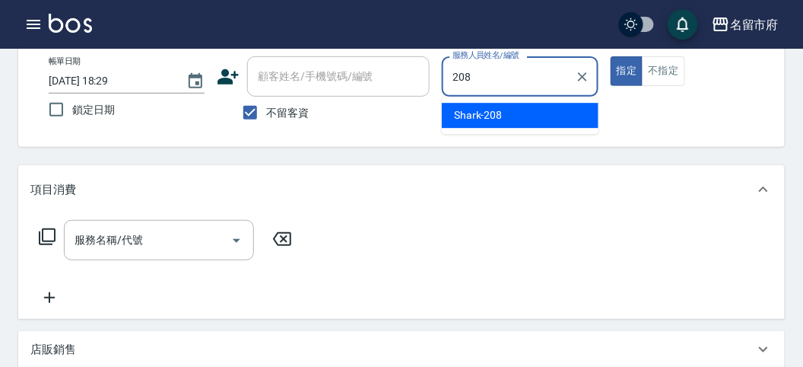
drag, startPoint x: 502, startPoint y: 120, endPoint x: 500, endPoint y: 109, distance: 11.6
click at [501, 115] on div "Shark -208" at bounding box center [520, 115] width 157 height 25
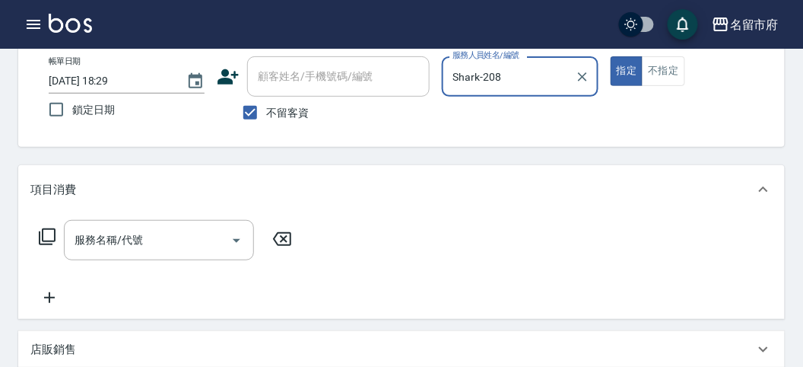
type input "Shark-208"
click at [46, 237] on icon at bounding box center [47, 236] width 18 height 18
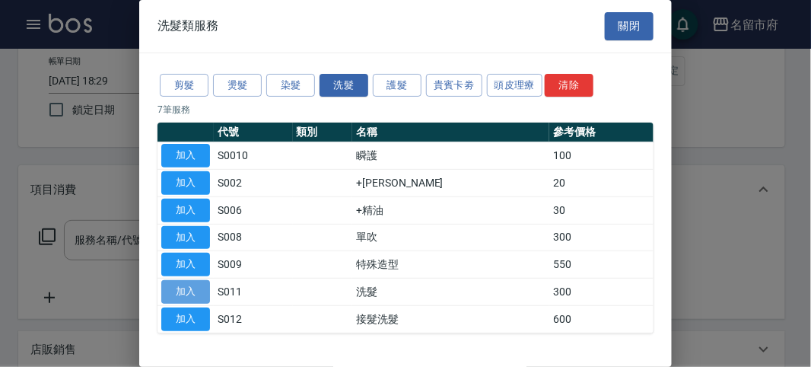
click at [183, 287] on button "加入" at bounding box center [185, 292] width 49 height 24
type input "洗髮(S011)"
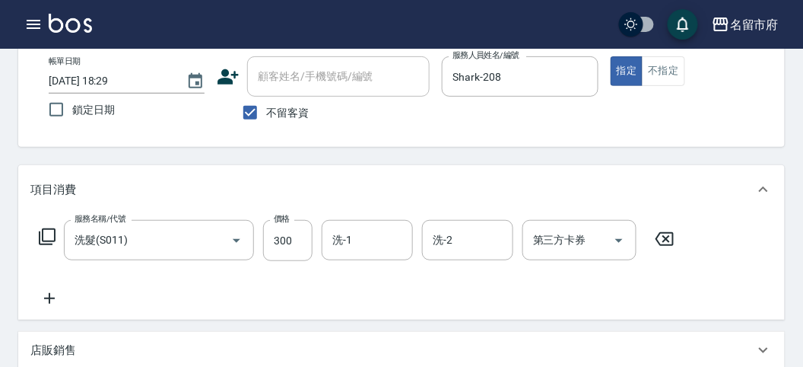
click at [44, 236] on icon at bounding box center [47, 236] width 18 height 18
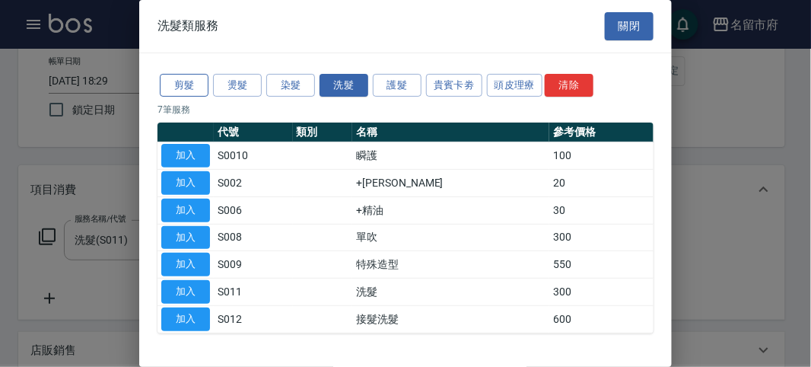
click at [193, 86] on button "剪髮" at bounding box center [184, 86] width 49 height 24
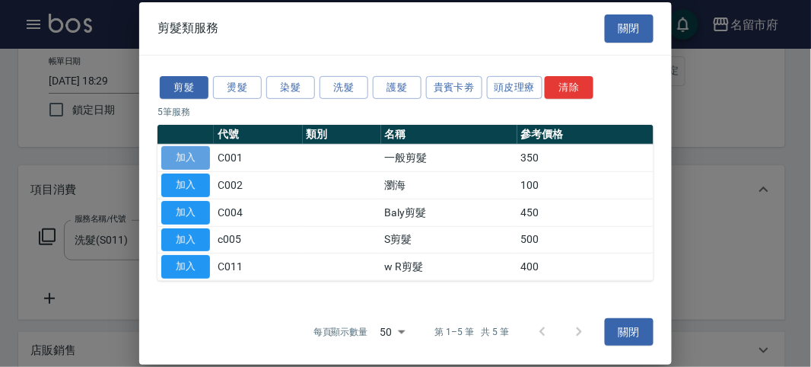
click at [179, 156] on button "加入" at bounding box center [185, 158] width 49 height 24
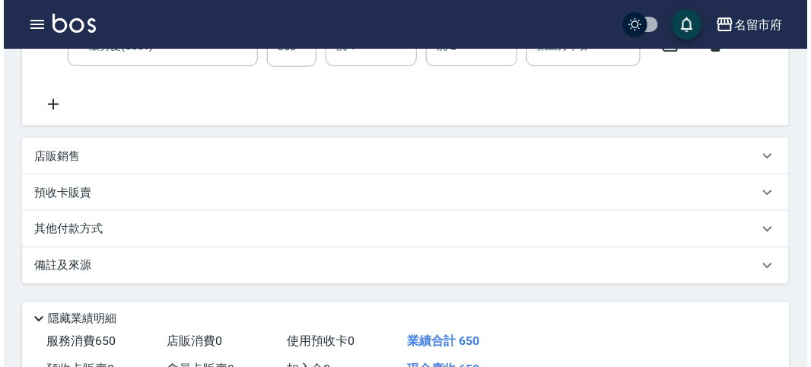
scroll to position [504, 0]
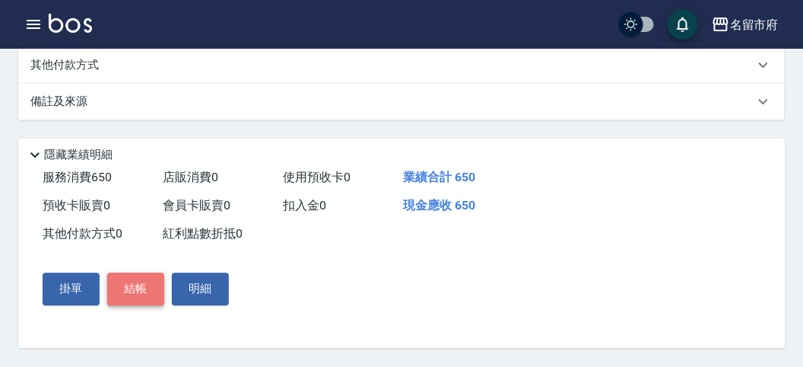
click at [132, 282] on button "結帳" at bounding box center [135, 289] width 57 height 32
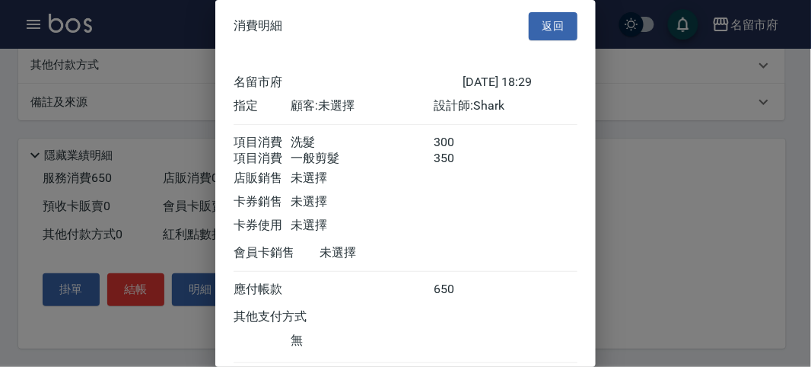
scroll to position [101, 0]
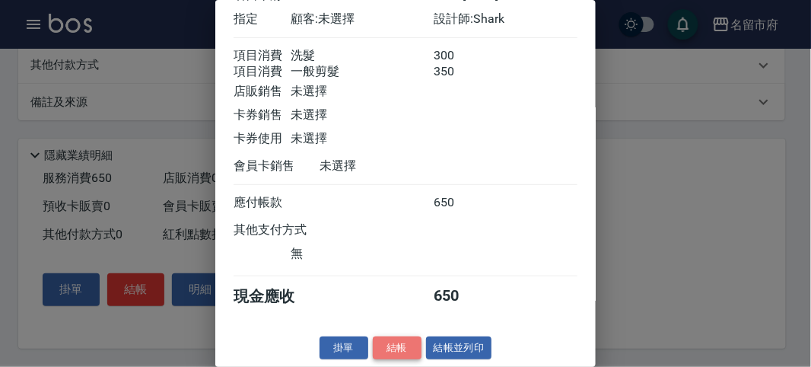
click at [383, 340] on button "結帳" at bounding box center [397, 348] width 49 height 24
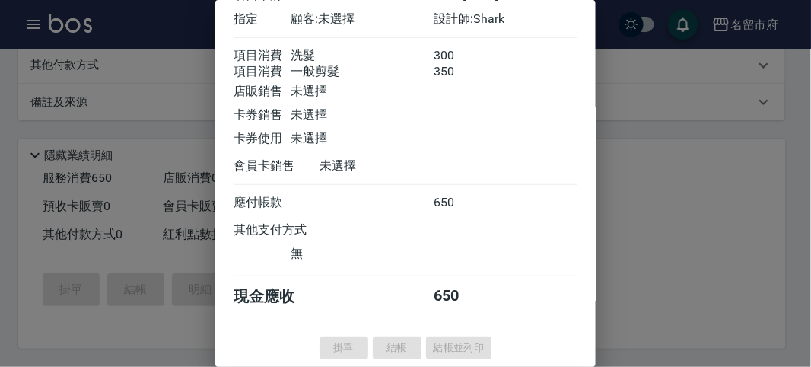
type input "2025/10/09 18:42"
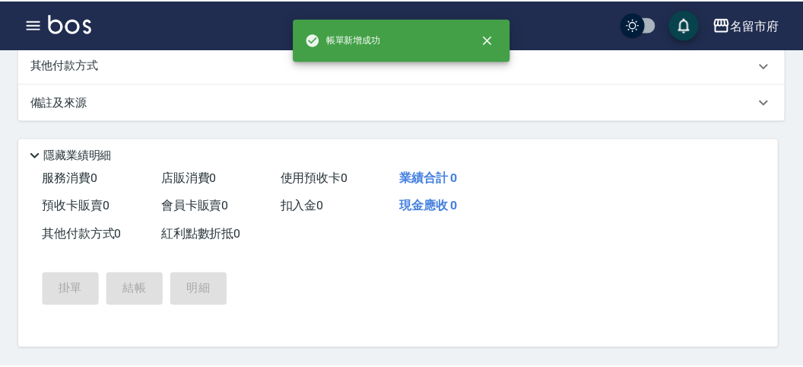
scroll to position [0, 0]
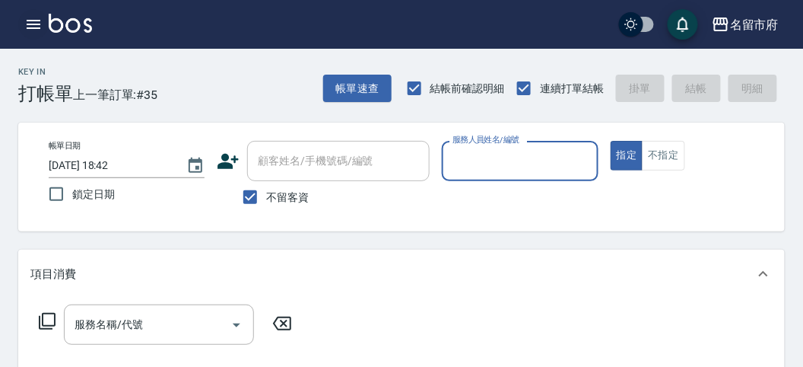
click at [29, 25] on icon "button" at bounding box center [33, 24] width 18 height 18
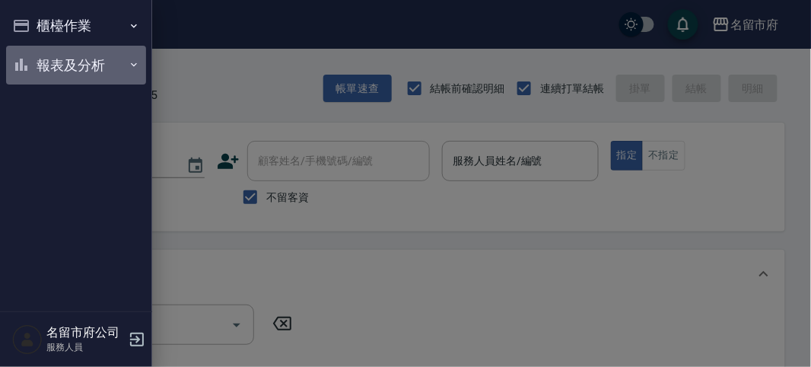
click at [59, 62] on button "報表及分析" at bounding box center [76, 66] width 140 height 40
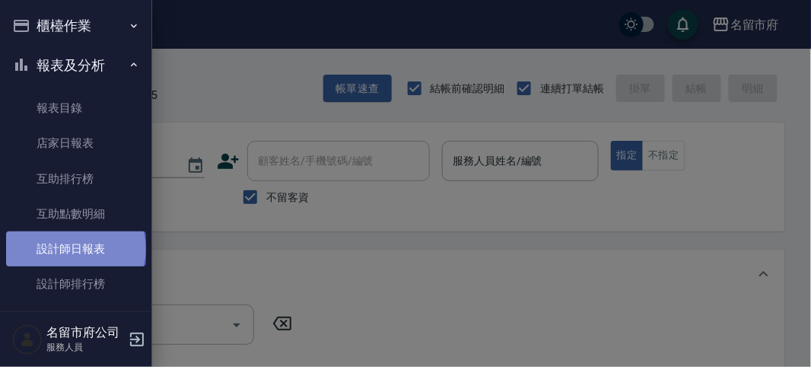
click at [75, 249] on link "設計師日報表" at bounding box center [76, 248] width 140 height 35
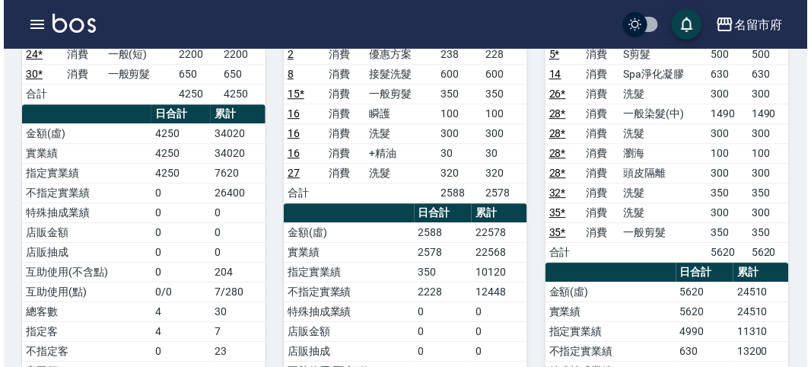
scroll to position [929, 0]
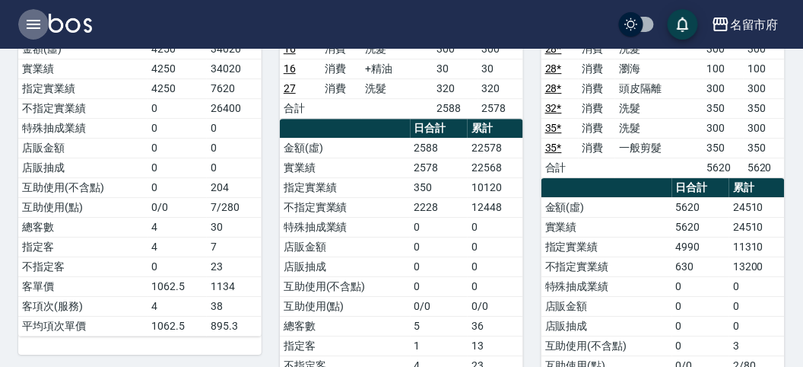
click at [30, 21] on icon "button" at bounding box center [34, 24] width 14 height 9
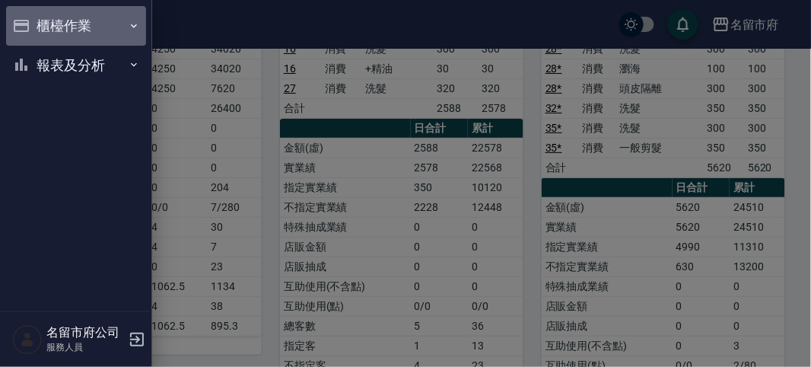
click at [74, 25] on button "櫃檯作業" at bounding box center [76, 26] width 140 height 40
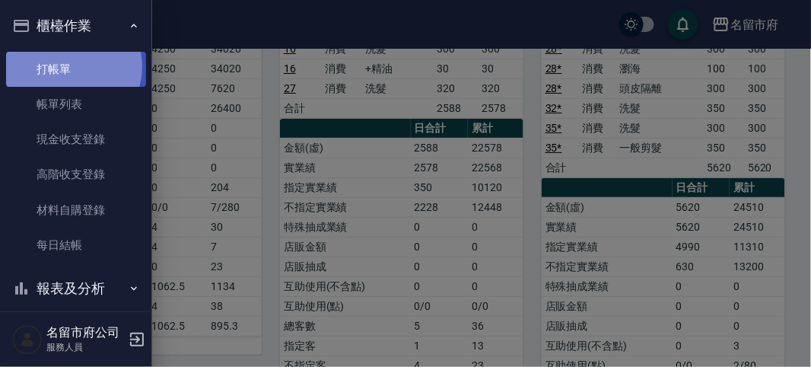
click at [67, 66] on link "打帳單" at bounding box center [76, 69] width 140 height 35
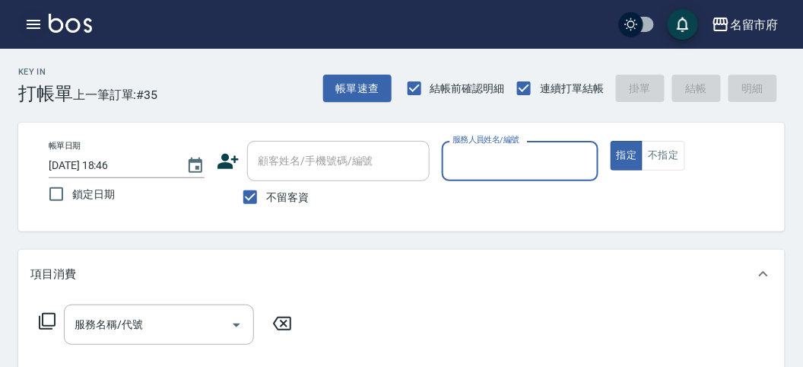
click at [36, 21] on icon "button" at bounding box center [34, 24] width 14 height 9
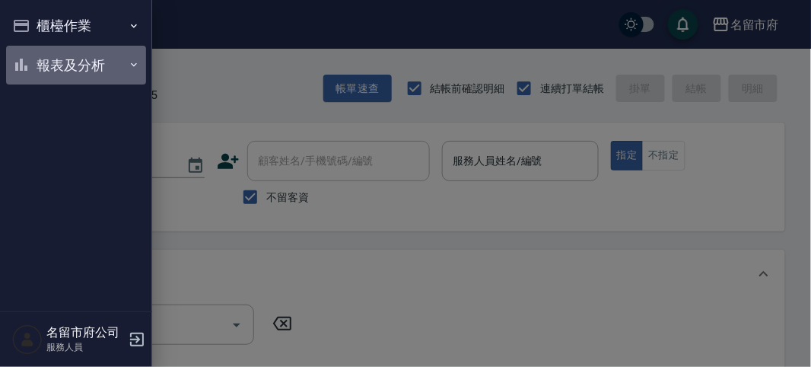
click at [93, 58] on button "報表及分析" at bounding box center [76, 66] width 140 height 40
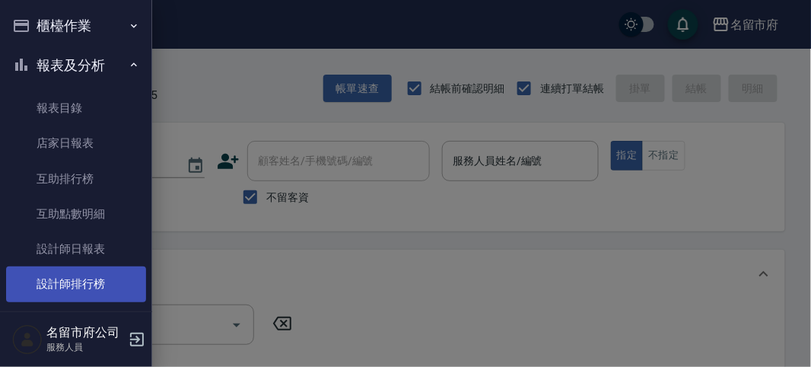
click at [60, 285] on link "設計師排行榜" at bounding box center [76, 283] width 140 height 35
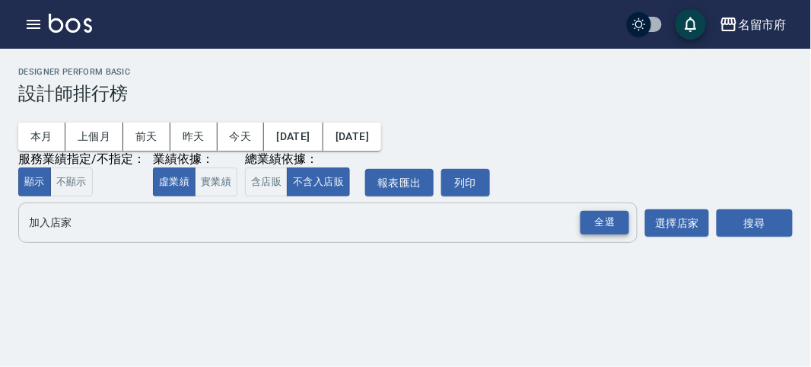
click at [586, 221] on div "全選" at bounding box center [604, 223] width 49 height 24
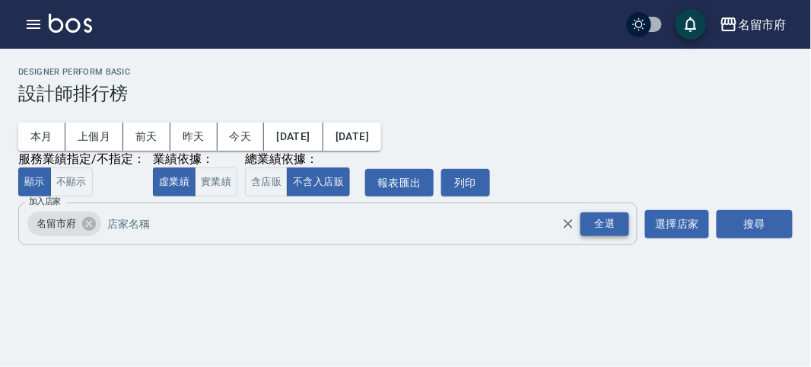
click at [614, 228] on div "全選" at bounding box center [604, 224] width 49 height 24
click at [757, 237] on button "搜尋" at bounding box center [754, 224] width 76 height 28
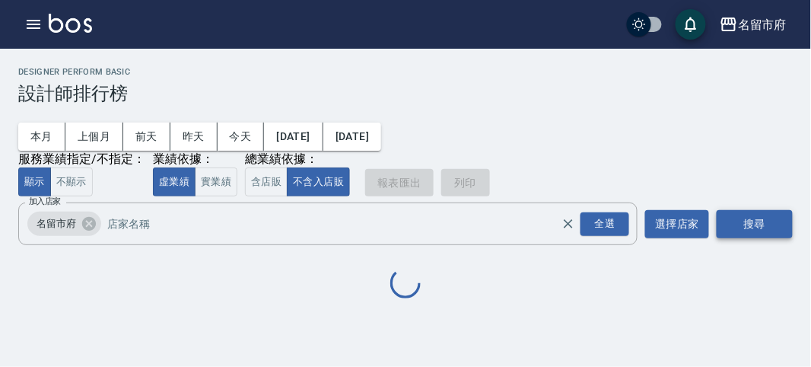
click at [757, 237] on button "搜尋" at bounding box center [754, 224] width 76 height 28
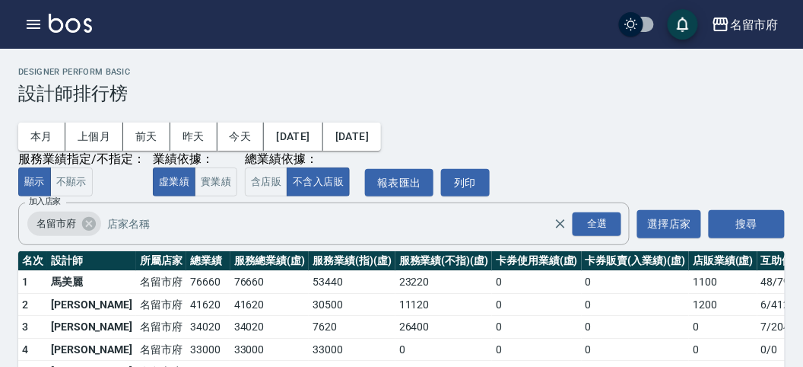
scroll to position [133, 0]
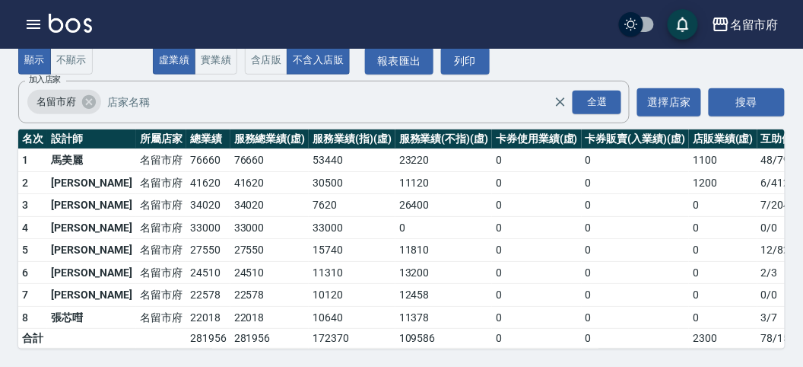
click at [77, 27] on img at bounding box center [70, 23] width 43 height 19
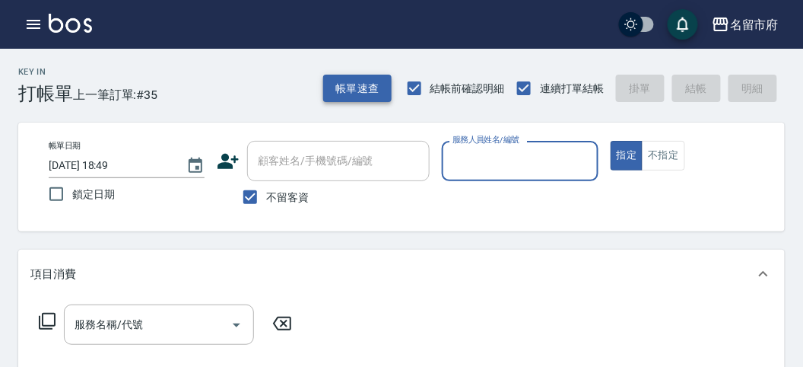
click at [332, 90] on button "帳單速查" at bounding box center [357, 89] width 68 height 28
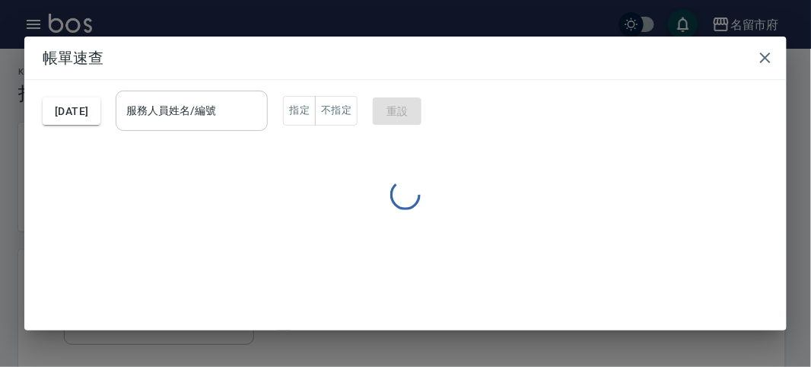
click at [204, 115] on div "服務人員姓名/編號 服務人員姓名/編號" at bounding box center [192, 111] width 152 height 40
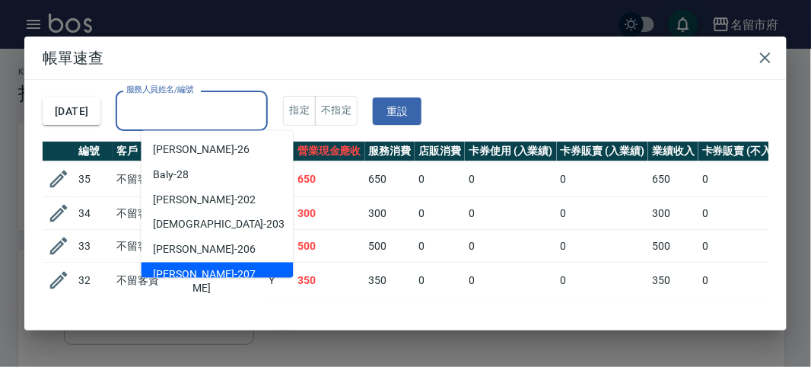
click at [213, 270] on div "Gary -207" at bounding box center [217, 274] width 152 height 25
type input "Gary-207"
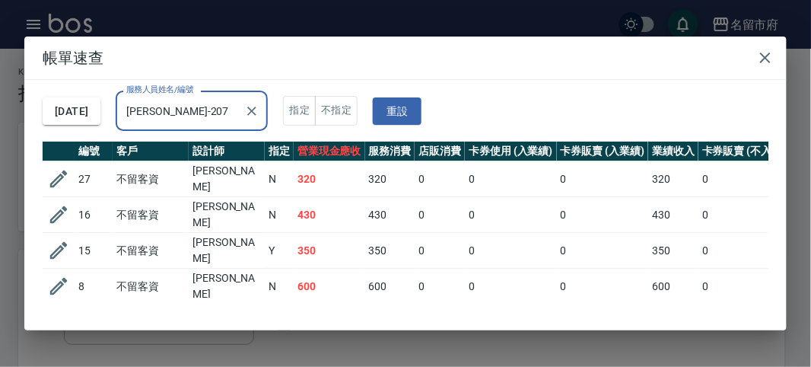
scroll to position [59, 0]
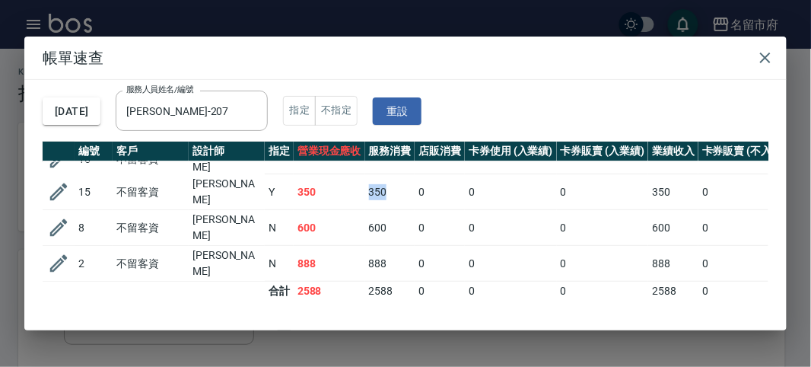
drag, startPoint x: 384, startPoint y: 183, endPoint x: 375, endPoint y: 189, distance: 11.0
click at [365, 184] on td "350" at bounding box center [390, 192] width 50 height 36
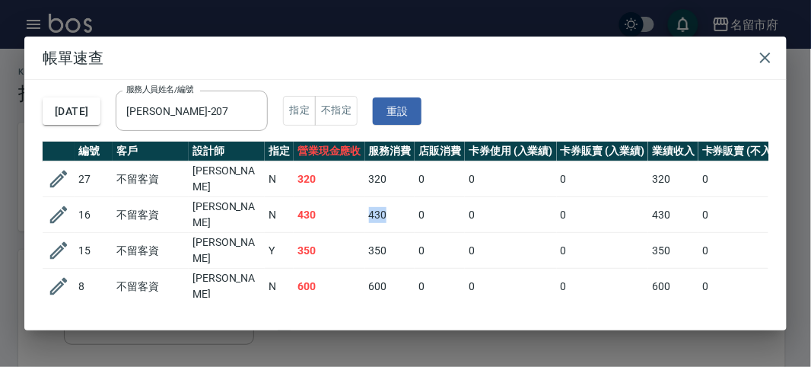
drag, startPoint x: 392, startPoint y: 209, endPoint x: 359, endPoint y: 205, distance: 33.8
click at [359, 205] on tr "16 不留客資 楊俊毅 N 430 430 0 0 0 430 0 0 0 0 0" at bounding box center [601, 215] width 1117 height 36
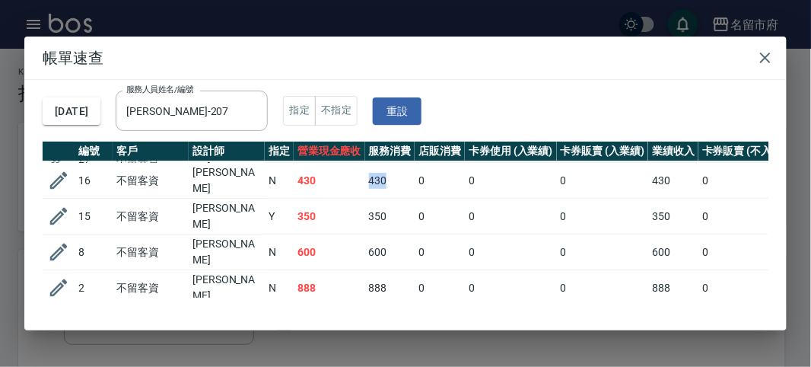
scroll to position [59, 0]
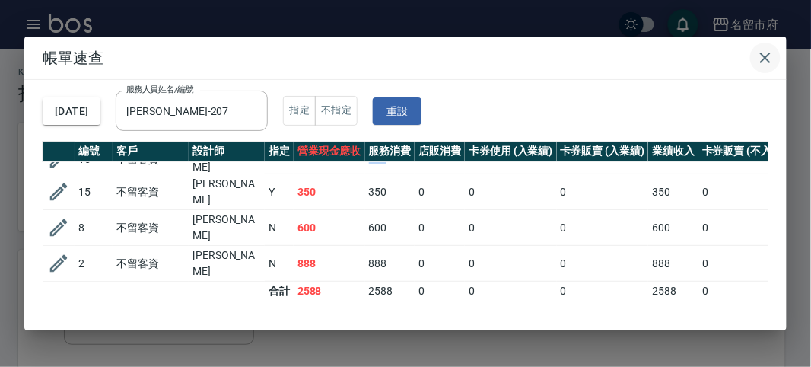
click at [767, 52] on icon "button" at bounding box center [765, 58] width 18 height 18
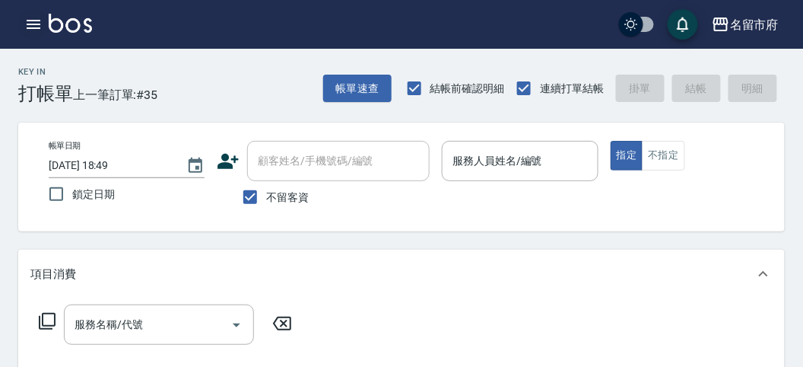
click at [28, 28] on icon "button" at bounding box center [34, 24] width 14 height 9
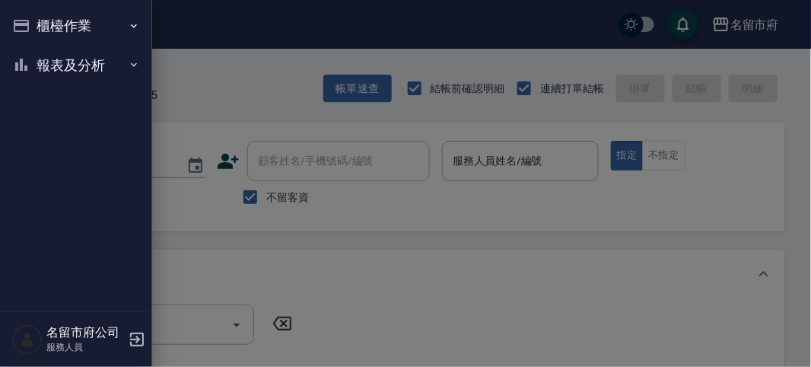
click at [40, 68] on button "報表及分析" at bounding box center [76, 66] width 140 height 40
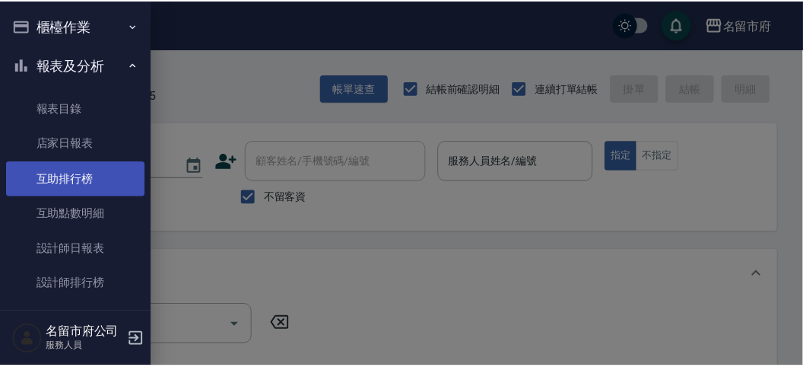
scroll to position [49, 0]
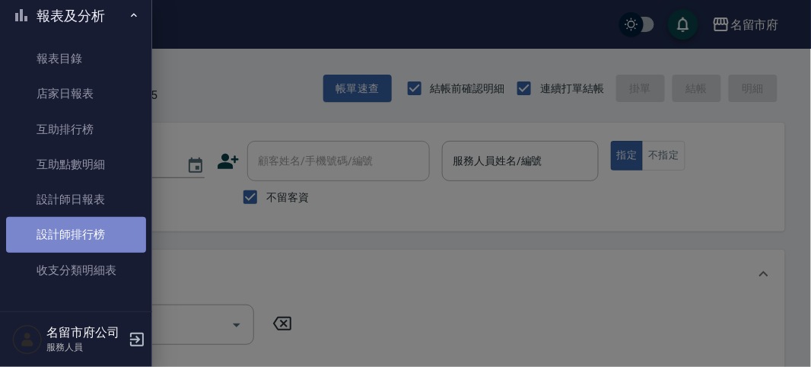
click at [82, 224] on link "設計師排行榜" at bounding box center [76, 234] width 140 height 35
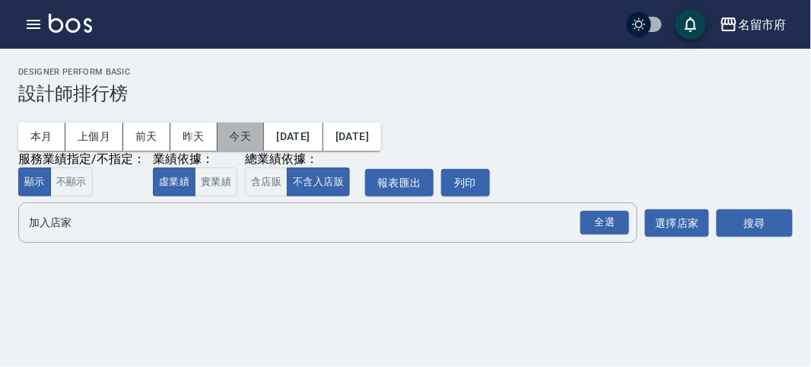
click at [247, 132] on button "今天" at bounding box center [241, 136] width 47 height 28
click at [605, 226] on div "全選" at bounding box center [604, 223] width 49 height 24
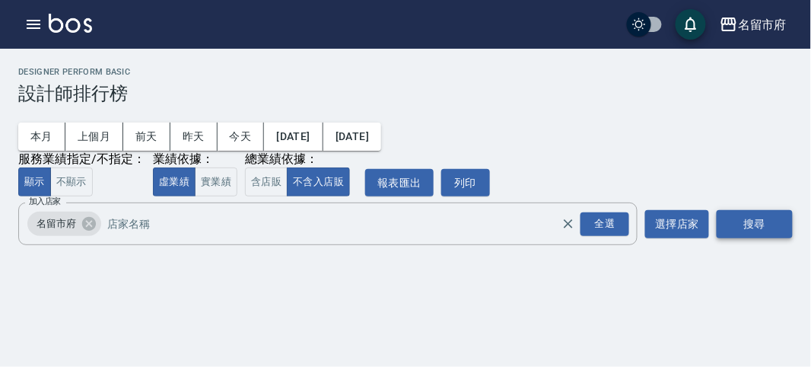
click at [762, 229] on button "搜尋" at bounding box center [754, 224] width 76 height 28
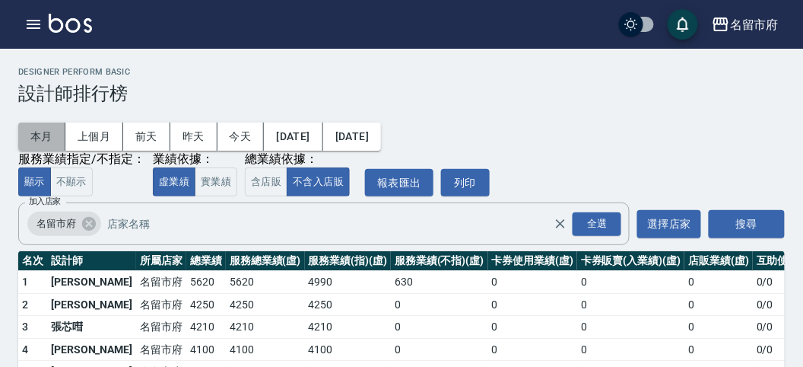
click at [46, 138] on button "本月" at bounding box center [41, 136] width 47 height 28
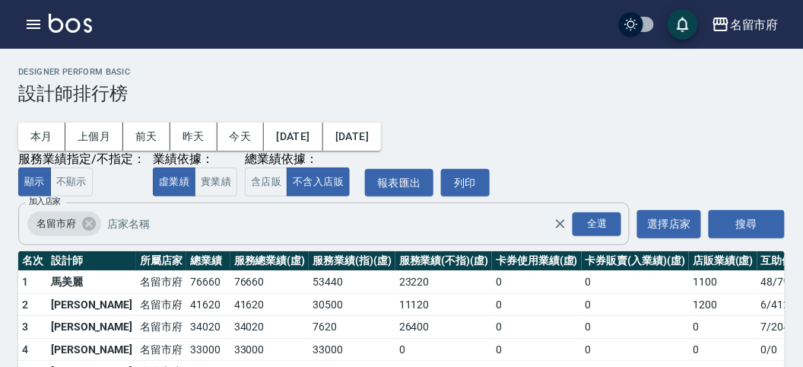
scroll to position [133, 0]
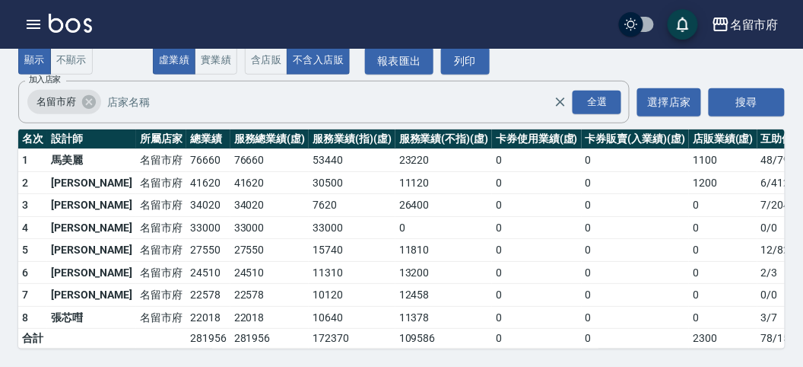
click at [85, 17] on img at bounding box center [70, 23] width 43 height 19
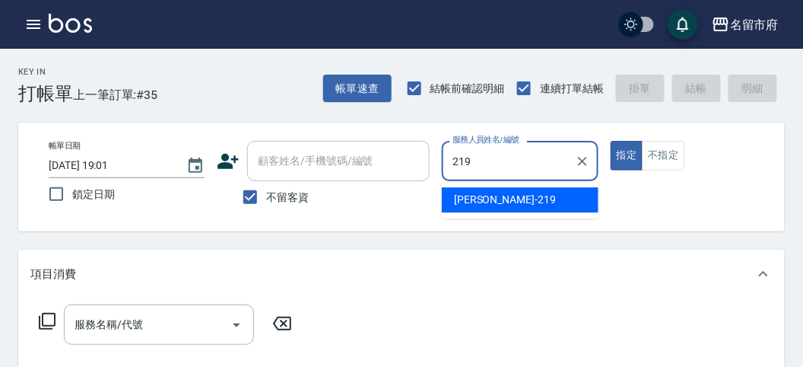
type input "[PERSON_NAME]-219"
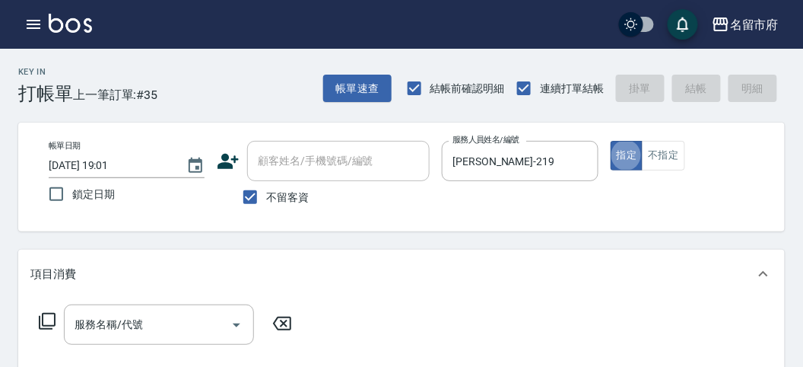
type button "true"
click at [45, 317] on icon at bounding box center [47, 321] width 18 height 18
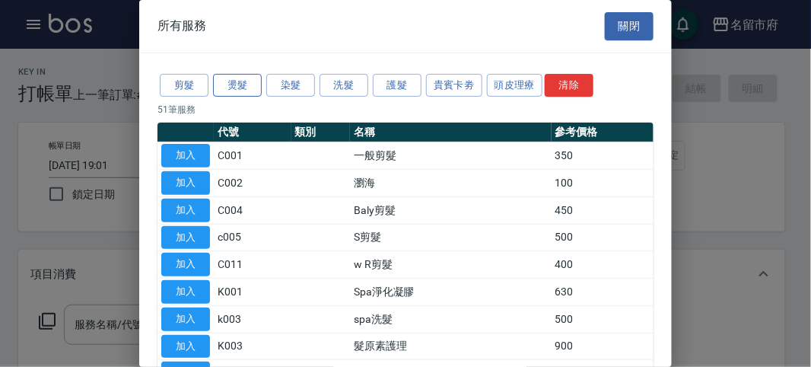
click at [225, 83] on button "燙髮" at bounding box center [237, 86] width 49 height 24
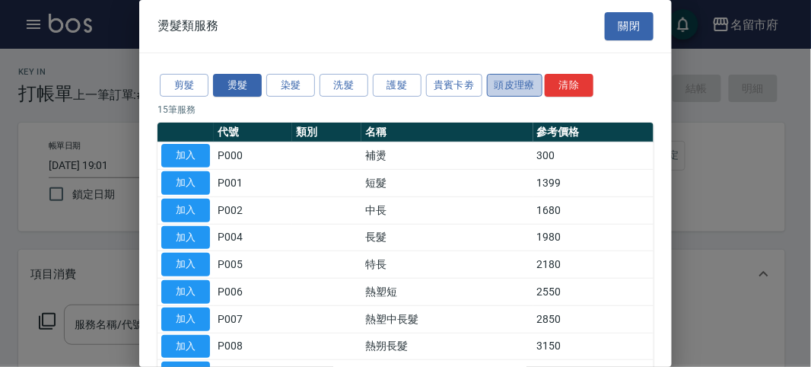
click at [495, 80] on button "頭皮理療" at bounding box center [515, 86] width 56 height 24
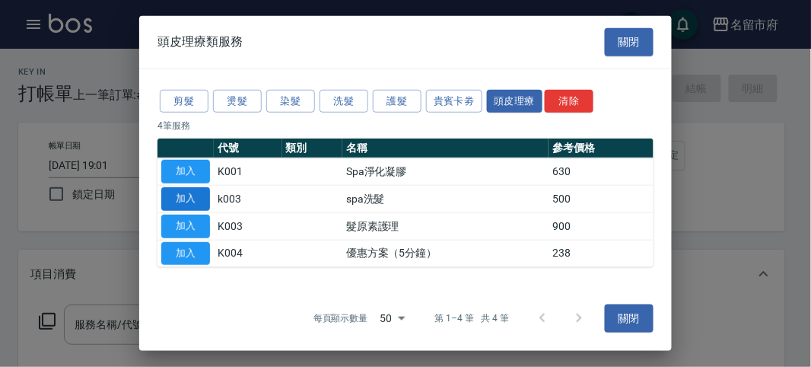
click at [186, 195] on button "加入" at bounding box center [185, 199] width 49 height 24
type input "spa洗髮(k003)"
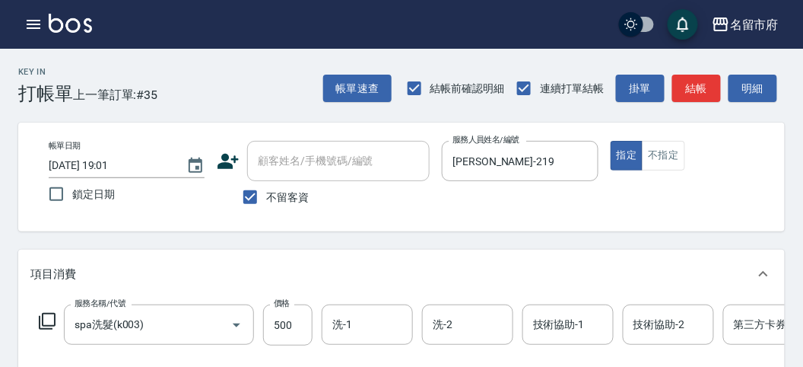
scroll to position [338, 0]
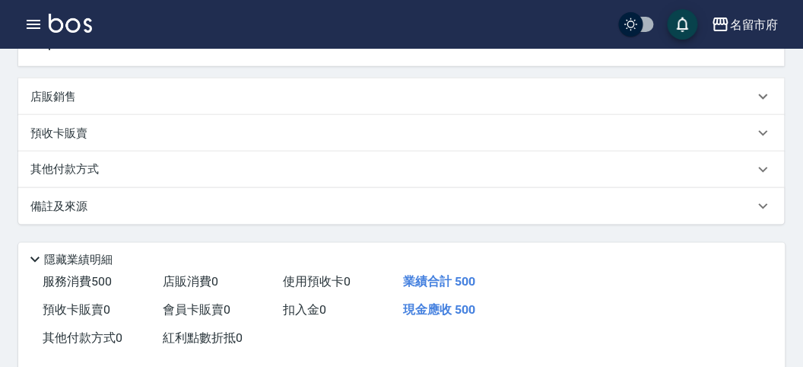
type input "2025/10/09 19:38"
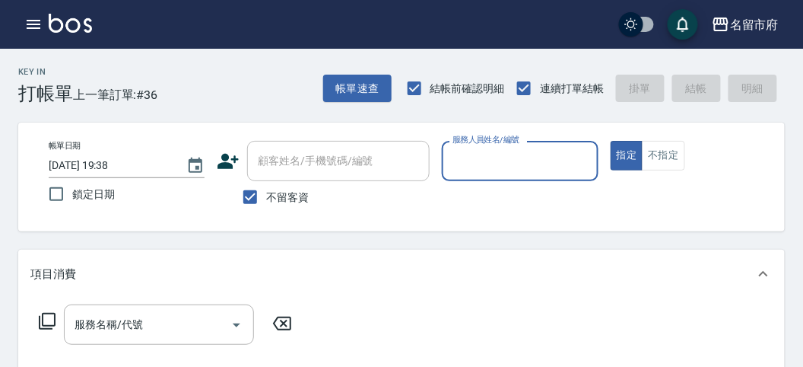
scroll to position [84, 0]
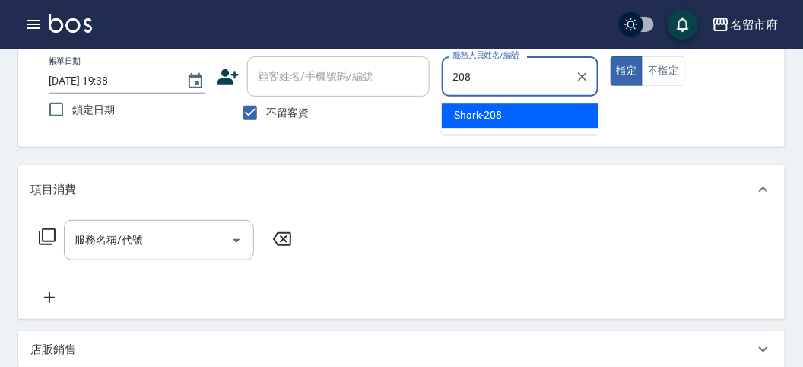
click at [465, 116] on span "Shark -208" at bounding box center [478, 115] width 49 height 16
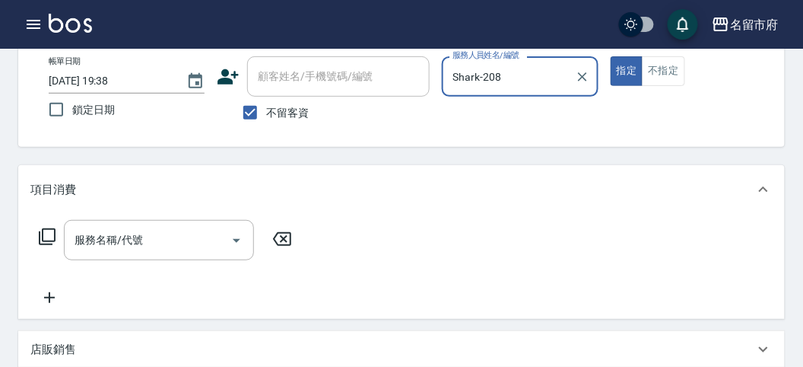
type input "Shark-208"
click at [43, 227] on icon at bounding box center [47, 236] width 18 height 18
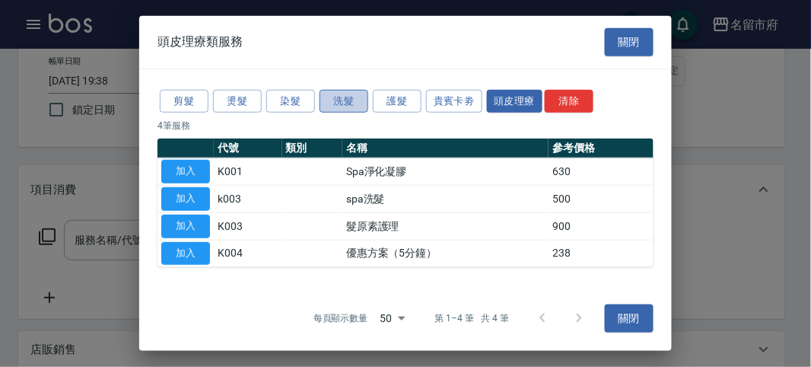
click at [345, 103] on button "洗髮" at bounding box center [343, 101] width 49 height 24
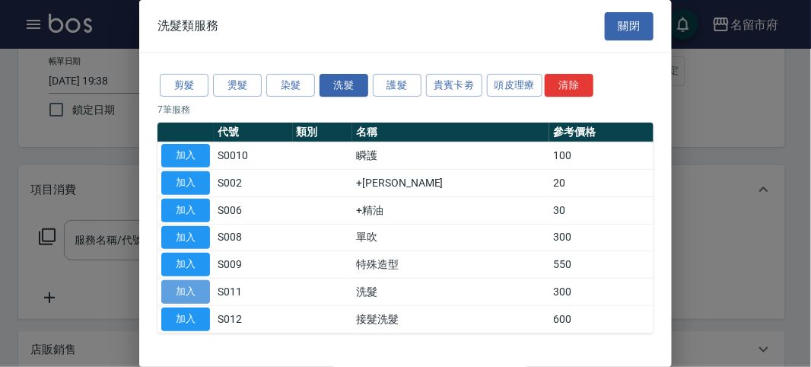
click at [195, 286] on button "加入" at bounding box center [185, 292] width 49 height 24
type input "洗髮(S011)"
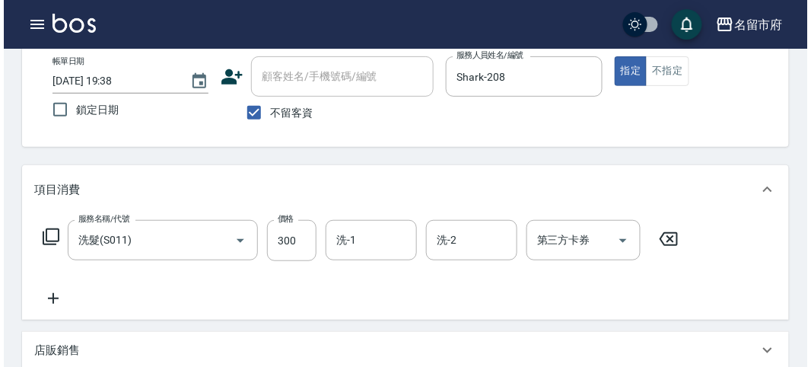
scroll to position [445, 0]
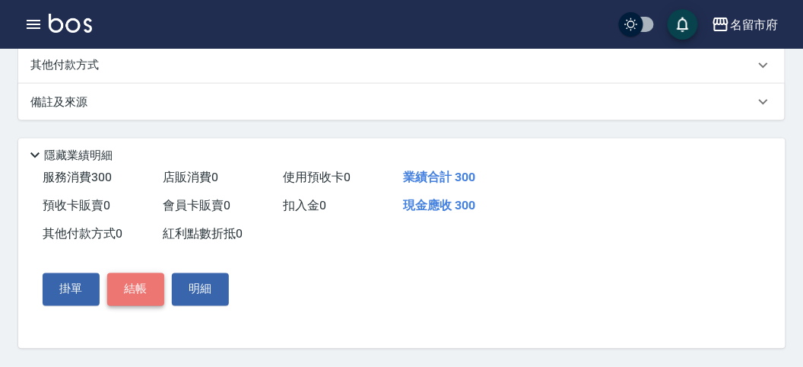
click at [143, 291] on button "結帳" at bounding box center [135, 289] width 57 height 32
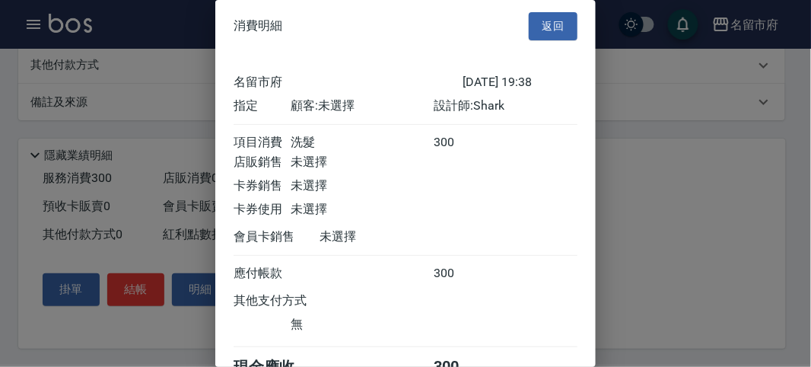
scroll to position [84, 0]
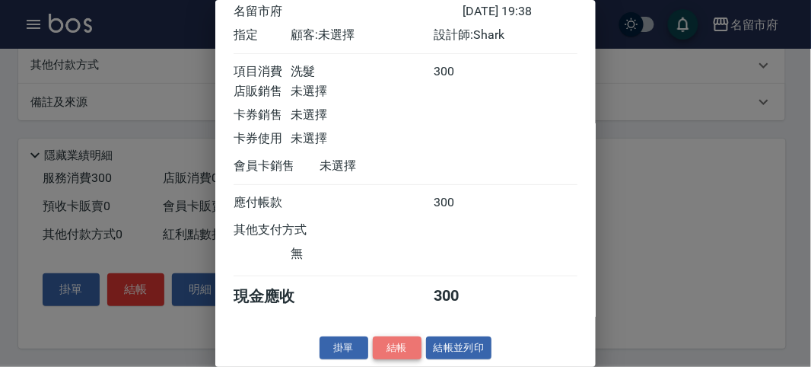
click at [393, 351] on button "結帳" at bounding box center [397, 348] width 49 height 24
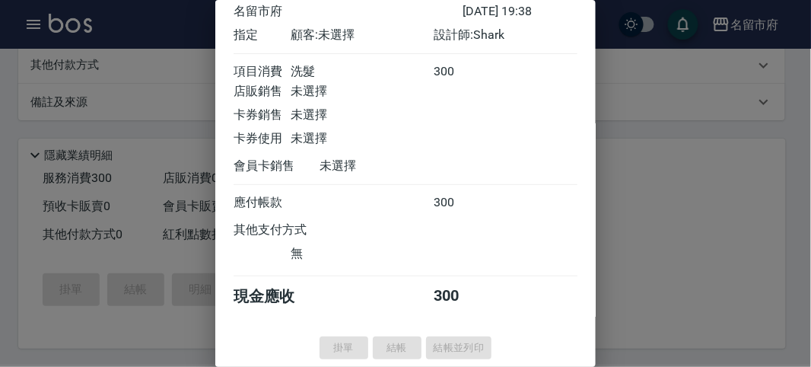
type input "2025/10/09 19:44"
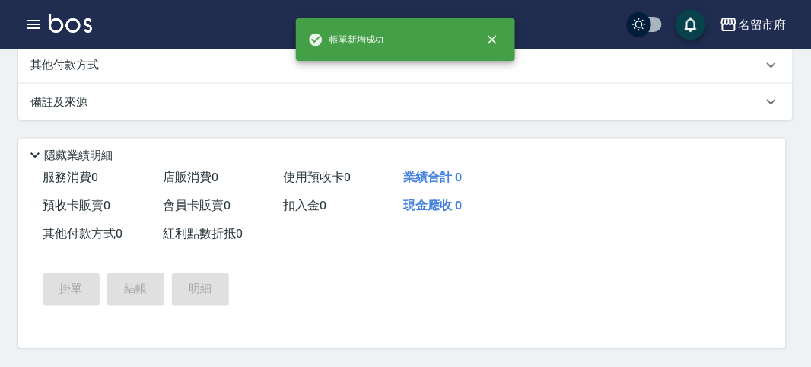
scroll to position [0, 0]
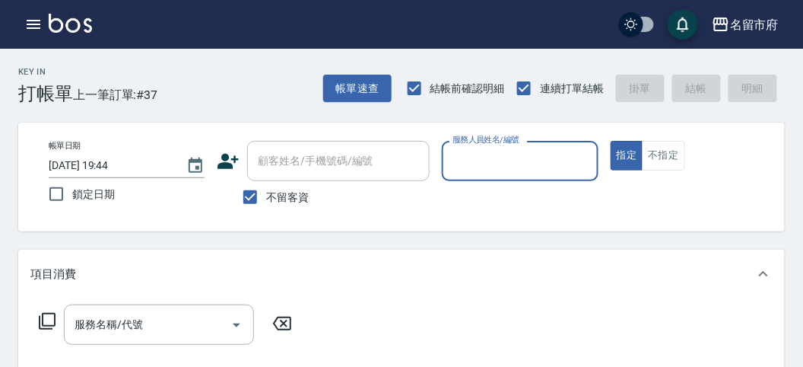
click at [37, 24] on icon "button" at bounding box center [34, 24] width 14 height 9
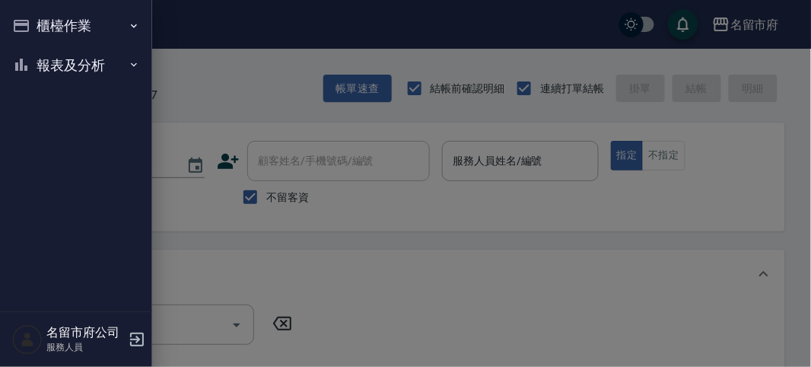
click at [118, 61] on button "報表及分析" at bounding box center [76, 66] width 140 height 40
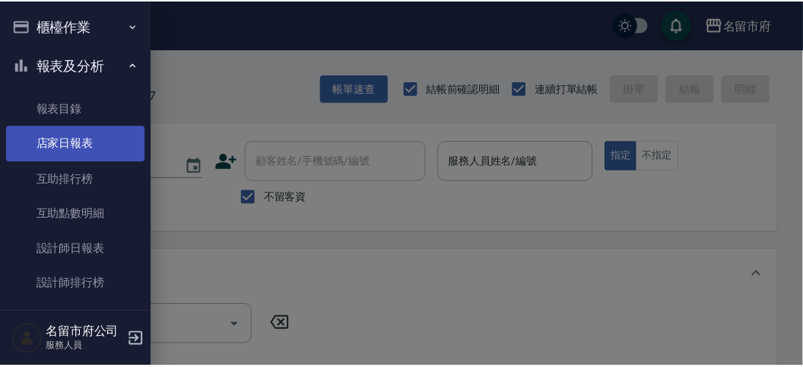
scroll to position [49, 0]
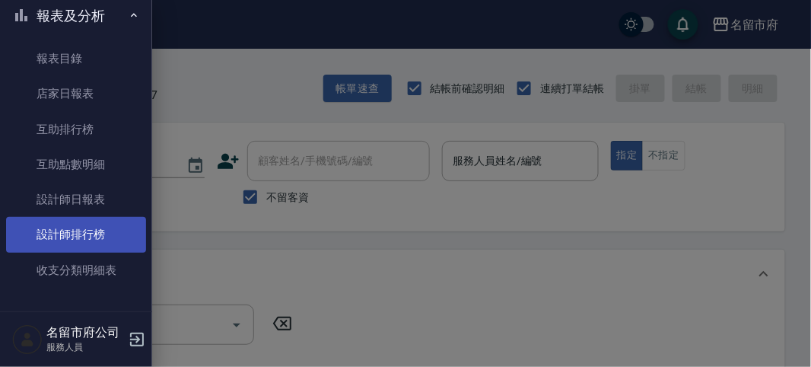
click at [90, 236] on link "設計師排行榜" at bounding box center [76, 234] width 140 height 35
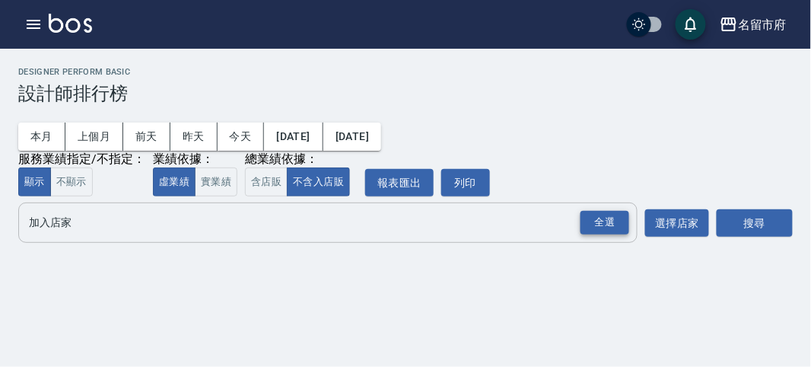
click at [606, 222] on div "全選" at bounding box center [604, 223] width 49 height 24
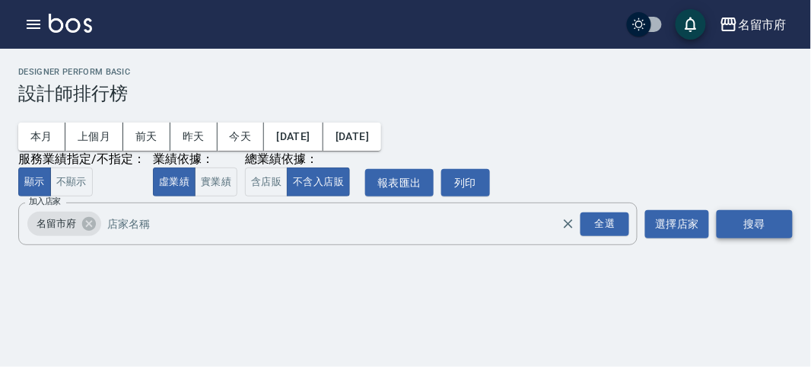
click at [742, 235] on button "搜尋" at bounding box center [754, 224] width 76 height 28
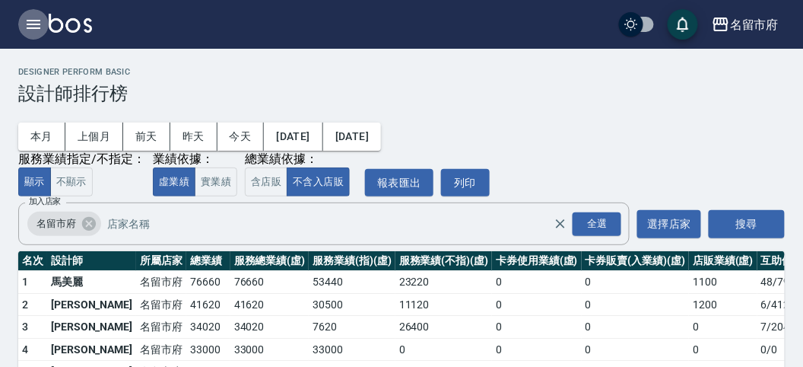
click at [29, 22] on icon "button" at bounding box center [33, 24] width 18 height 18
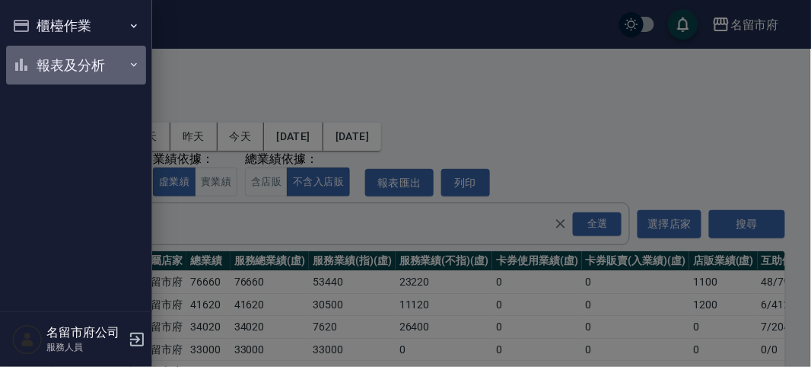
click at [116, 53] on button "報表及分析" at bounding box center [76, 66] width 140 height 40
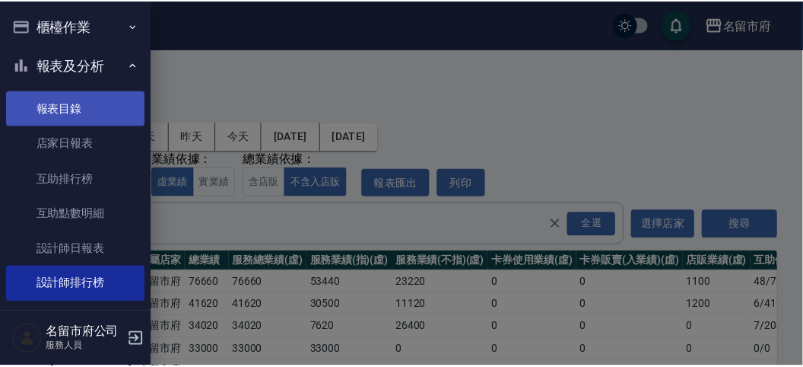
scroll to position [46, 0]
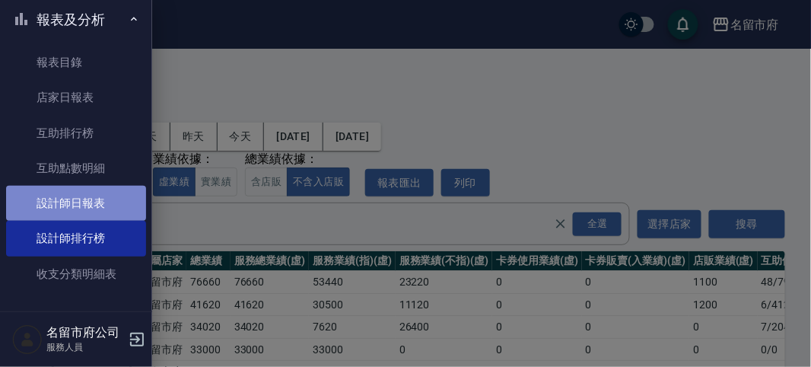
click at [113, 199] on link "設計師日報表" at bounding box center [76, 203] width 140 height 35
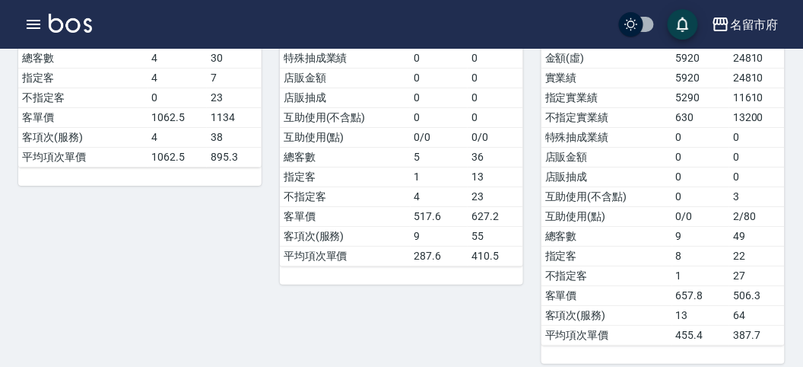
scroll to position [1351, 0]
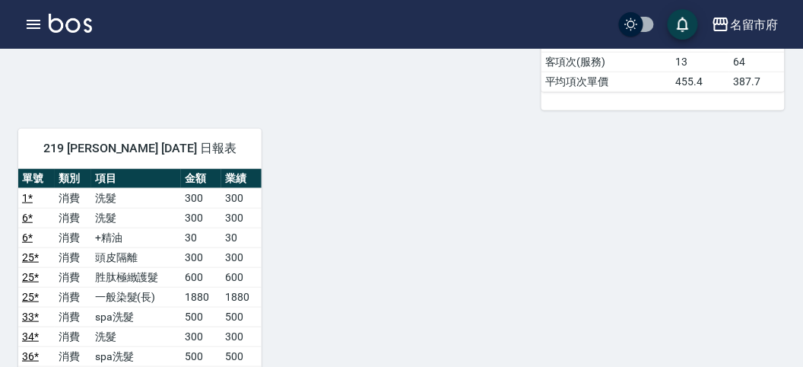
click at [71, 23] on img at bounding box center [70, 23] width 43 height 19
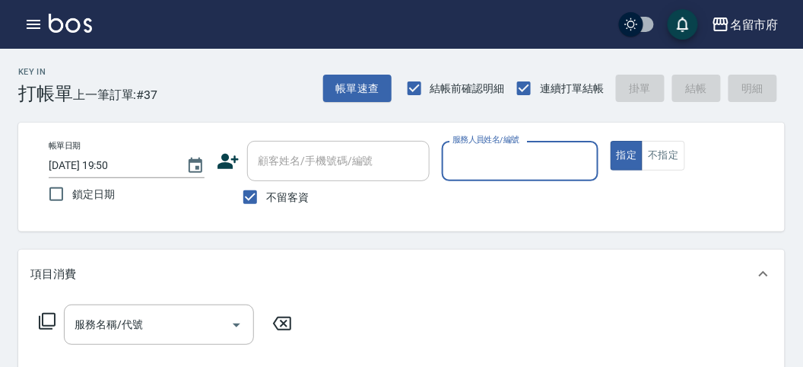
click at [537, 176] on div "服務人員姓名/編號" at bounding box center [520, 161] width 156 height 40
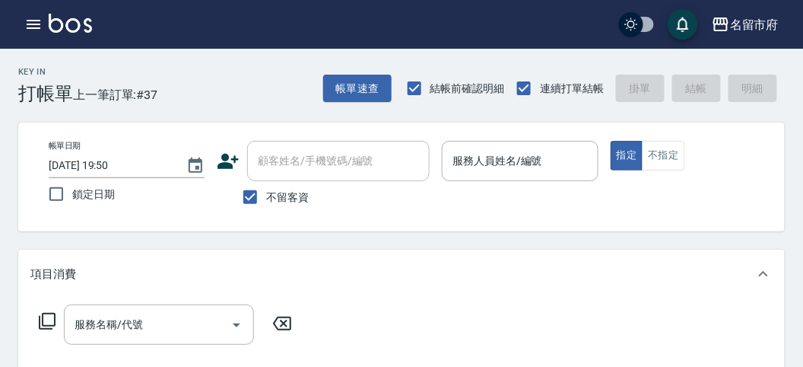
click at [492, 327] on div "服務名稱/代號 服務名稱/代號" at bounding box center [401, 350] width 767 height 105
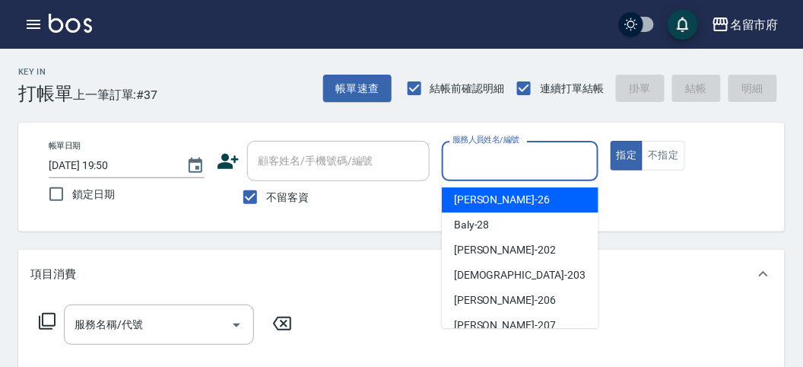
click at [479, 158] on input "服務人員姓名/編號" at bounding box center [520, 161] width 142 height 27
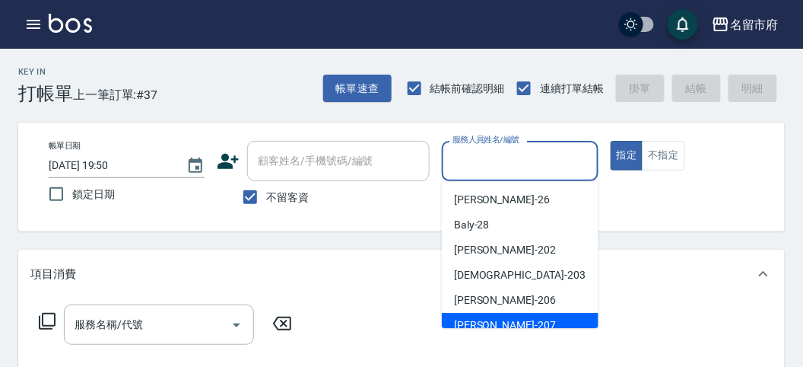
click at [478, 319] on span "Gary -207" at bounding box center [505, 325] width 102 height 16
type input "Gary-207"
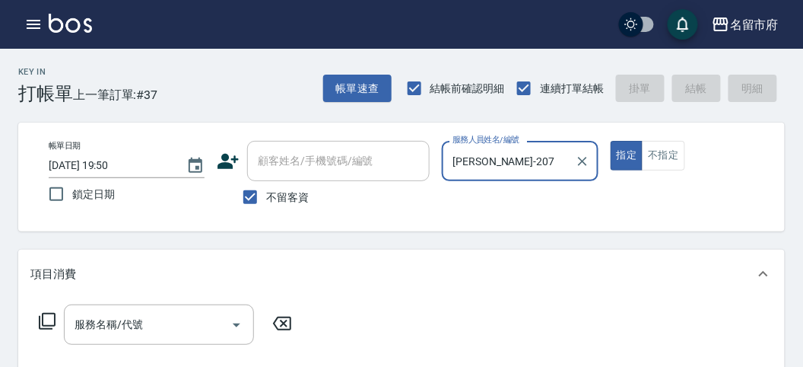
click at [44, 322] on icon at bounding box center [47, 321] width 18 height 18
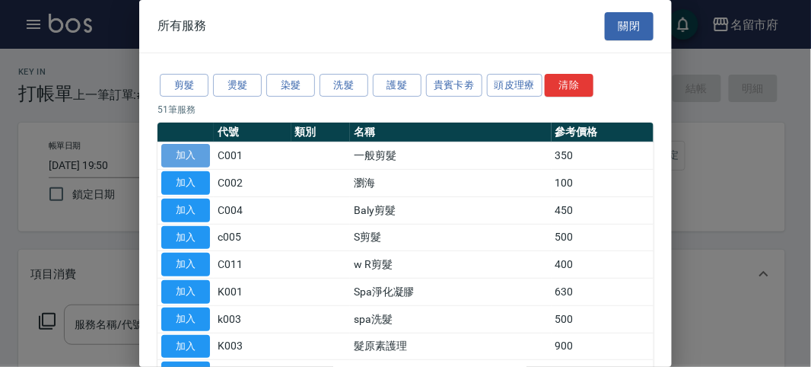
click at [180, 145] on button "加入" at bounding box center [185, 156] width 49 height 24
type input "一般剪髮(C001)"
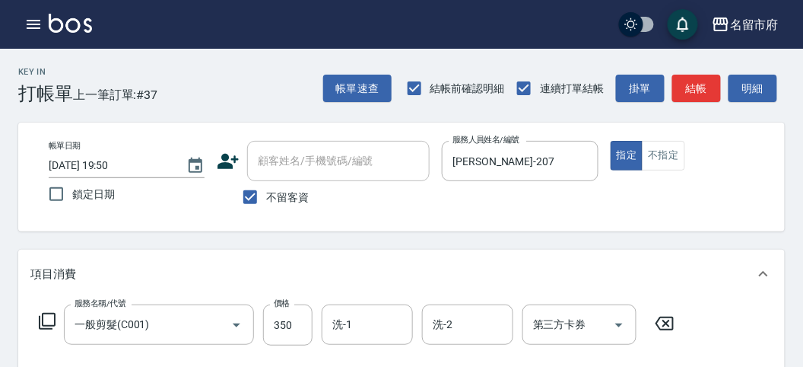
click at [44, 321] on icon at bounding box center [47, 321] width 18 height 18
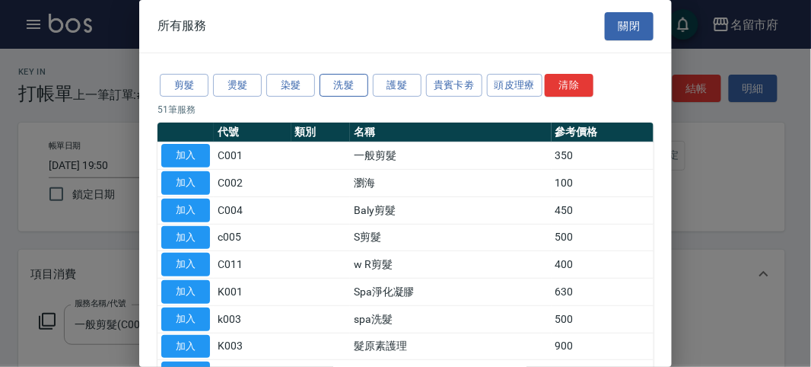
click at [336, 79] on button "洗髮" at bounding box center [343, 86] width 49 height 24
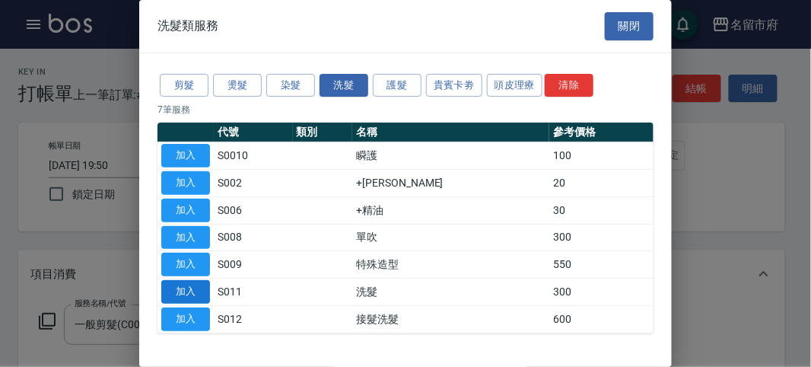
click at [179, 286] on button "加入" at bounding box center [185, 292] width 49 height 24
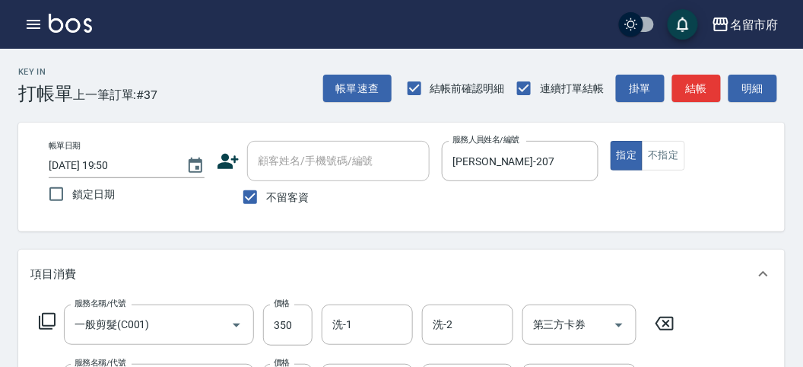
click at [44, 319] on icon at bounding box center [47, 321] width 18 height 18
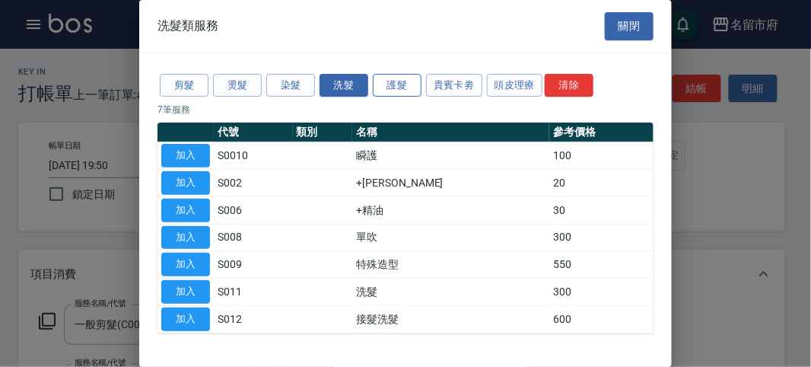
click at [403, 91] on button "護髮" at bounding box center [397, 86] width 49 height 24
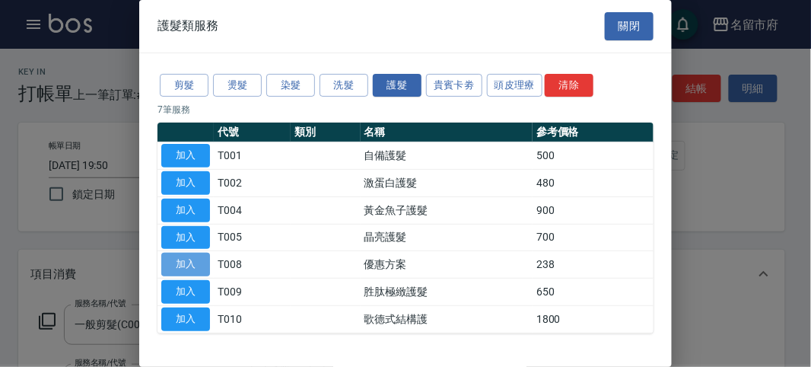
click at [189, 268] on button "加入" at bounding box center [185, 264] width 49 height 24
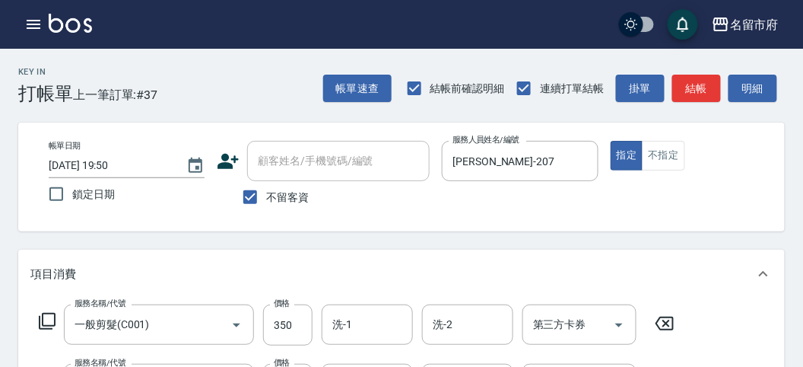
scroll to position [564, 0]
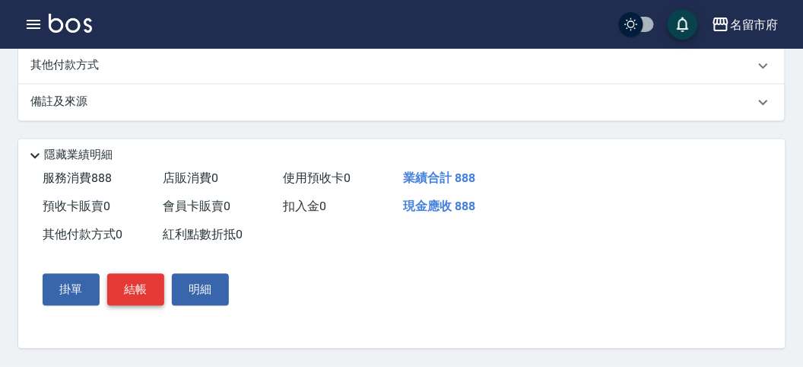
click at [135, 291] on button "結帳" at bounding box center [135, 290] width 57 height 32
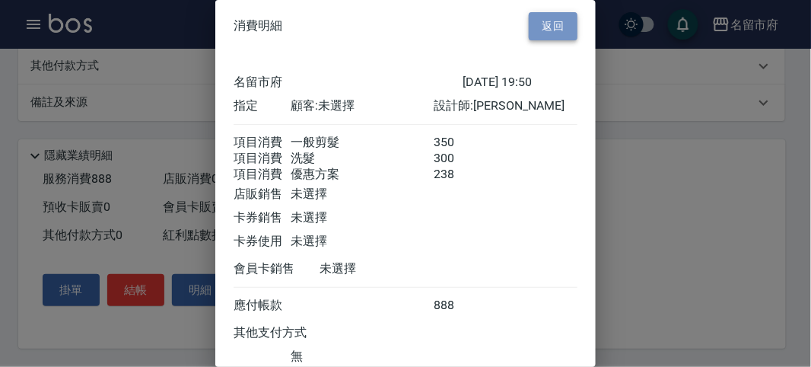
click at [538, 36] on button "返回" at bounding box center [553, 26] width 49 height 28
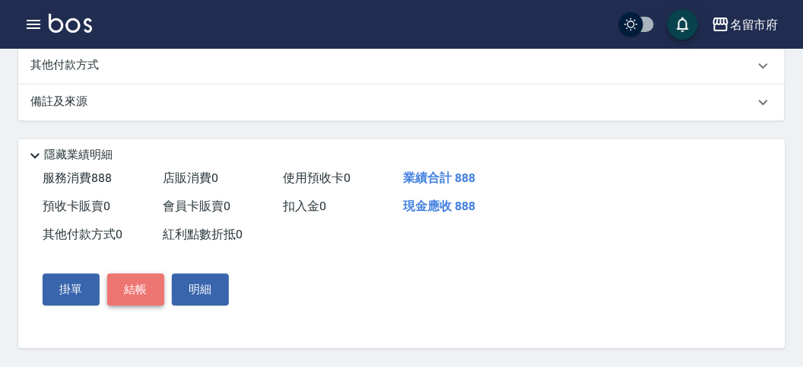
click at [142, 295] on button "結帳" at bounding box center [135, 290] width 57 height 32
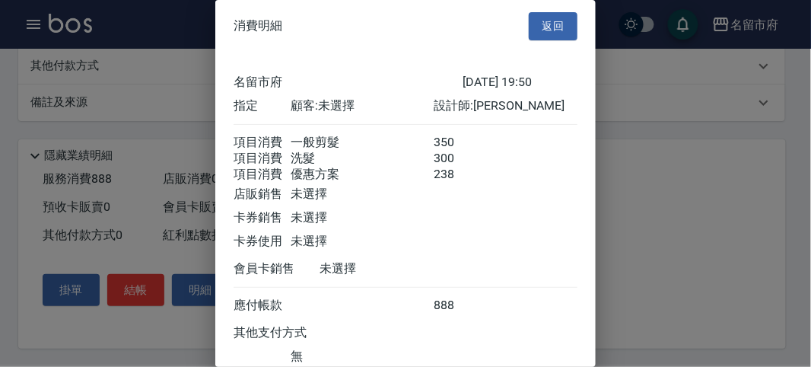
scroll to position [119, 0]
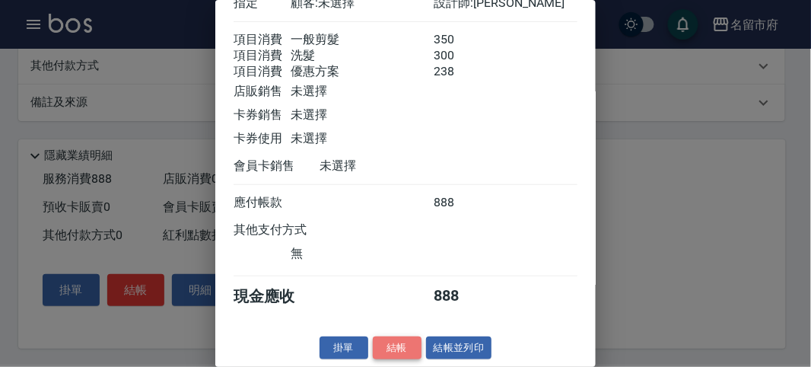
click at [386, 346] on button "結帳" at bounding box center [397, 348] width 49 height 24
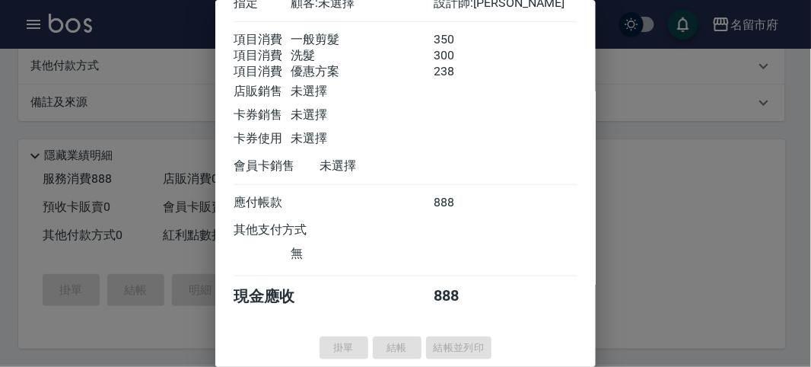
type input "2025/10/09 20:01"
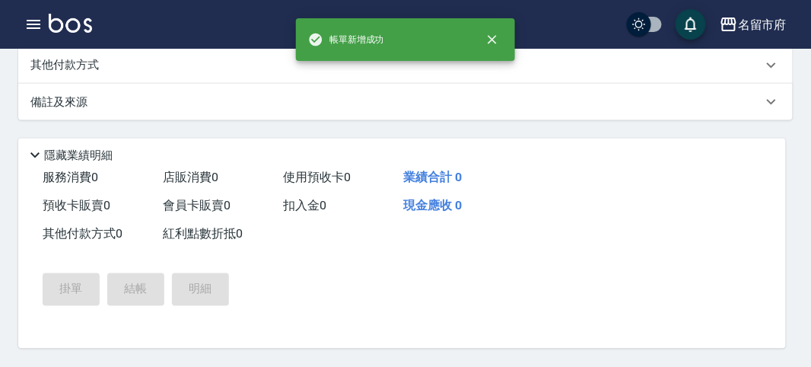
scroll to position [0, 0]
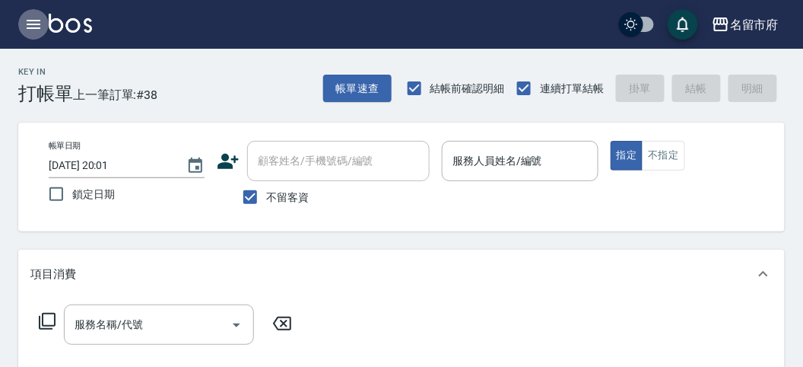
click at [30, 21] on icon "button" at bounding box center [34, 24] width 14 height 9
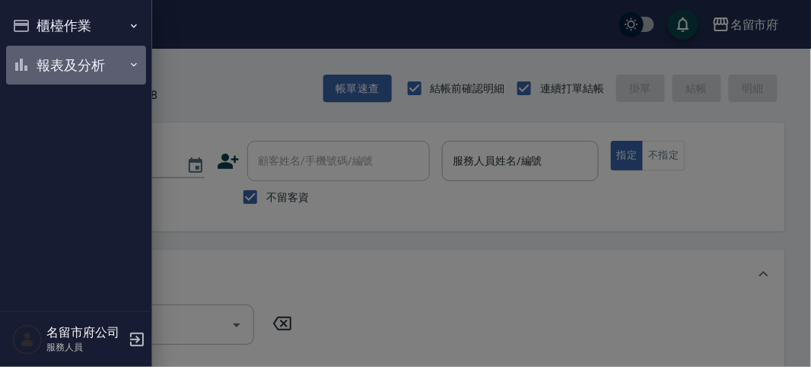
click at [54, 63] on button "報表及分析" at bounding box center [76, 66] width 140 height 40
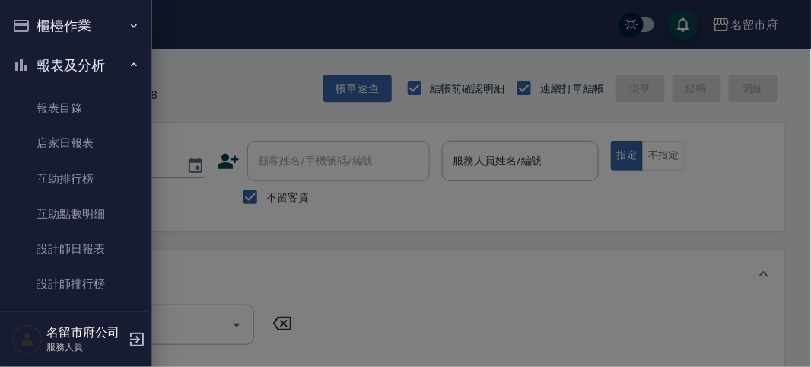
click at [361, 87] on div at bounding box center [405, 183] width 811 height 367
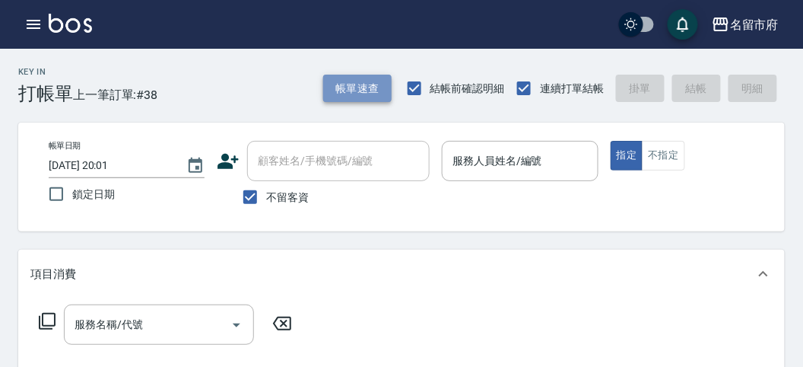
click at [357, 92] on button "帳單速查" at bounding box center [357, 89] width 68 height 28
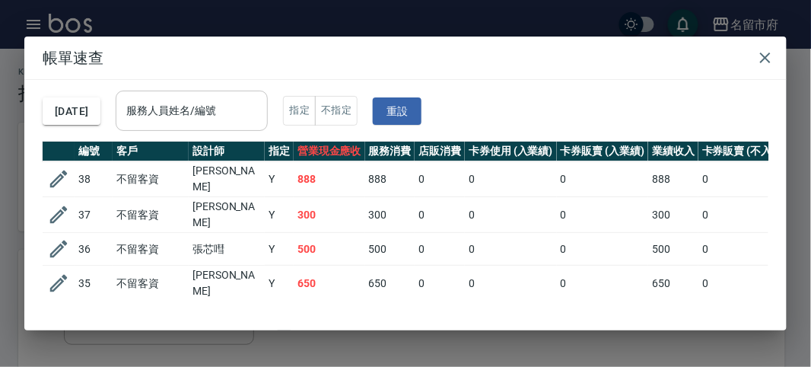
click at [251, 118] on input "服務人員姓名/編號" at bounding box center [191, 110] width 138 height 27
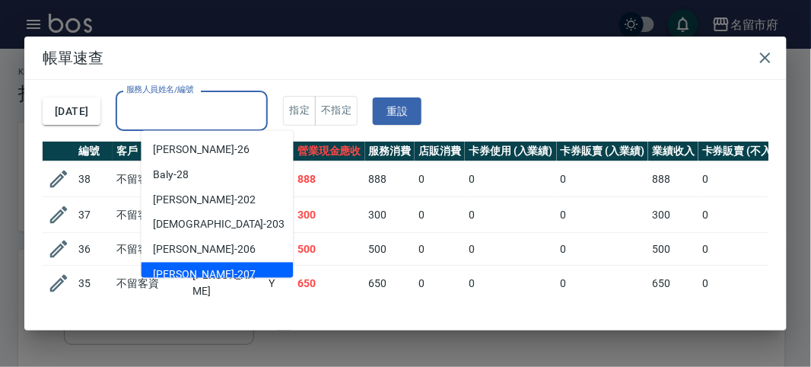
click at [215, 271] on div "Gary -207" at bounding box center [217, 274] width 152 height 25
type input "Gary-207"
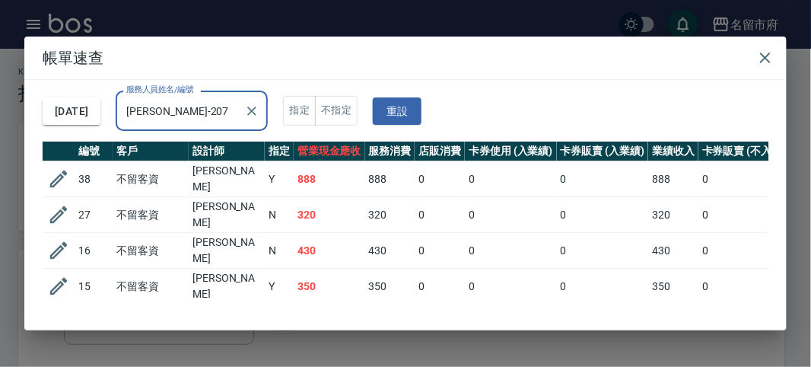
scroll to position [91, 0]
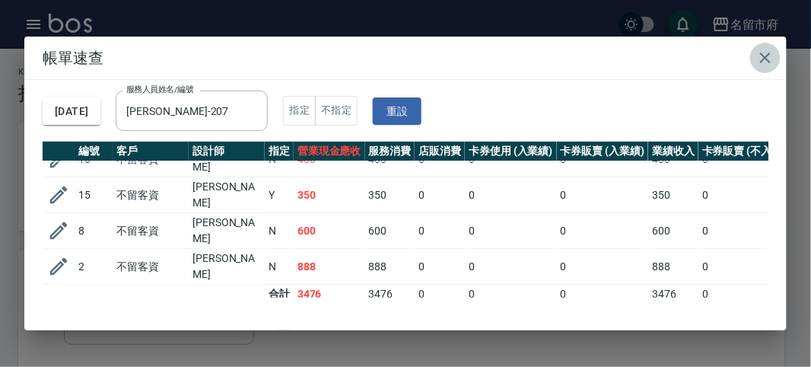
drag, startPoint x: 761, startPoint y: 56, endPoint x: 754, endPoint y: 70, distance: 16.0
click at [758, 65] on icon "button" at bounding box center [765, 58] width 18 height 18
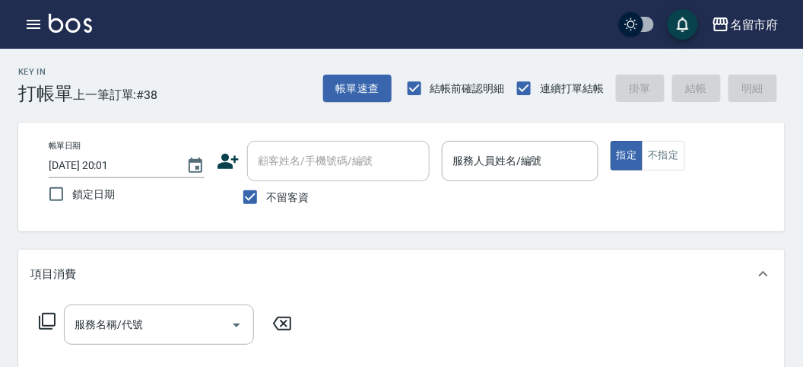
click at [39, 27] on icon "button" at bounding box center [33, 24] width 18 height 18
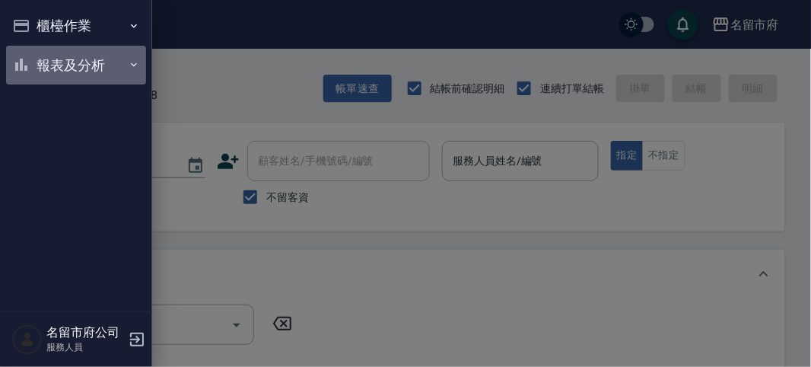
click at [37, 63] on button "報表及分析" at bounding box center [76, 66] width 140 height 40
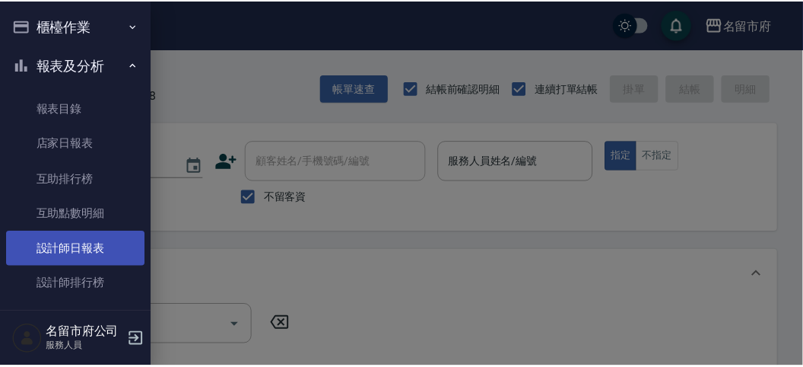
scroll to position [48, 0]
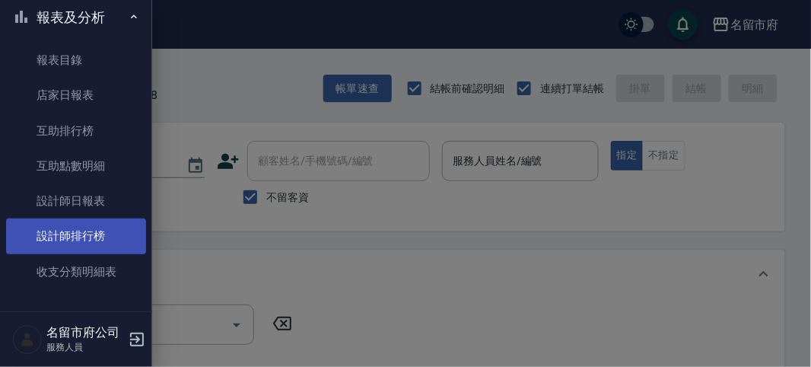
click at [86, 246] on link "設計師排行榜" at bounding box center [76, 235] width 140 height 35
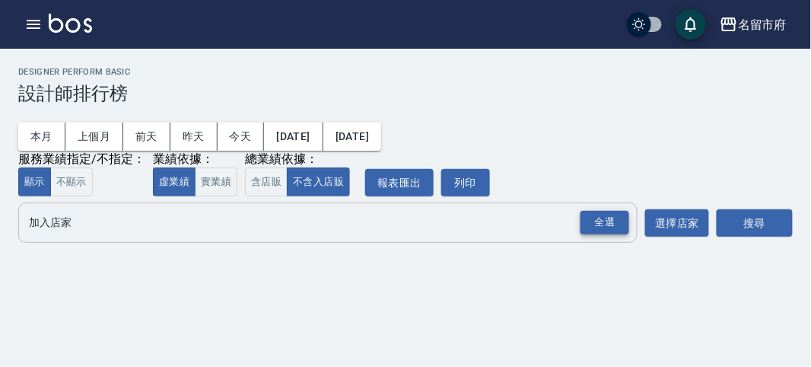
click at [607, 229] on div "全選" at bounding box center [604, 223] width 49 height 24
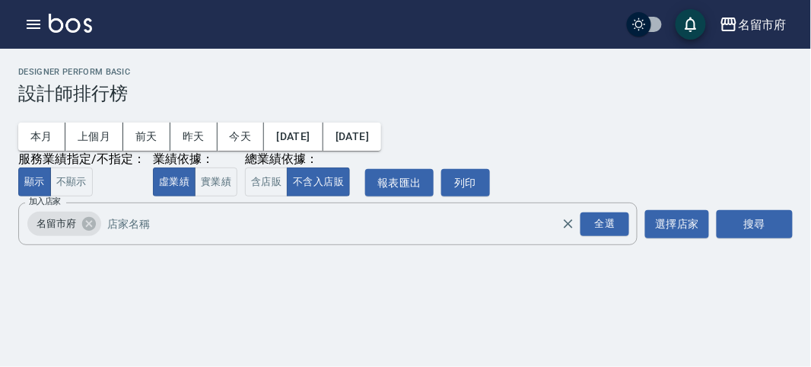
click at [742, 245] on div "搜尋" at bounding box center [754, 223] width 76 height 43
click at [743, 230] on button "搜尋" at bounding box center [754, 224] width 76 height 28
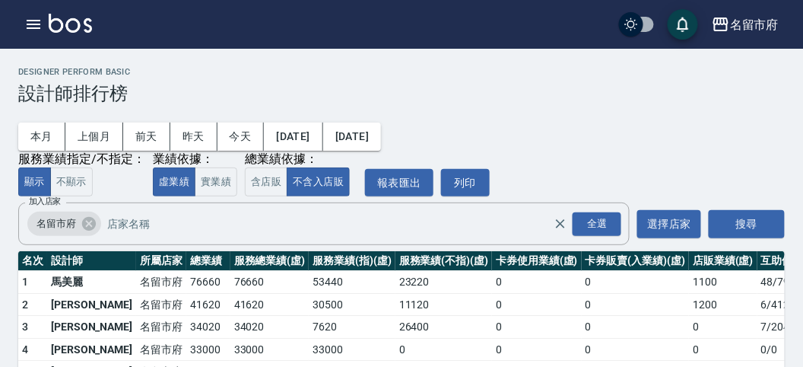
scroll to position [133, 0]
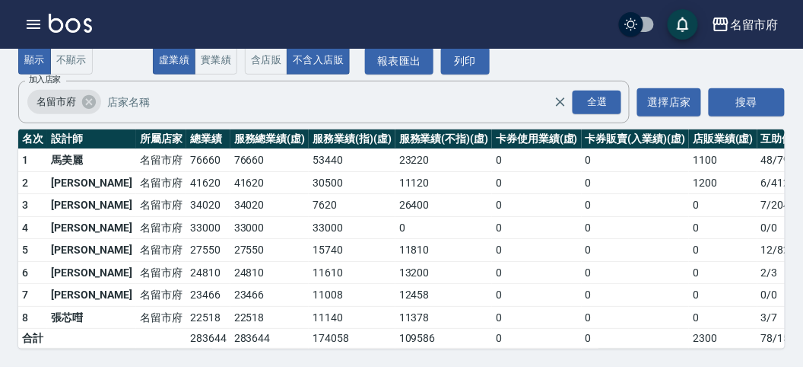
click at [81, 27] on img at bounding box center [70, 23] width 43 height 19
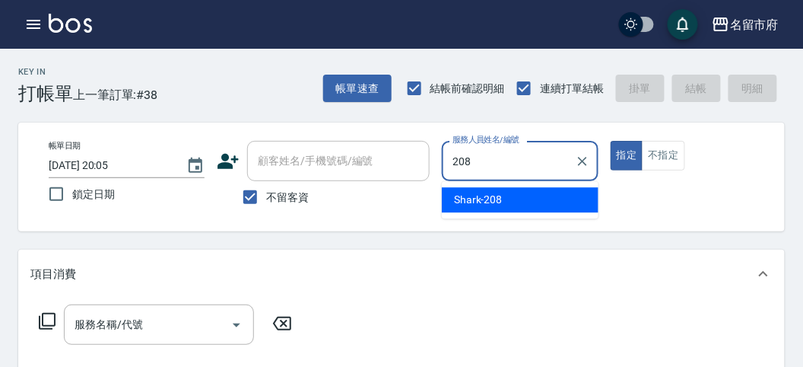
click at [462, 208] on div "Shark -208" at bounding box center [520, 199] width 157 height 25
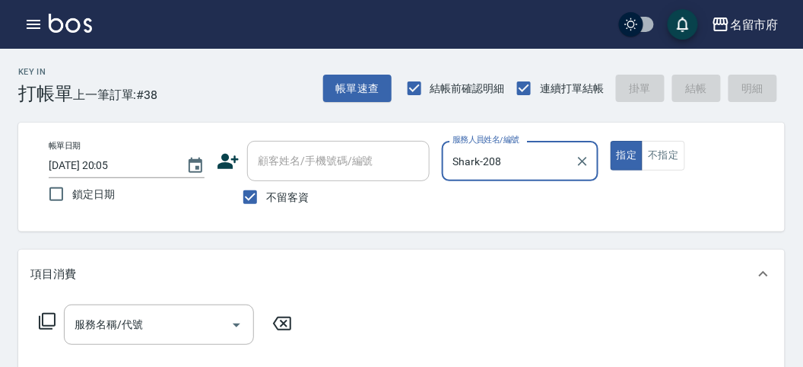
type input "Shark-208"
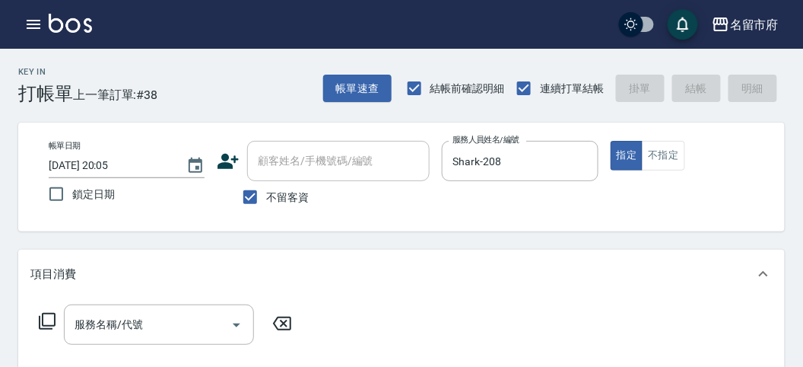
click at [49, 321] on icon at bounding box center [47, 321] width 18 height 18
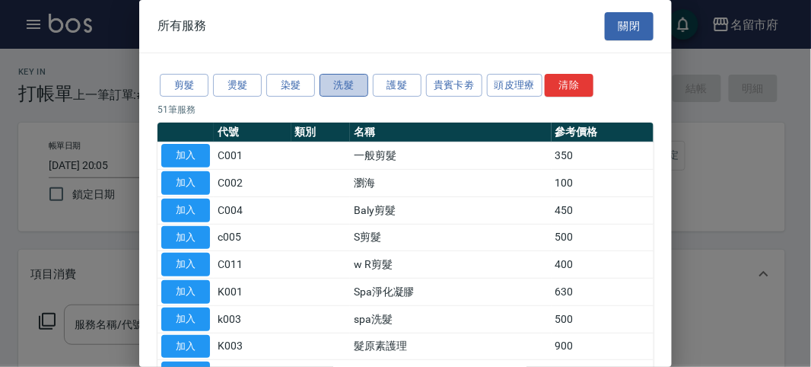
click at [351, 90] on button "洗髮" at bounding box center [343, 86] width 49 height 24
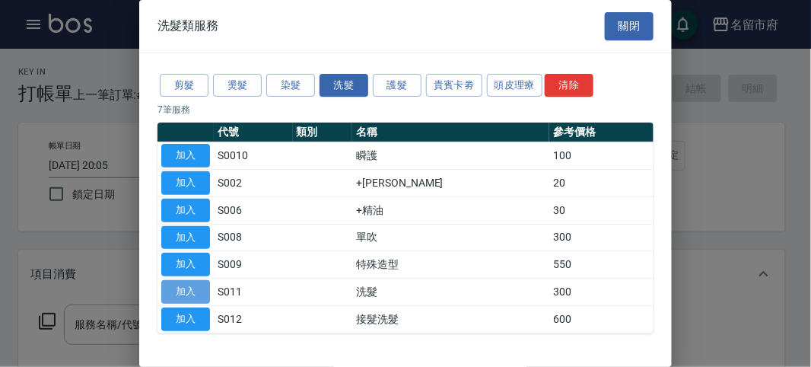
click at [198, 288] on button "加入" at bounding box center [185, 292] width 49 height 24
type input "洗髮(S011)"
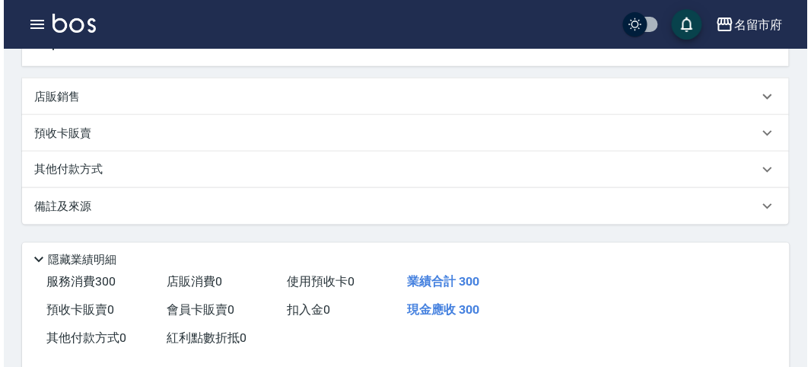
scroll to position [422, 0]
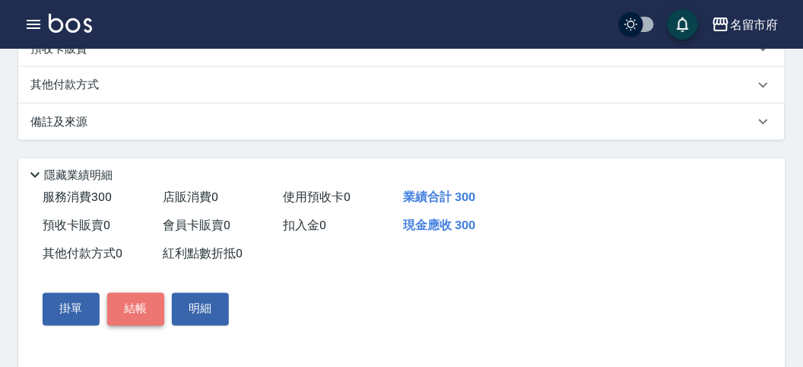
click at [142, 310] on button "結帳" at bounding box center [135, 309] width 57 height 32
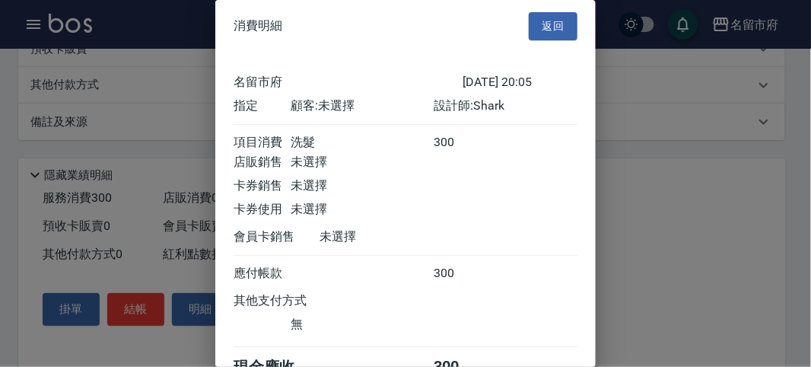
scroll to position [84, 0]
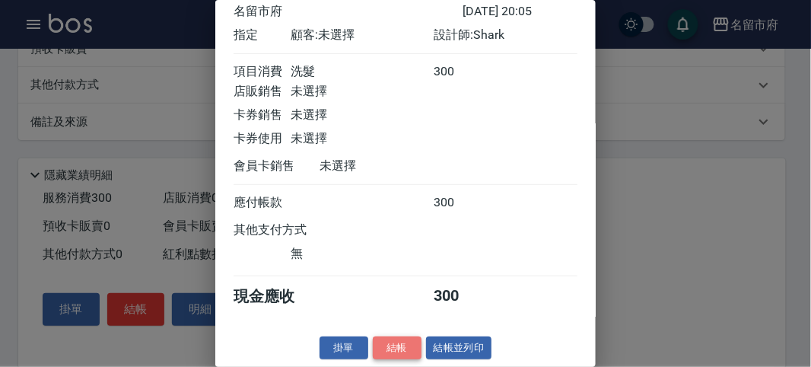
click at [382, 351] on button "結帳" at bounding box center [397, 348] width 49 height 24
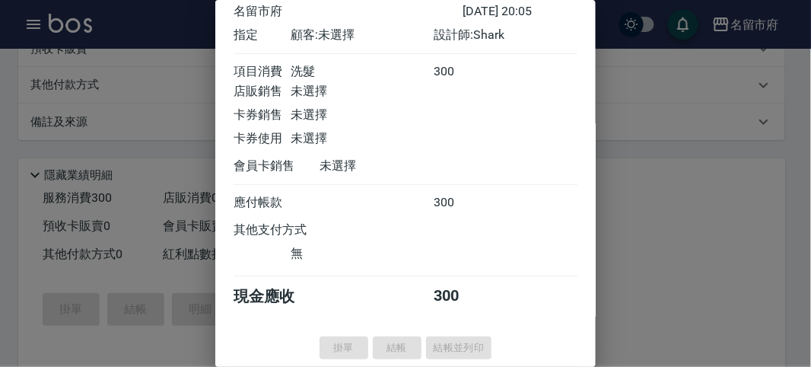
type input "2025/10/09 20:21"
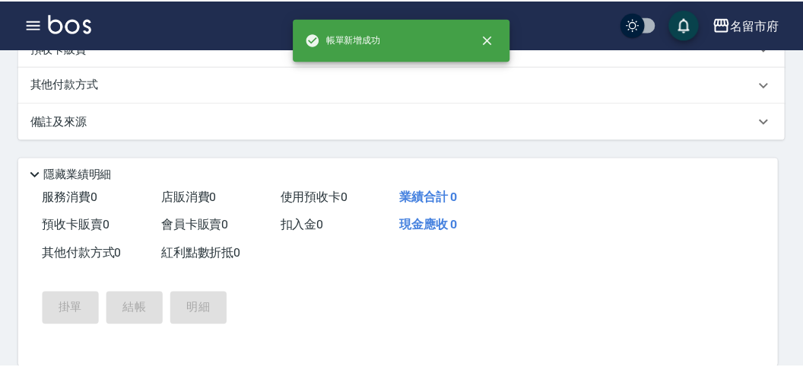
scroll to position [0, 0]
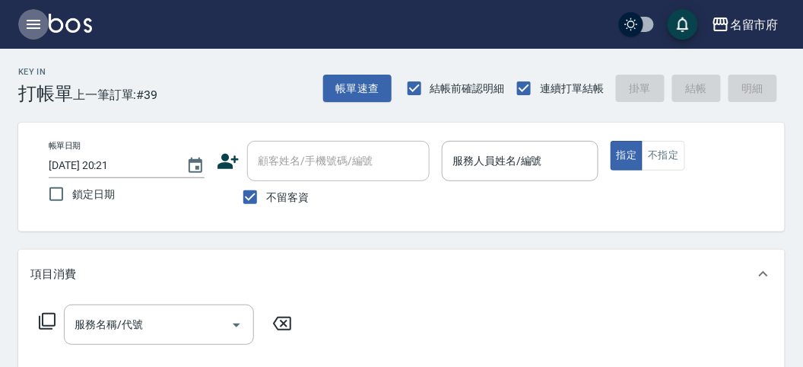
click at [38, 21] on icon "button" at bounding box center [33, 24] width 18 height 18
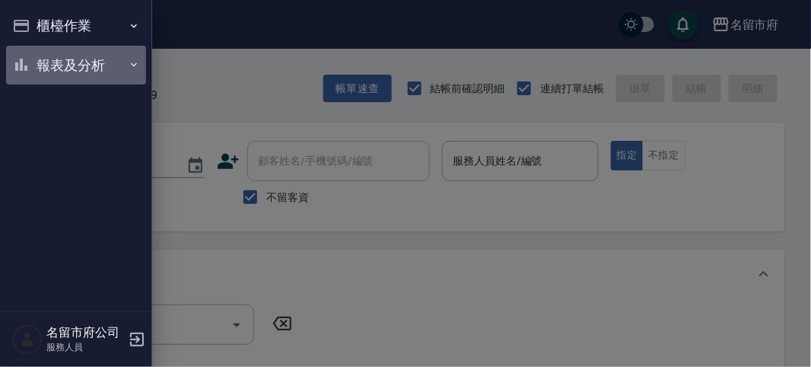
click at [46, 67] on button "報表及分析" at bounding box center [76, 66] width 140 height 40
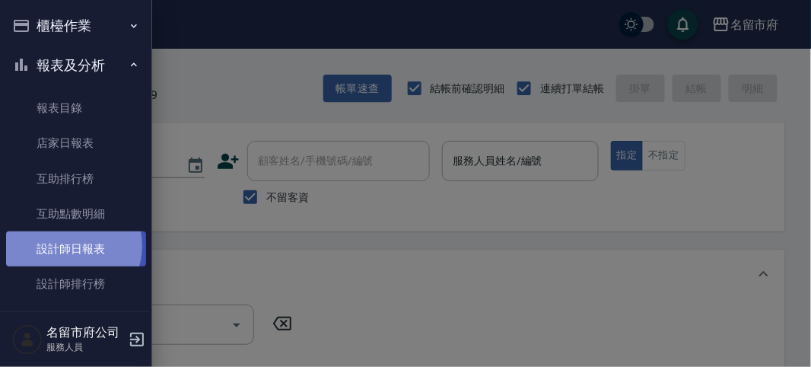
click at [67, 246] on link "設計師日報表" at bounding box center [76, 248] width 140 height 35
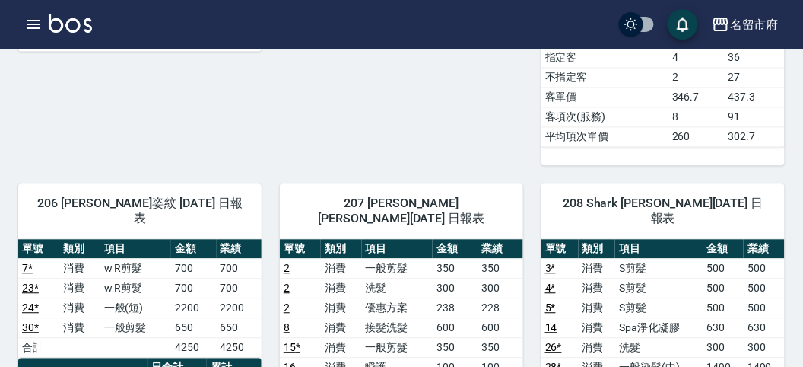
scroll to position [507, 0]
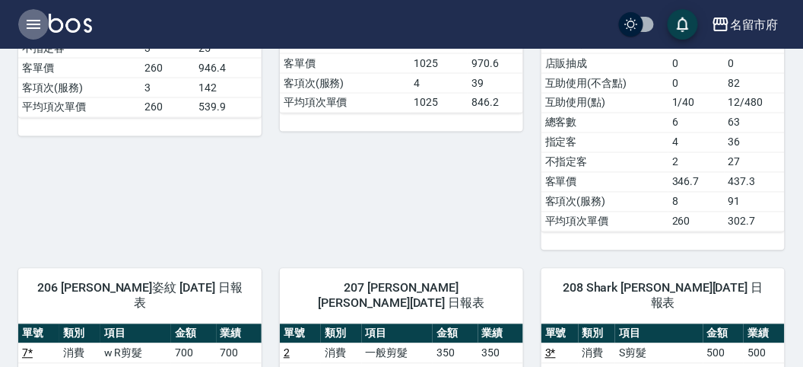
click at [36, 24] on icon "button" at bounding box center [34, 24] width 14 height 9
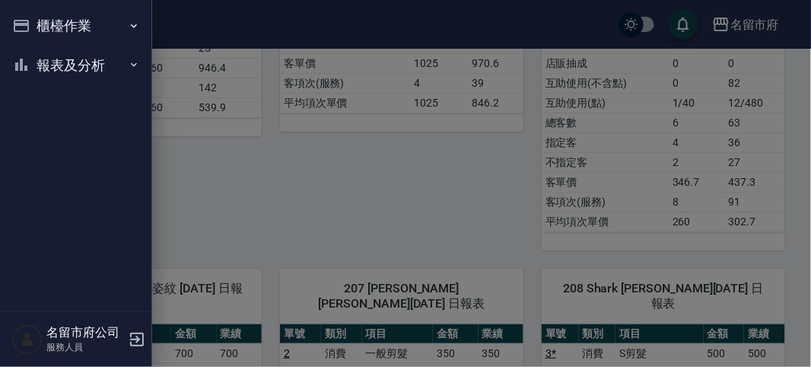
click at [313, 170] on div at bounding box center [405, 183] width 811 height 367
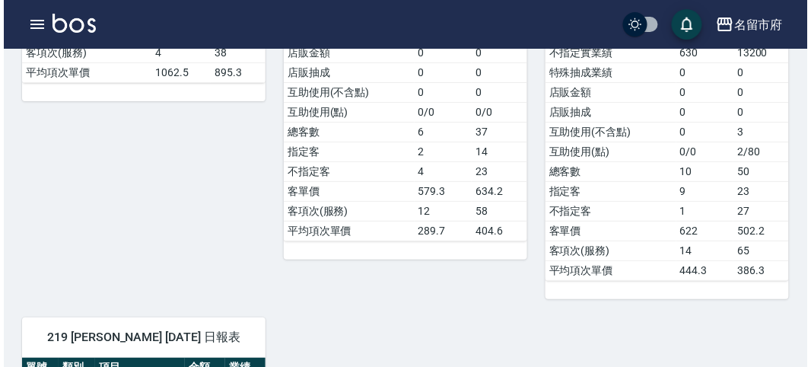
scroll to position [1521, 0]
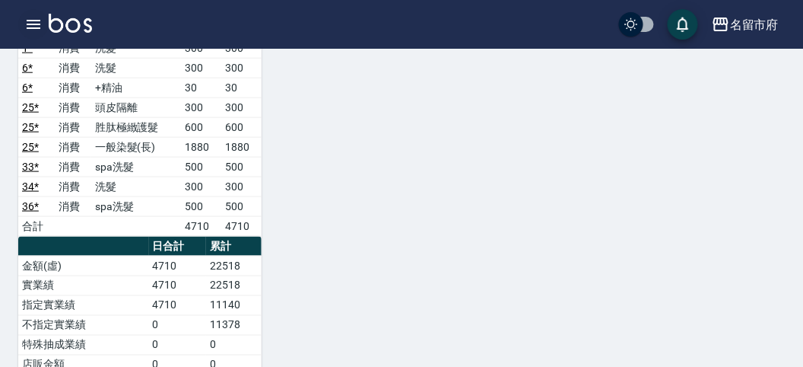
click at [27, 20] on icon "button" at bounding box center [34, 24] width 14 height 9
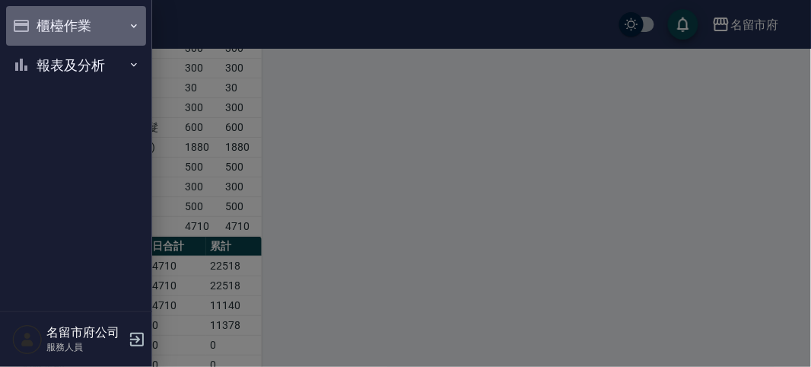
click at [87, 24] on button "櫃檯作業" at bounding box center [76, 26] width 140 height 40
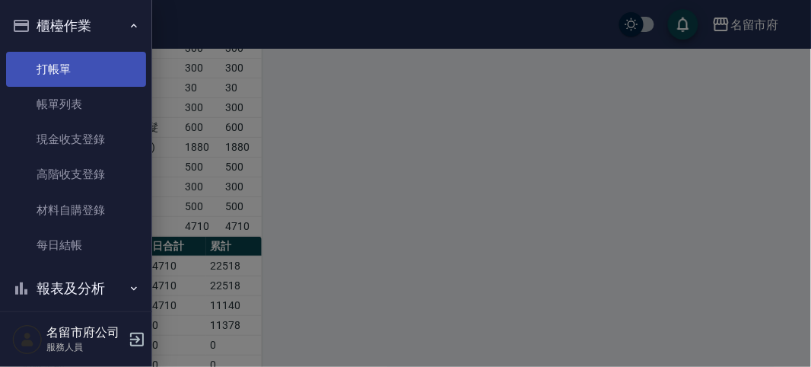
click at [73, 75] on link "打帳單" at bounding box center [76, 69] width 140 height 35
